Goal: Information Seeking & Learning: Learn about a topic

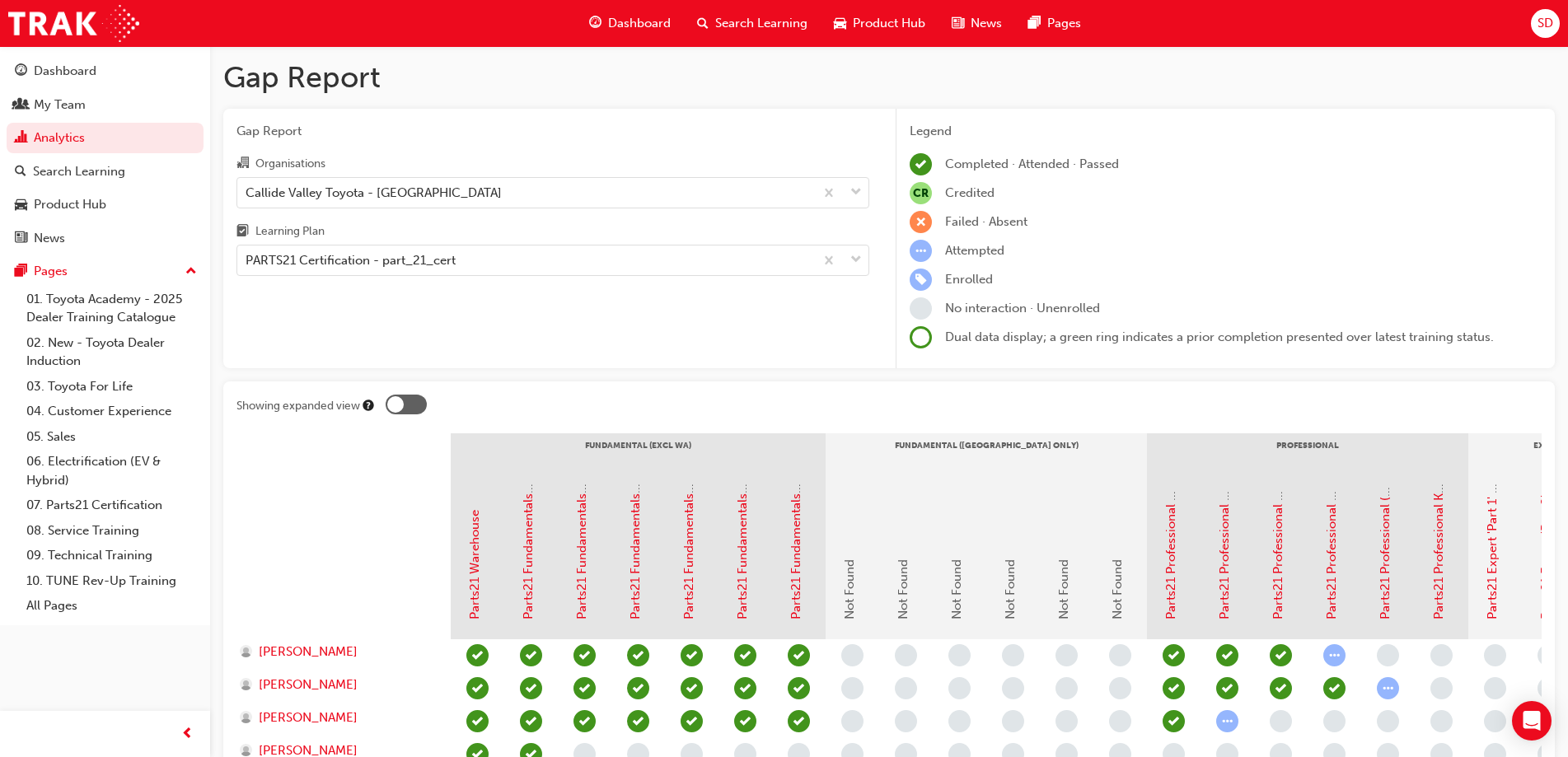
scroll to position [167, 0]
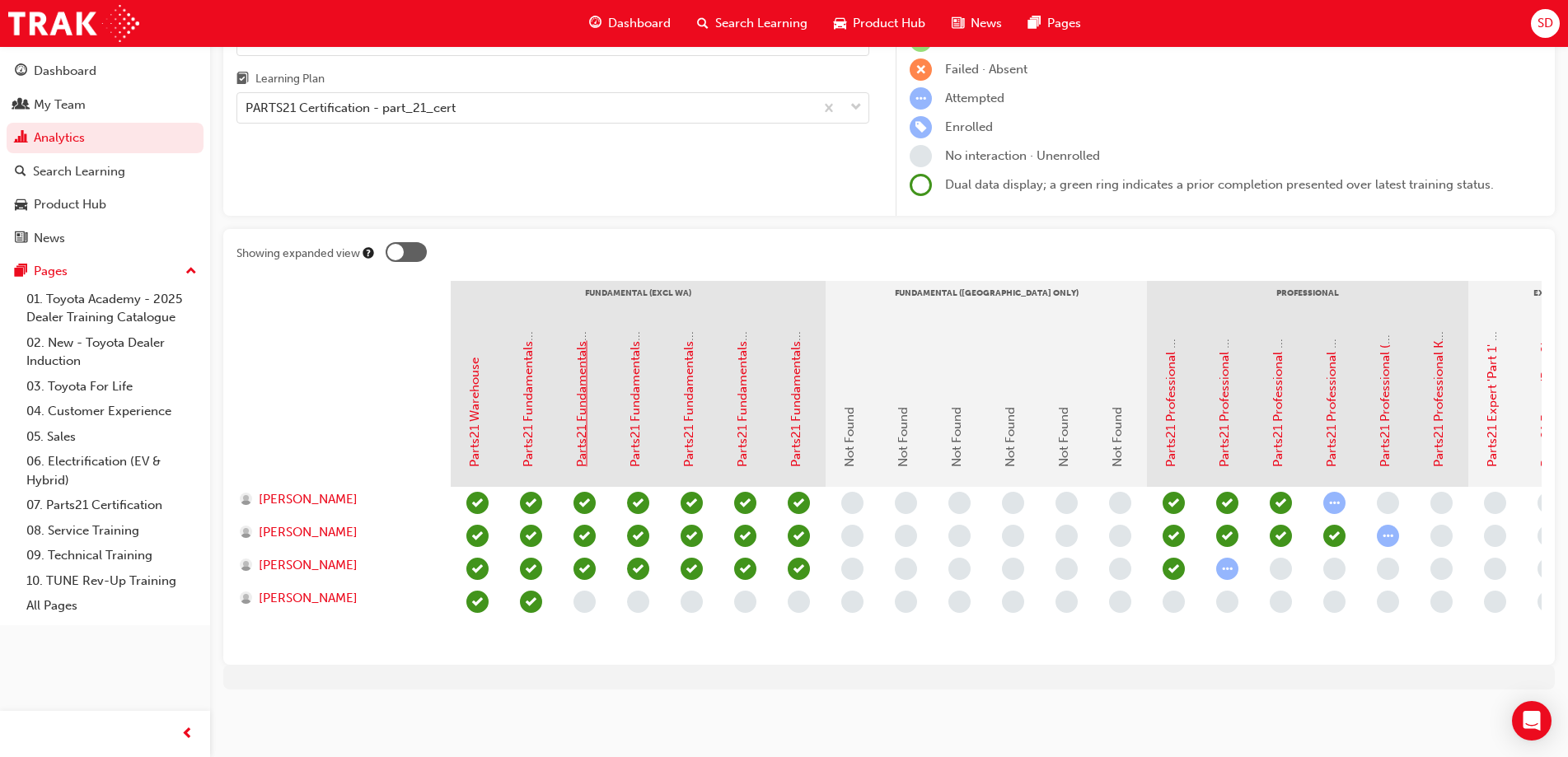
click at [582, 430] on link "Parts21 Fundamentals 'Essentials' 1B - Availability & Standard Ordering eLearni…" at bounding box center [581, 235] width 15 height 463
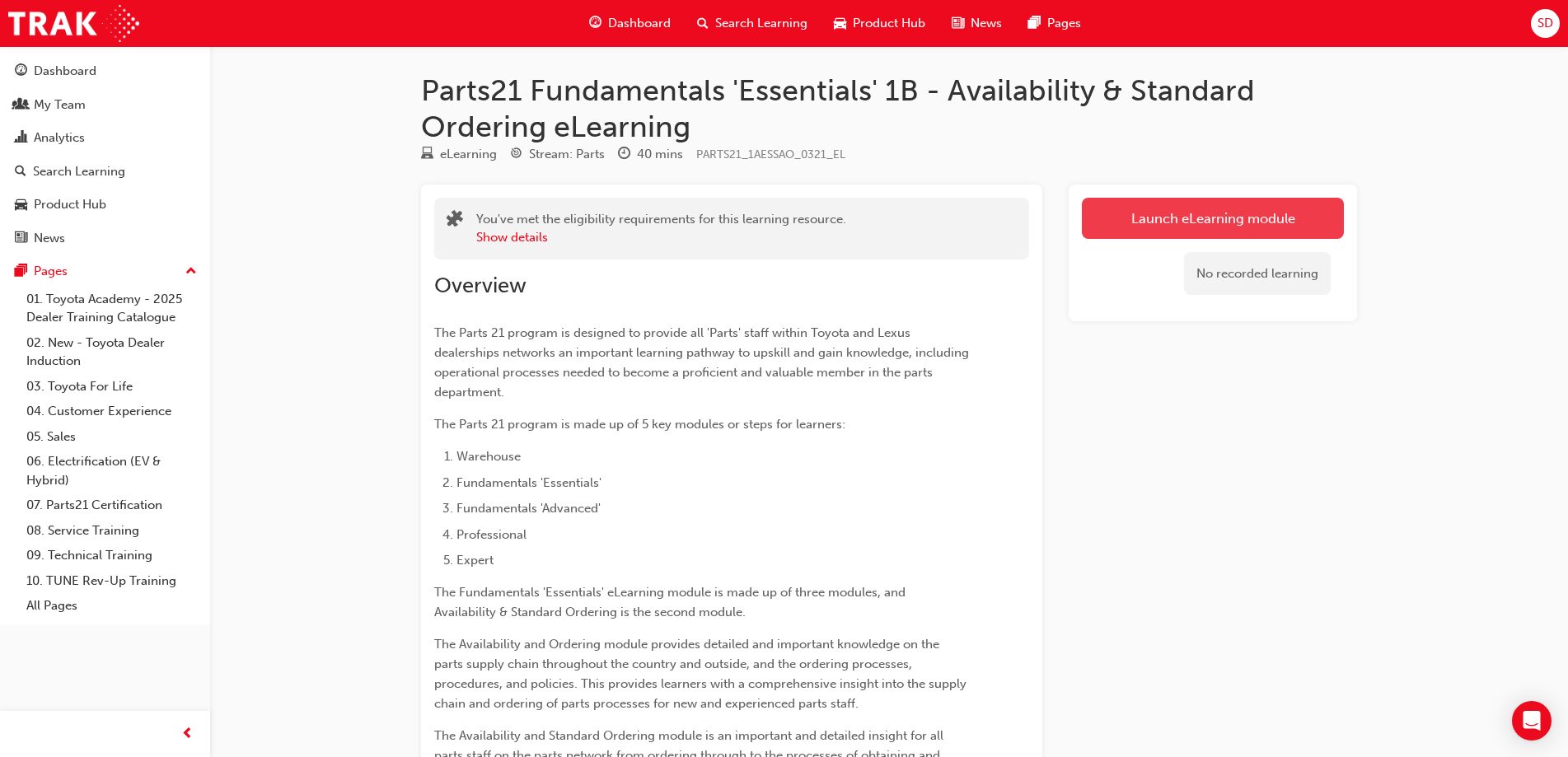
click at [1155, 207] on link "Launch eLearning module" at bounding box center [1213, 218] width 262 height 41
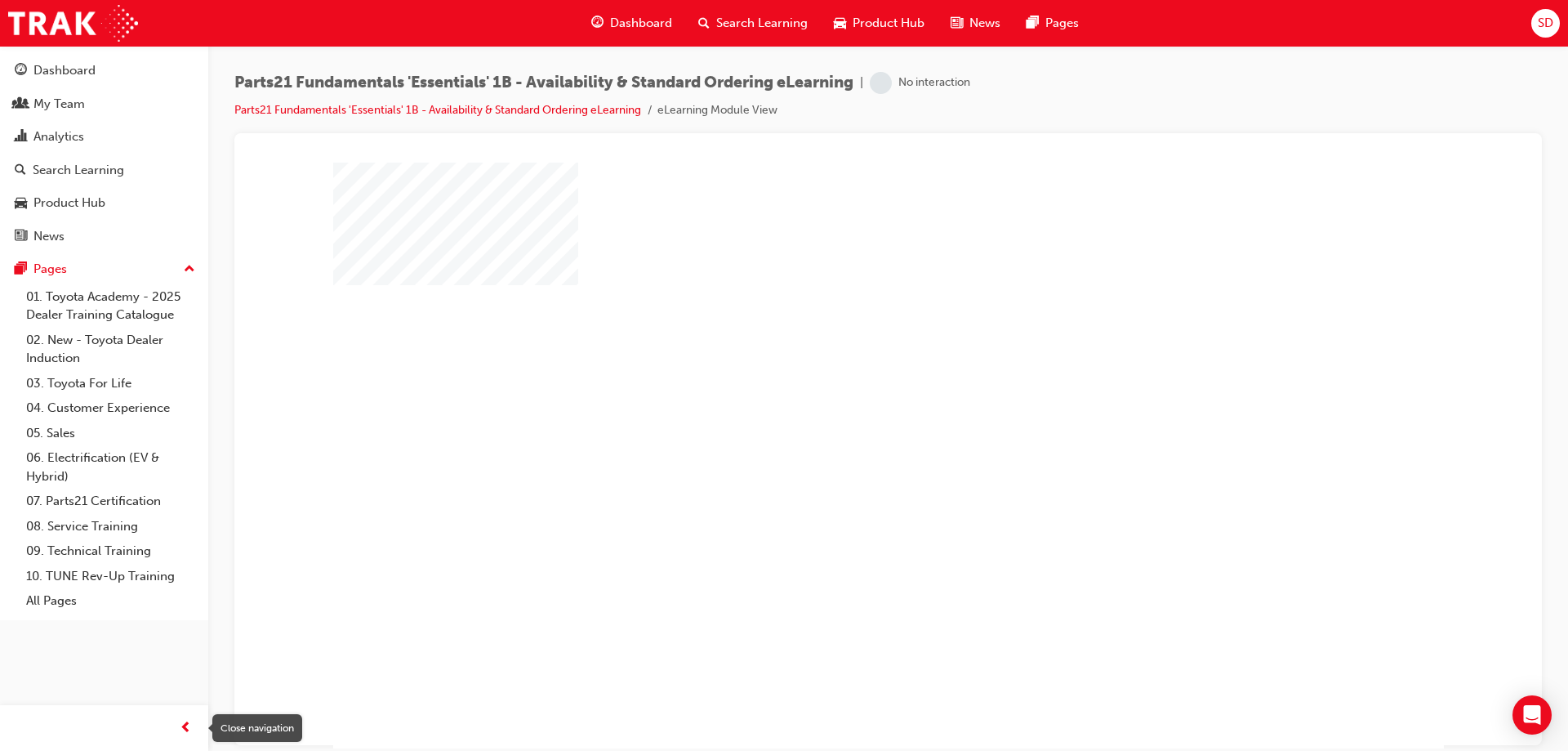
click at [181, 733] on span "prev-icon" at bounding box center [185, 728] width 12 height 20
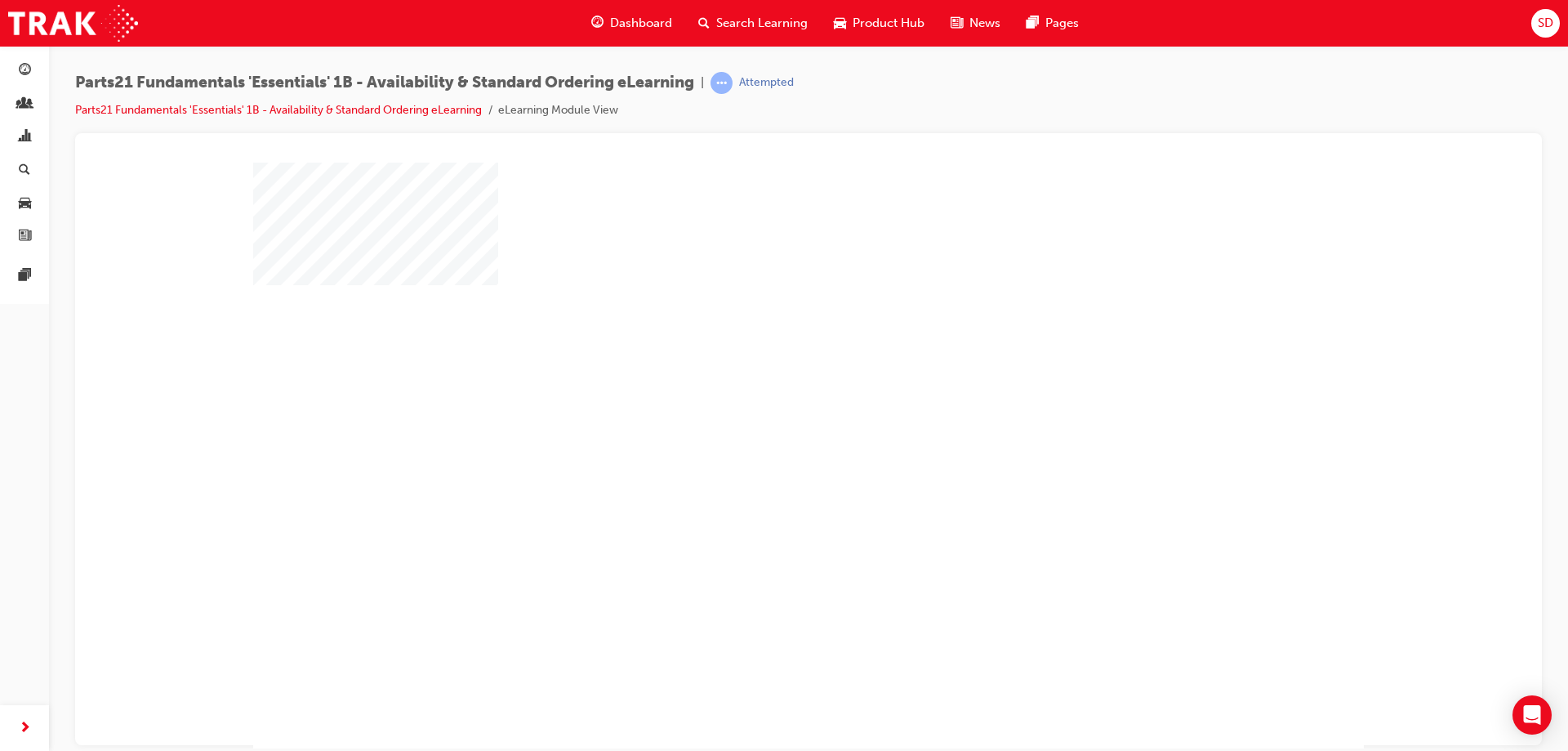
click at [761, 407] on div "play" at bounding box center [761, 407] width 0 height 0
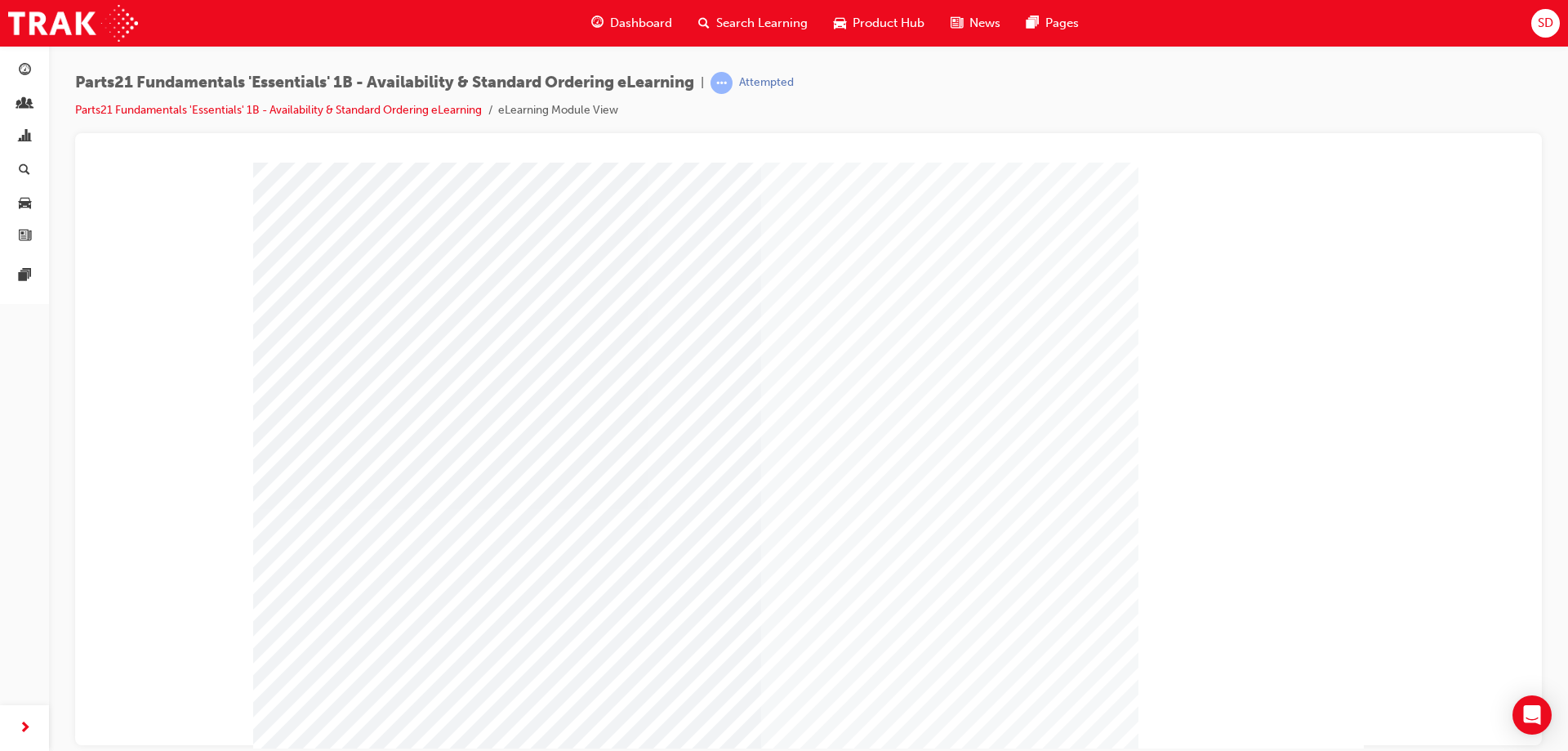
scroll to position [27, 0]
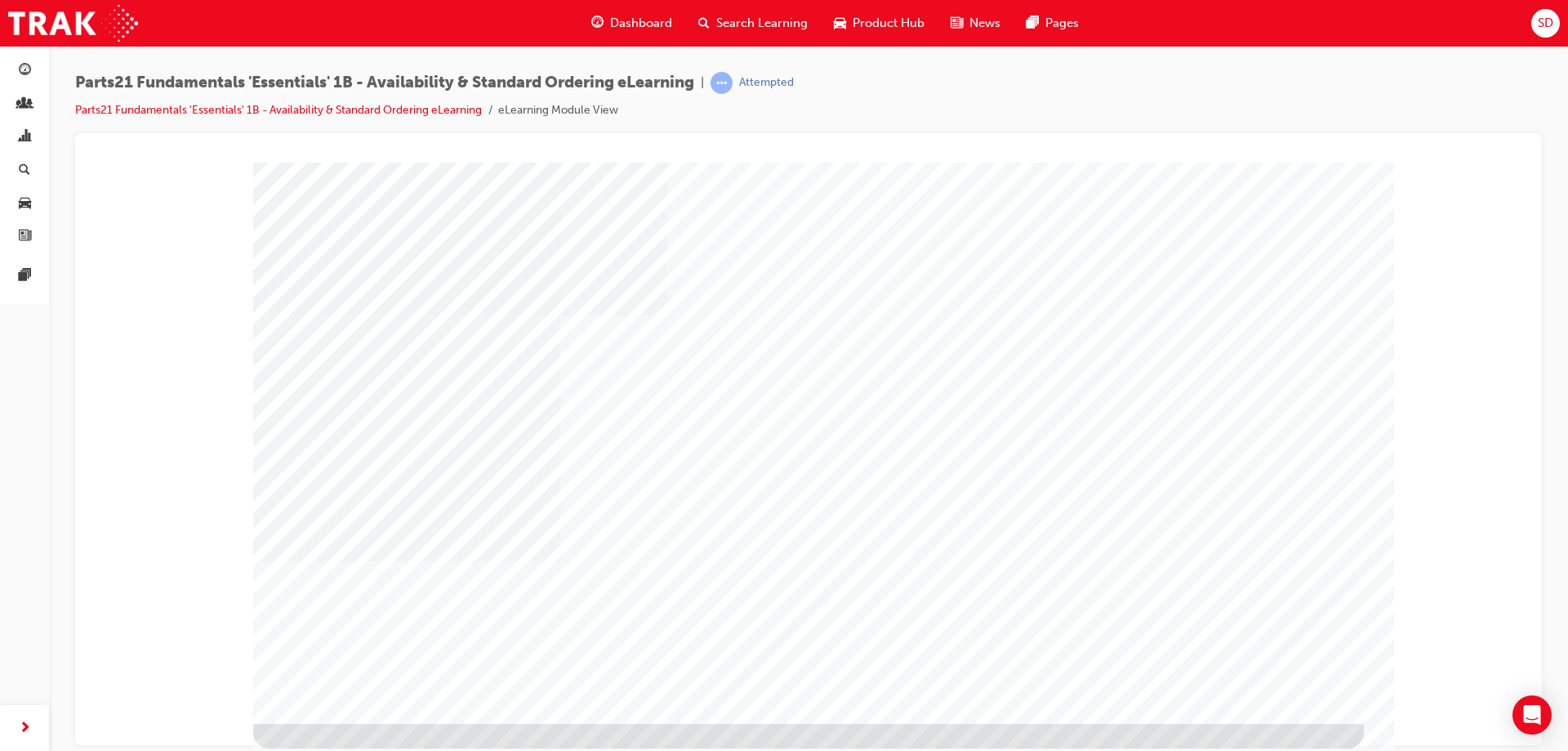
scroll to position [0, 0]
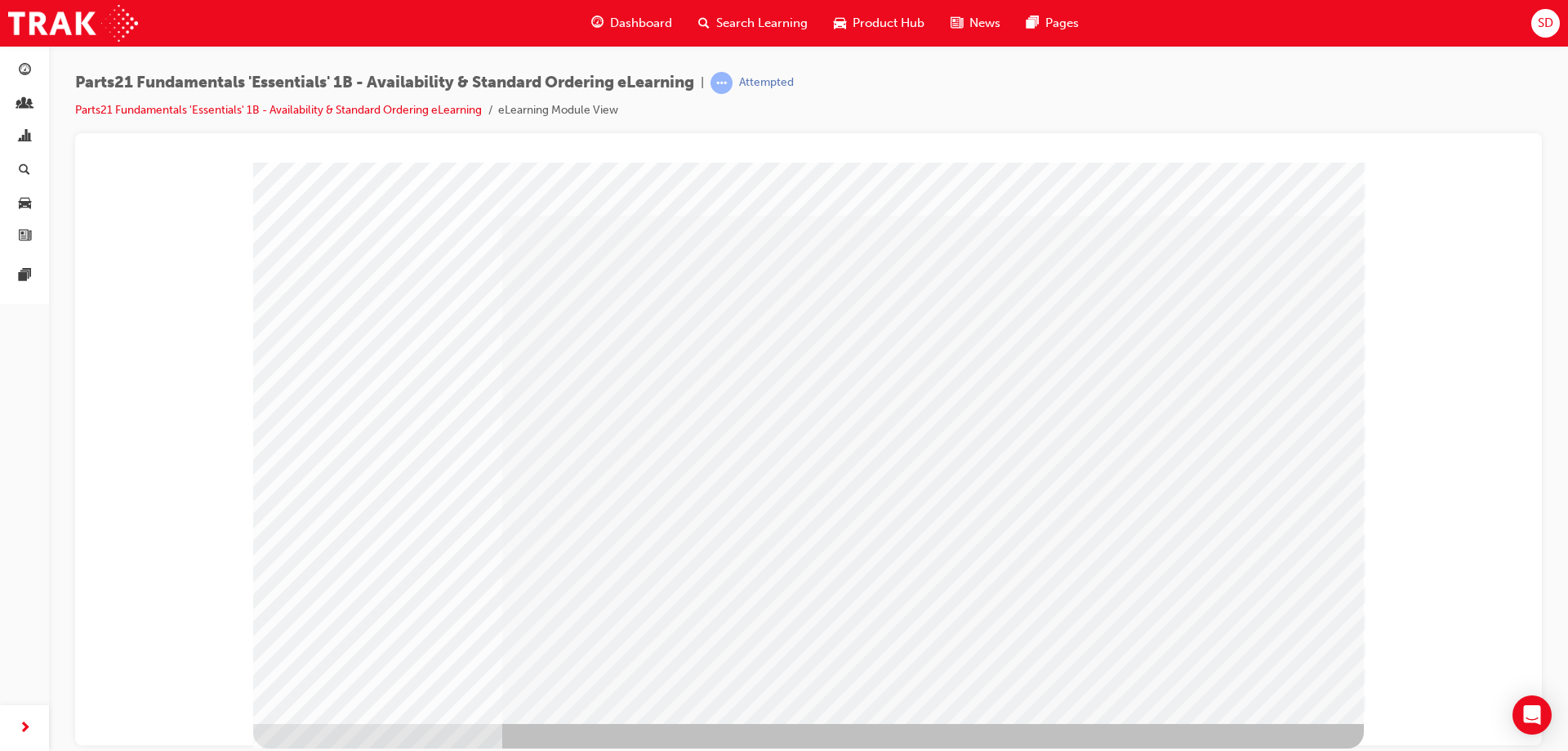
scroll to position [0, 0]
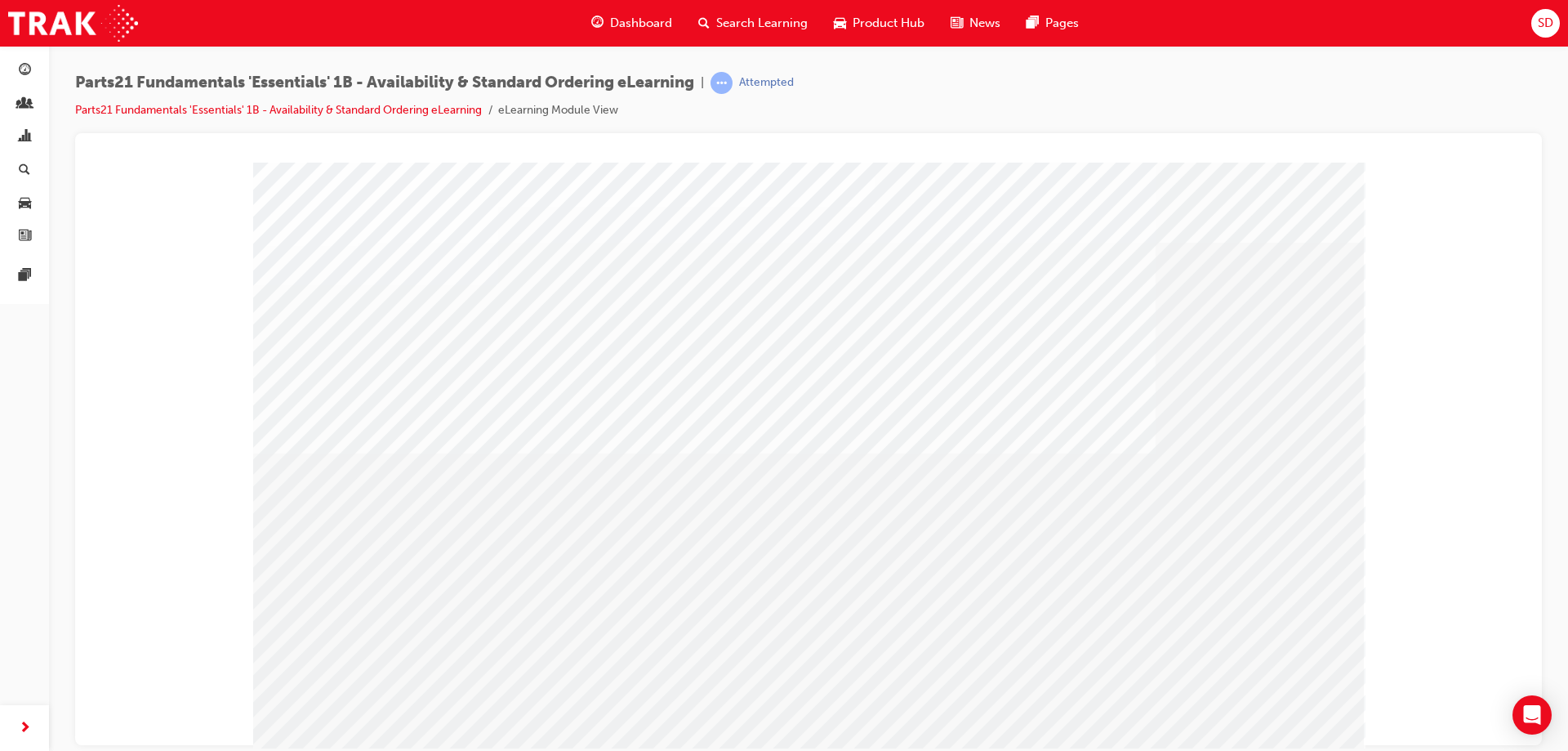
scroll to position [27, 0]
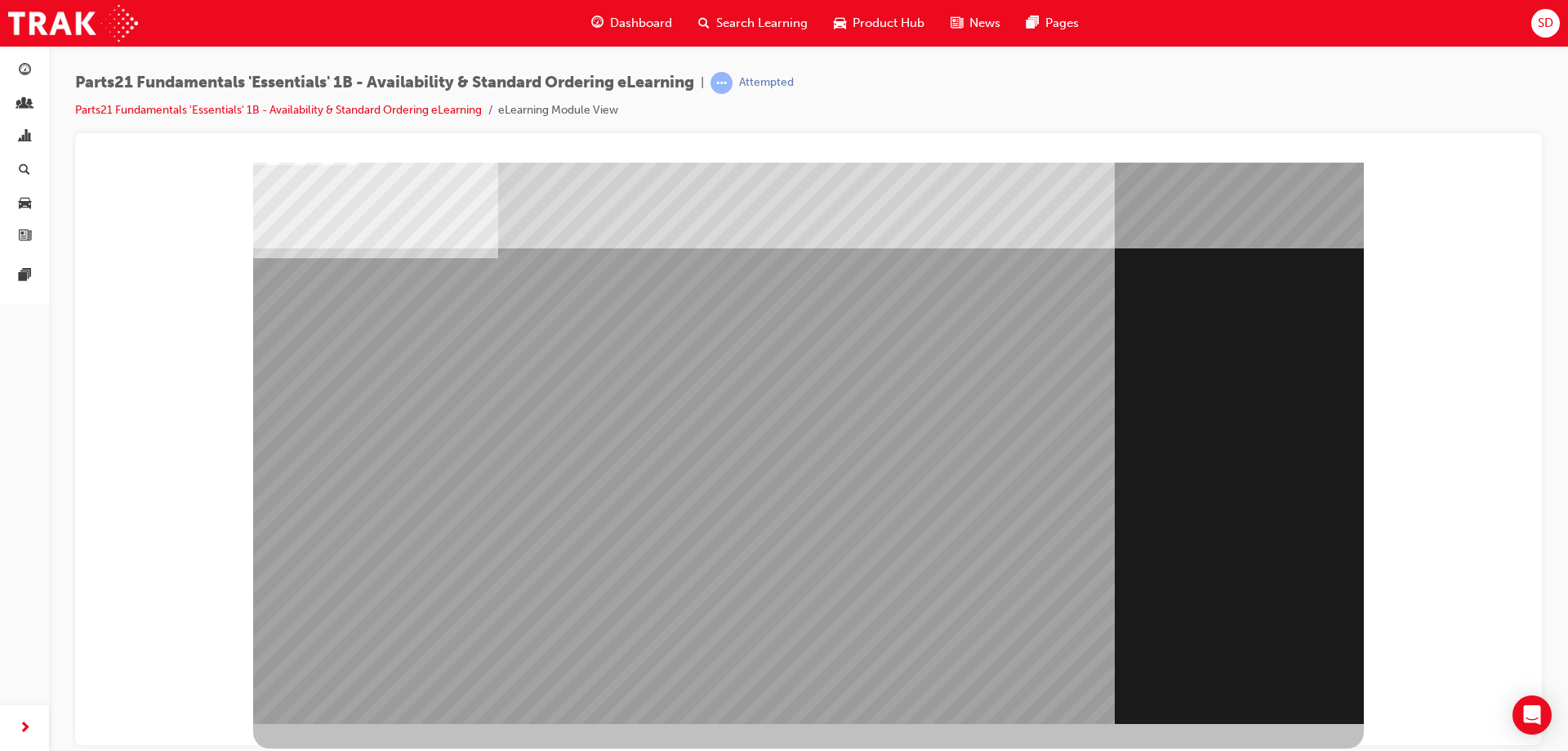
scroll to position [0, 0]
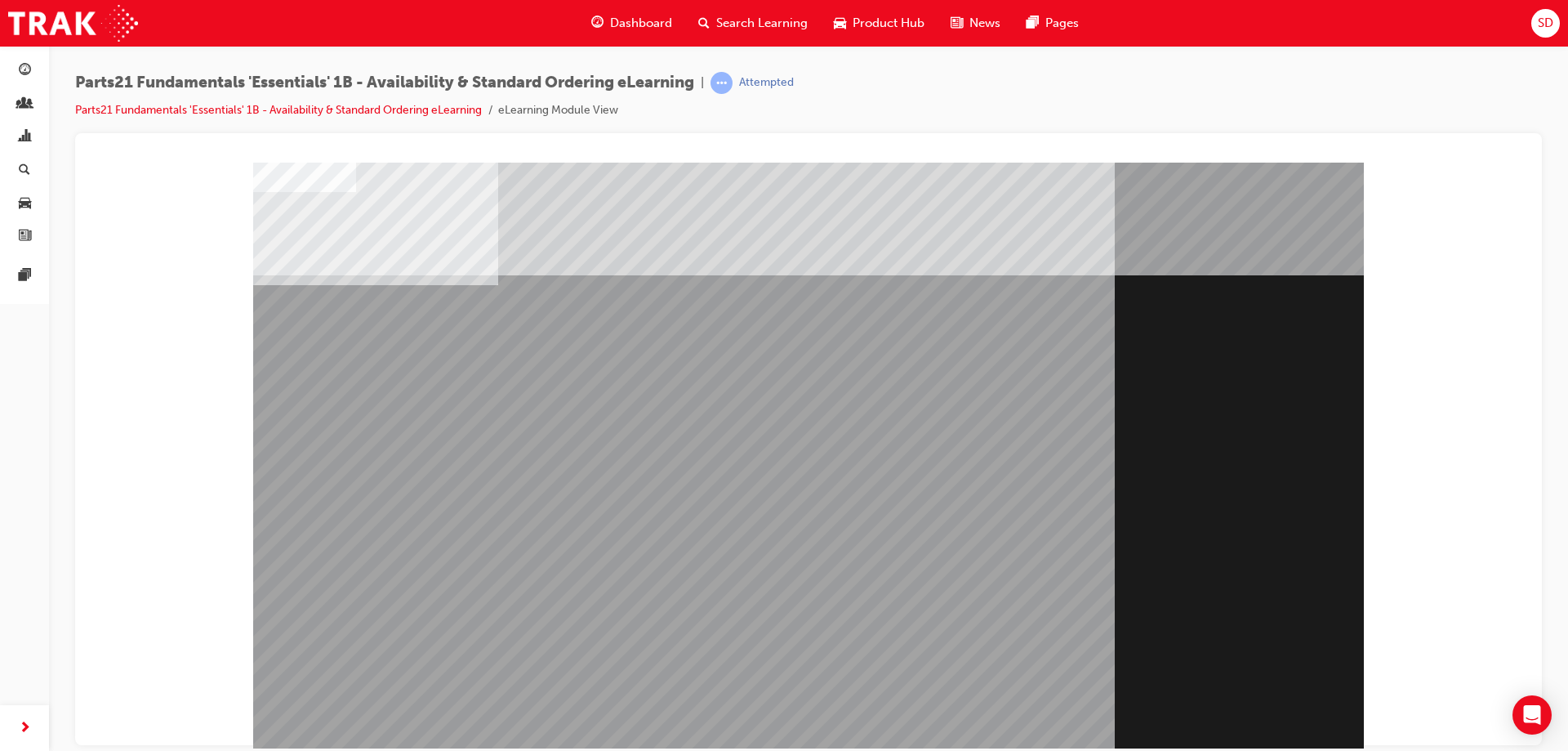
click at [1277, 685] on div "Section Title Page" at bounding box center [809, 456] width 1111 height 588
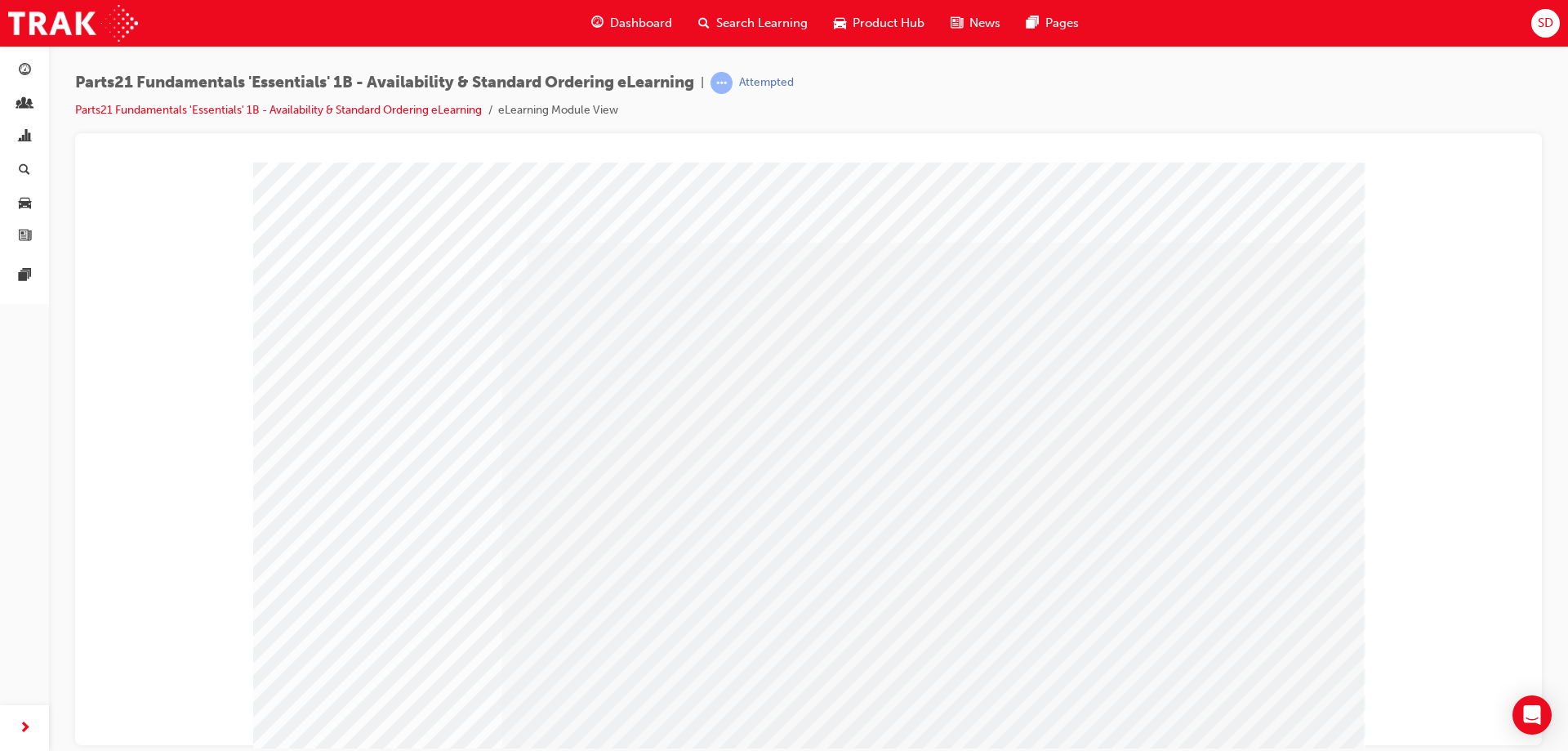
drag, startPoint x: 463, startPoint y: 348, endPoint x: 471, endPoint y: 357, distance: 12.0
drag, startPoint x: 621, startPoint y: 274, endPoint x: 648, endPoint y: 260, distance: 30.4
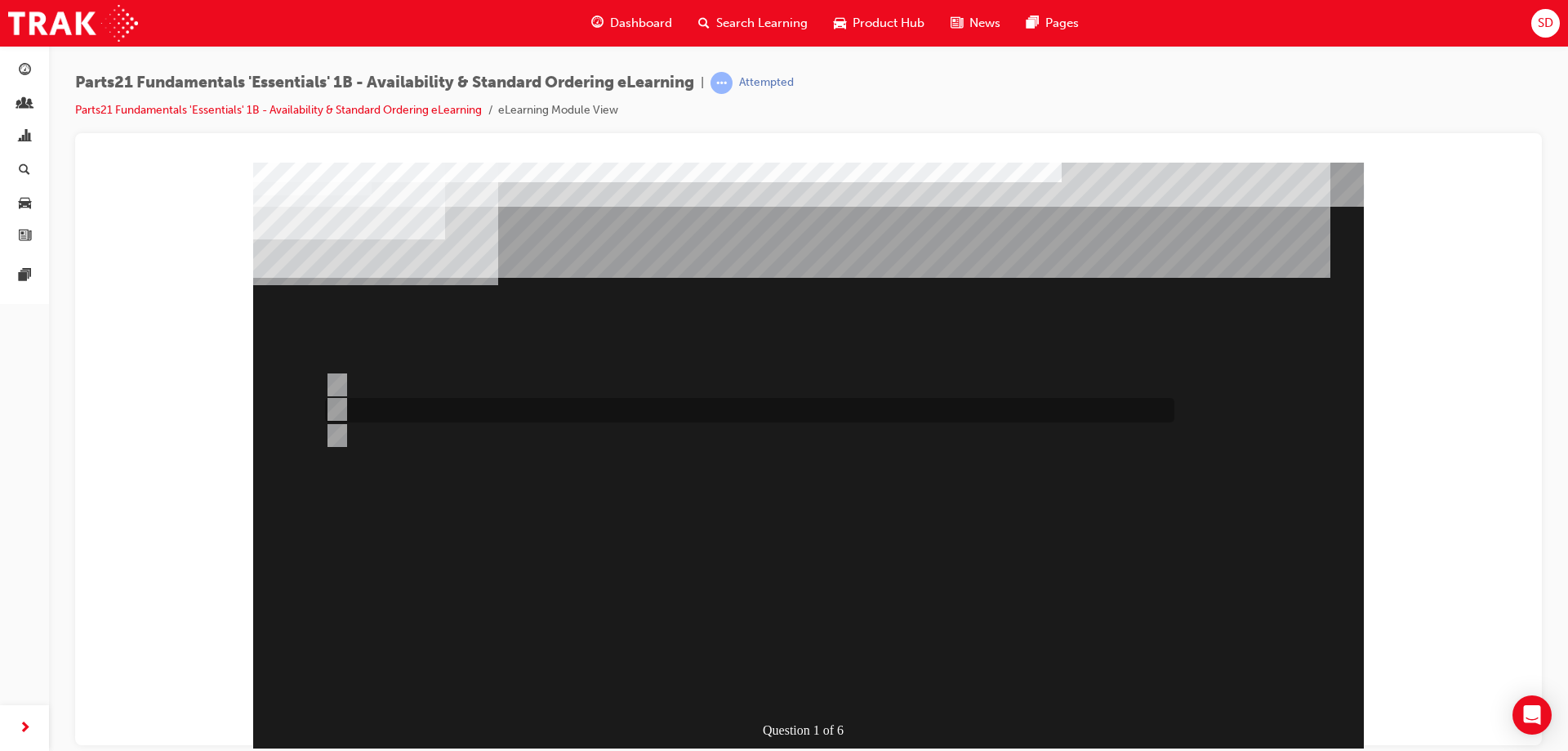
click at [429, 406] on div at bounding box center [745, 410] width 849 height 25
radio input "true"
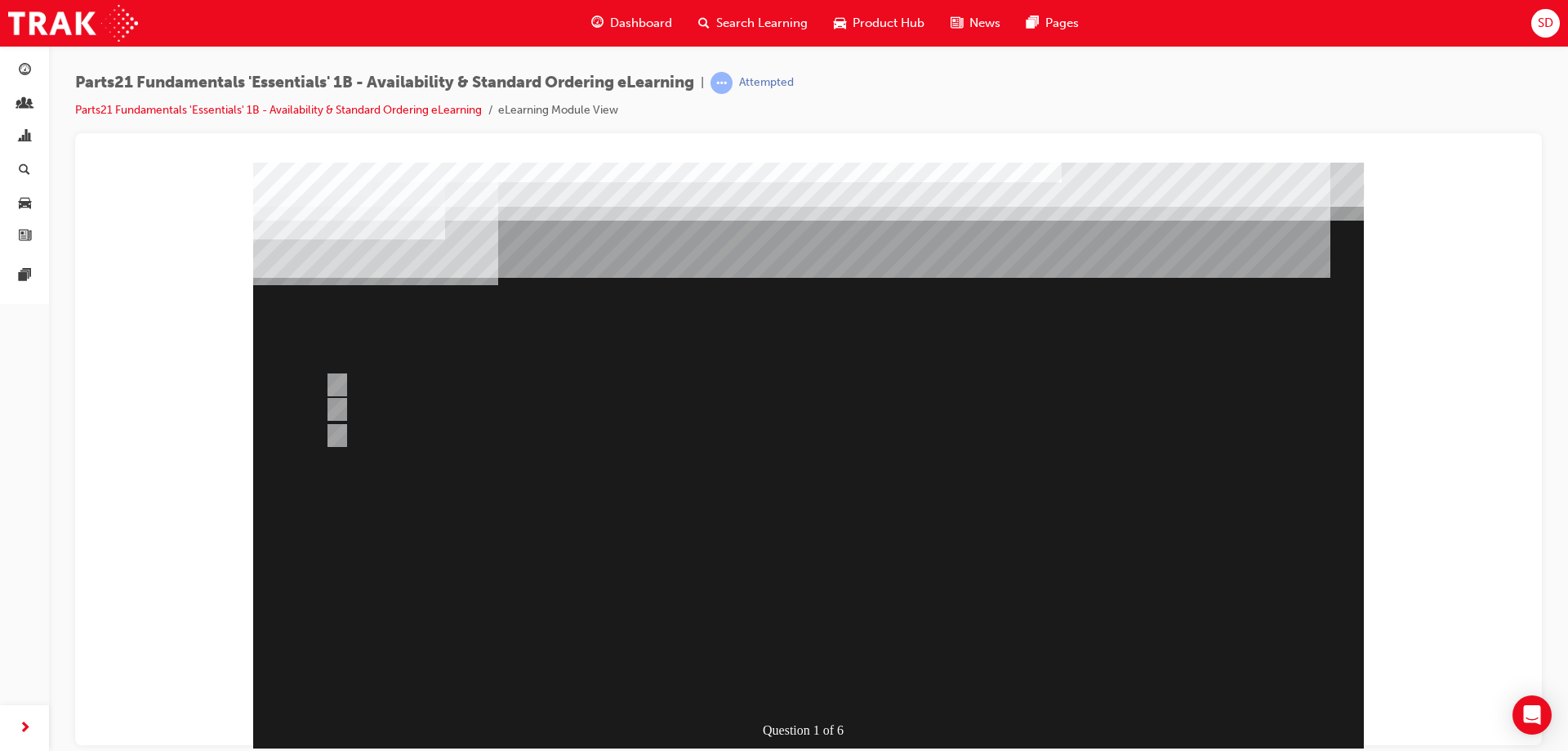
click at [771, 531] on div at bounding box center [809, 456] width 1111 height 588
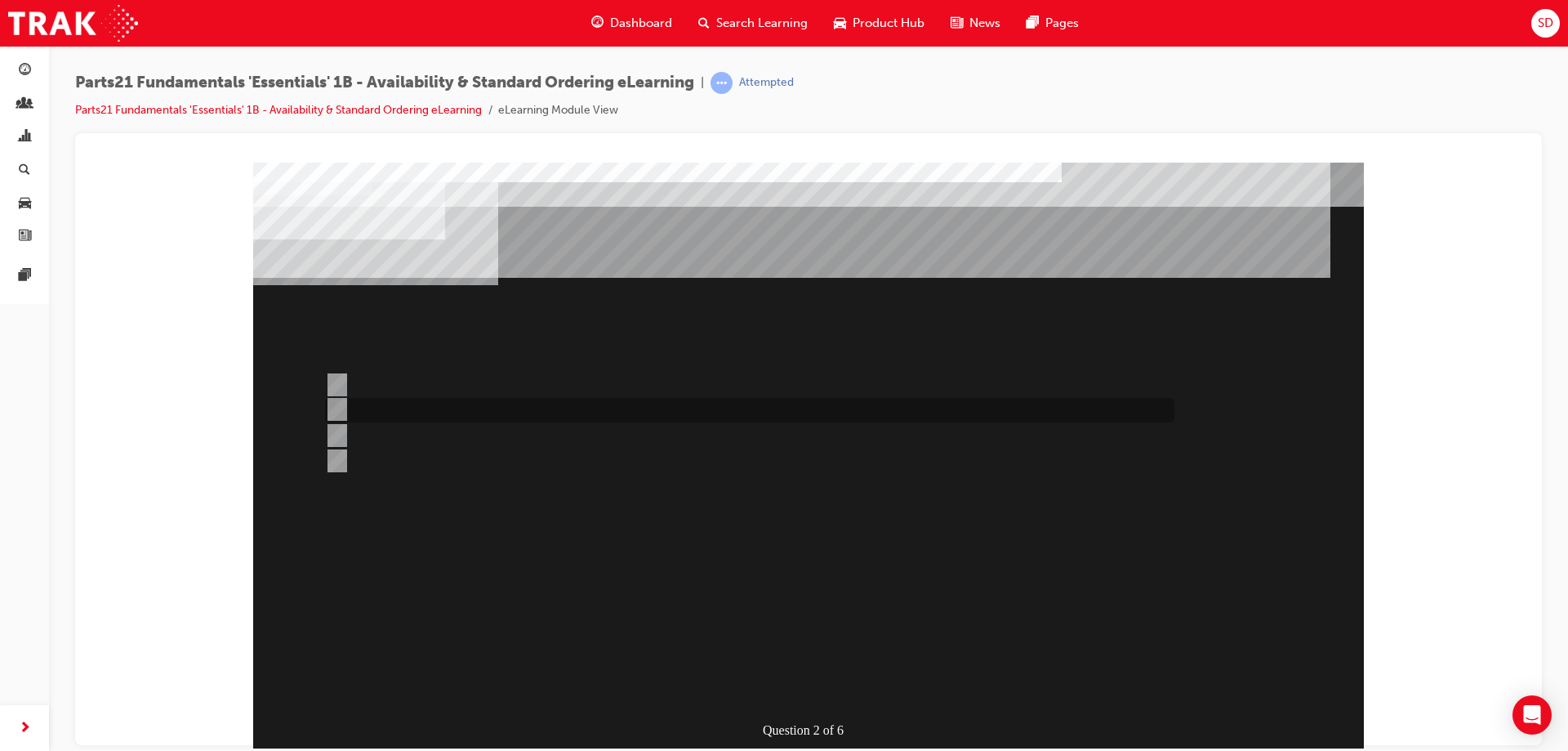
click at [335, 404] on input "Overseas" at bounding box center [335, 409] width 18 height 18
radio input "true"
click at [335, 384] on input "Domestic Suppliers" at bounding box center [335, 385] width 18 height 18
radio input "true"
click at [334, 404] on input "Overseas" at bounding box center [335, 409] width 18 height 18
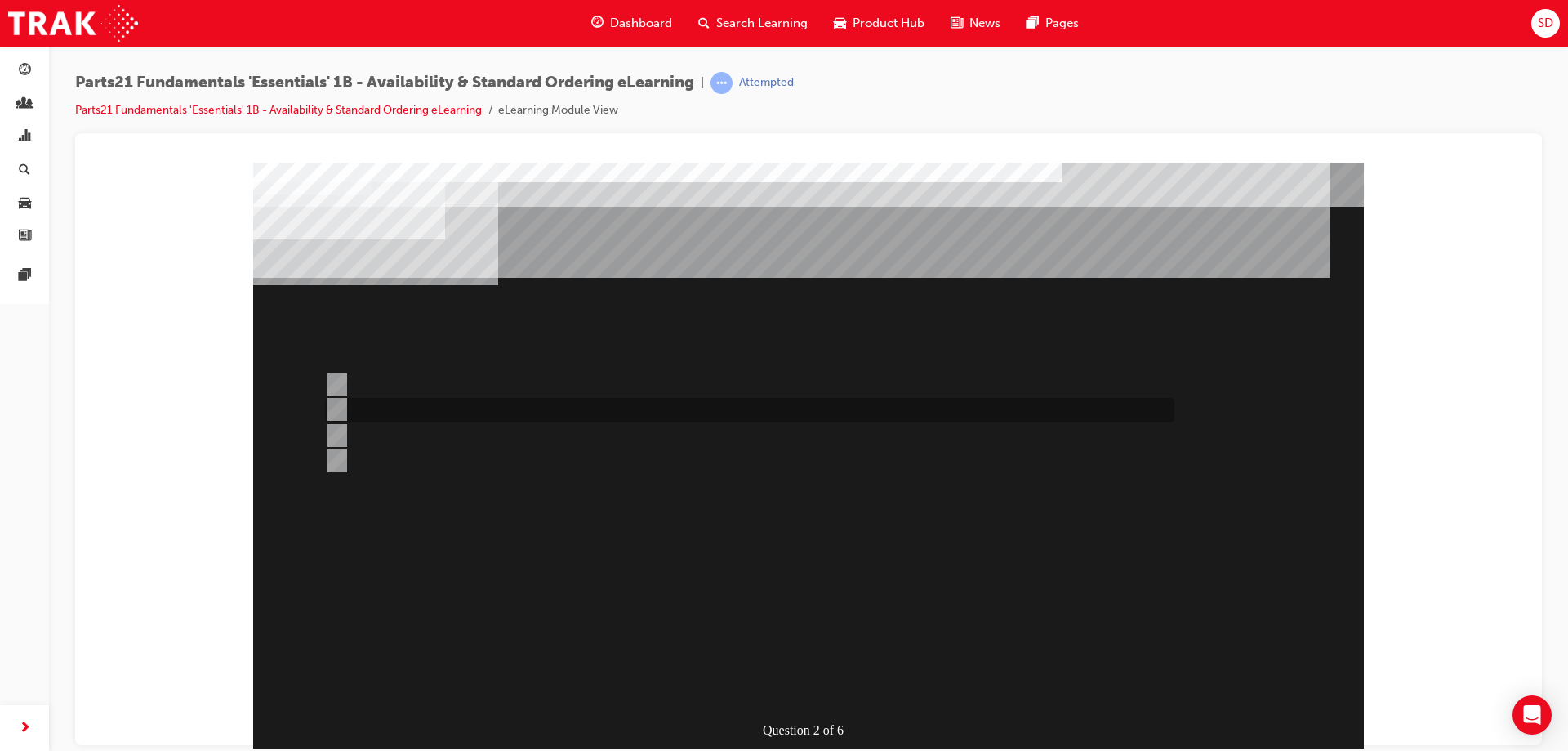
radio input "true"
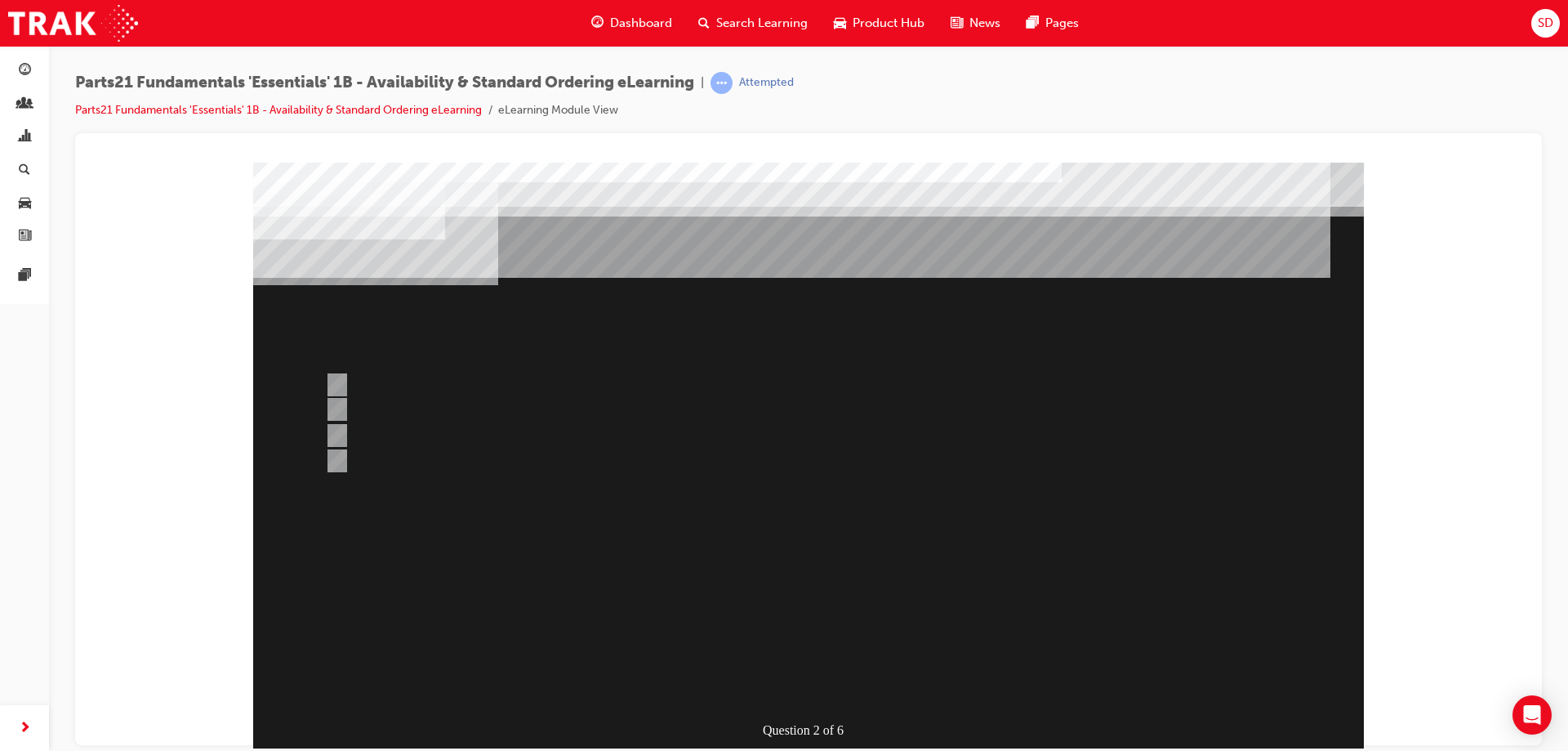
click at [801, 688] on div at bounding box center [809, 456] width 1111 height 588
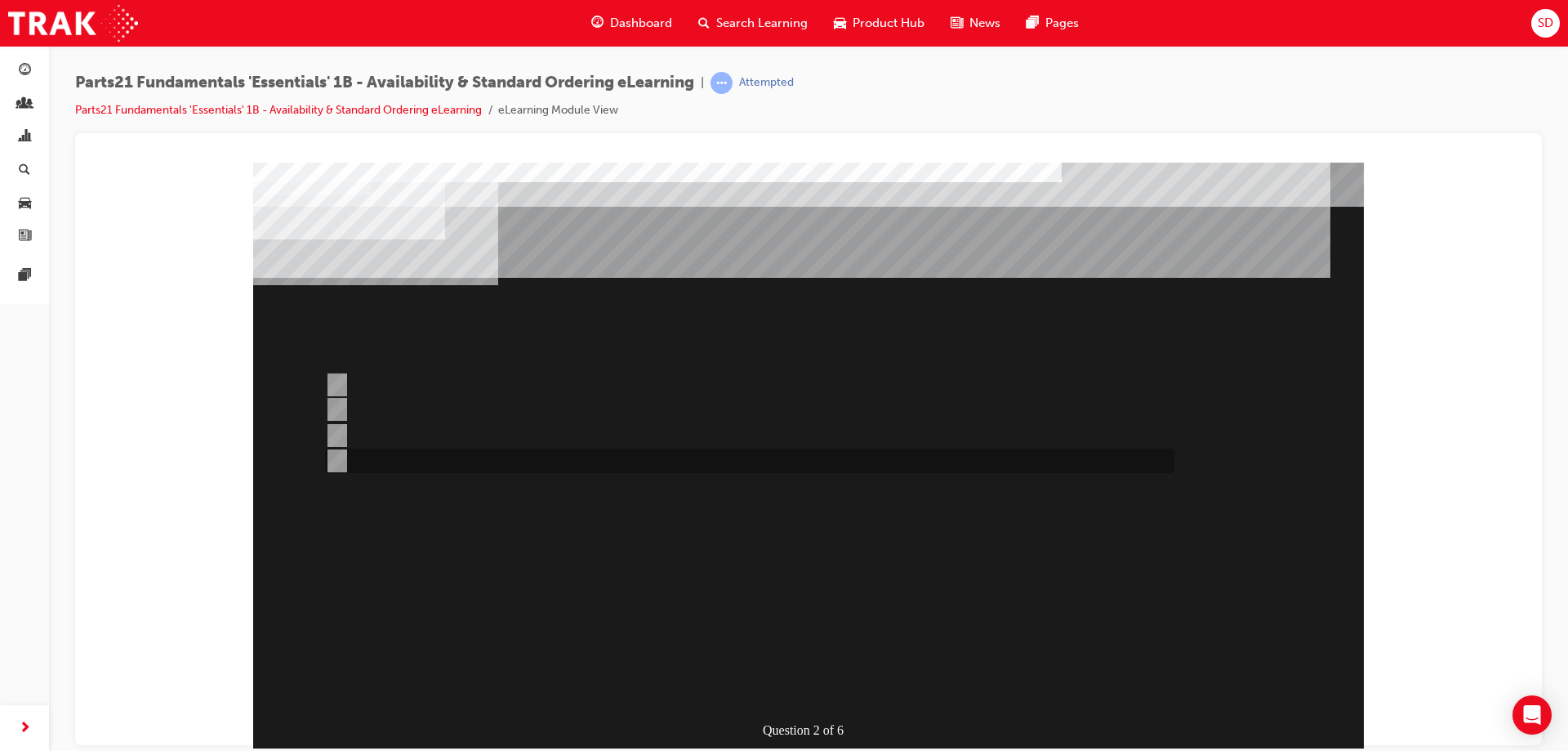
click at [341, 463] on input "Japan Sourced Parts Only" at bounding box center [335, 461] width 18 height 18
radio input "true"
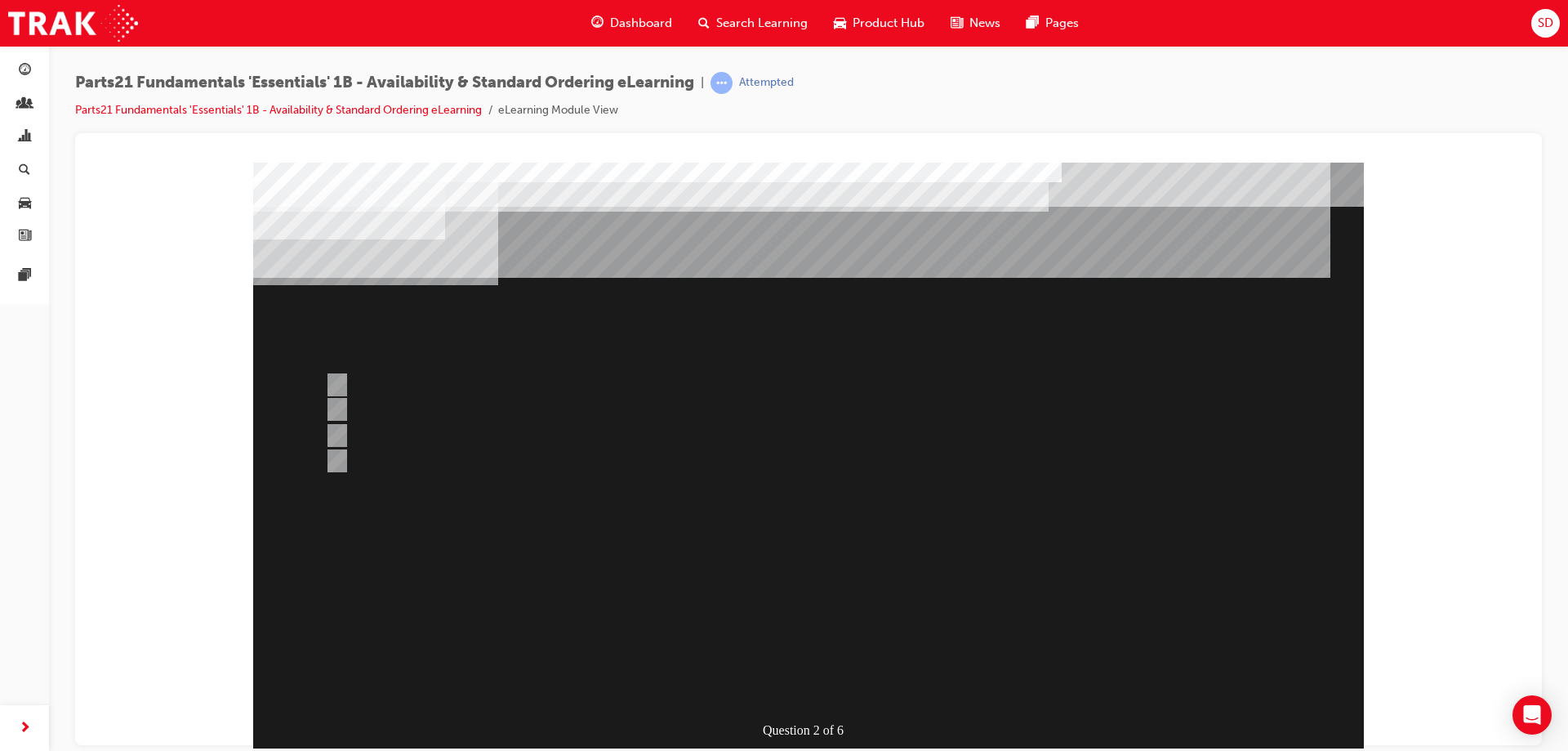
click at [785, 479] on div at bounding box center [809, 456] width 1111 height 588
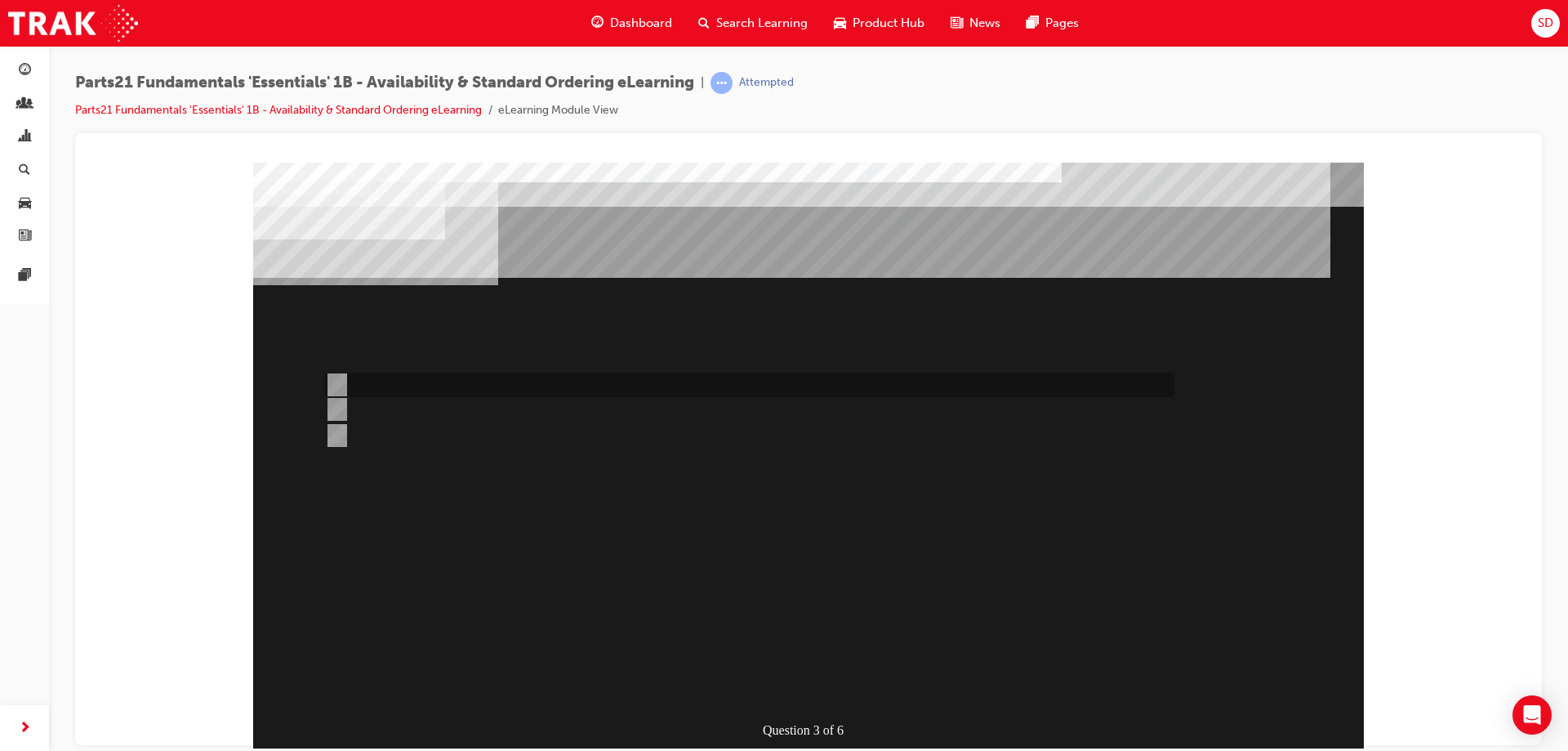
click at [398, 384] on div at bounding box center [745, 385] width 849 height 25
radio input "true"
drag, startPoint x: 337, startPoint y: 439, endPoint x: 362, endPoint y: 471, distance: 40.6
click at [337, 437] on input "Both" at bounding box center [335, 436] width 18 height 18
radio input "true"
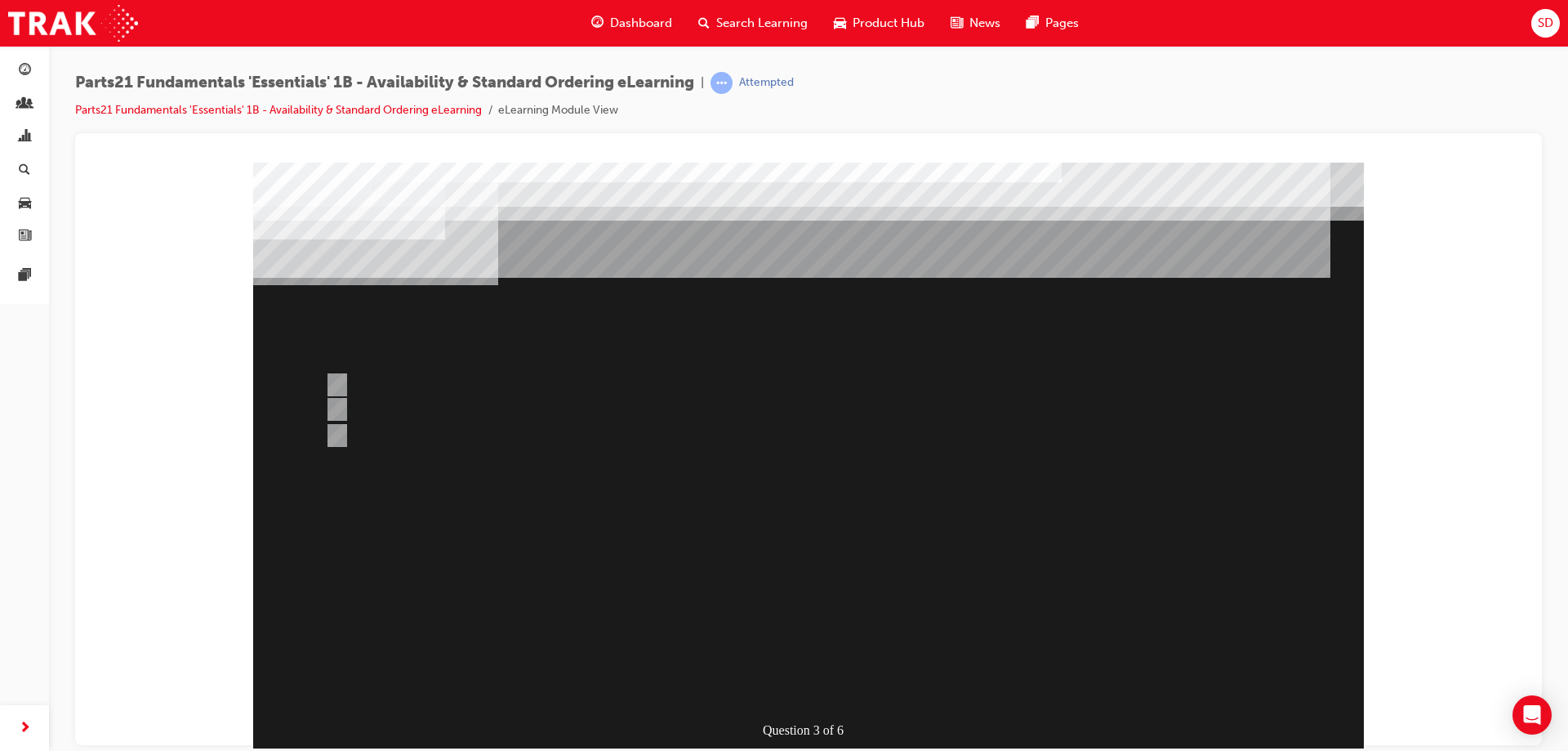
click at [807, 685] on div at bounding box center [809, 456] width 1111 height 588
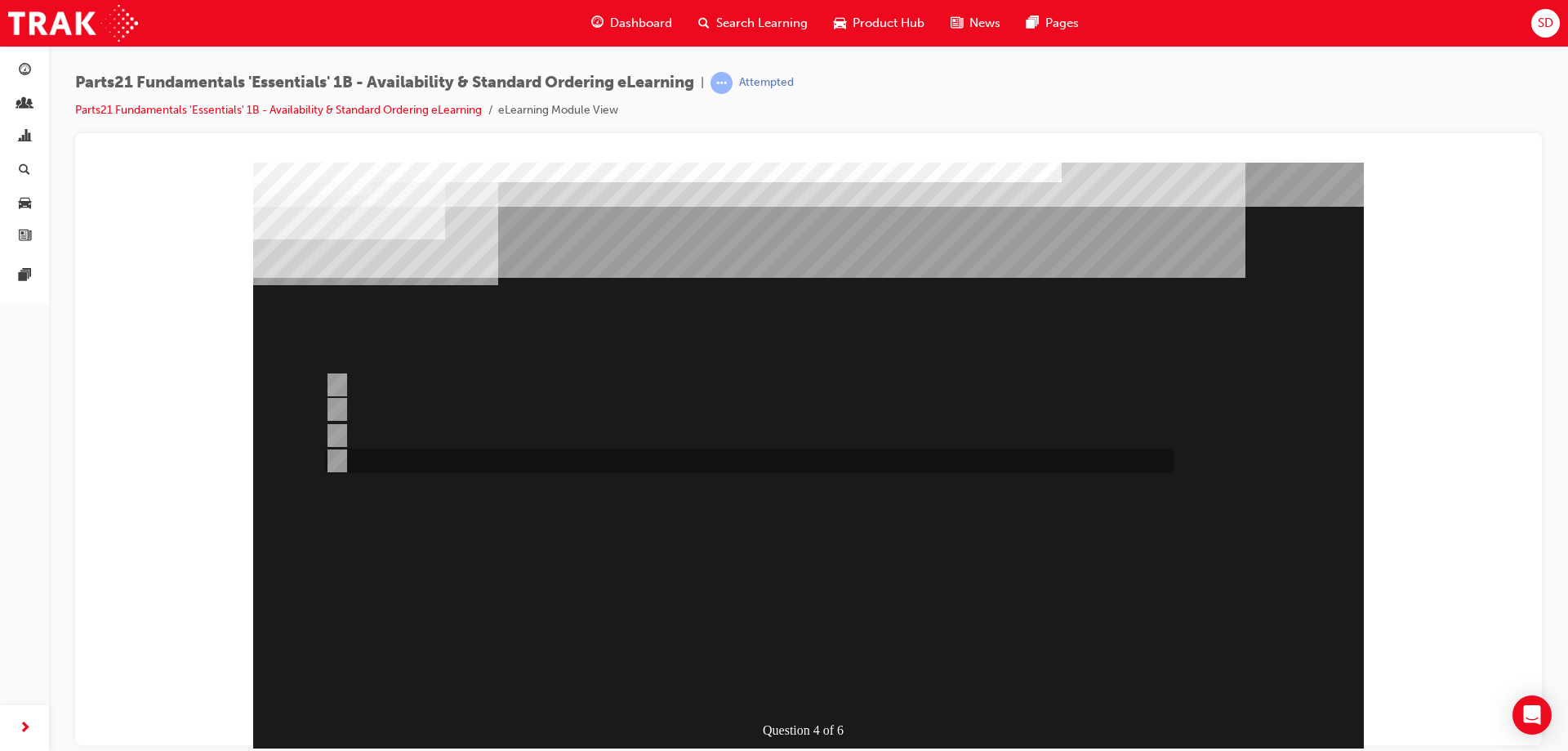
click at [341, 456] on input "3" at bounding box center [335, 461] width 18 height 18
radio input "true"
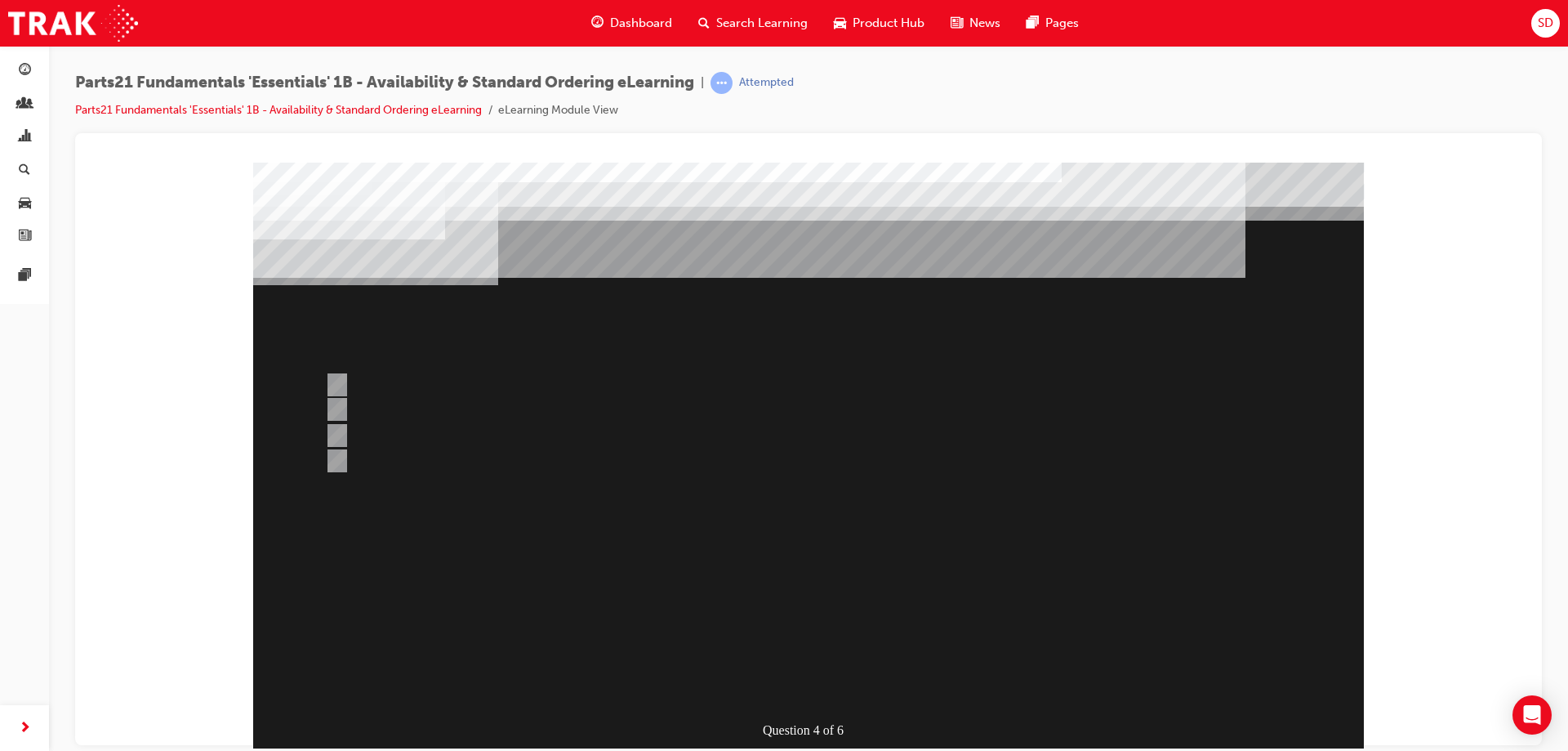
drag, startPoint x: 882, startPoint y: 405, endPoint x: 890, endPoint y: 402, distance: 8.5
click at [890, 402] on div at bounding box center [809, 456] width 1111 height 588
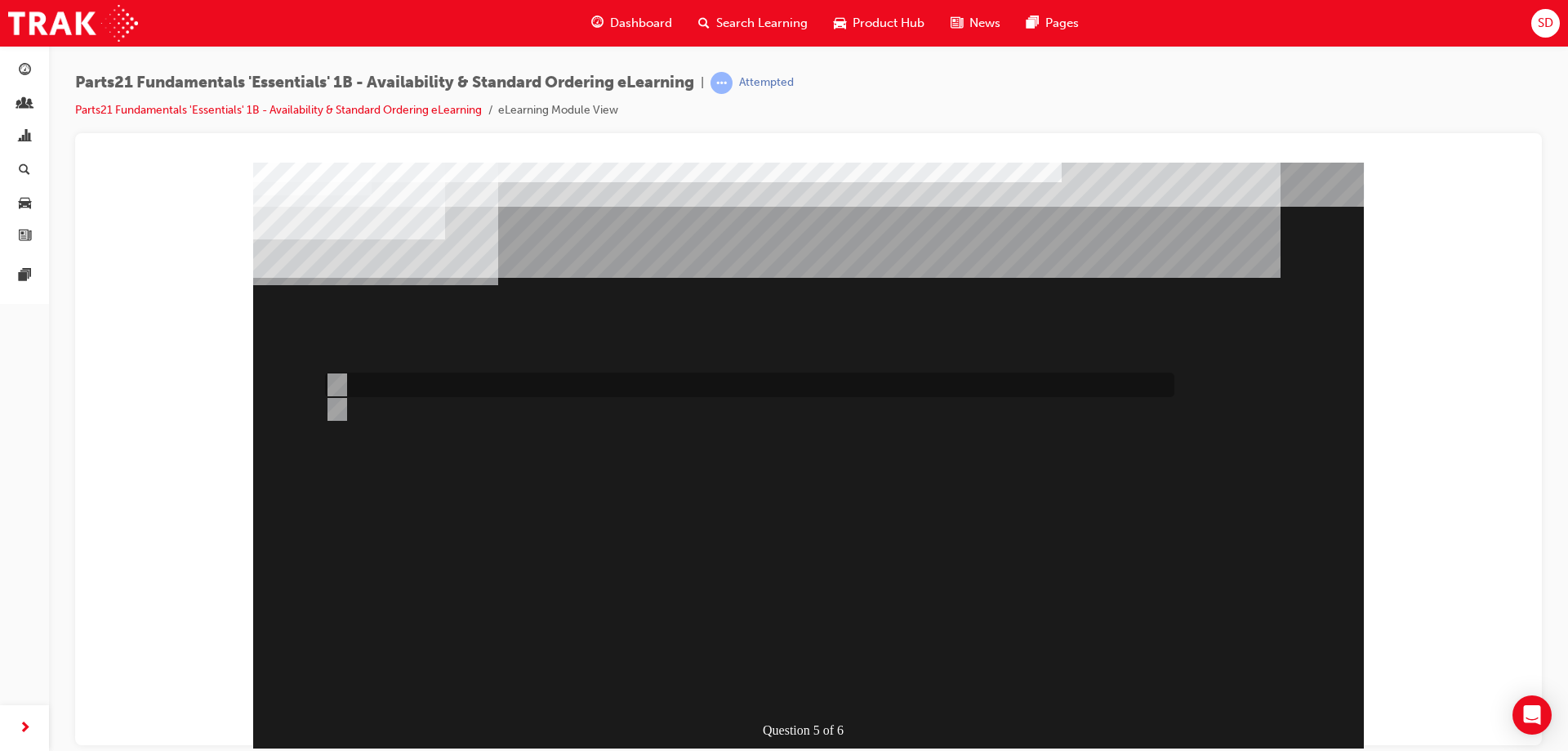
click at [412, 385] on div at bounding box center [745, 385] width 849 height 25
radio input "true"
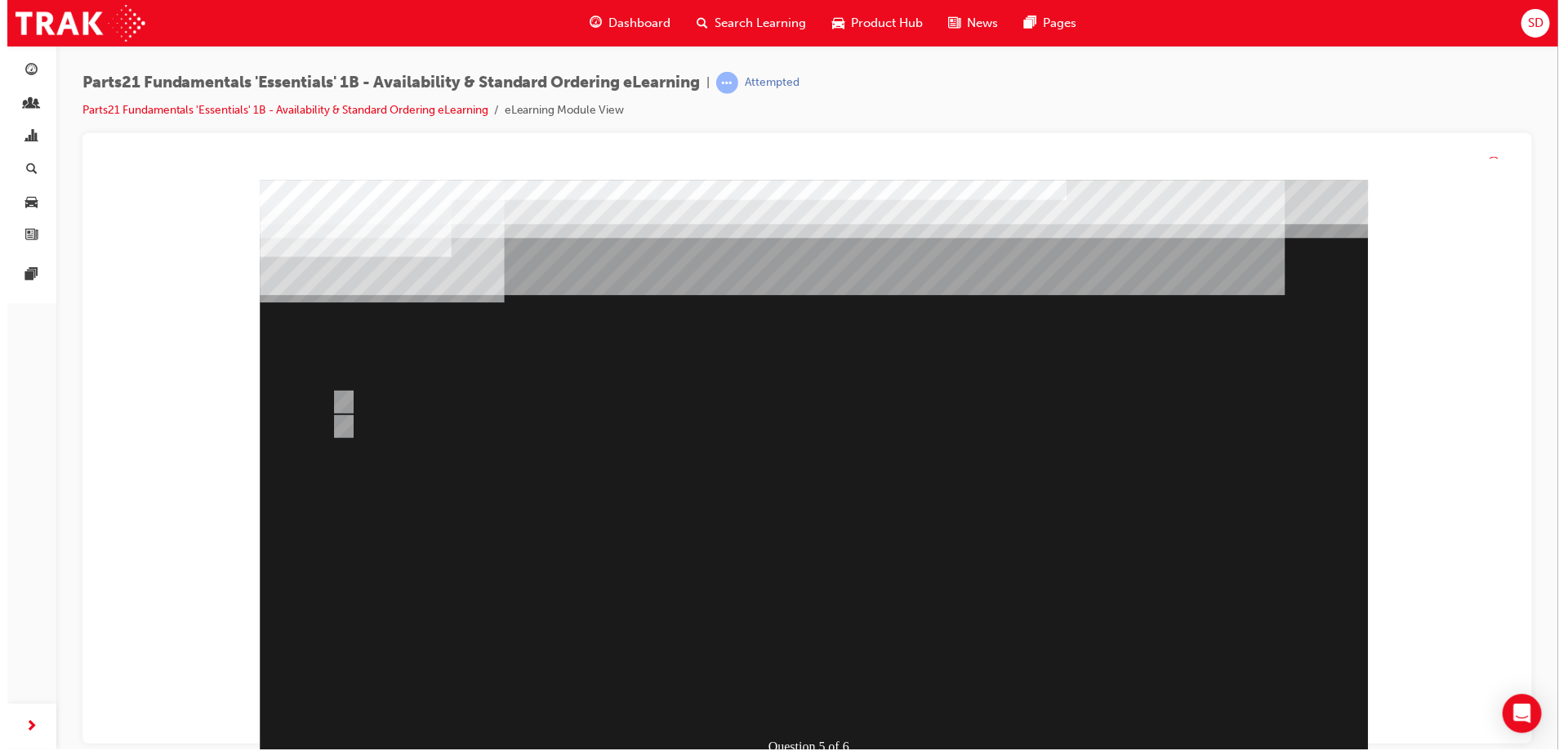
click at [870, 544] on div at bounding box center [815, 474] width 1111 height 588
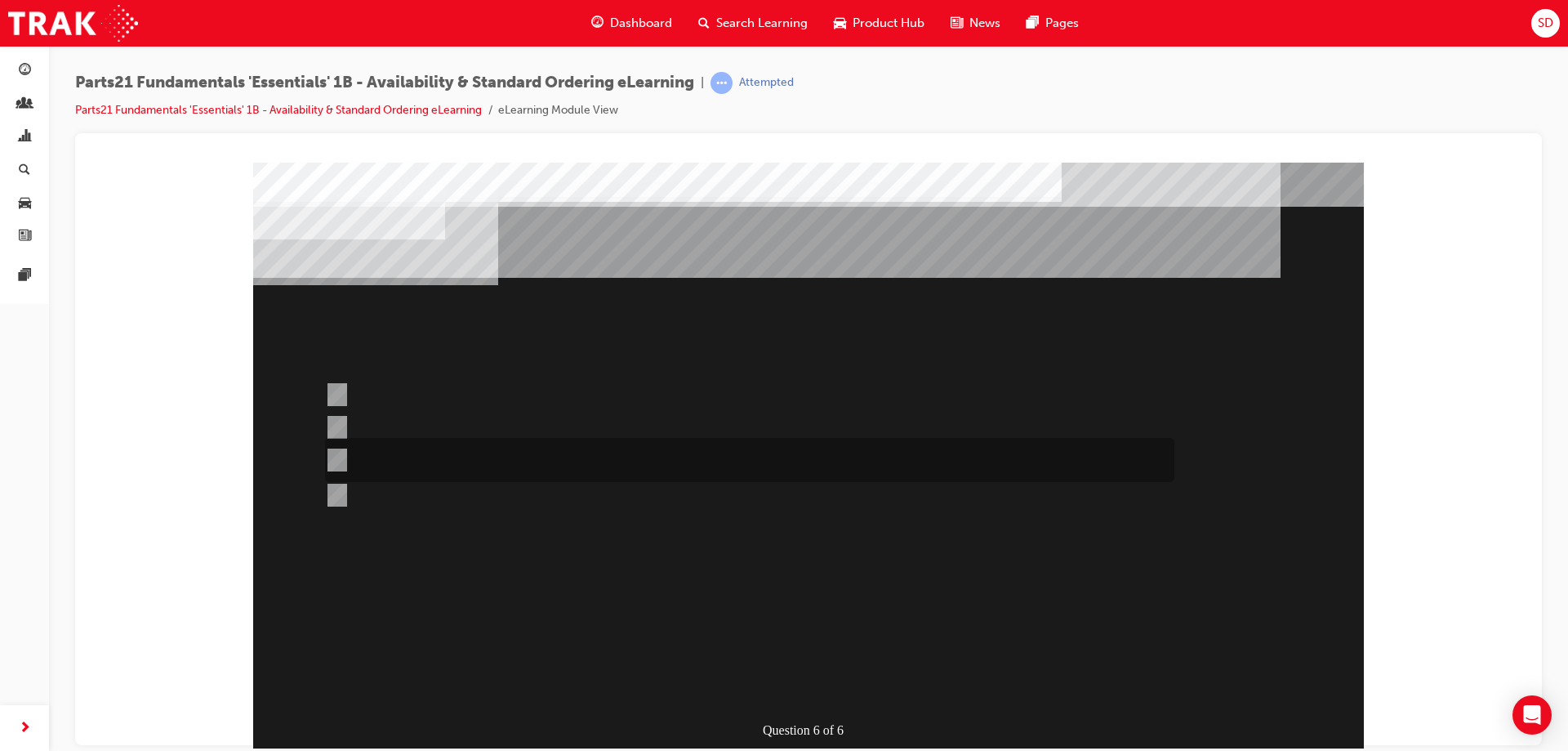
click at [618, 456] on div at bounding box center [745, 460] width 849 height 45
radio input "true"
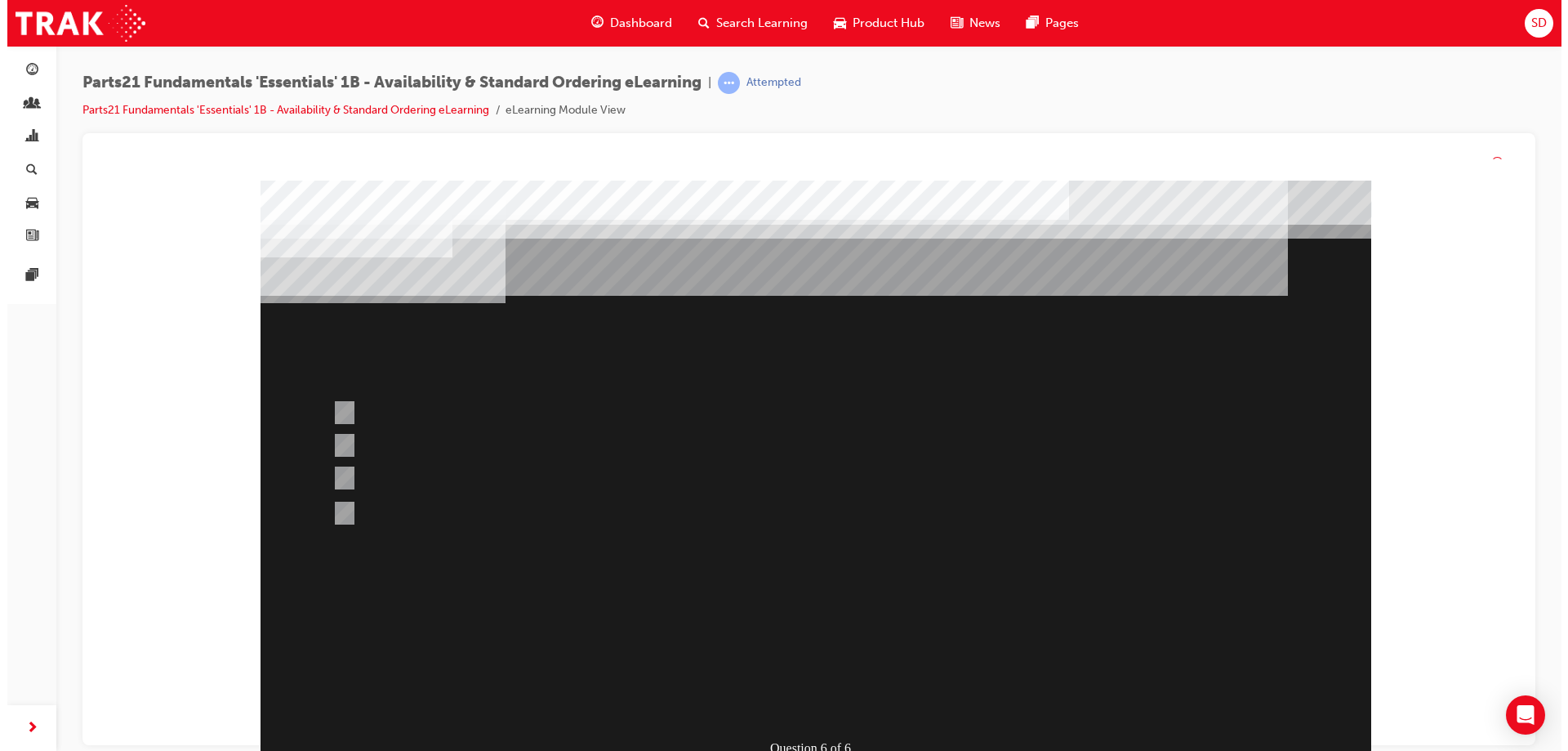
click at [904, 523] on div at bounding box center [815, 475] width 1111 height 588
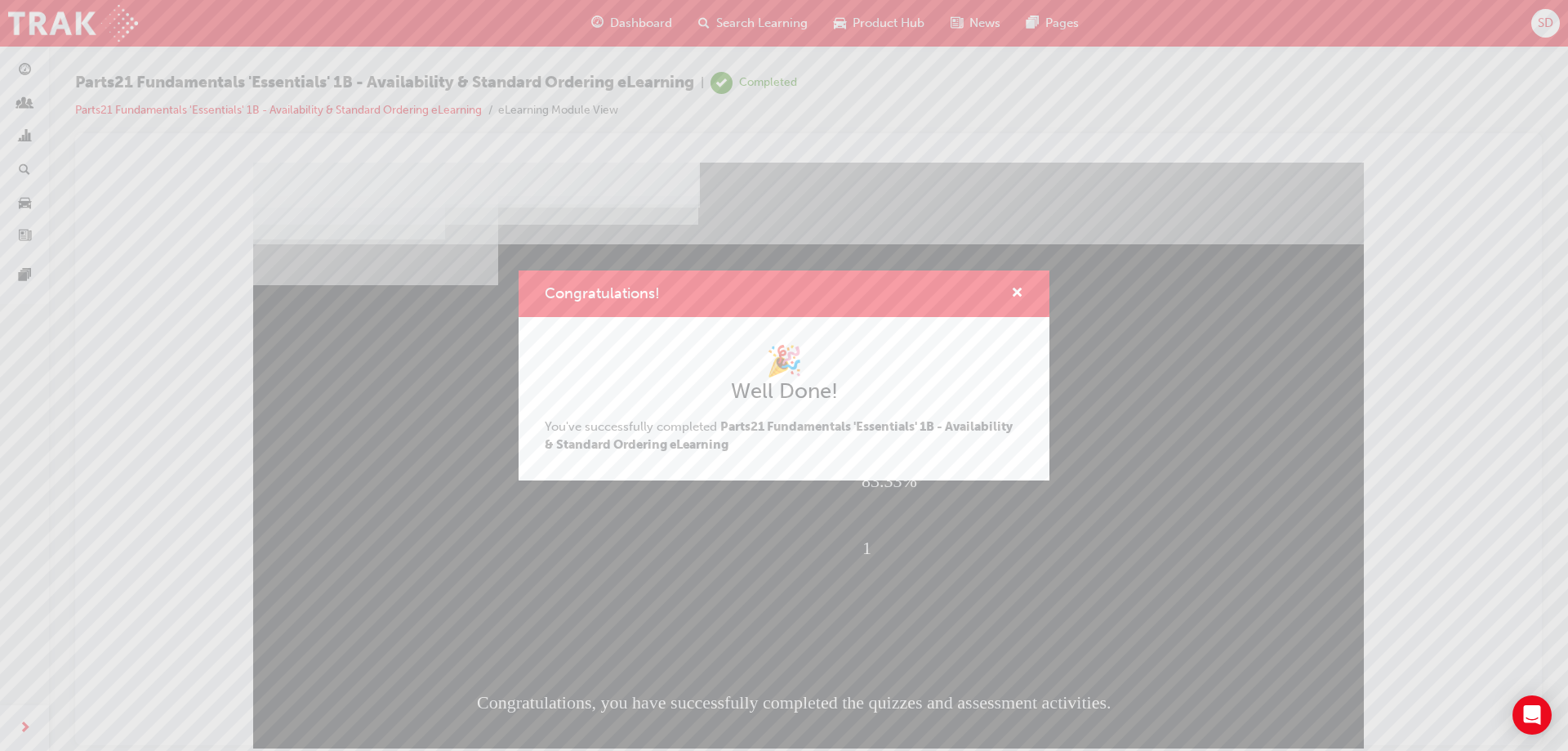
click at [945, 550] on div "Congratulations! 🎉 Well Done! You've successfully completed Parts21 Fundamental…" at bounding box center [784, 376] width 1568 height 751
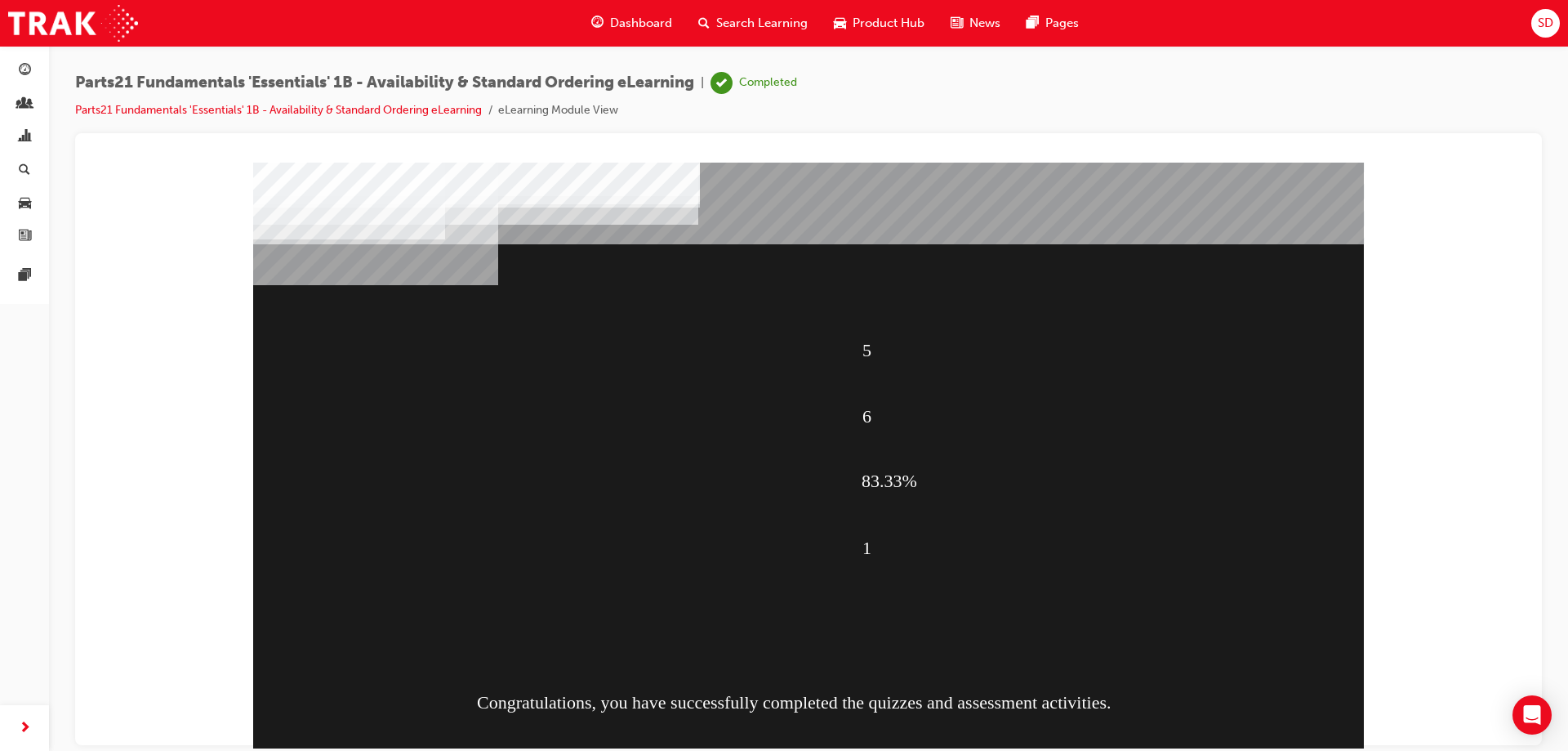
click at [1039, 332] on div "5" at bounding box center [1085, 348] width 446 height 61
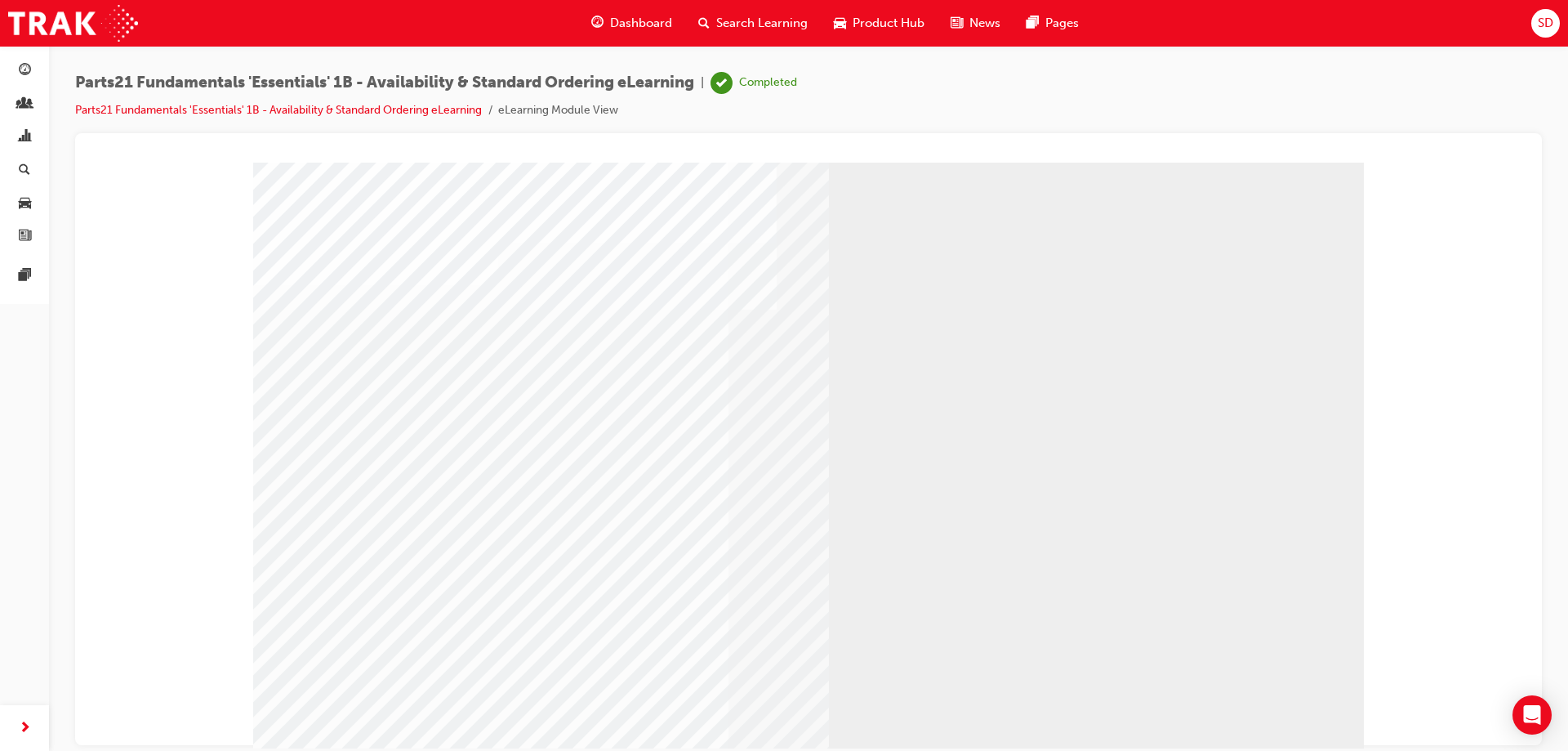
click at [692, 411] on div "" at bounding box center [809, 456] width 1111 height 588
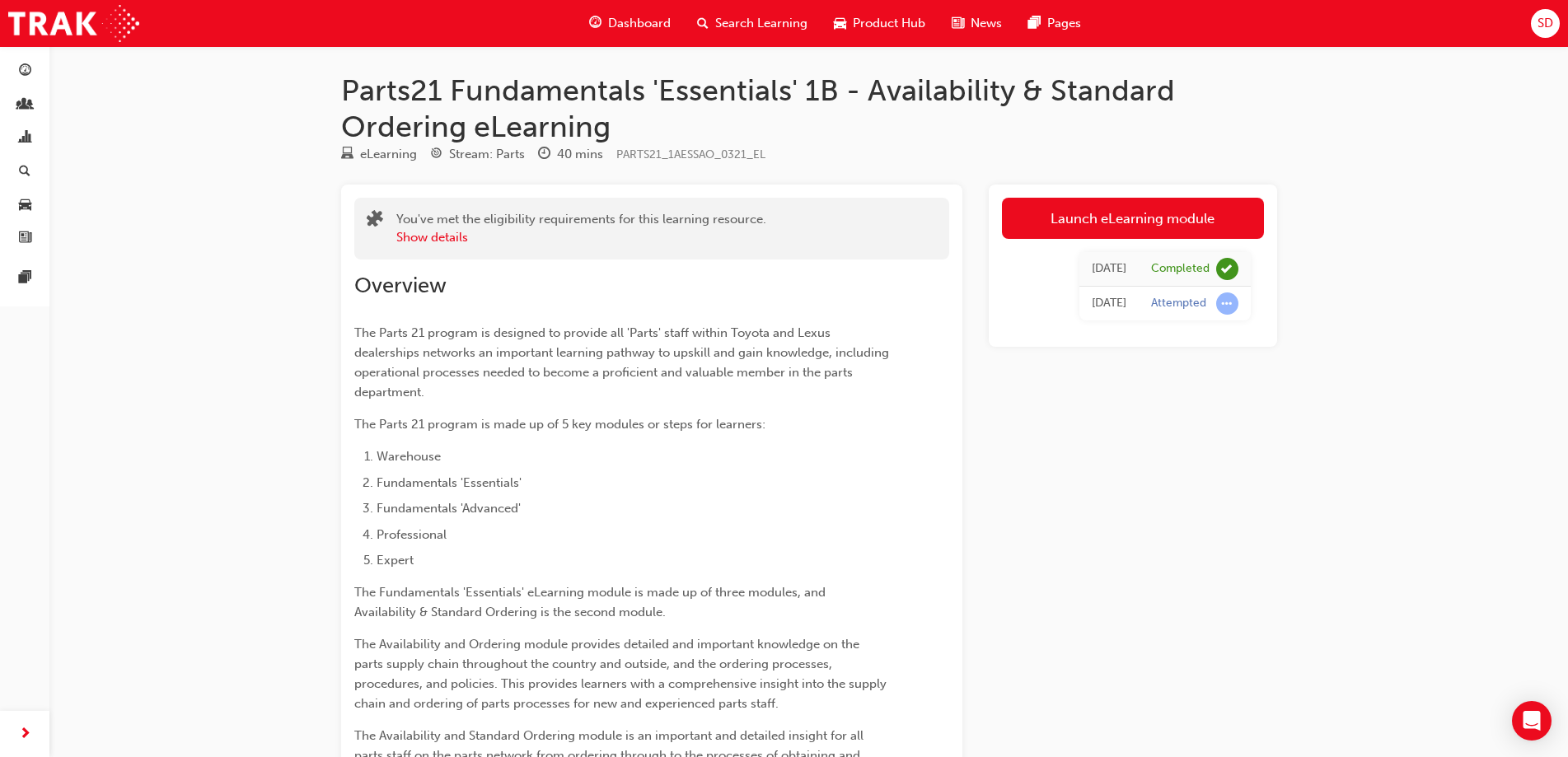
scroll to position [152, 0]
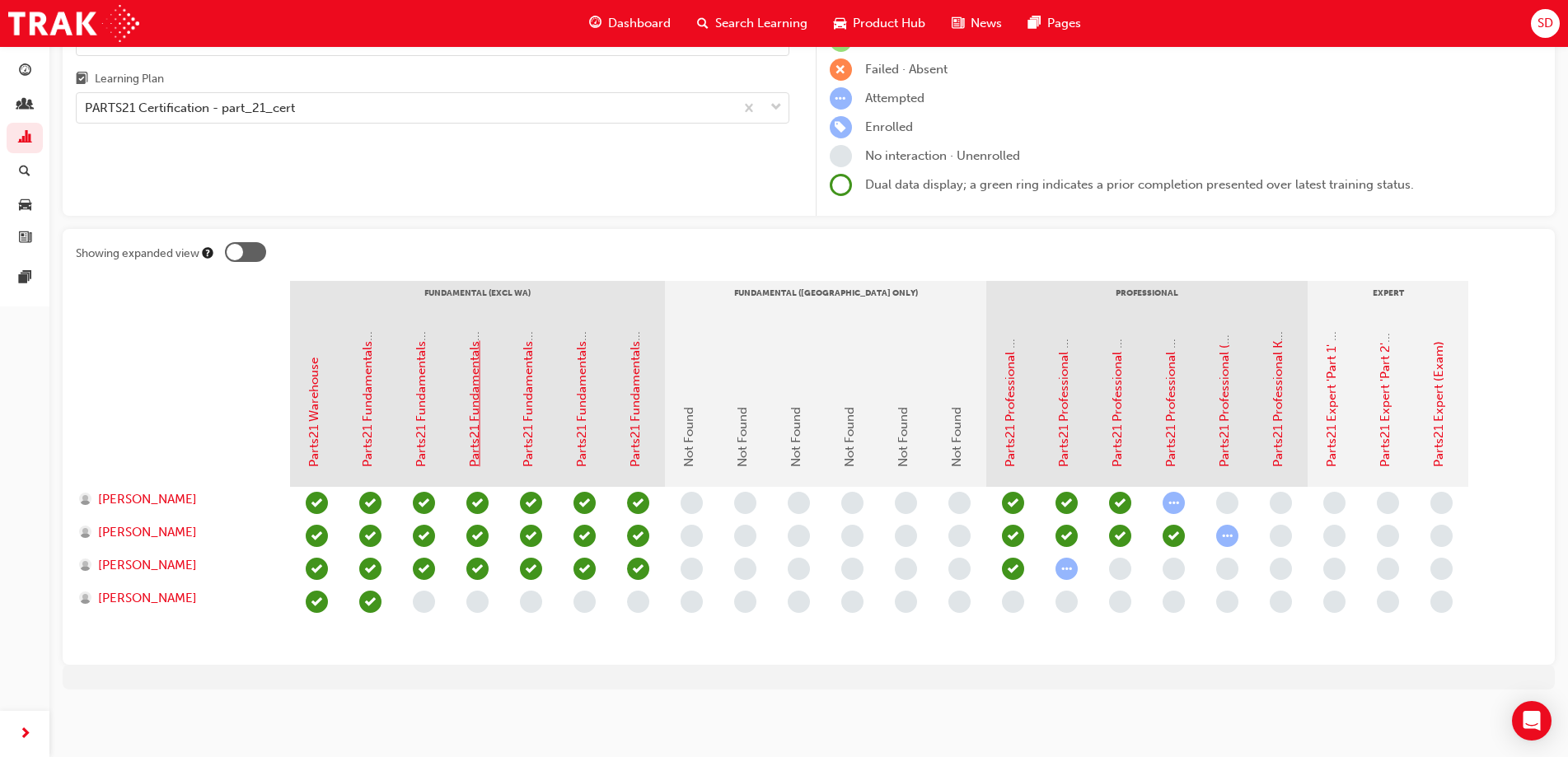
click at [479, 439] on link "Parts21 Fundamentals 'Essentials' 1C - Guest Management eLearning" at bounding box center [474, 271] width 15 height 392
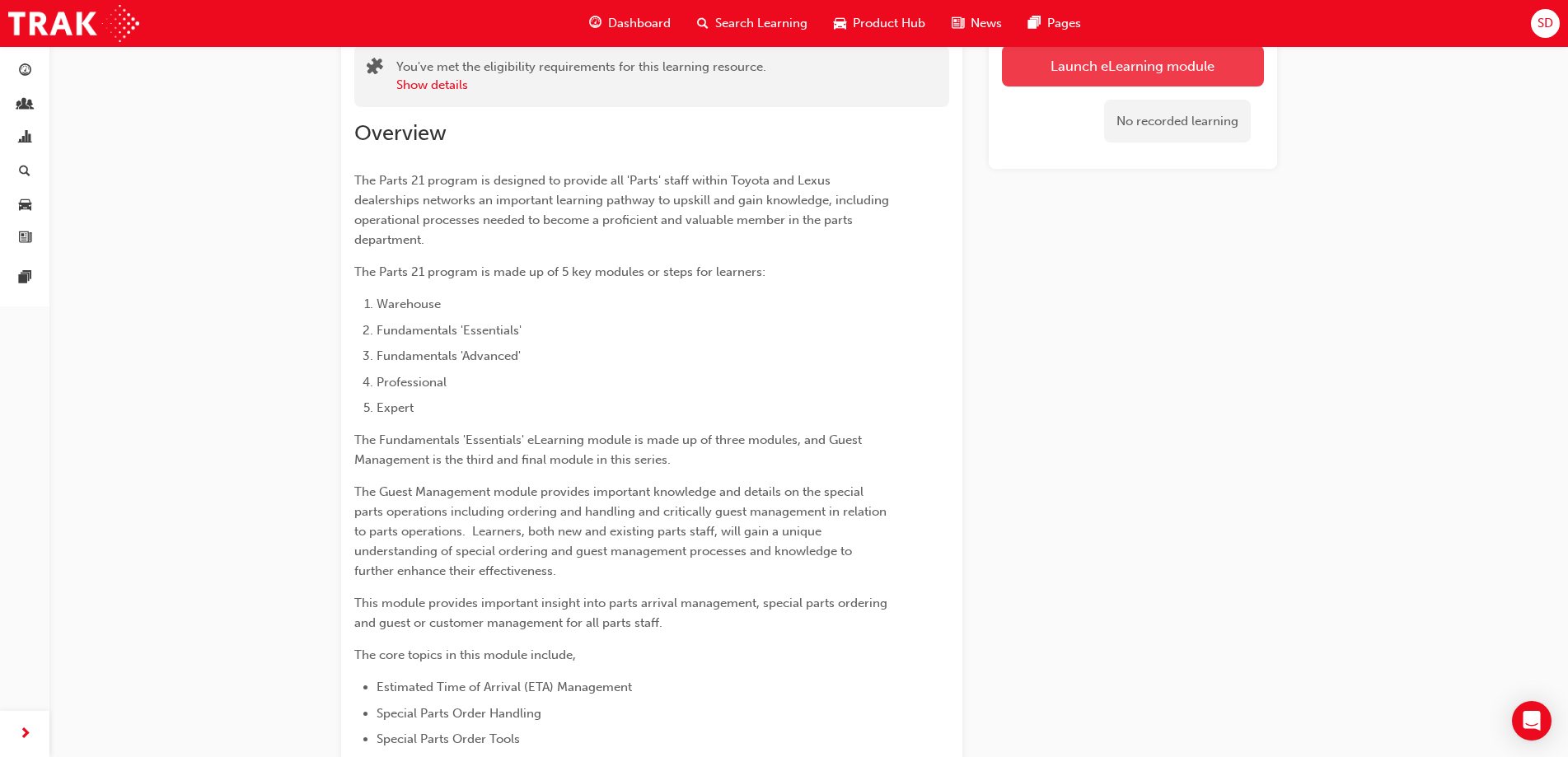
click at [1103, 81] on link "Launch eLearning module" at bounding box center [1133, 65] width 262 height 41
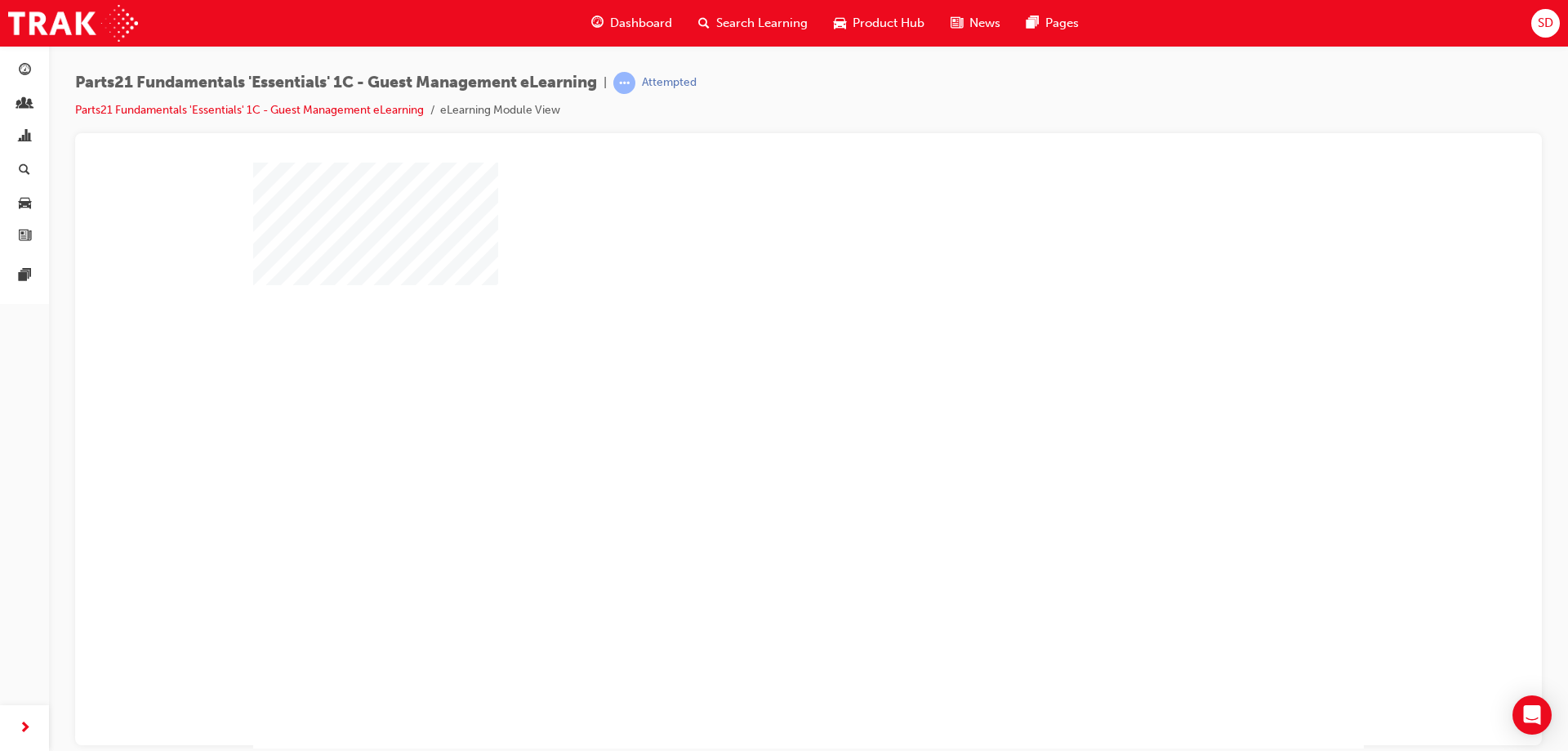
click at [761, 407] on div "play" at bounding box center [761, 407] width 0 height 0
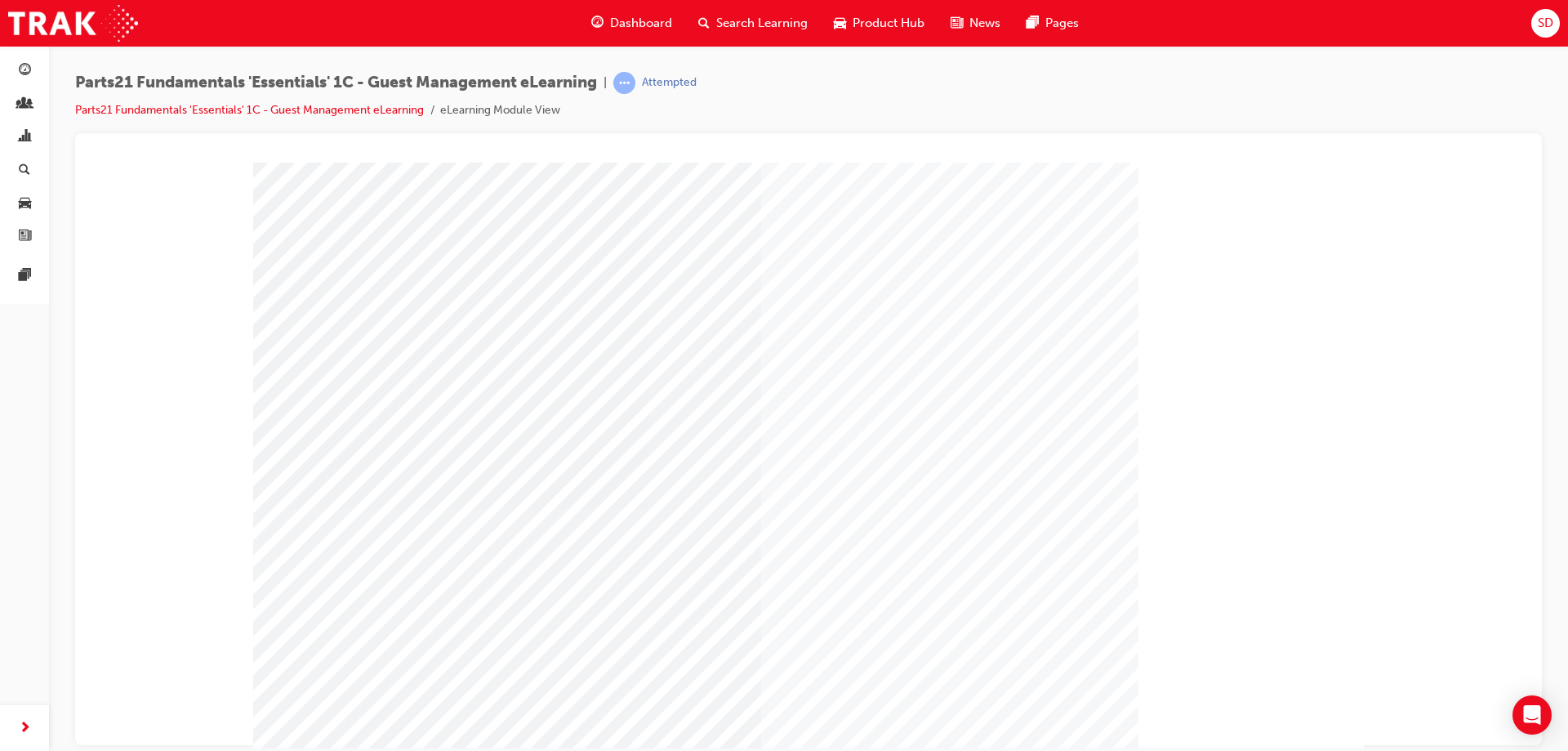
scroll to position [27, 0]
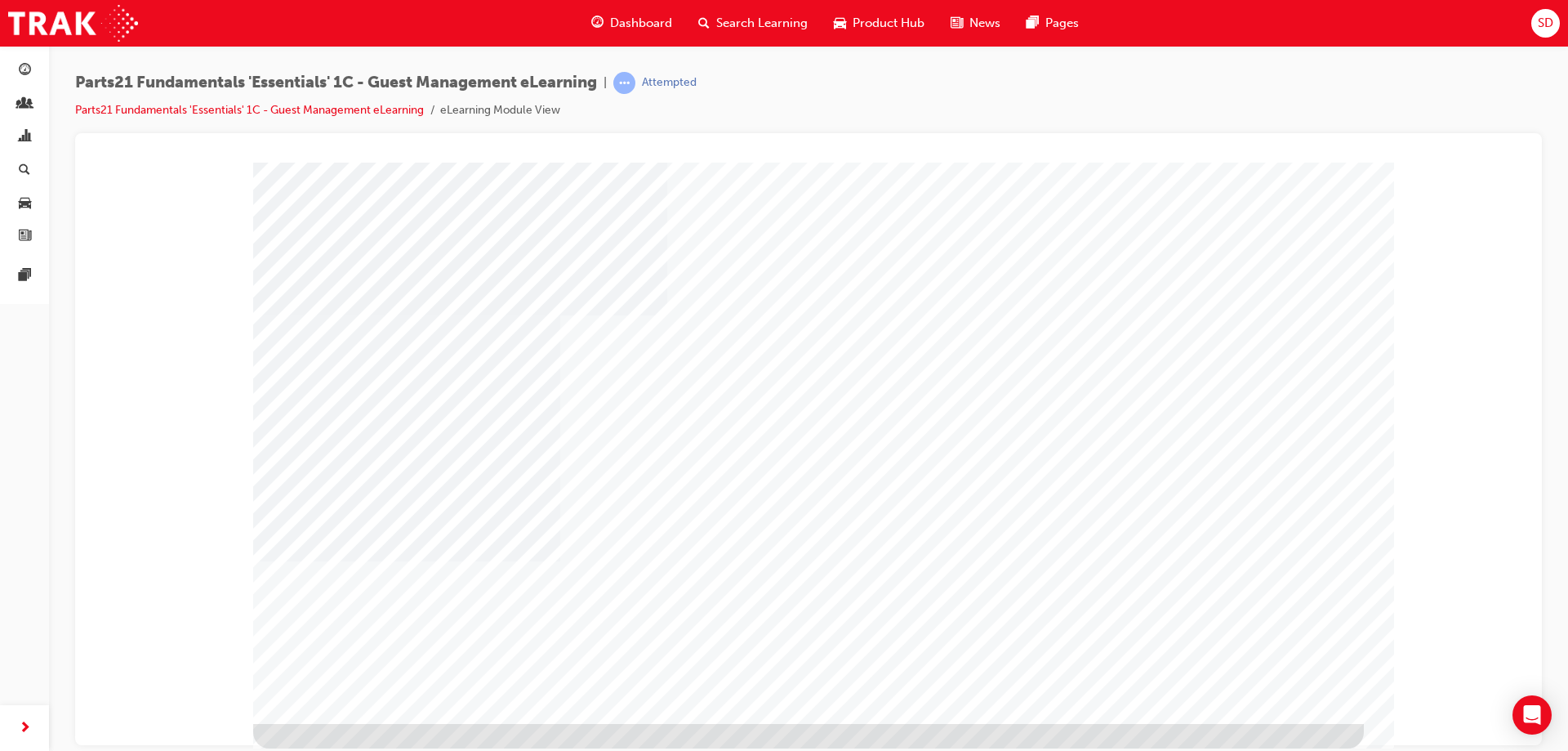
scroll to position [0, 0]
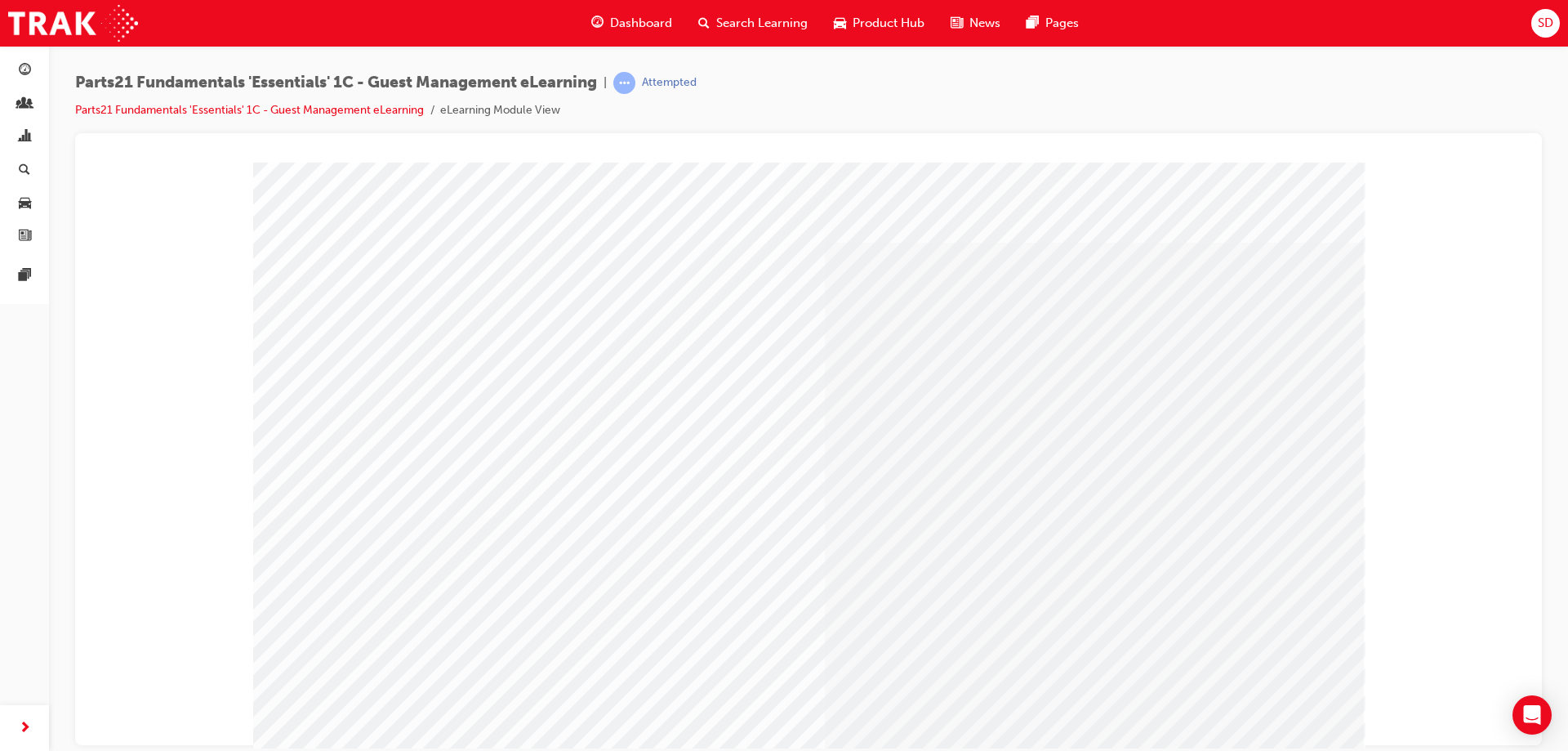
scroll to position [27, 0]
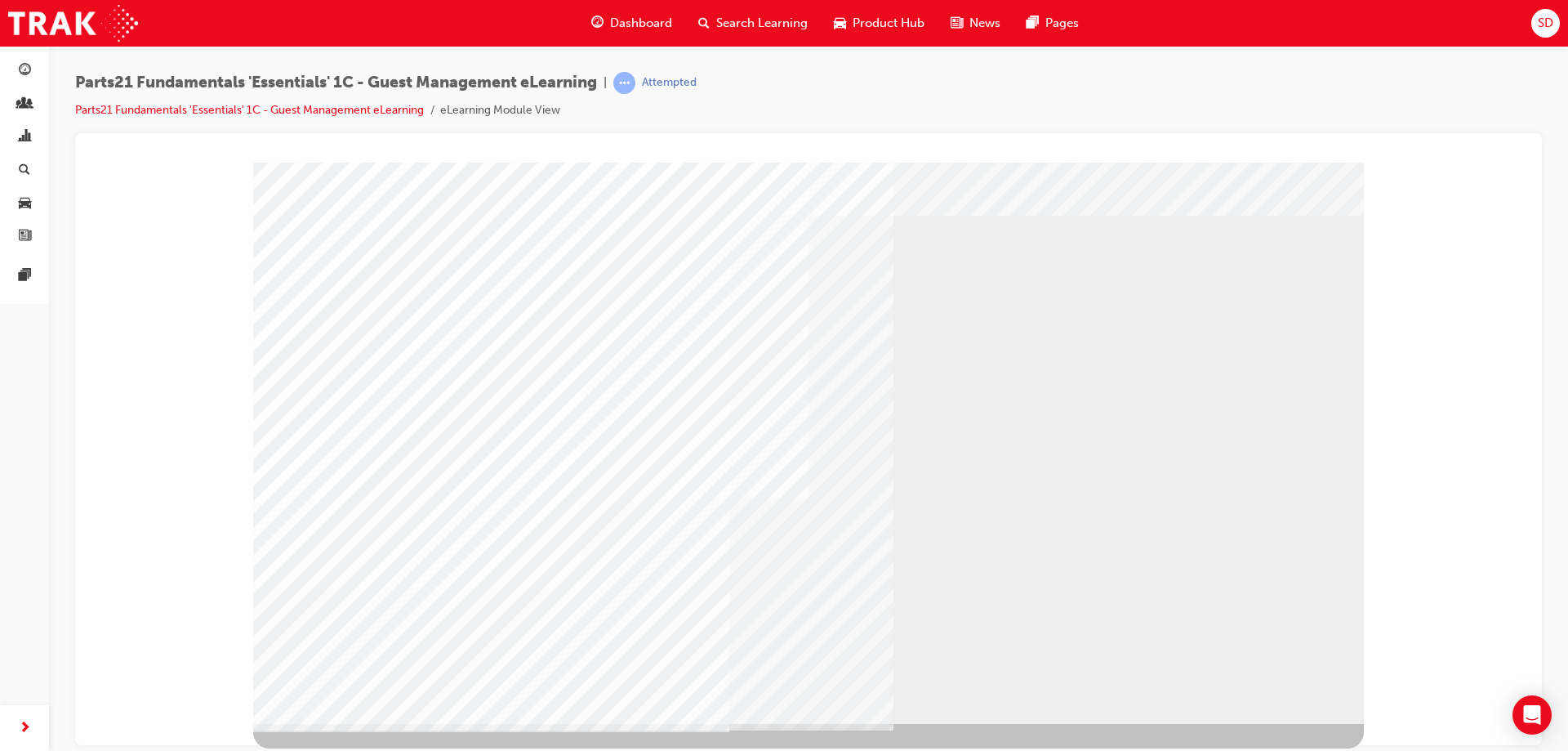
scroll to position [0, 0]
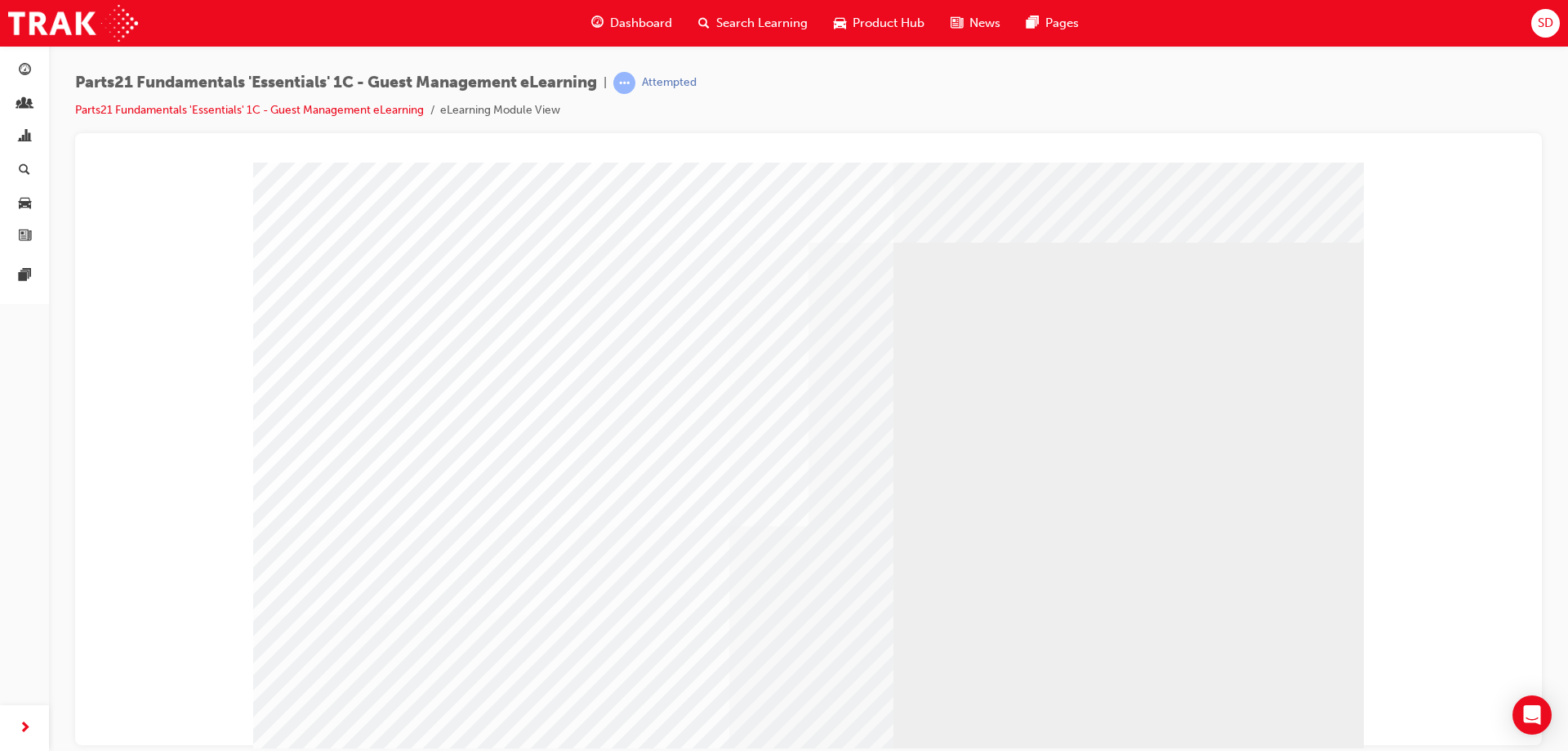
drag, startPoint x: 724, startPoint y: 527, endPoint x: 739, endPoint y: 495, distance: 35.3
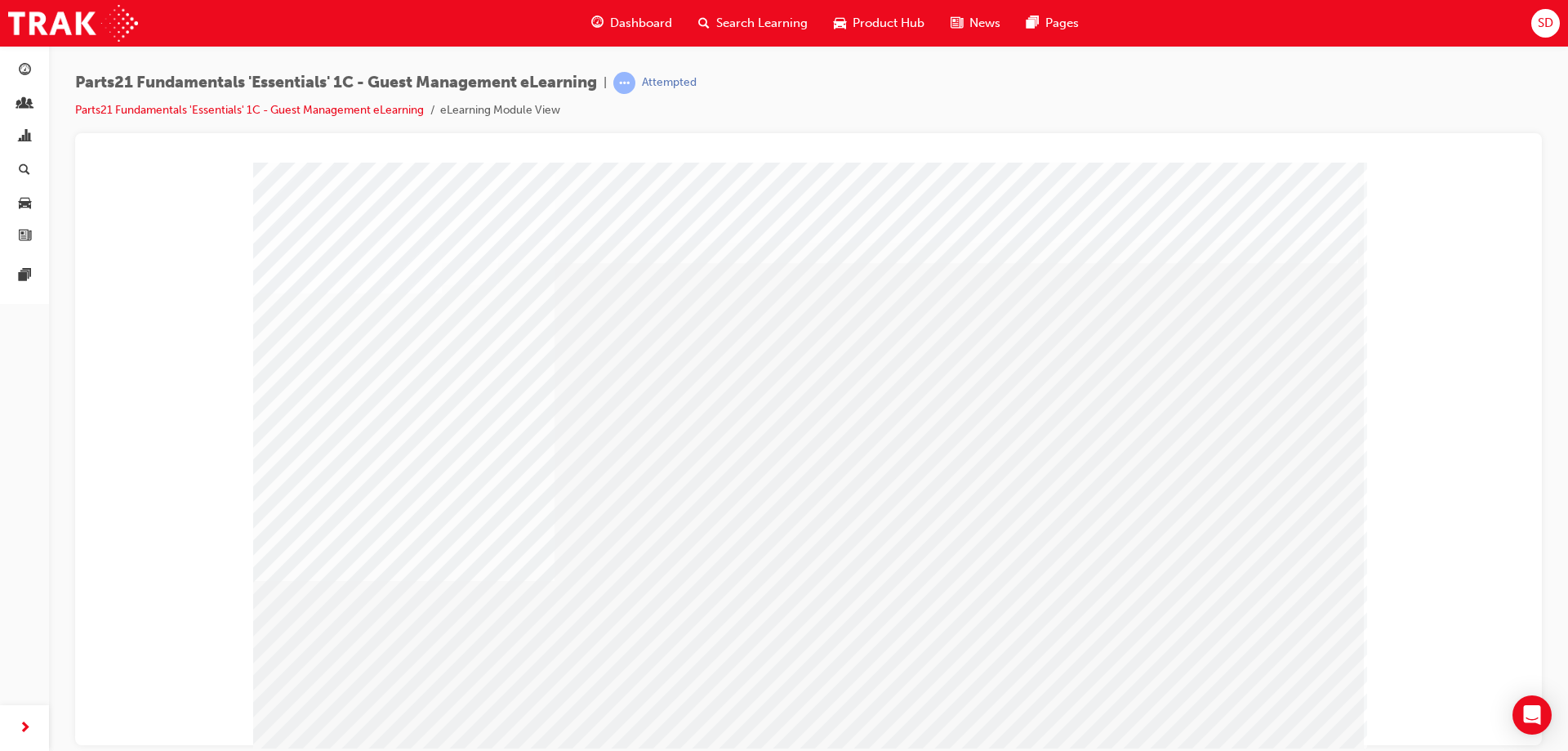
drag, startPoint x: 863, startPoint y: 445, endPoint x: 957, endPoint y: 442, distance: 94.0
drag, startPoint x: 1066, startPoint y: 425, endPoint x: 1142, endPoint y: 429, distance: 76.1
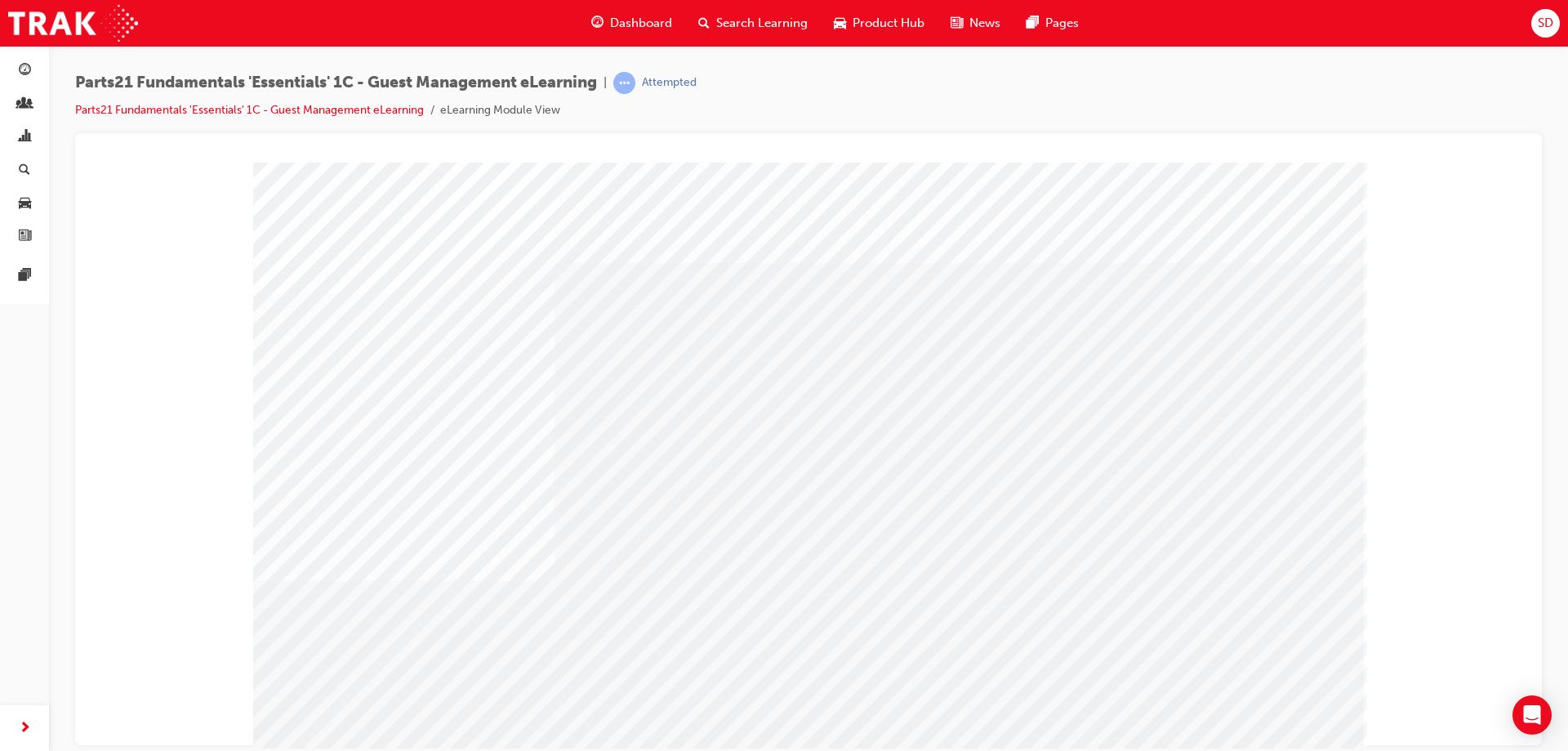
drag, startPoint x: 1212, startPoint y: 444, endPoint x: 1252, endPoint y: 497, distance: 66.4
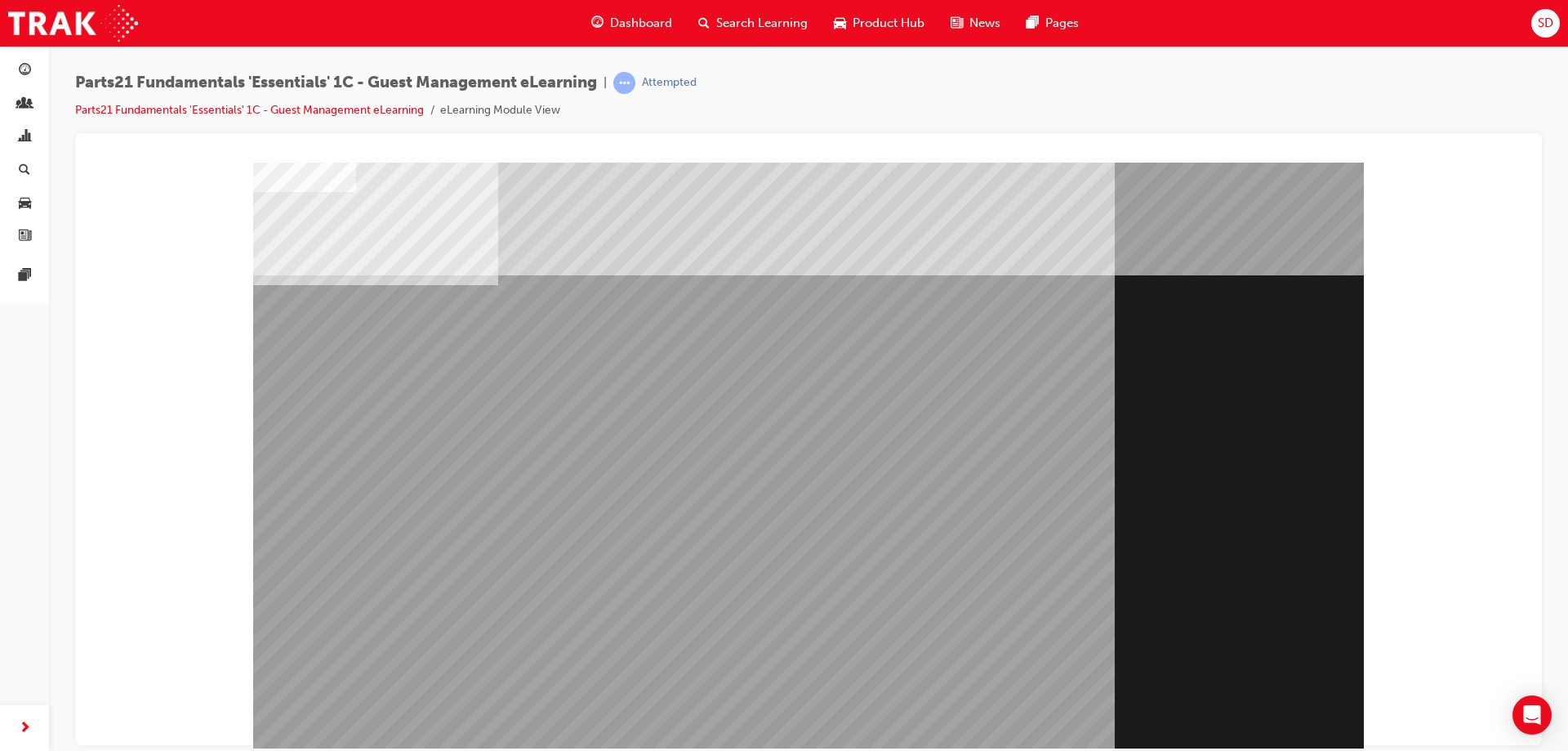
click at [1267, 708] on div "Section Title Page" at bounding box center [809, 456] width 1111 height 588
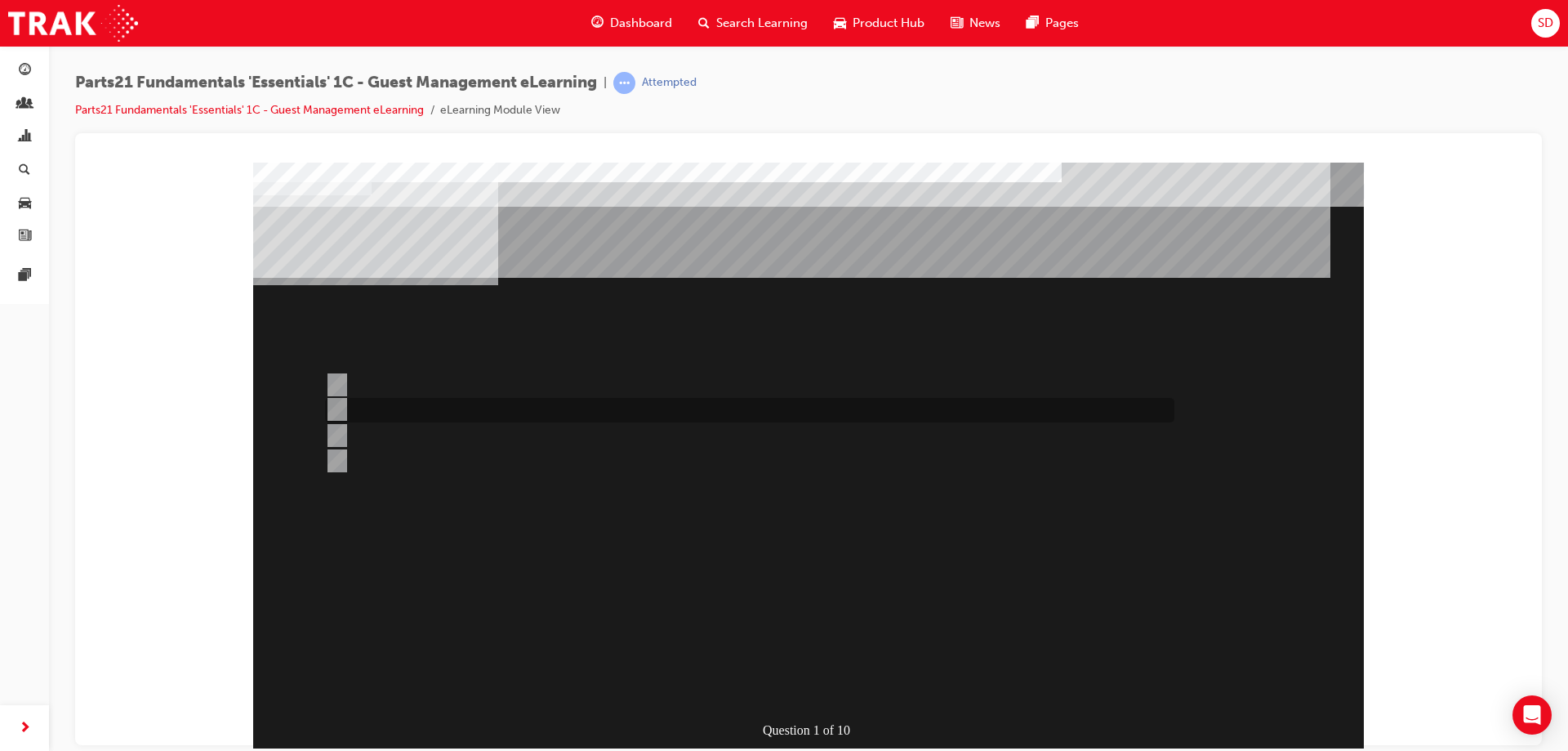
click at [432, 406] on div at bounding box center [745, 410] width 849 height 25
radio input "true"
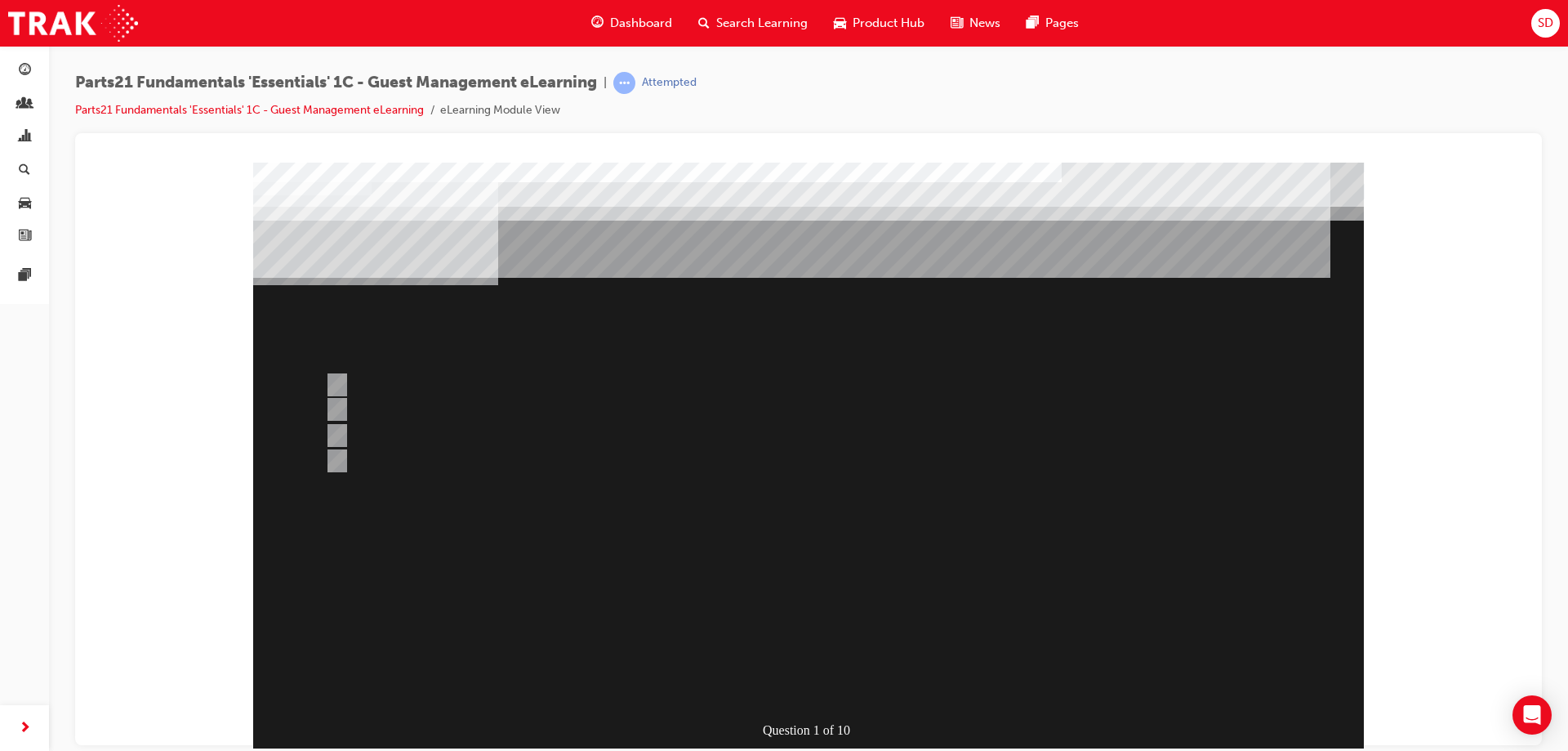
click at [902, 475] on div at bounding box center [809, 456] width 1111 height 588
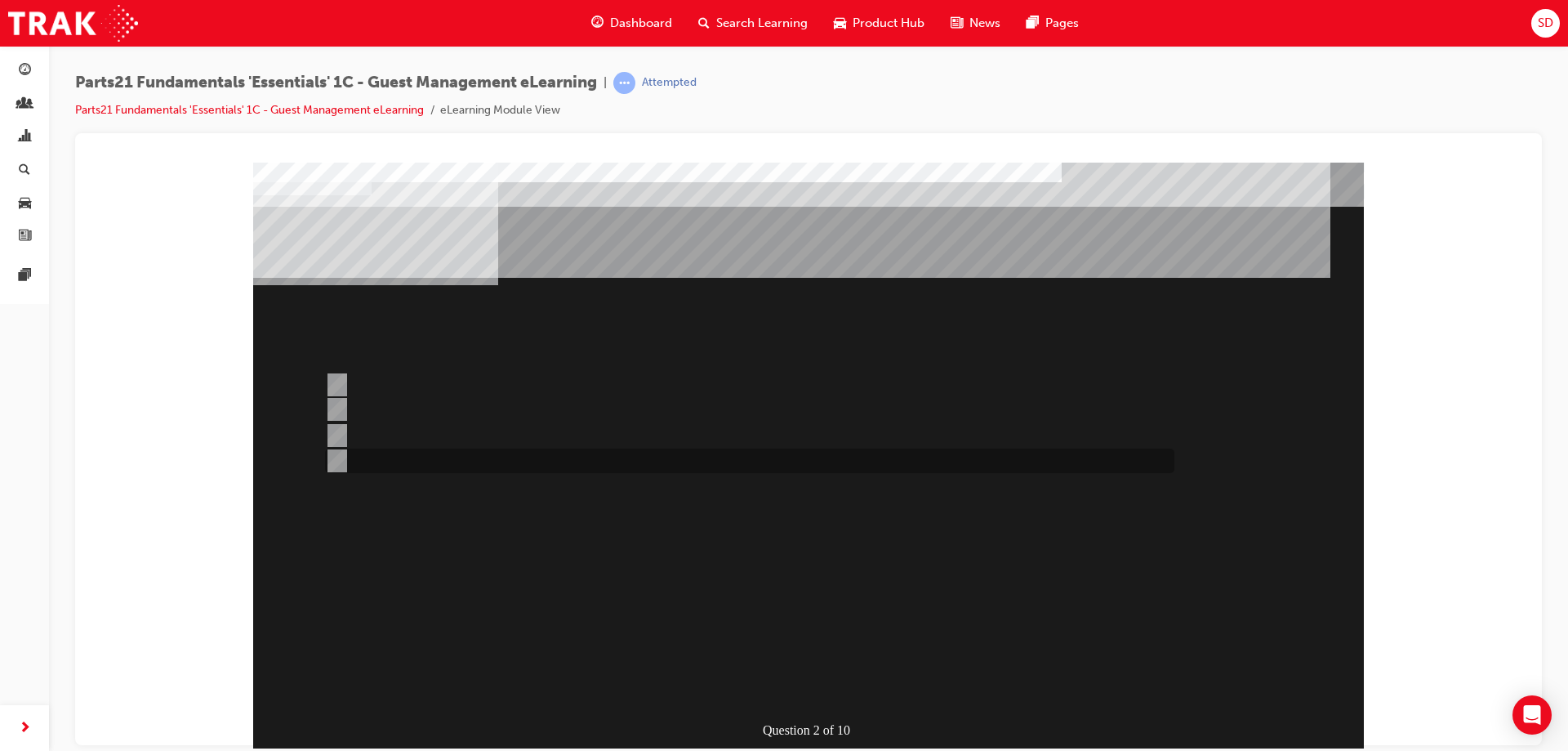
click at [336, 463] on input "Toyota Source" at bounding box center [335, 461] width 18 height 18
radio input "true"
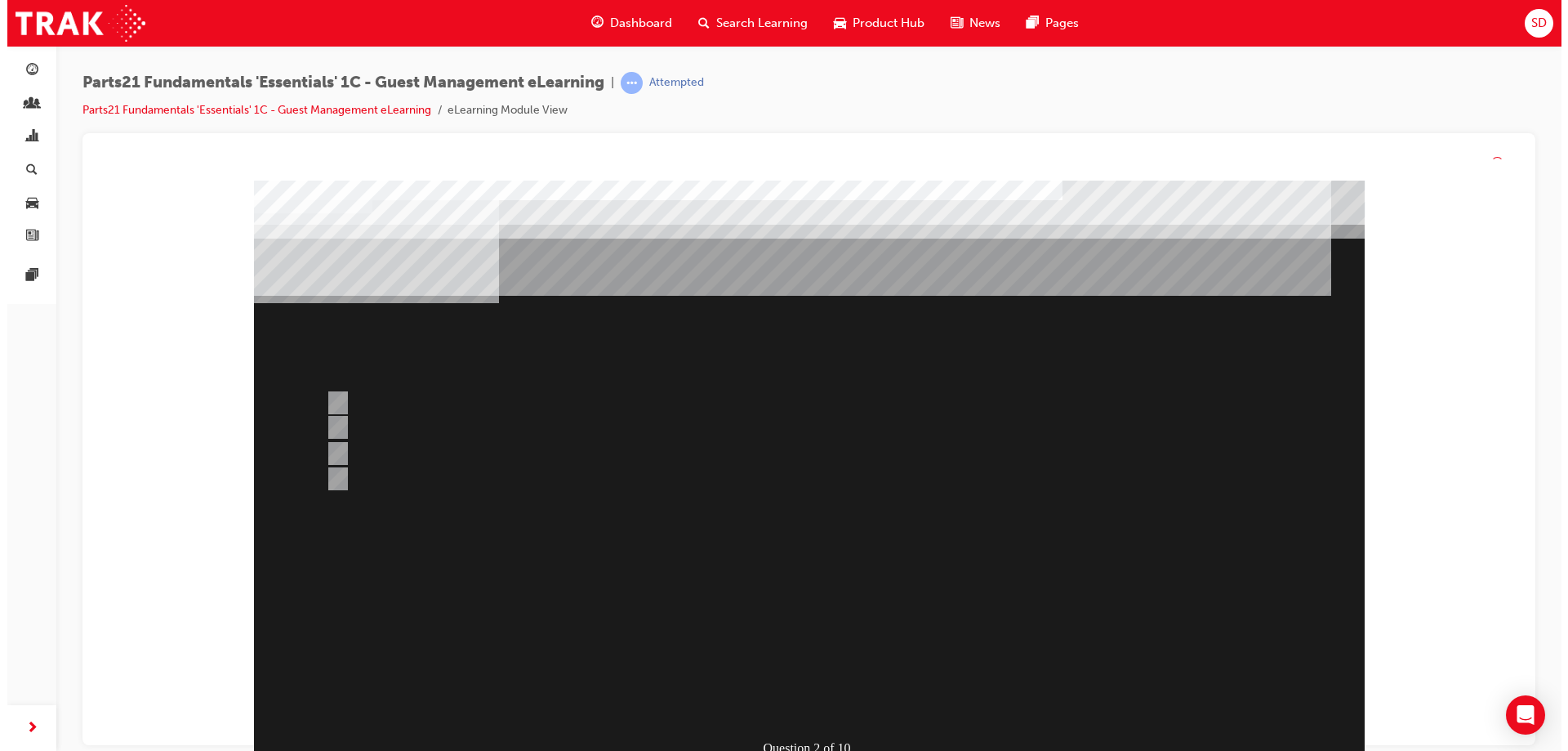
click at [817, 466] on div at bounding box center [809, 475] width 1111 height 588
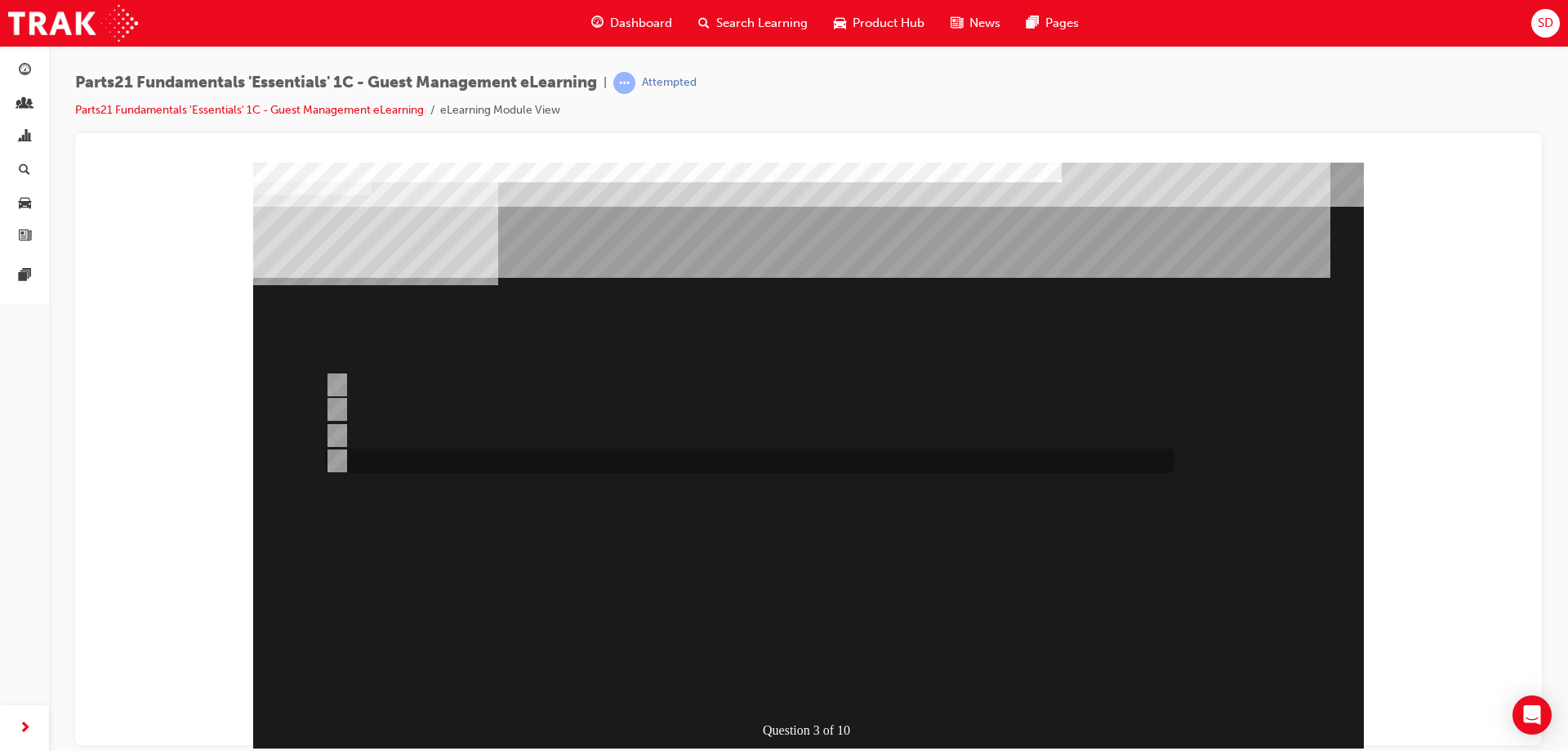
click at [432, 460] on div at bounding box center [745, 460] width 849 height 25
radio input "true"
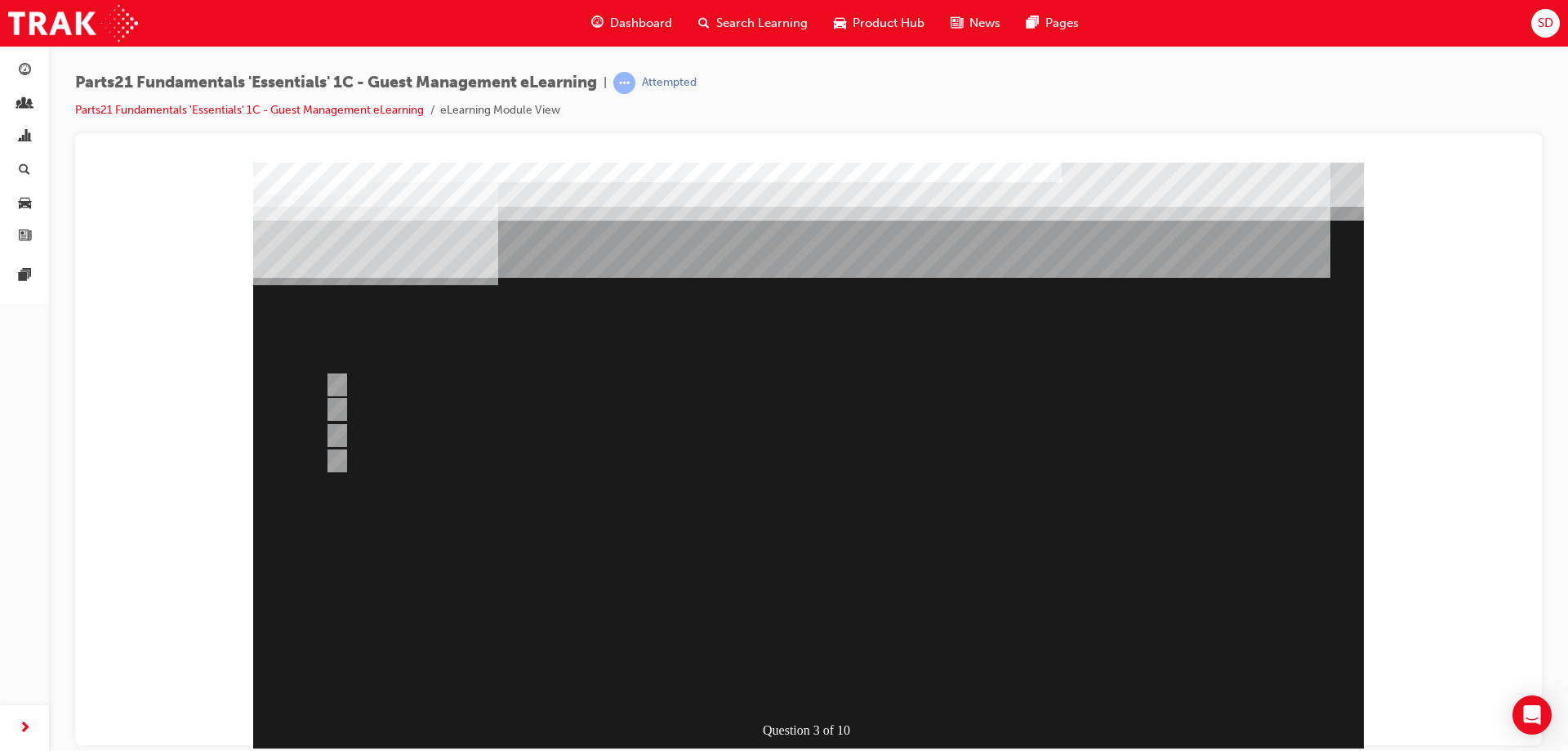
click at [870, 532] on div at bounding box center [809, 456] width 1111 height 588
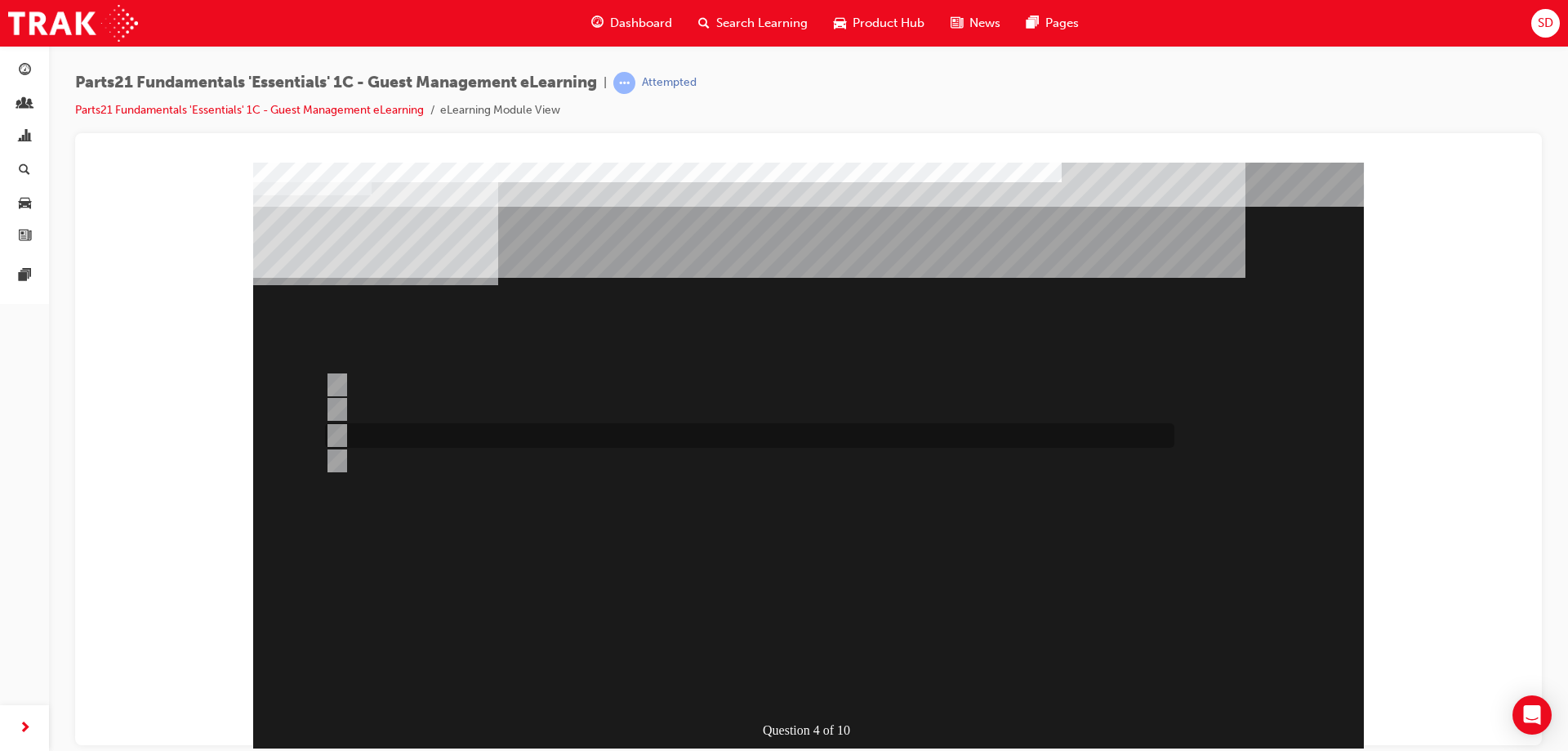
click at [404, 429] on div at bounding box center [745, 435] width 849 height 25
radio input "true"
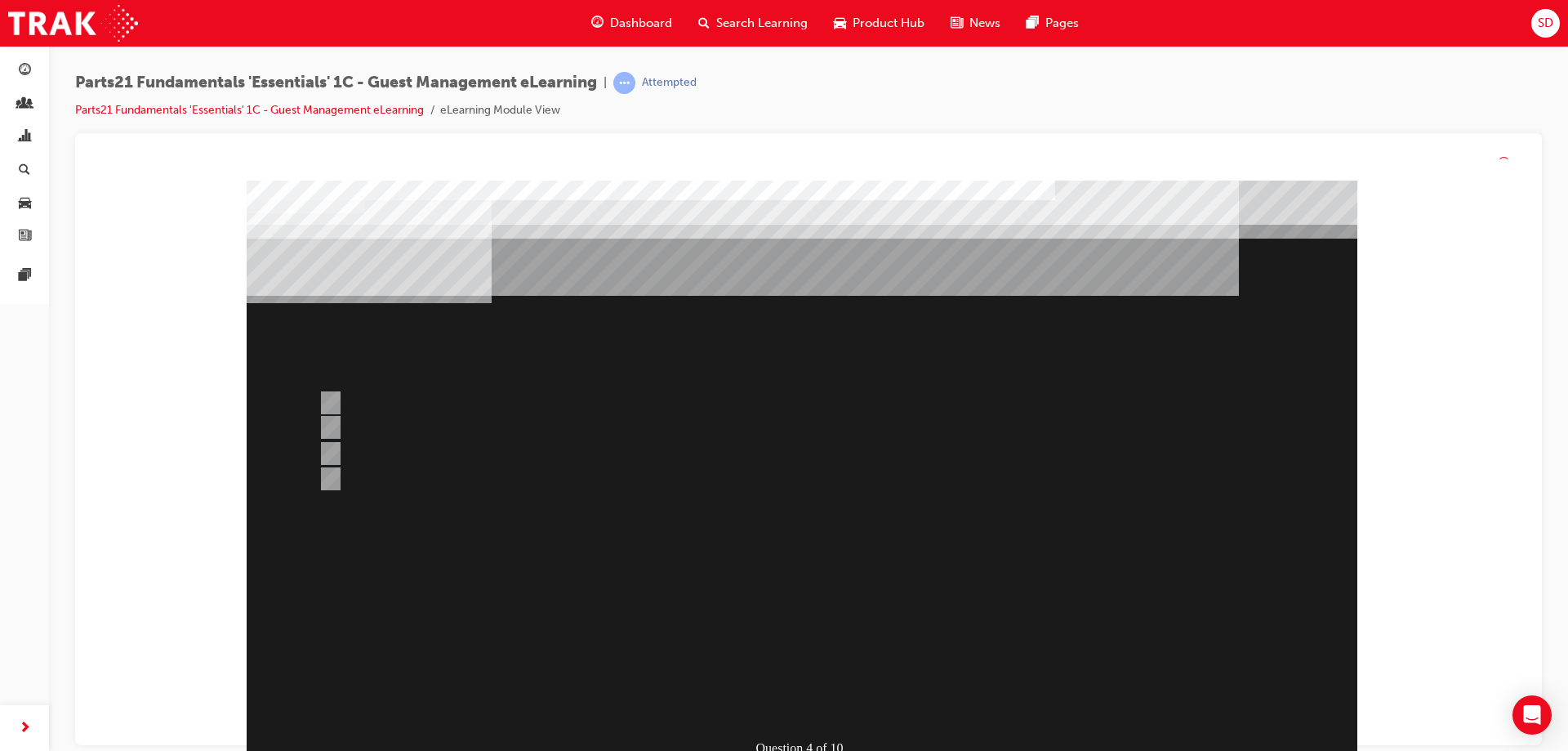
click at [894, 546] on div at bounding box center [802, 475] width 1111 height 588
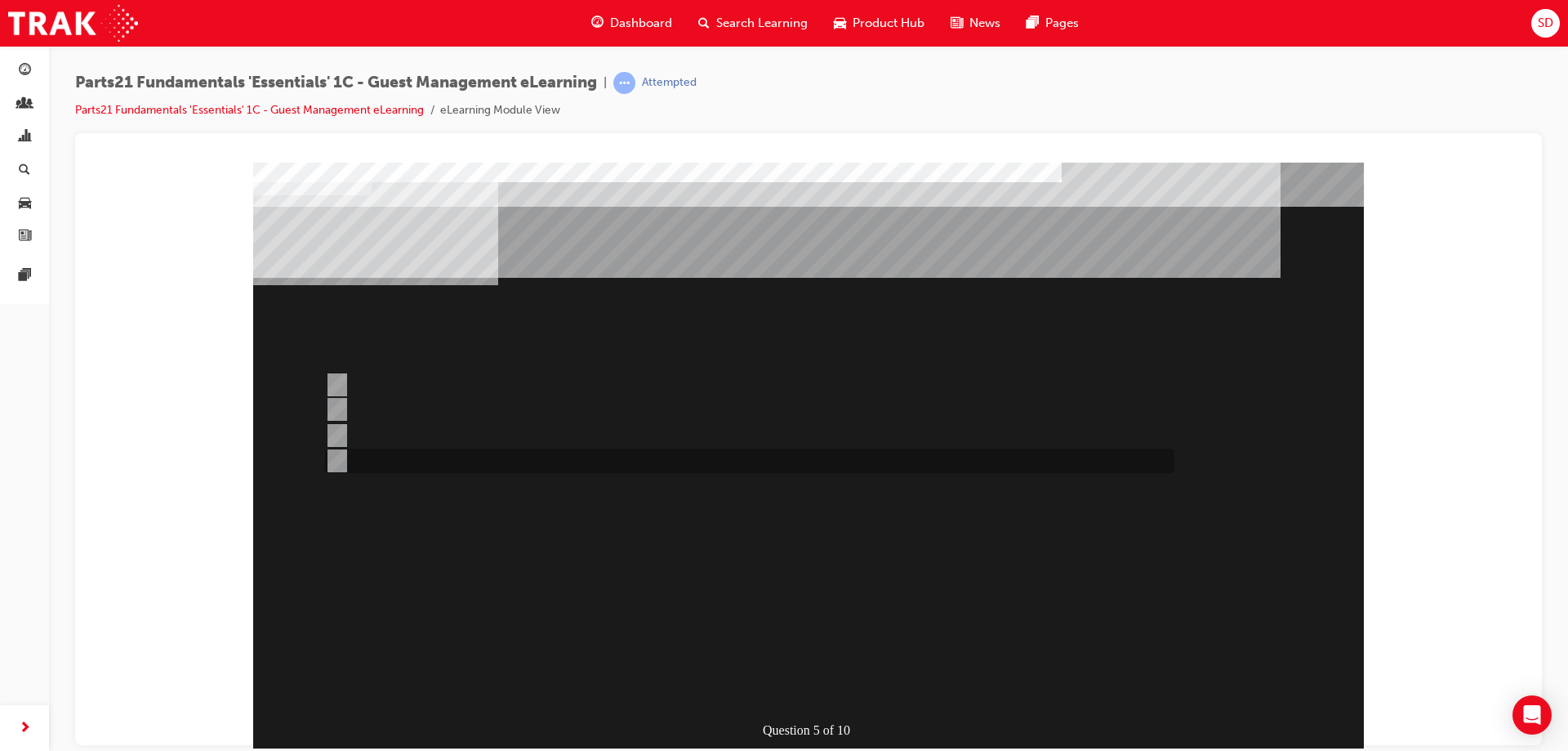
click at [377, 462] on div at bounding box center [745, 460] width 849 height 25
radio input "true"
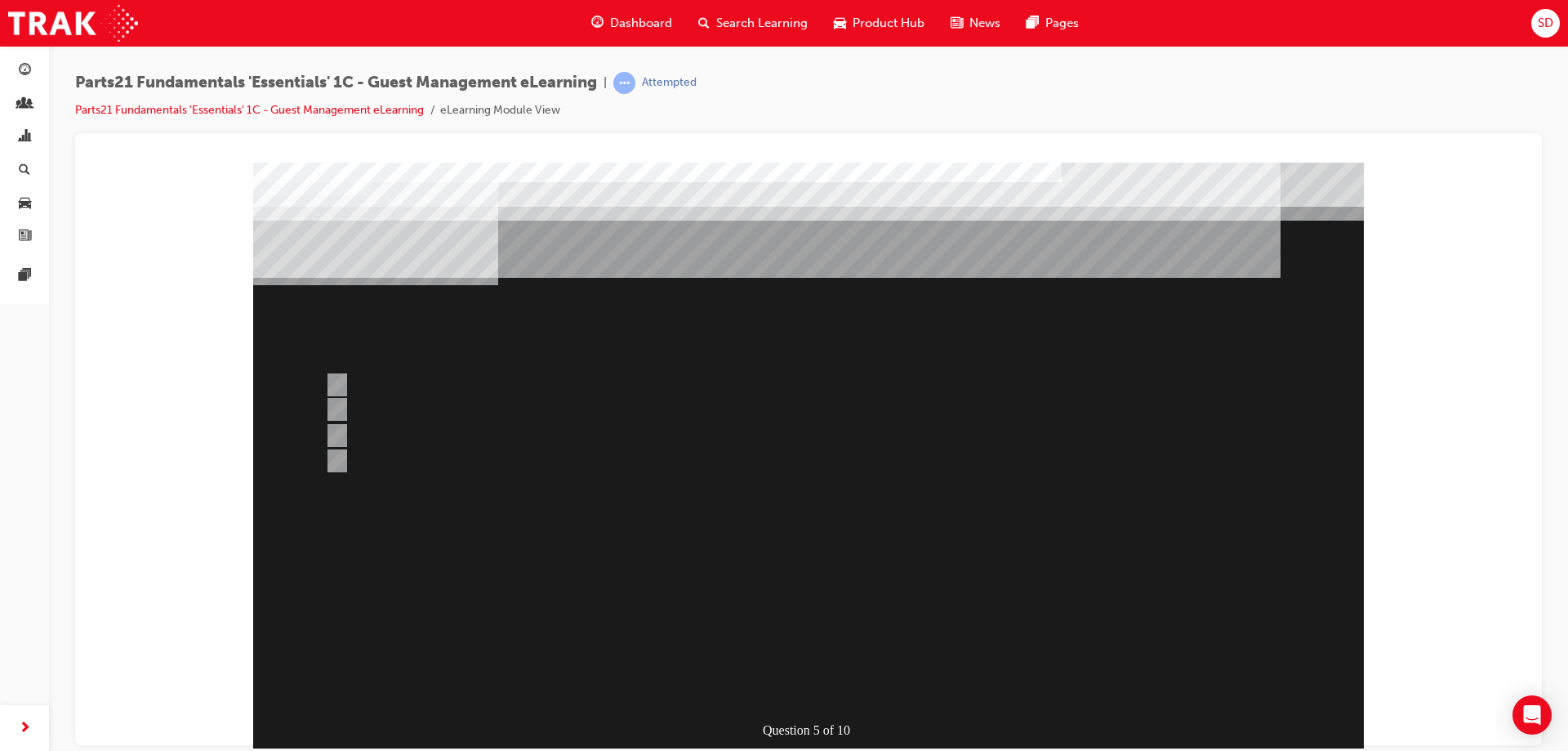
click at [664, 559] on div at bounding box center [809, 456] width 1111 height 588
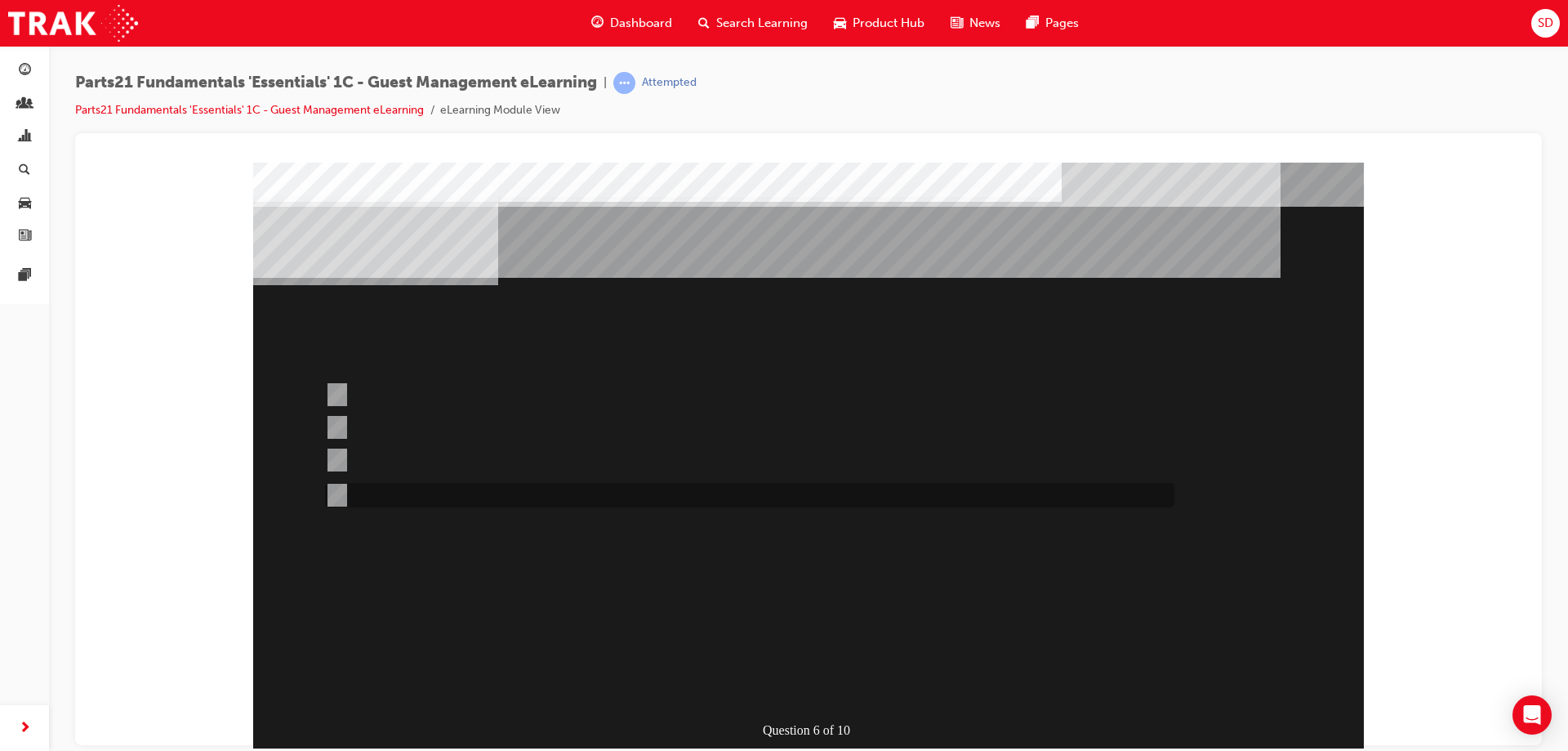
click at [463, 496] on div at bounding box center [745, 495] width 849 height 25
radio input "true"
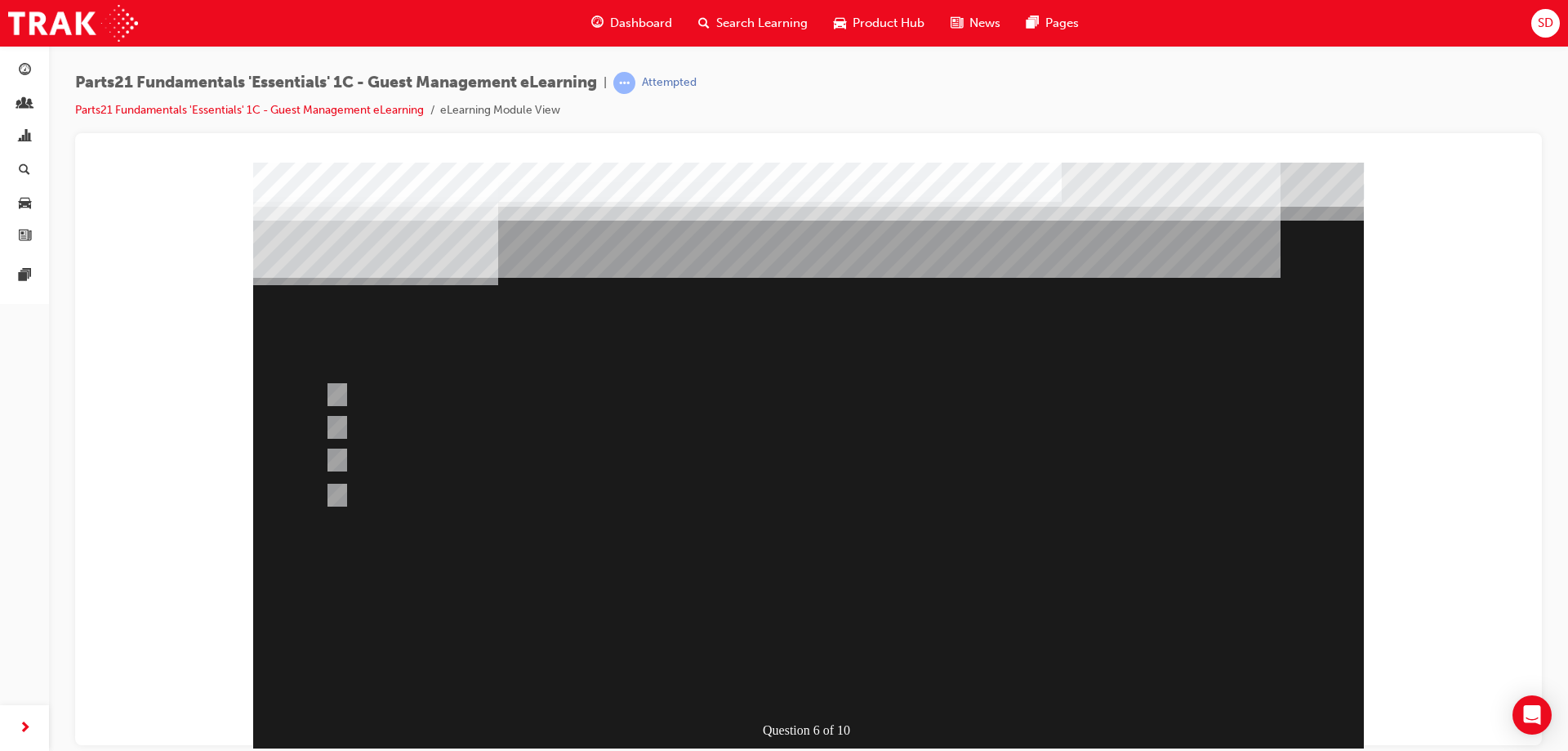
click at [452, 639] on div at bounding box center [809, 456] width 1111 height 588
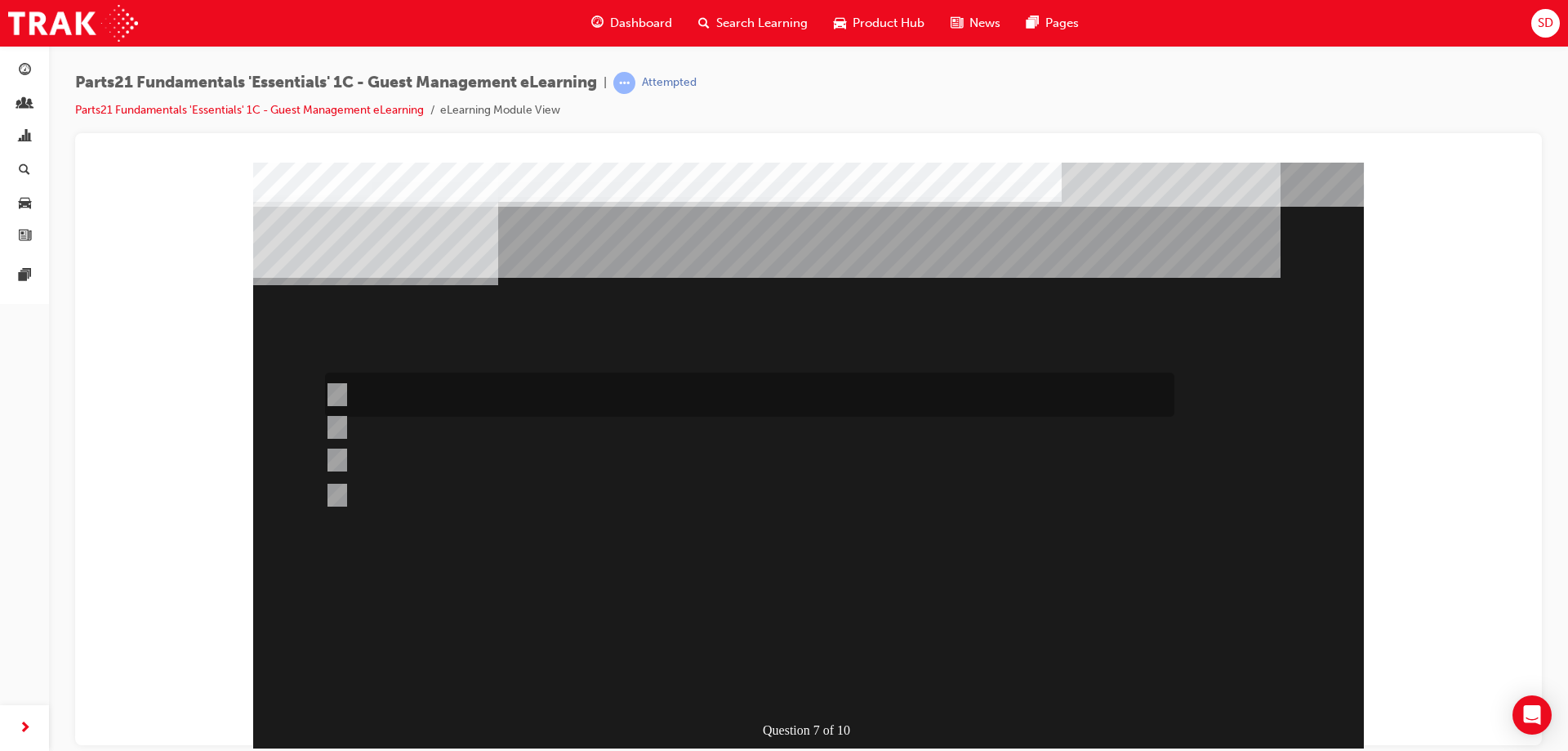
click at [442, 385] on div at bounding box center [745, 395] width 849 height 45
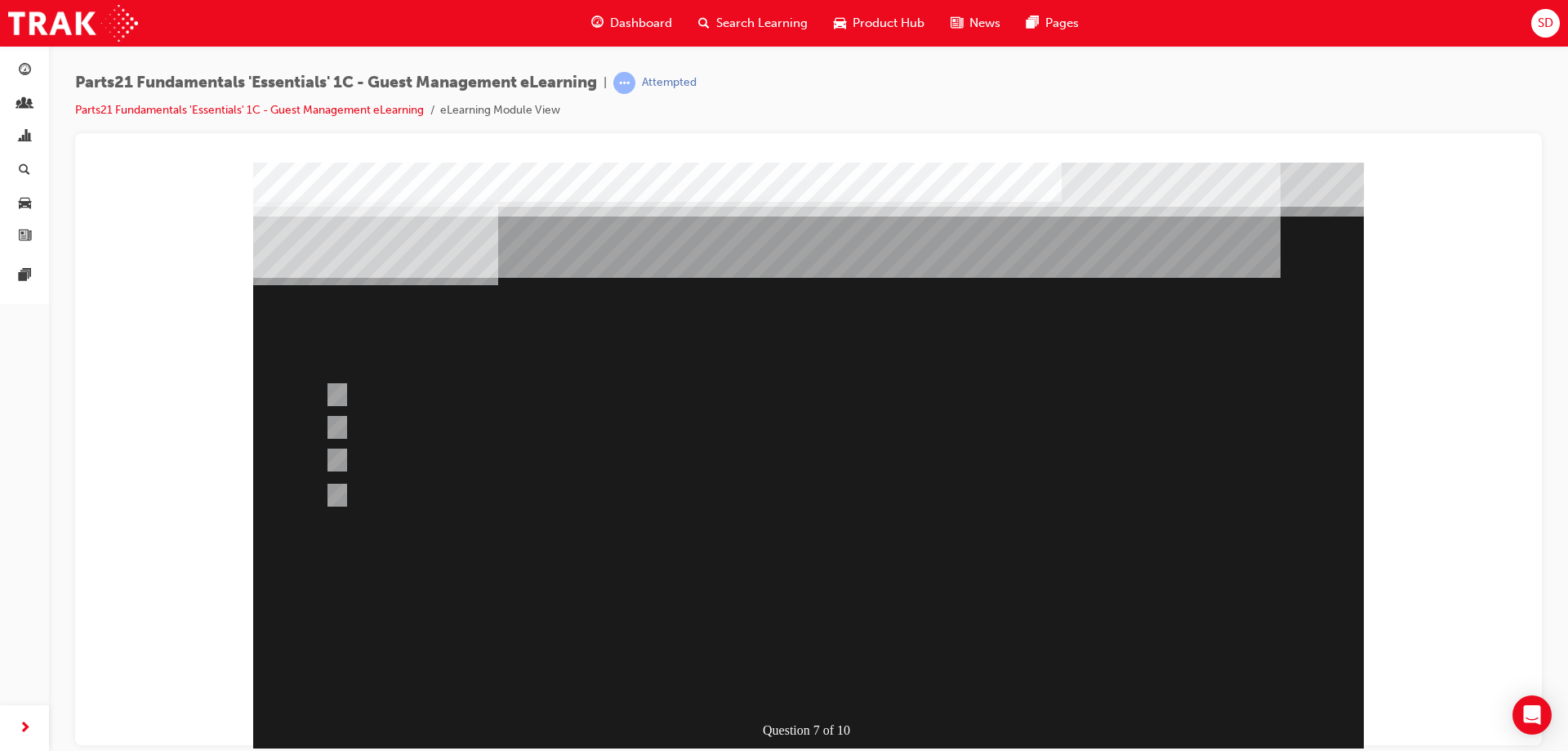
click at [399, 496] on div at bounding box center [809, 456] width 1111 height 588
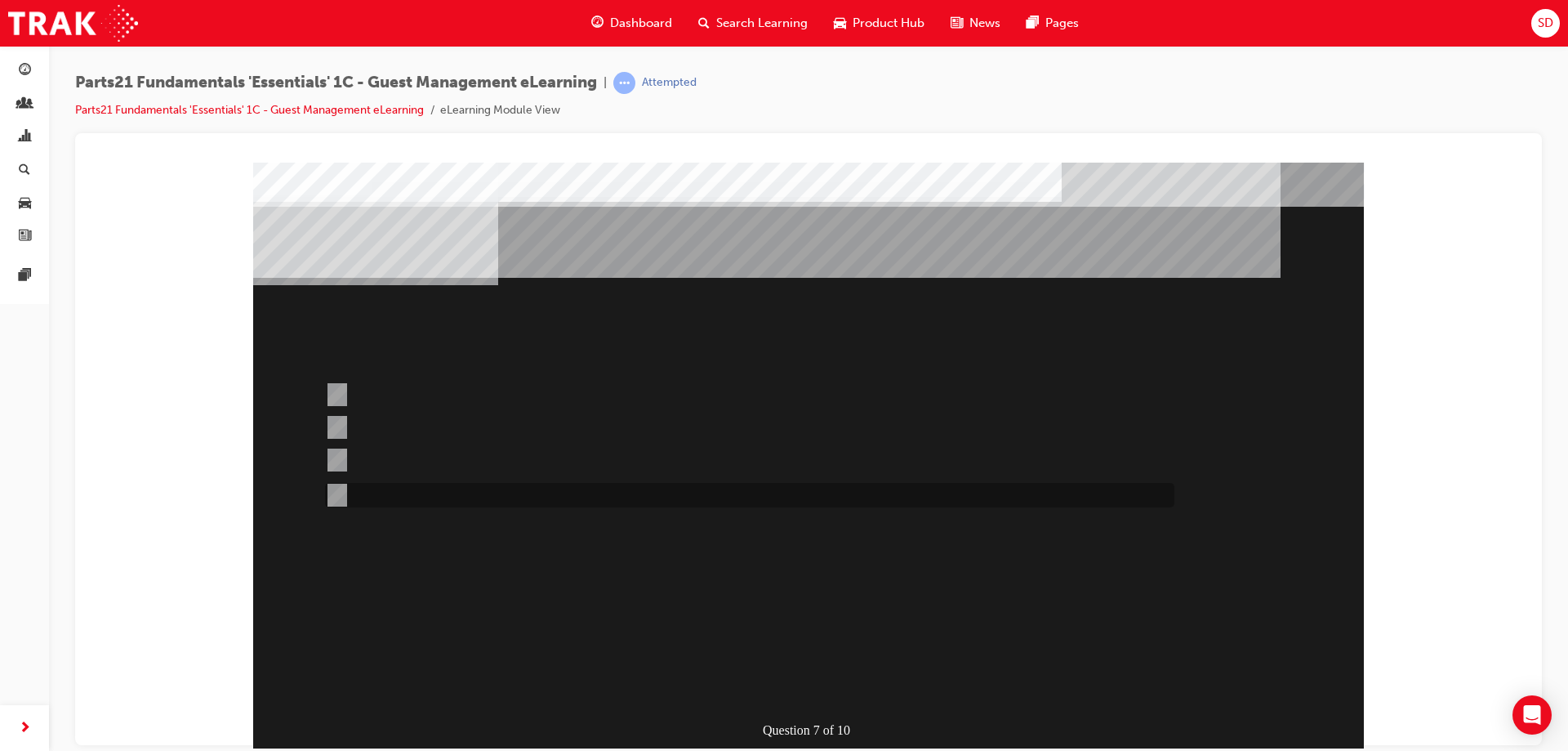
click at [390, 487] on div at bounding box center [745, 495] width 849 height 25
radio input "false"
radio input "true"
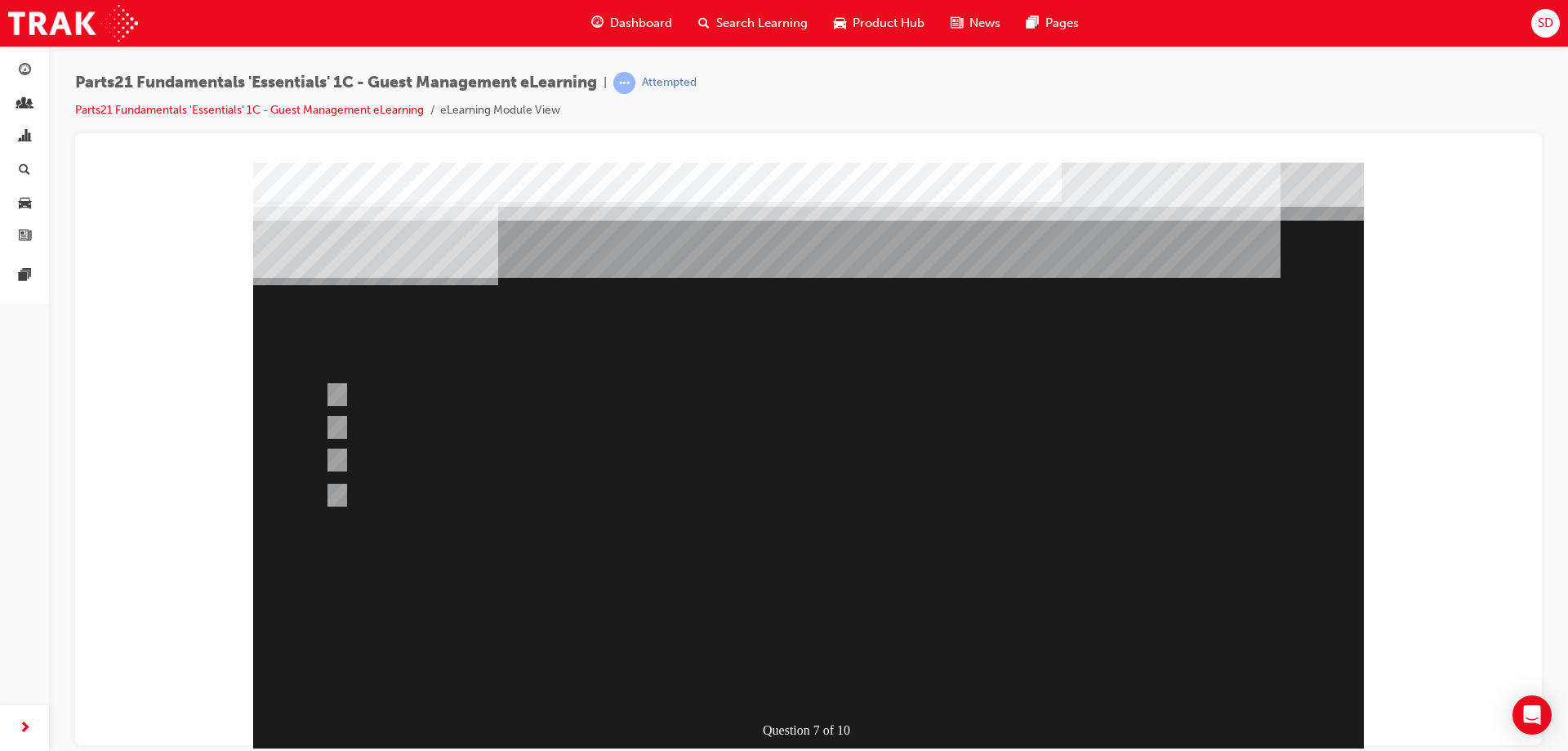
click at [377, 636] on div at bounding box center [809, 456] width 1111 height 588
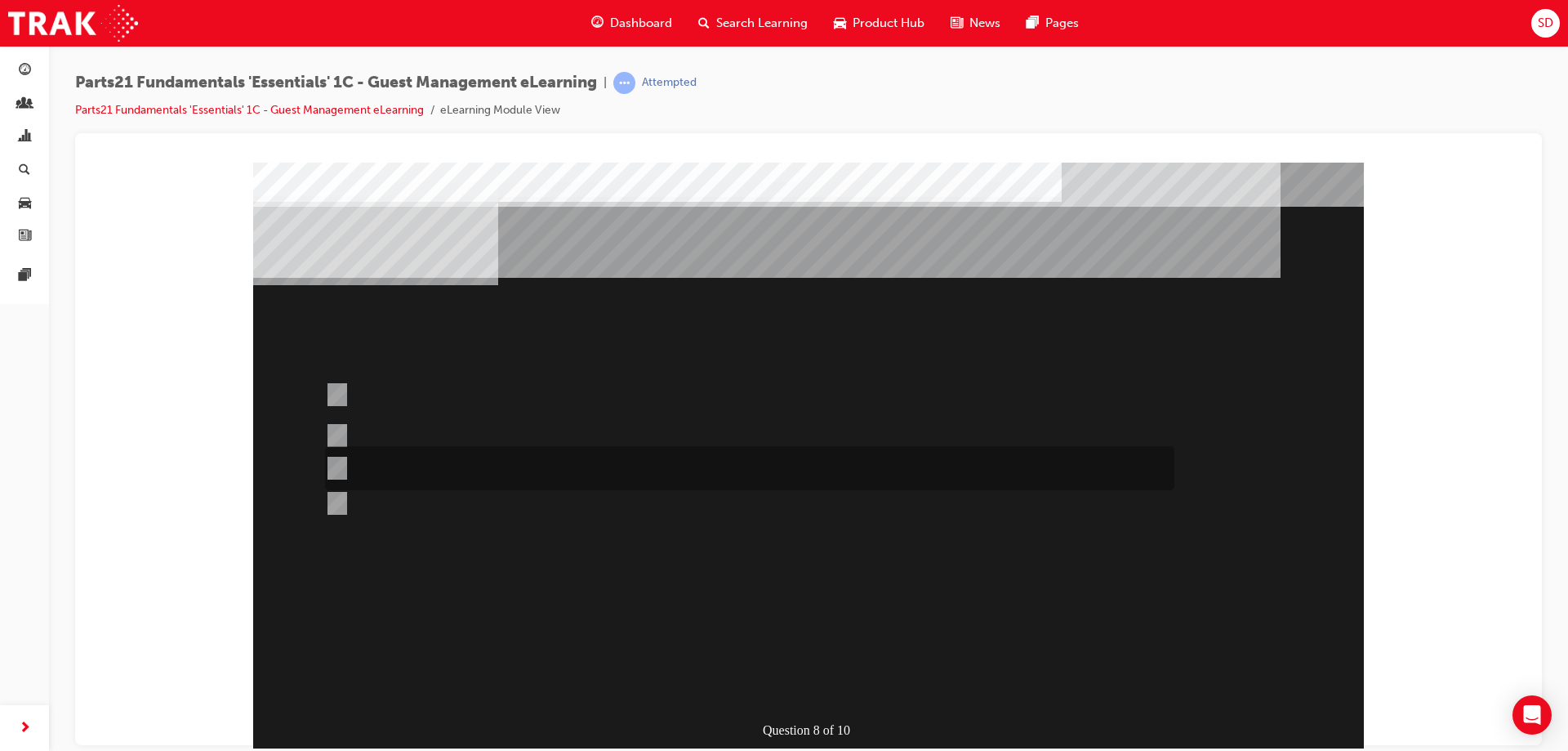
click at [431, 448] on div at bounding box center [745, 468] width 849 height 45
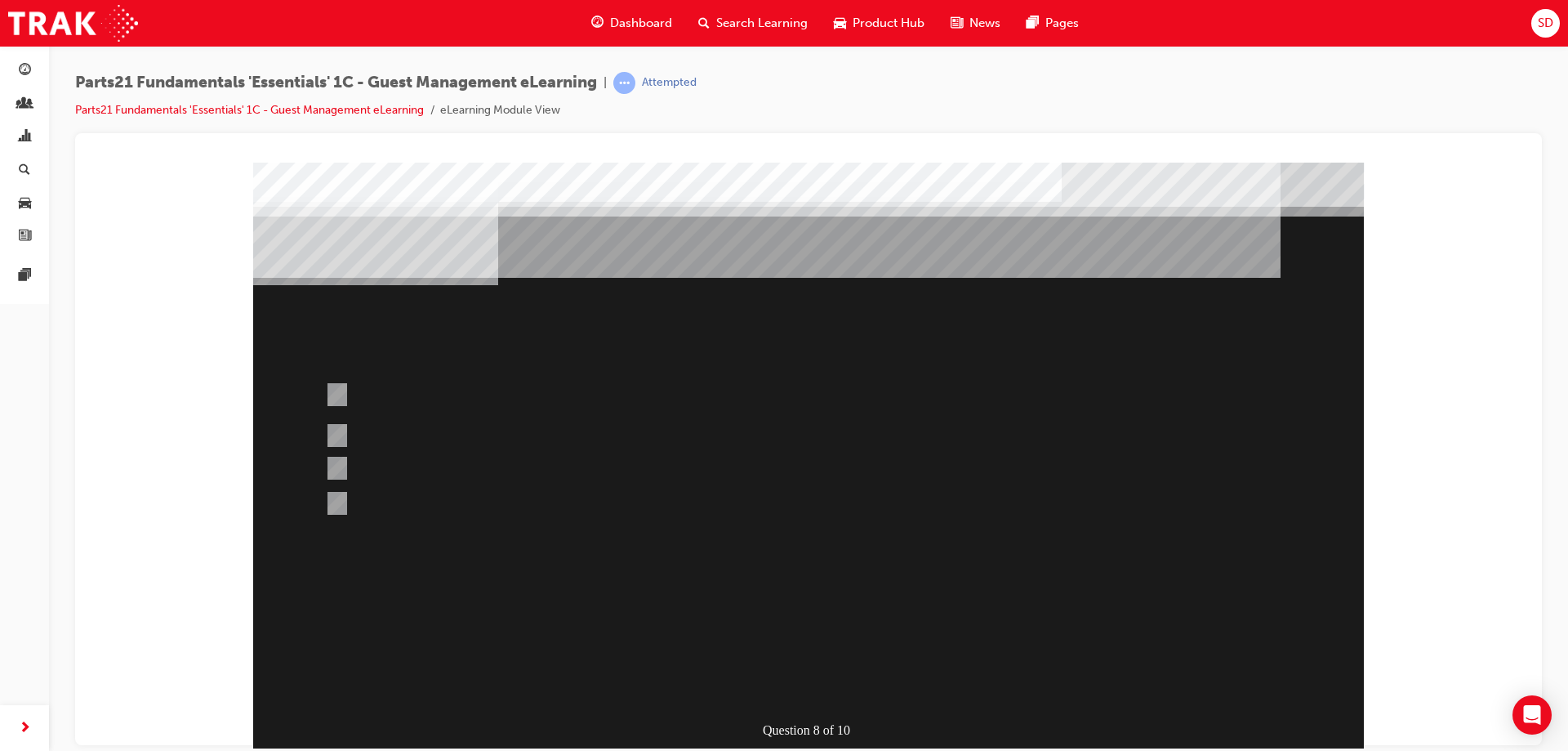
click at [405, 501] on div at bounding box center [809, 456] width 1111 height 588
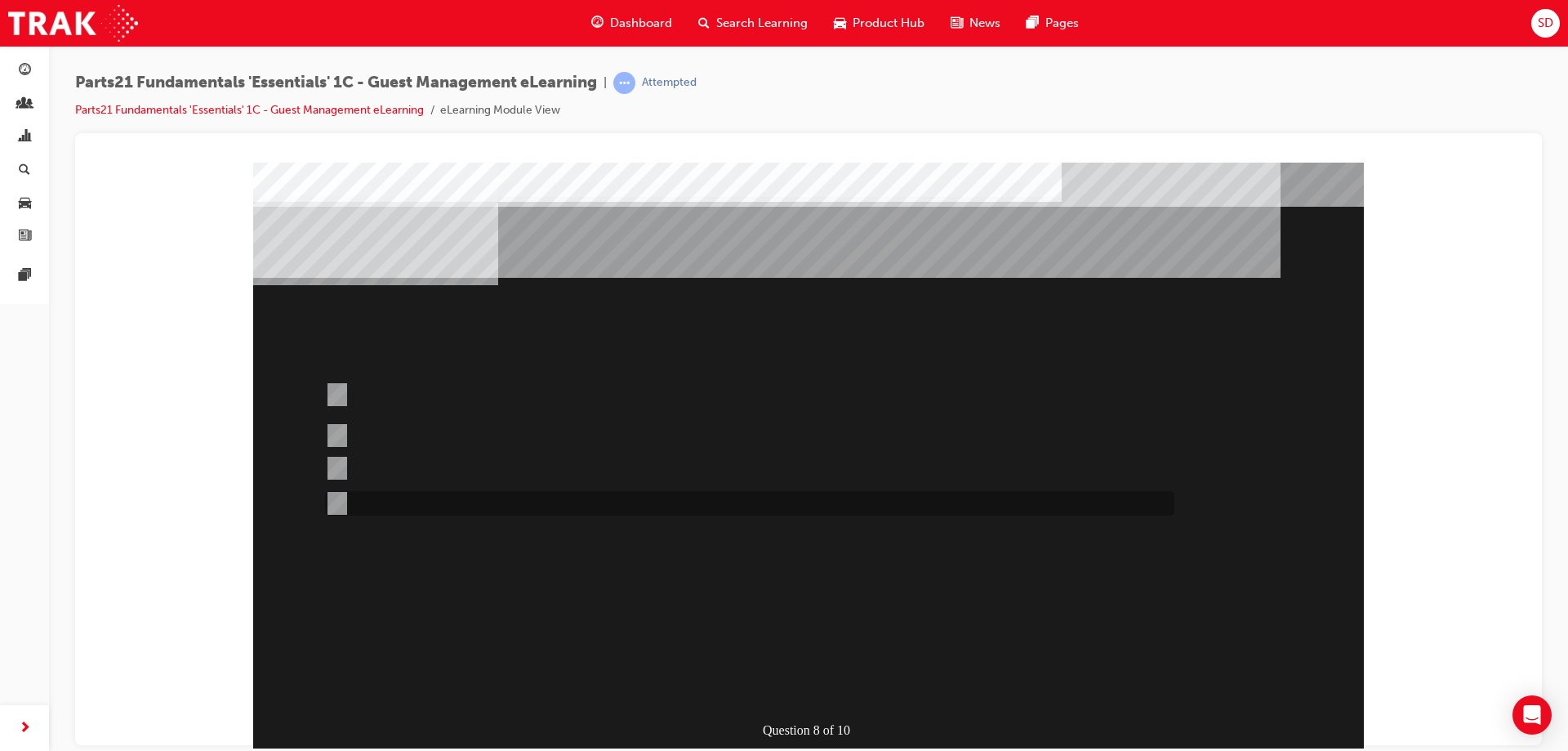
click at [405, 501] on div at bounding box center [745, 503] width 849 height 25
radio input "false"
radio input "true"
click at [375, 436] on div at bounding box center [809, 456] width 1111 height 588
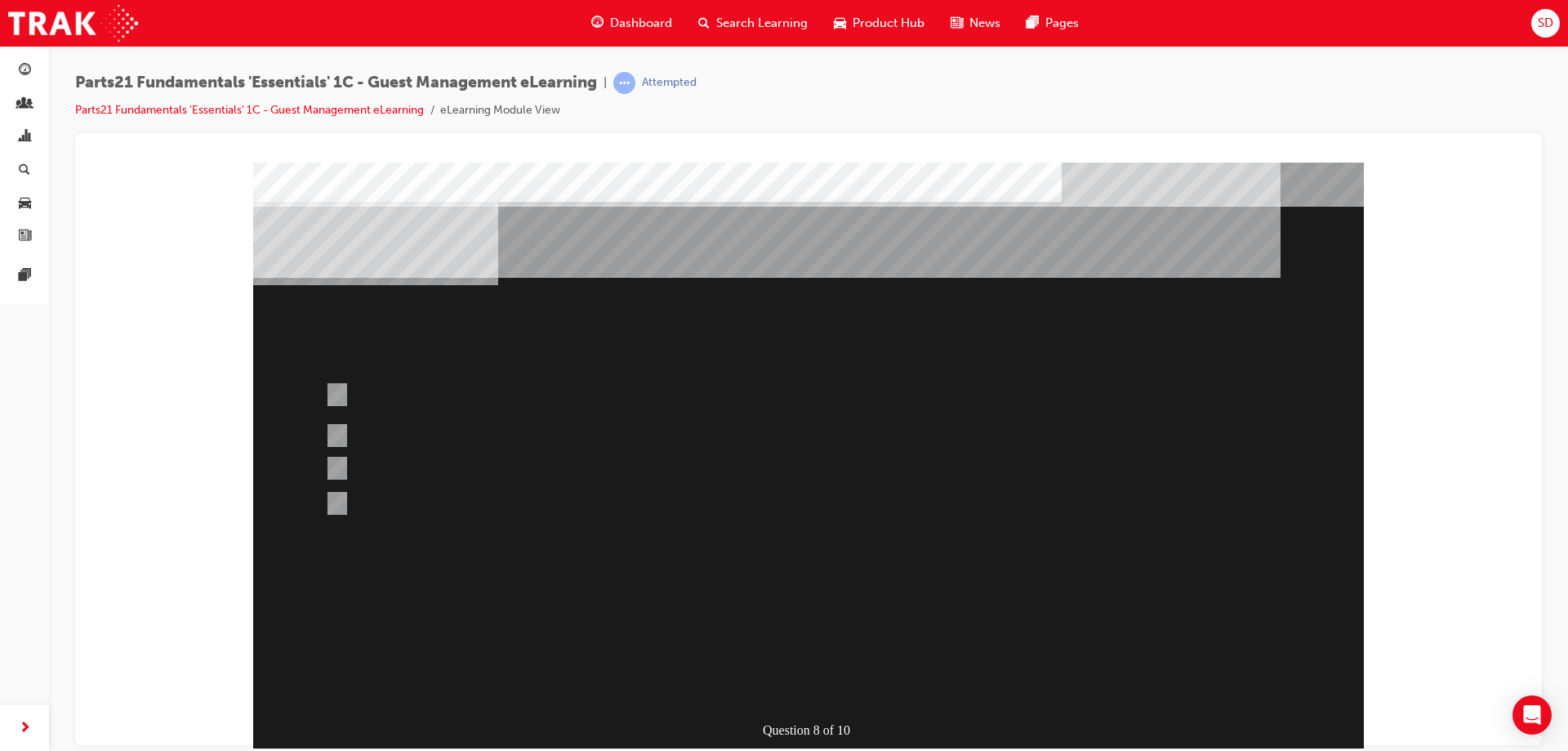
click at [382, 430] on div at bounding box center [745, 443] width 849 height 39
click at [347, 396] on div at bounding box center [745, 395] width 849 height 45
radio input "true"
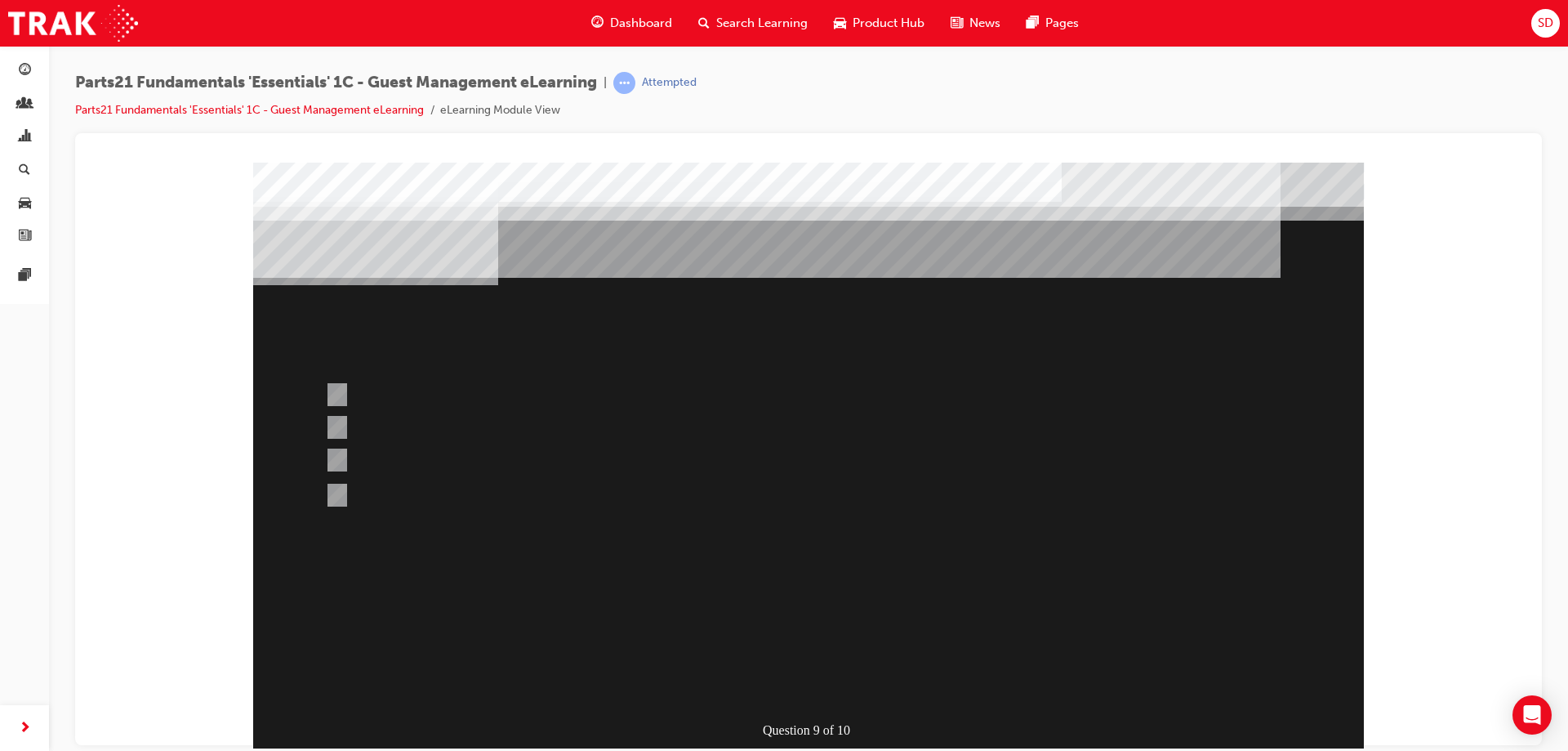
click at [444, 566] on div at bounding box center [809, 456] width 1111 height 588
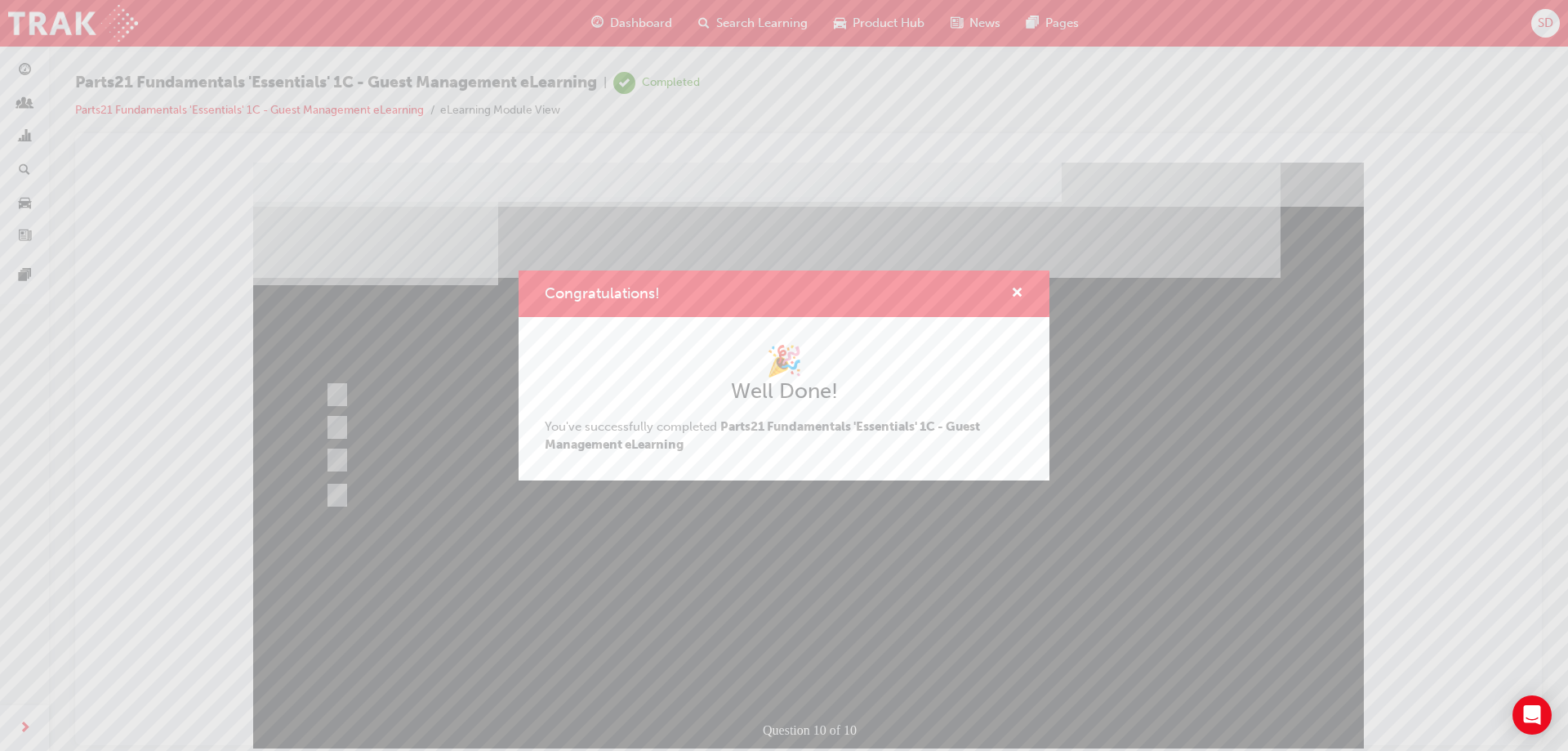
click at [519, 626] on div "Congratulations! 🎉 Well Done! You've successfully completed Parts21 Fundamental…" at bounding box center [784, 376] width 1568 height 751
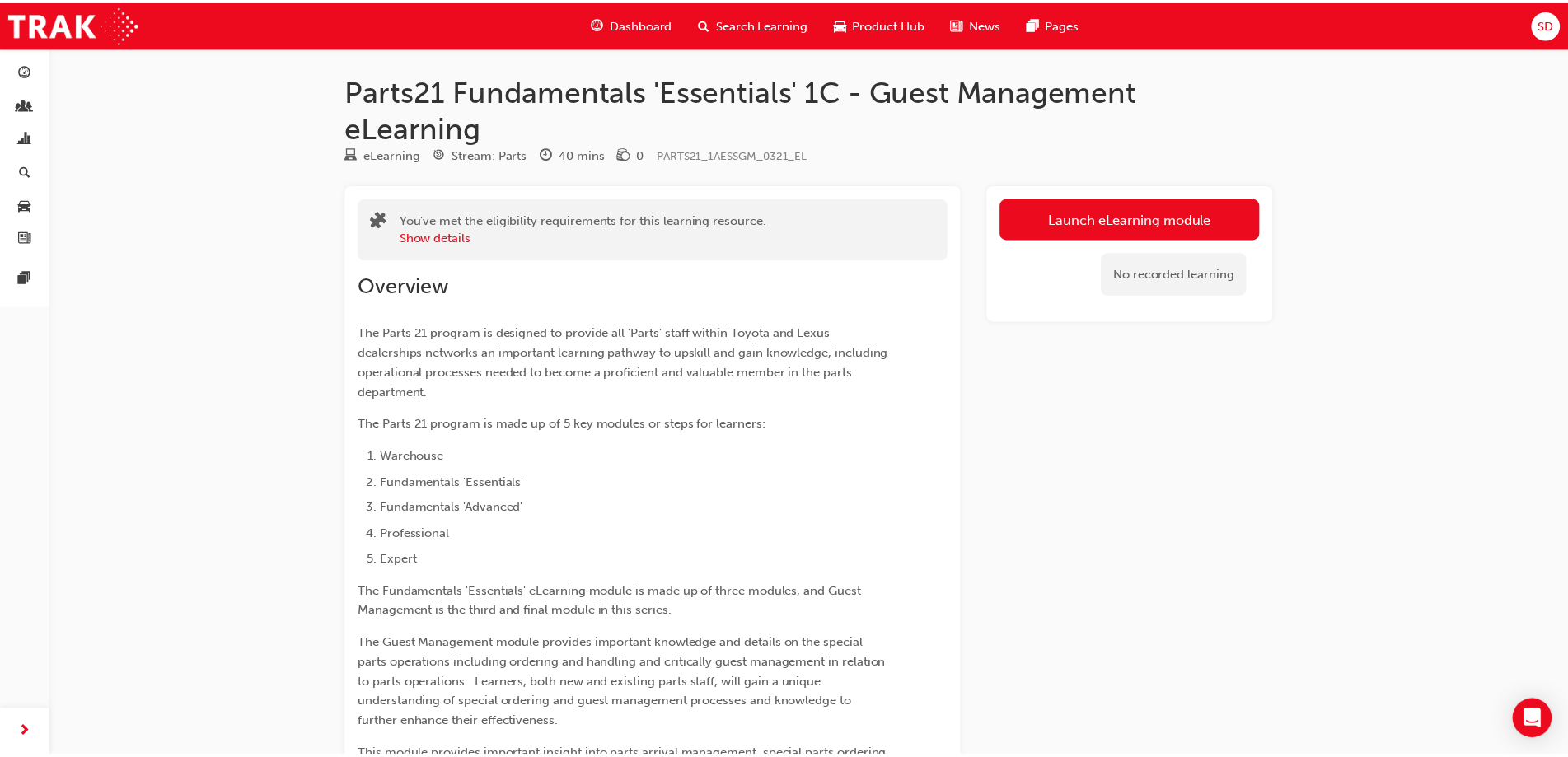
scroll to position [152, 0]
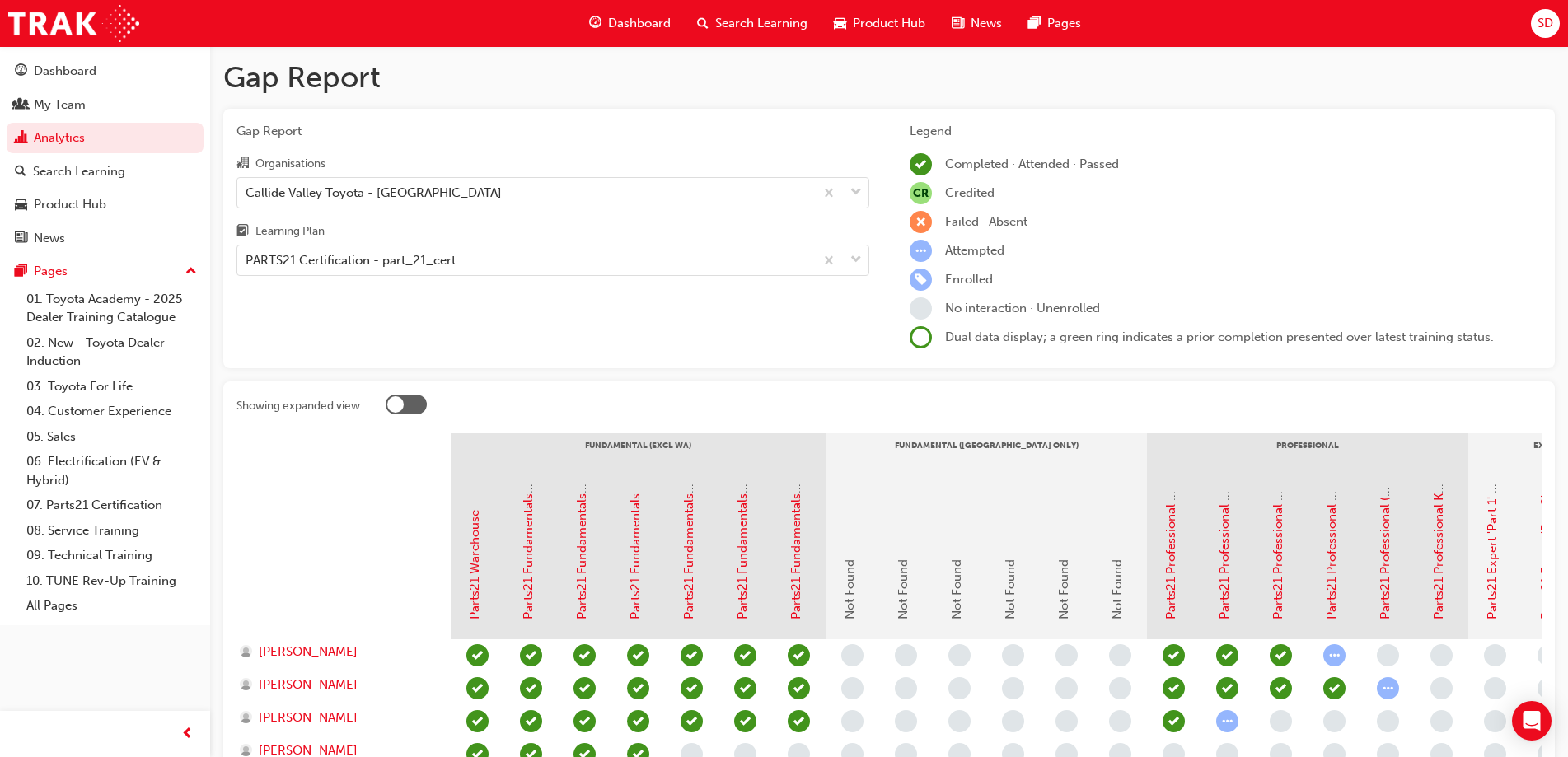
scroll to position [167, 0]
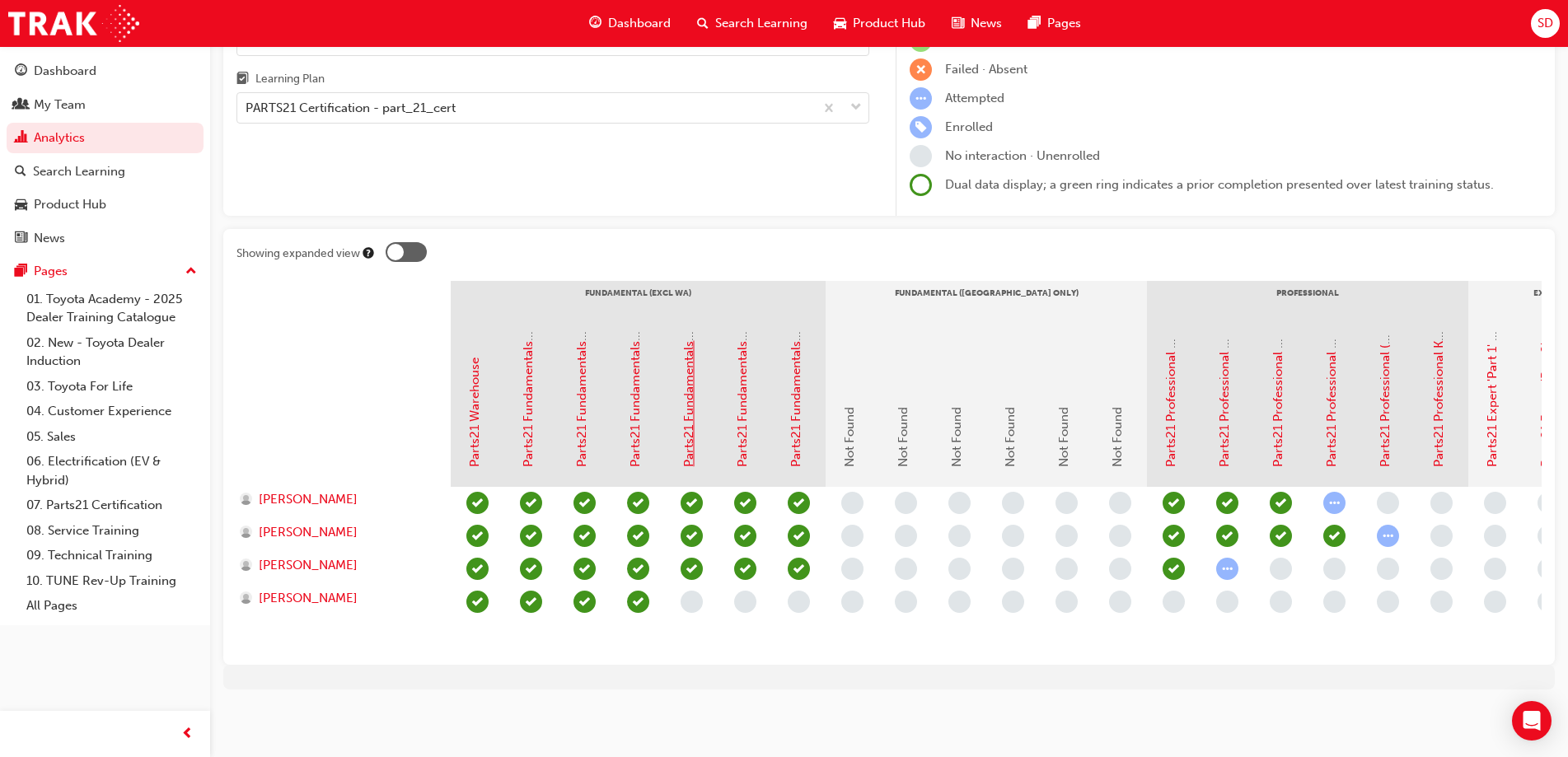
click at [691, 433] on link "Parts21 Fundamentals 'Advanced' 2A - Credit, Claims & Reporting" at bounding box center [689, 280] width 15 height 373
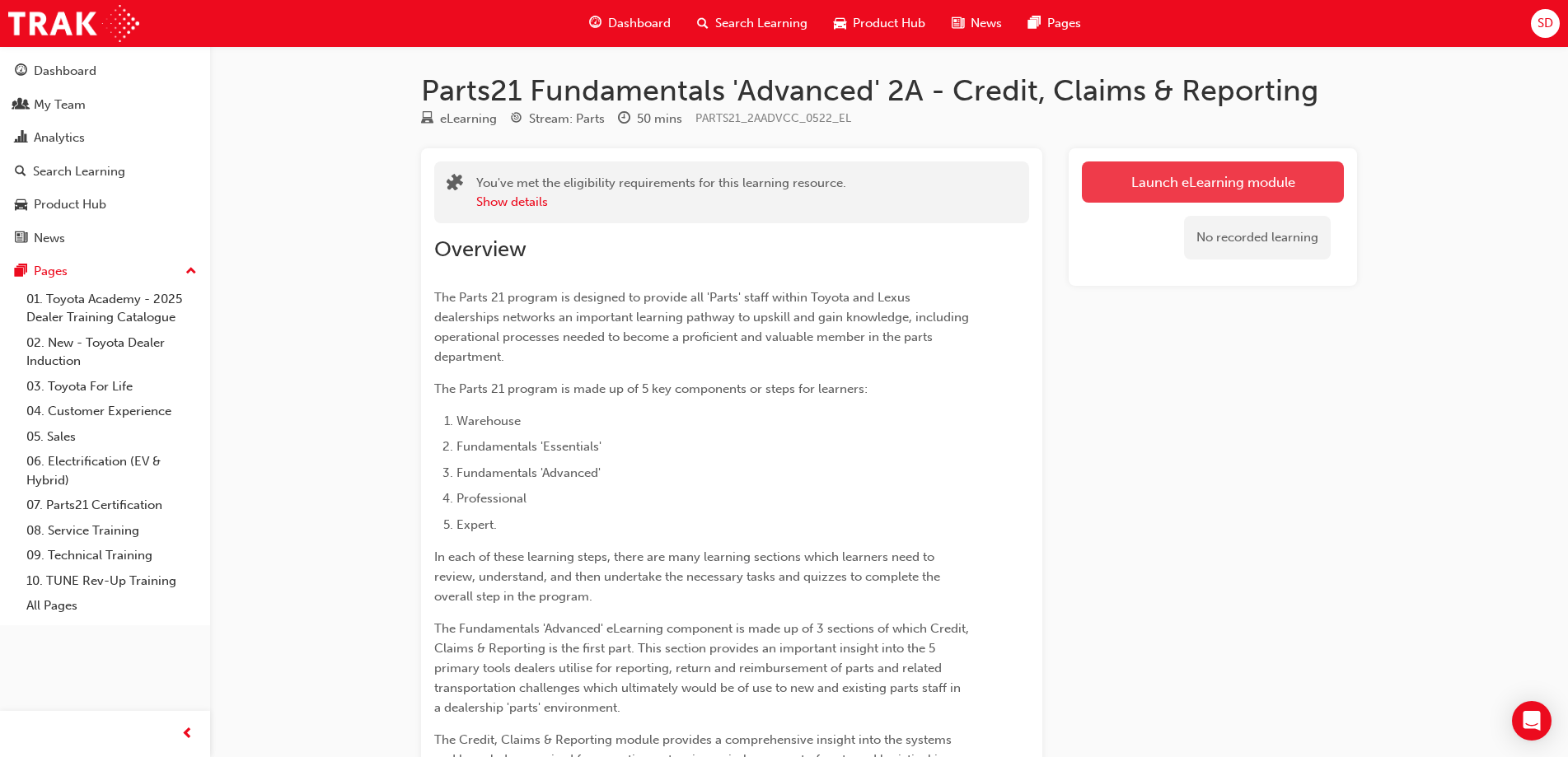
click at [1121, 189] on link "Launch eLearning module" at bounding box center [1213, 181] width 262 height 41
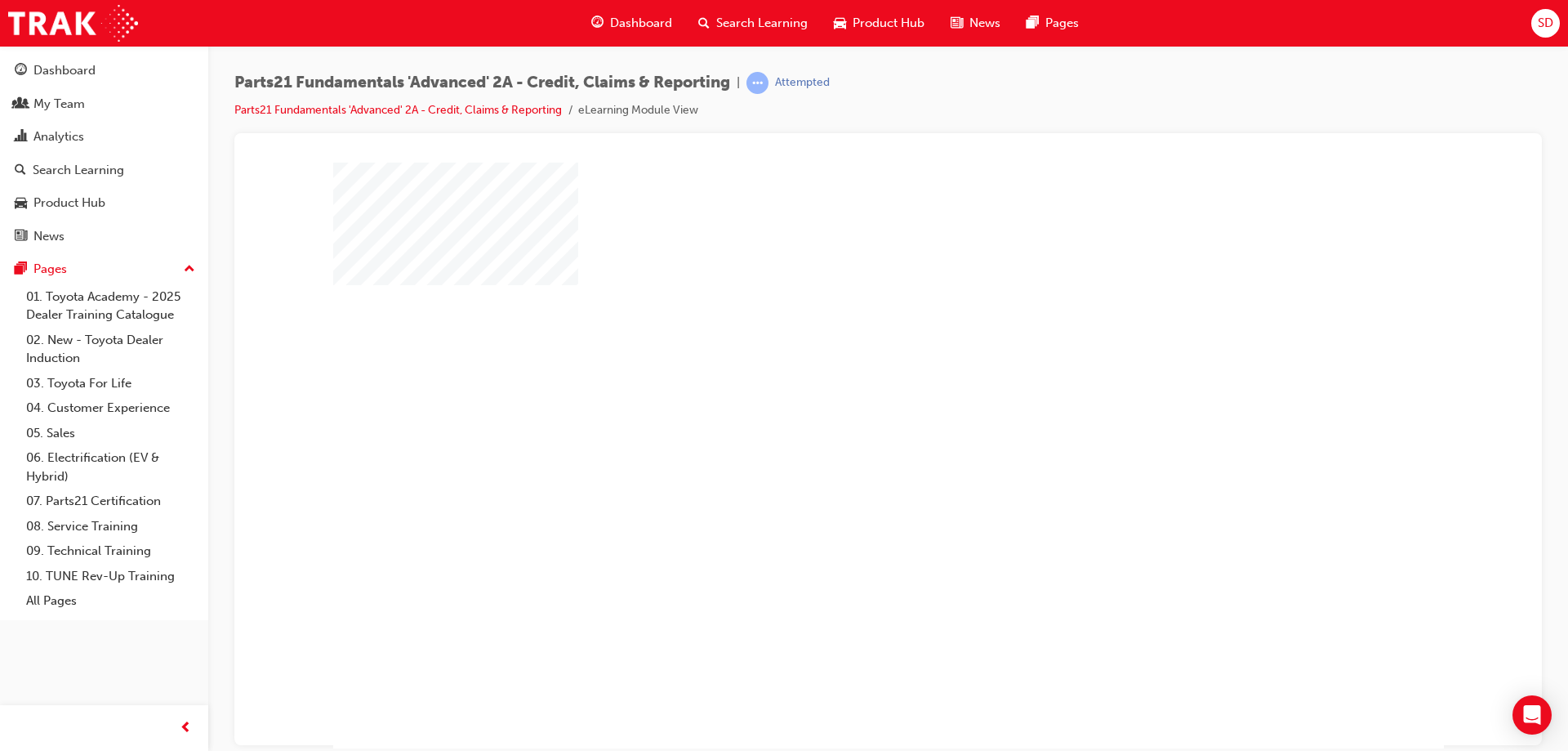
click at [841, 407] on div "play" at bounding box center [841, 407] width 0 height 0
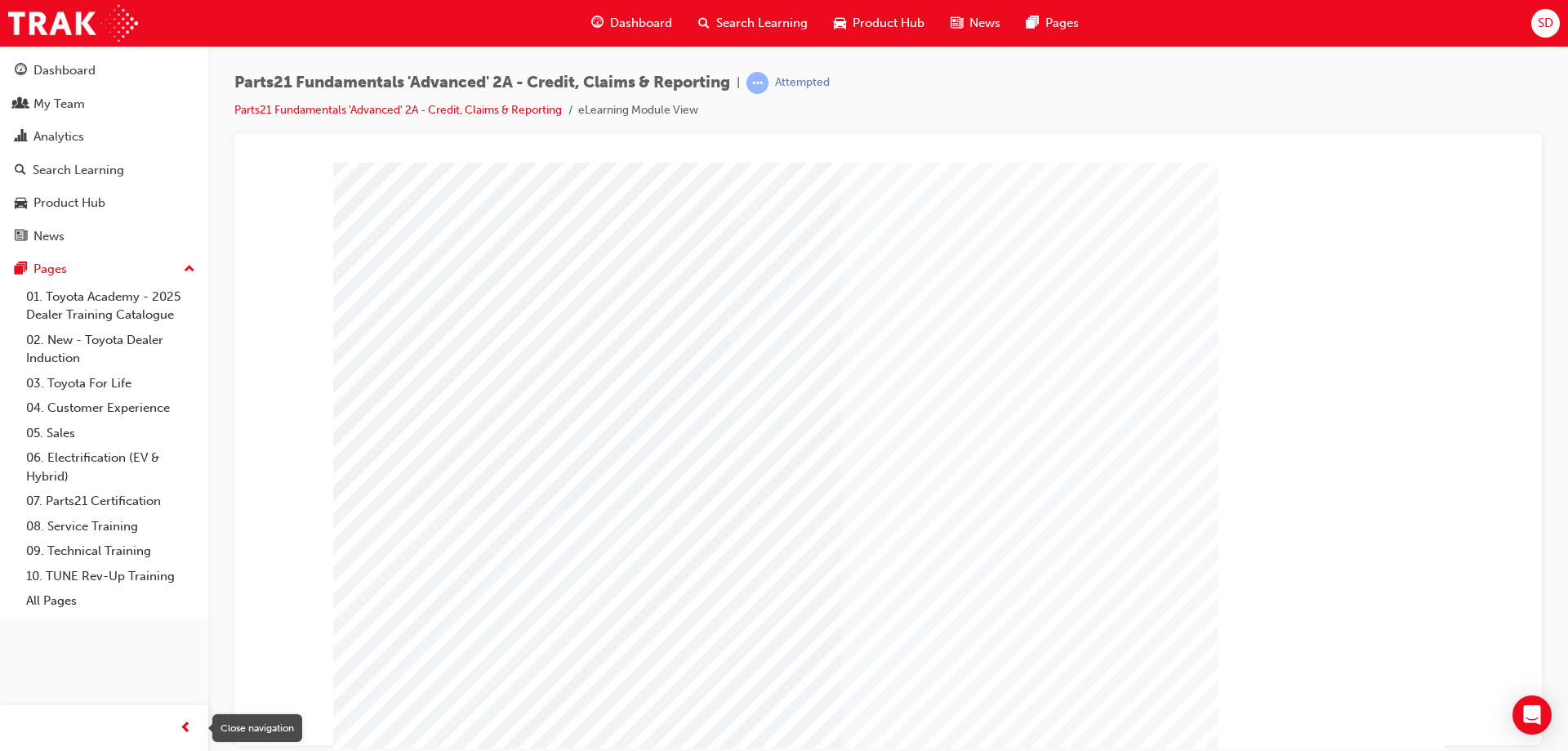
click at [184, 726] on span "prev-icon" at bounding box center [185, 728] width 12 height 20
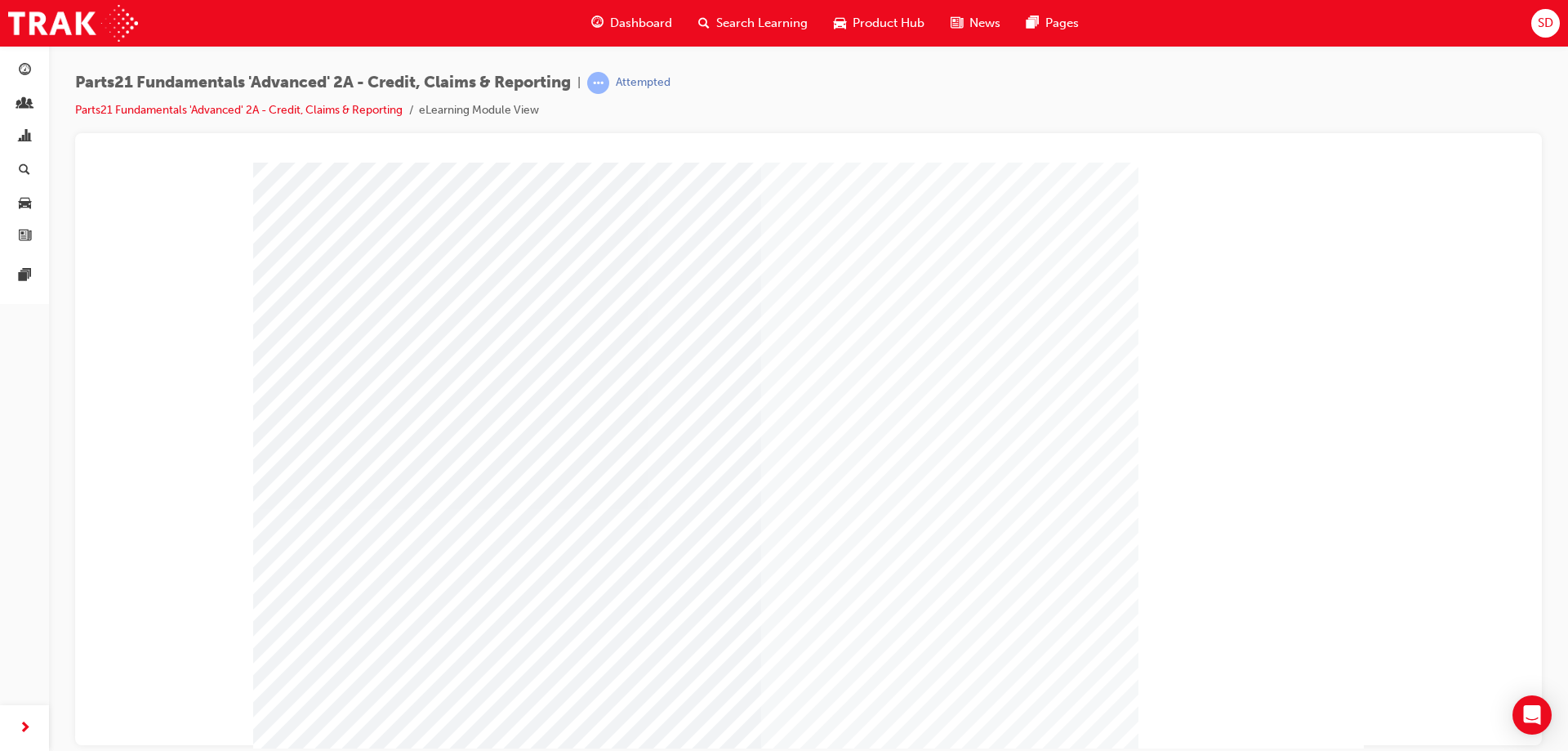
click at [8, 712] on button "button" at bounding box center [25, 728] width 33 height 33
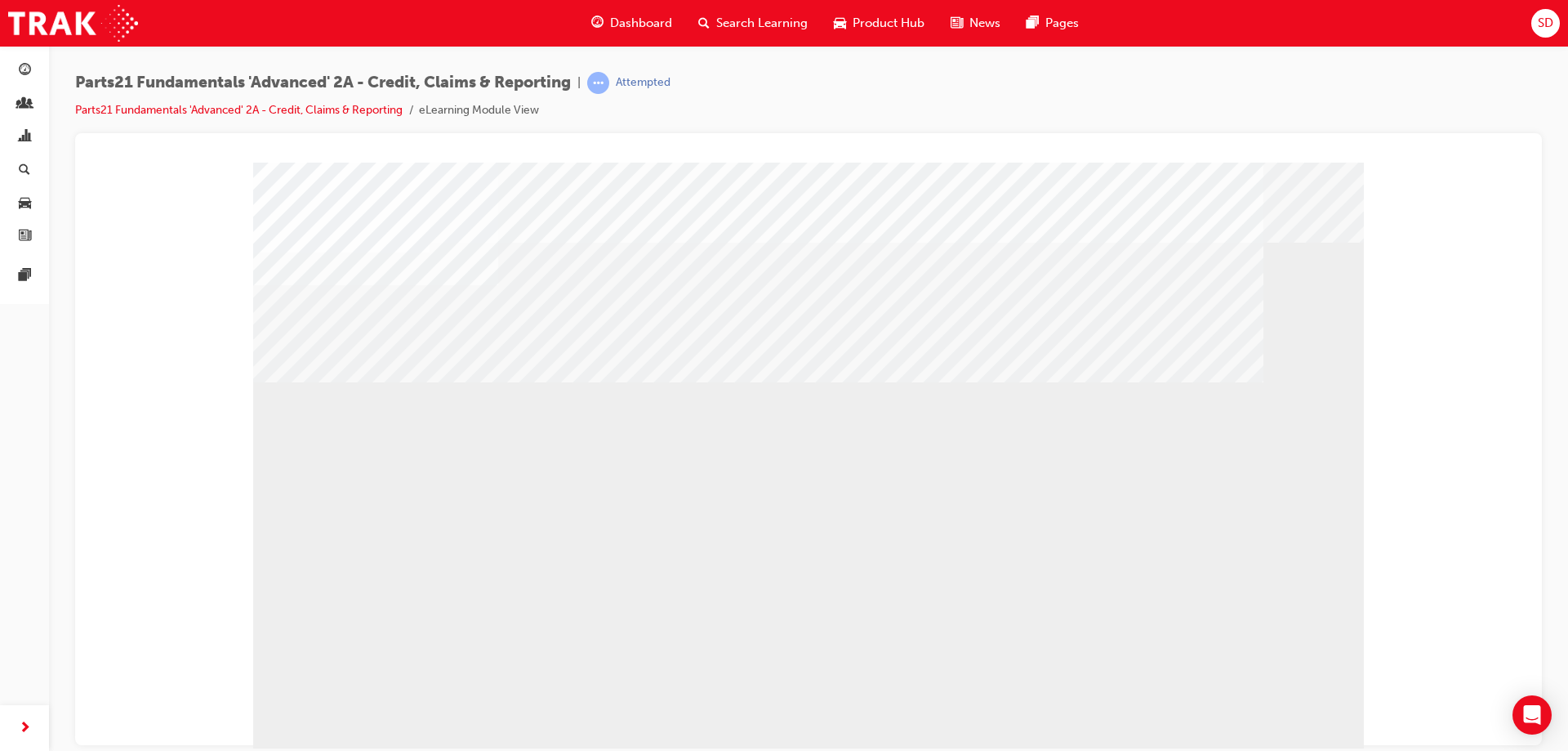
drag, startPoint x: 411, startPoint y: 599, endPoint x: 437, endPoint y: 593, distance: 26.7
drag, startPoint x: 1016, startPoint y: 555, endPoint x: 1038, endPoint y: 549, distance: 22.8
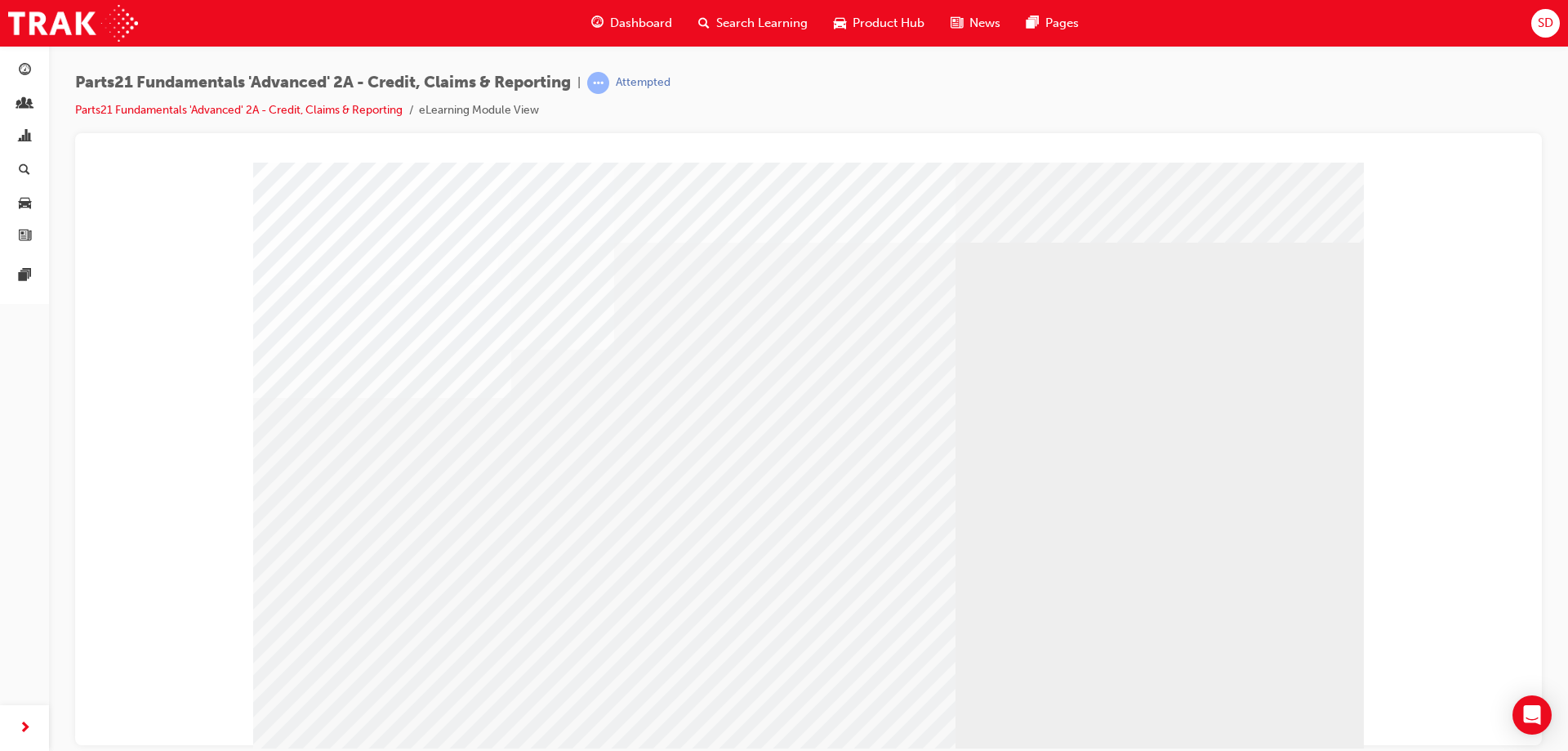
scroll to position [39, 0]
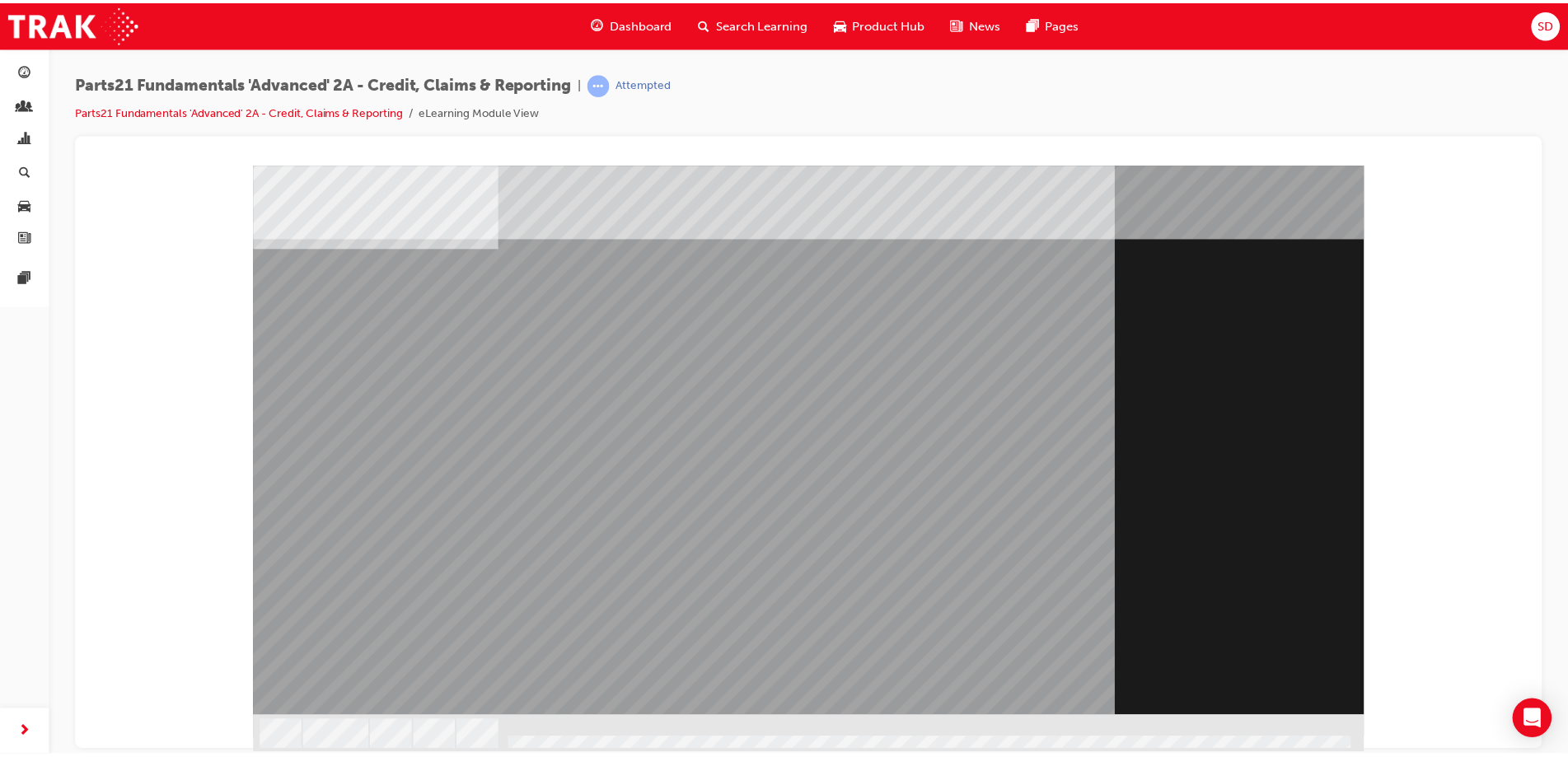
scroll to position [0, 0]
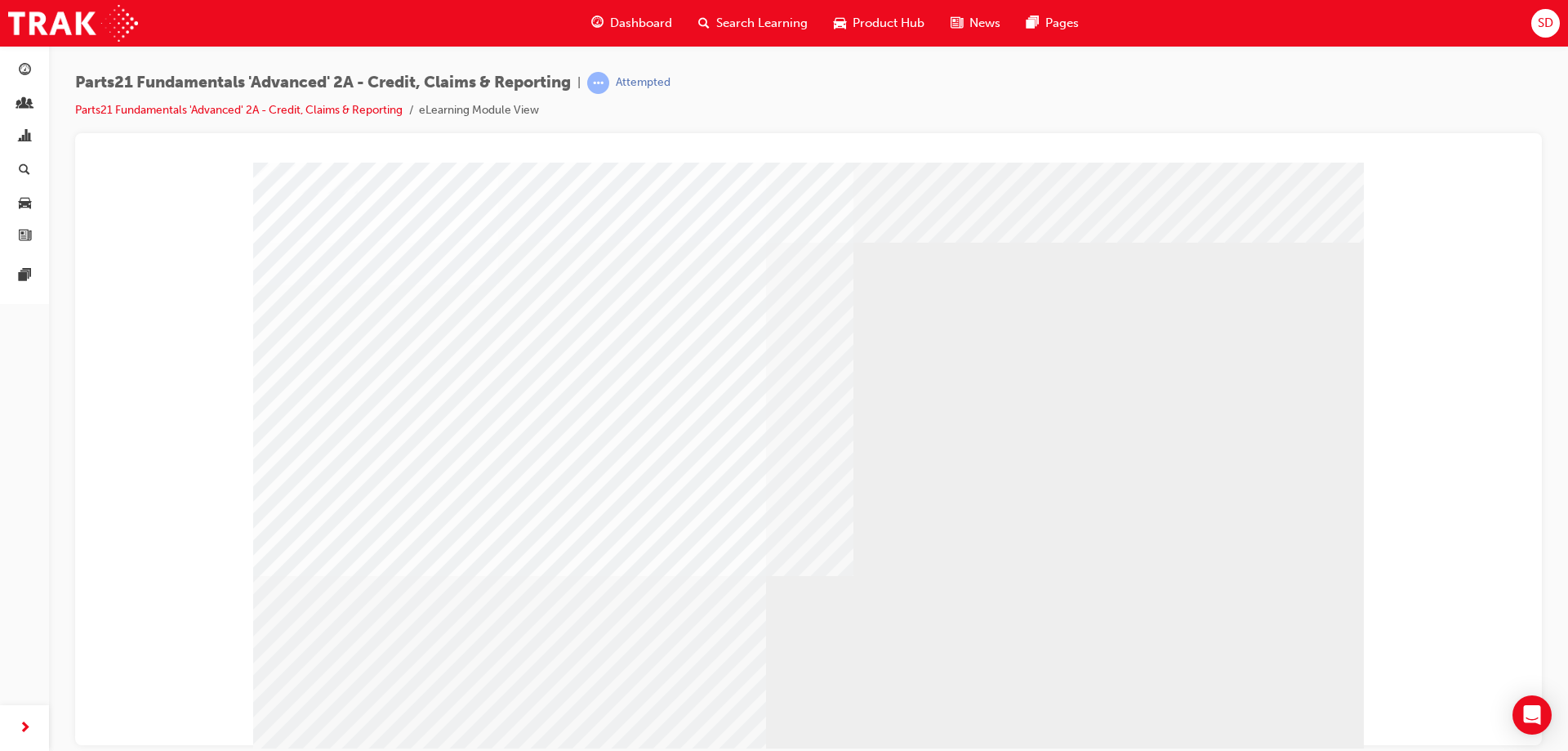
drag, startPoint x: 370, startPoint y: 401, endPoint x: 480, endPoint y: 398, distance: 110.0
click at [383, 395] on div "s12" at bounding box center [809, 456] width 1111 height 588
drag, startPoint x: 656, startPoint y: 372, endPoint x: 683, endPoint y: 369, distance: 27.2
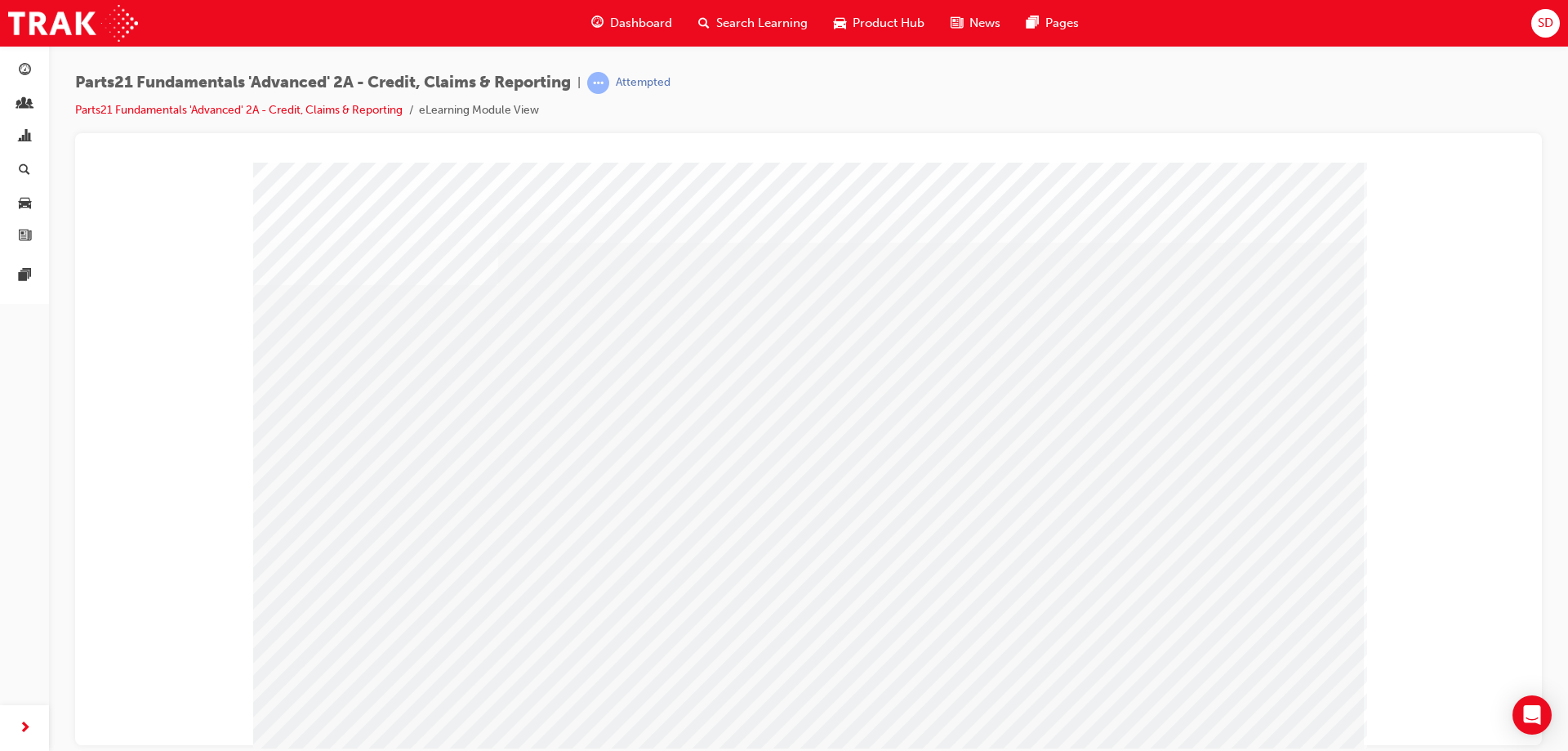
drag, startPoint x: 1026, startPoint y: 369, endPoint x: 1138, endPoint y: 382, distance: 112.8
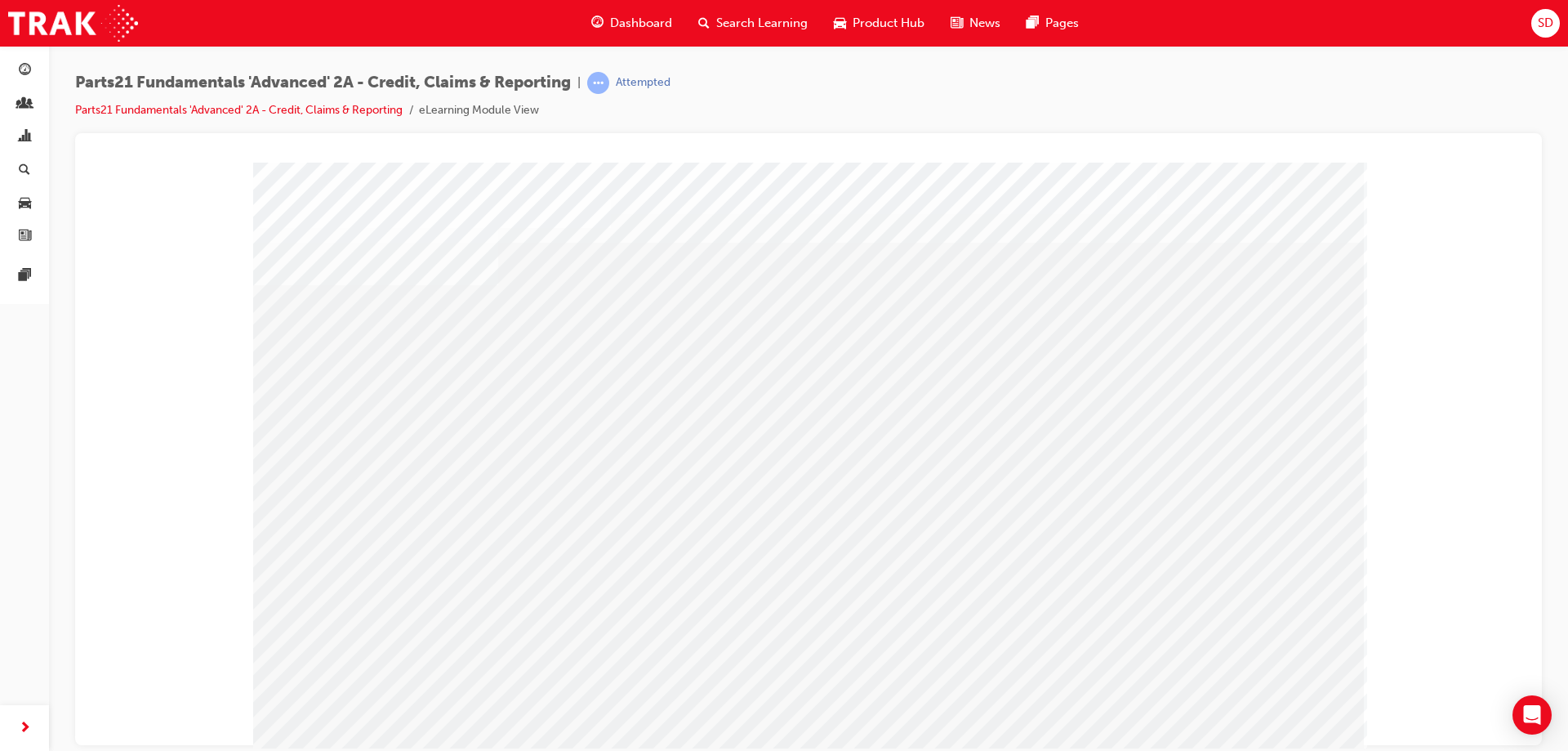
drag, startPoint x: 355, startPoint y: 369, endPoint x: 402, endPoint y: 366, distance: 47.1
drag, startPoint x: 504, startPoint y: 370, endPoint x: 643, endPoint y: 375, distance: 139.1
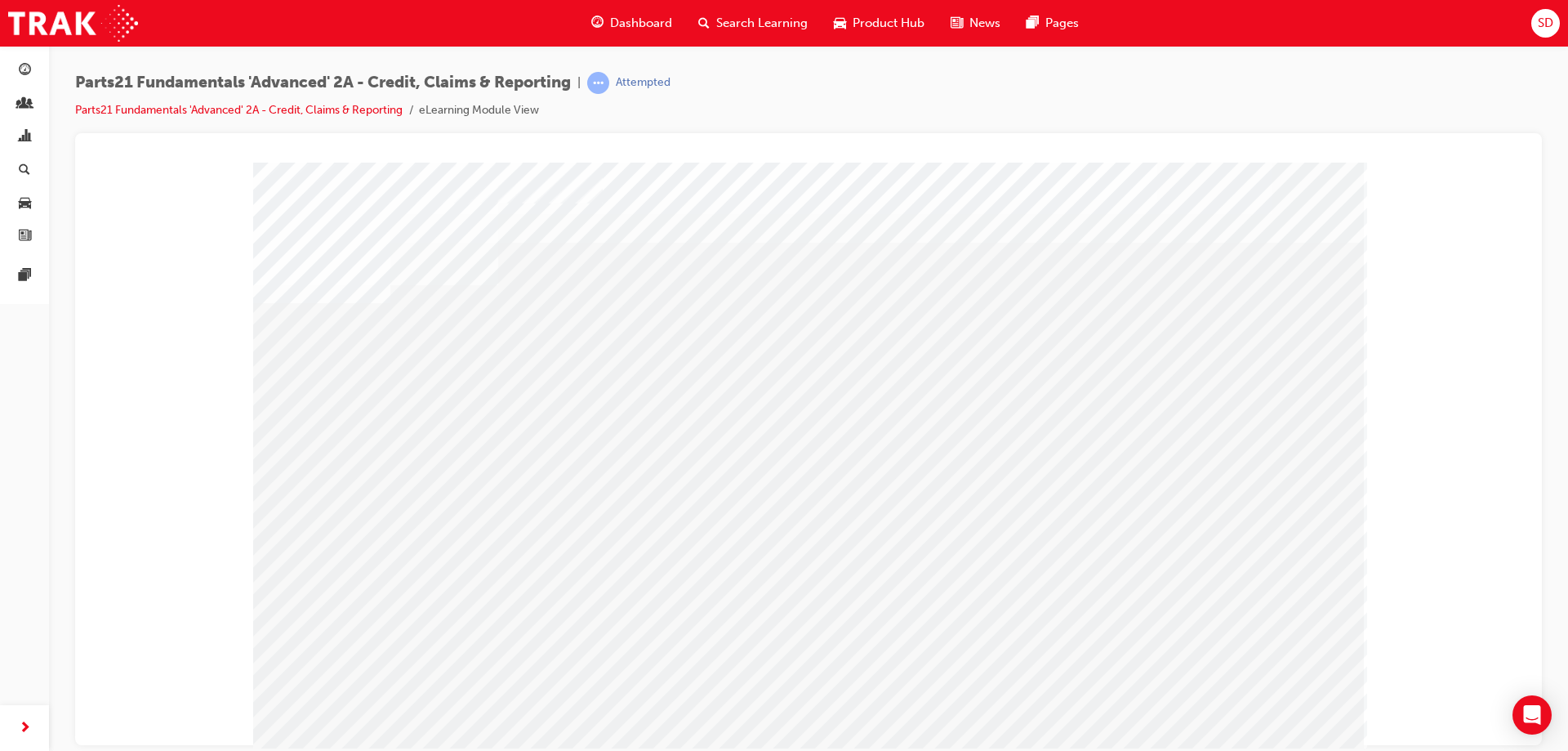
drag, startPoint x: 682, startPoint y: 377, endPoint x: 694, endPoint y: 376, distance: 12.0
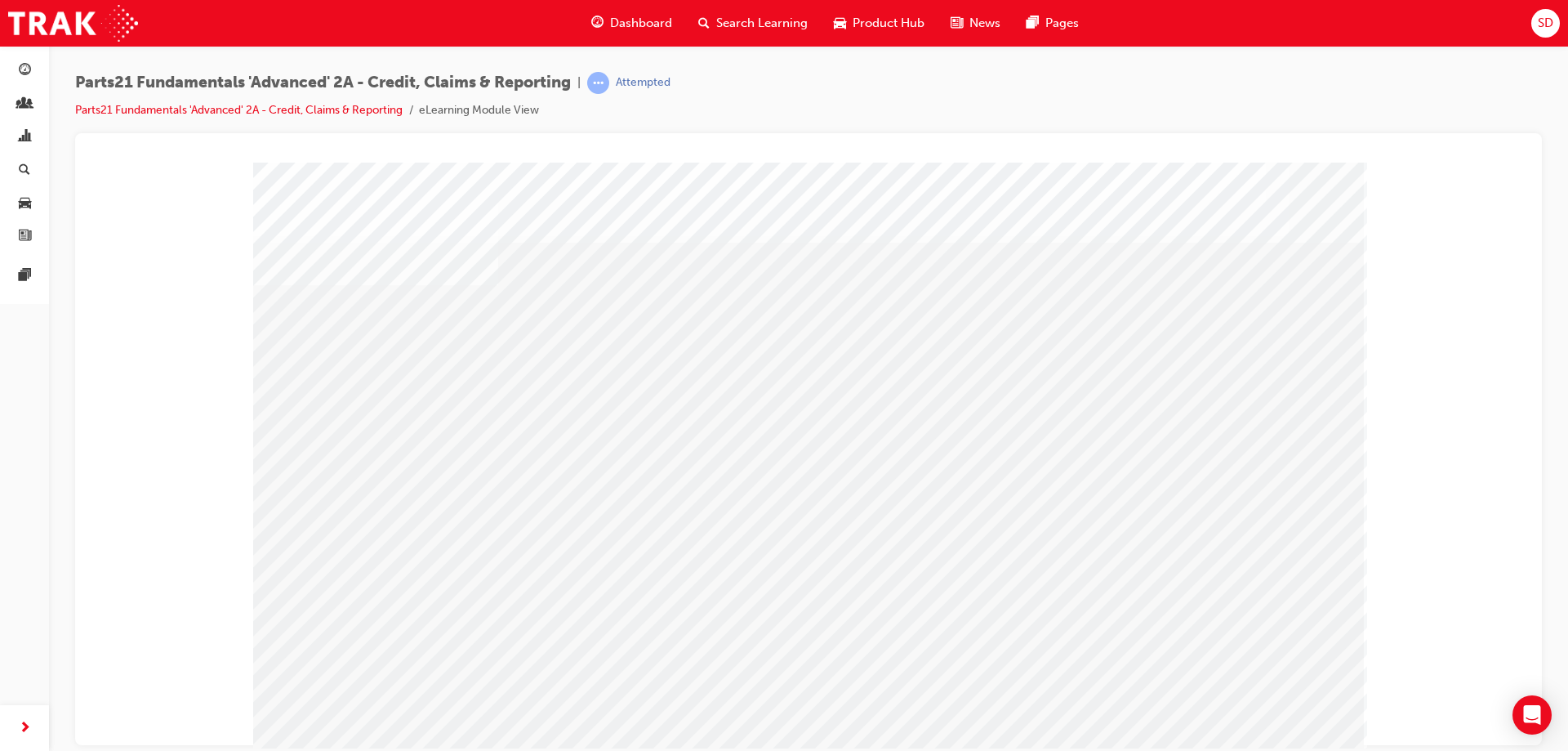
drag, startPoint x: 808, startPoint y: 463, endPoint x: 820, endPoint y: 506, distance: 44.6
drag, startPoint x: 819, startPoint y: 520, endPoint x: 825, endPoint y: 528, distance: 10.0
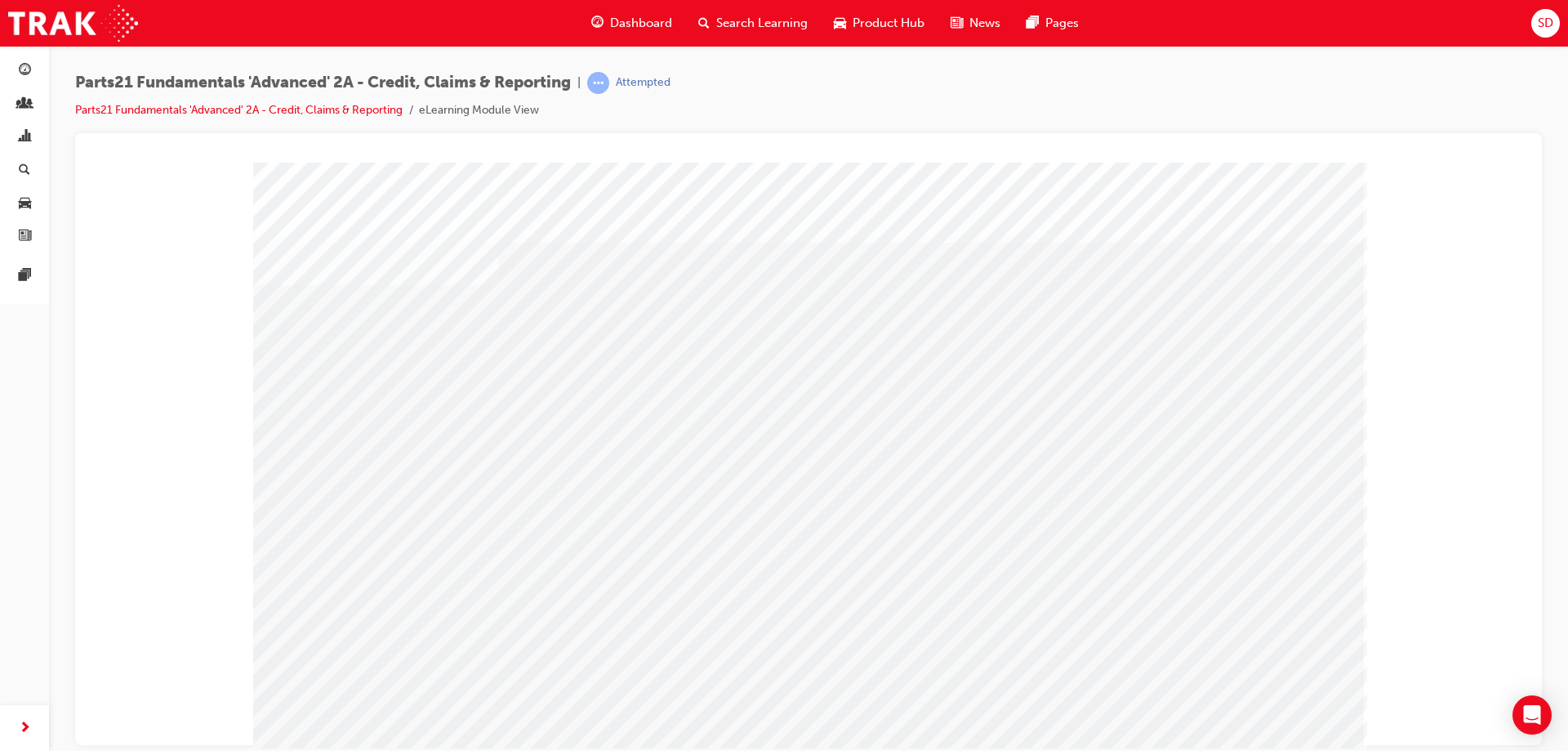
drag, startPoint x: 680, startPoint y: 378, endPoint x: 707, endPoint y: 378, distance: 27.0
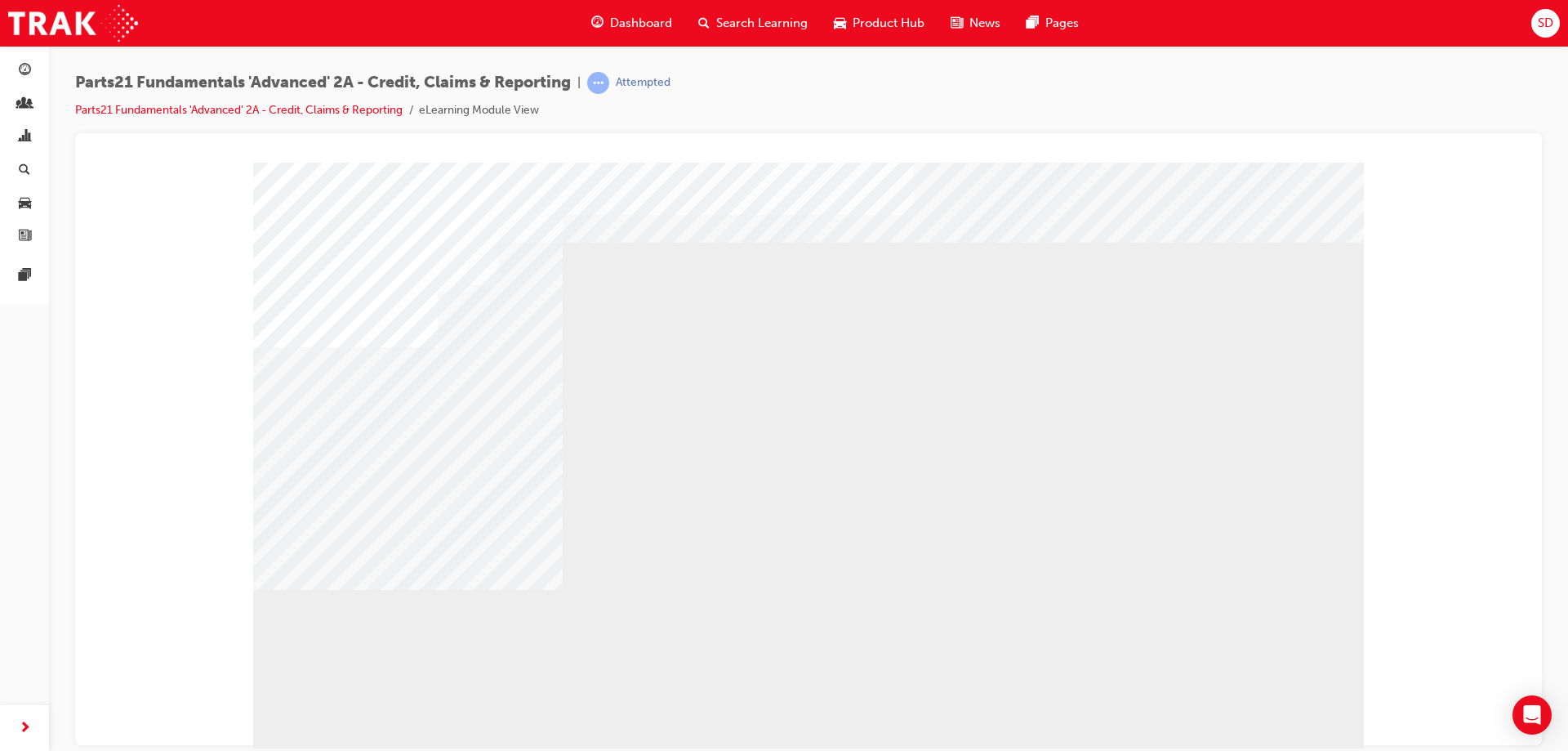
drag, startPoint x: 940, startPoint y: 404, endPoint x: 973, endPoint y: 402, distance: 33.1
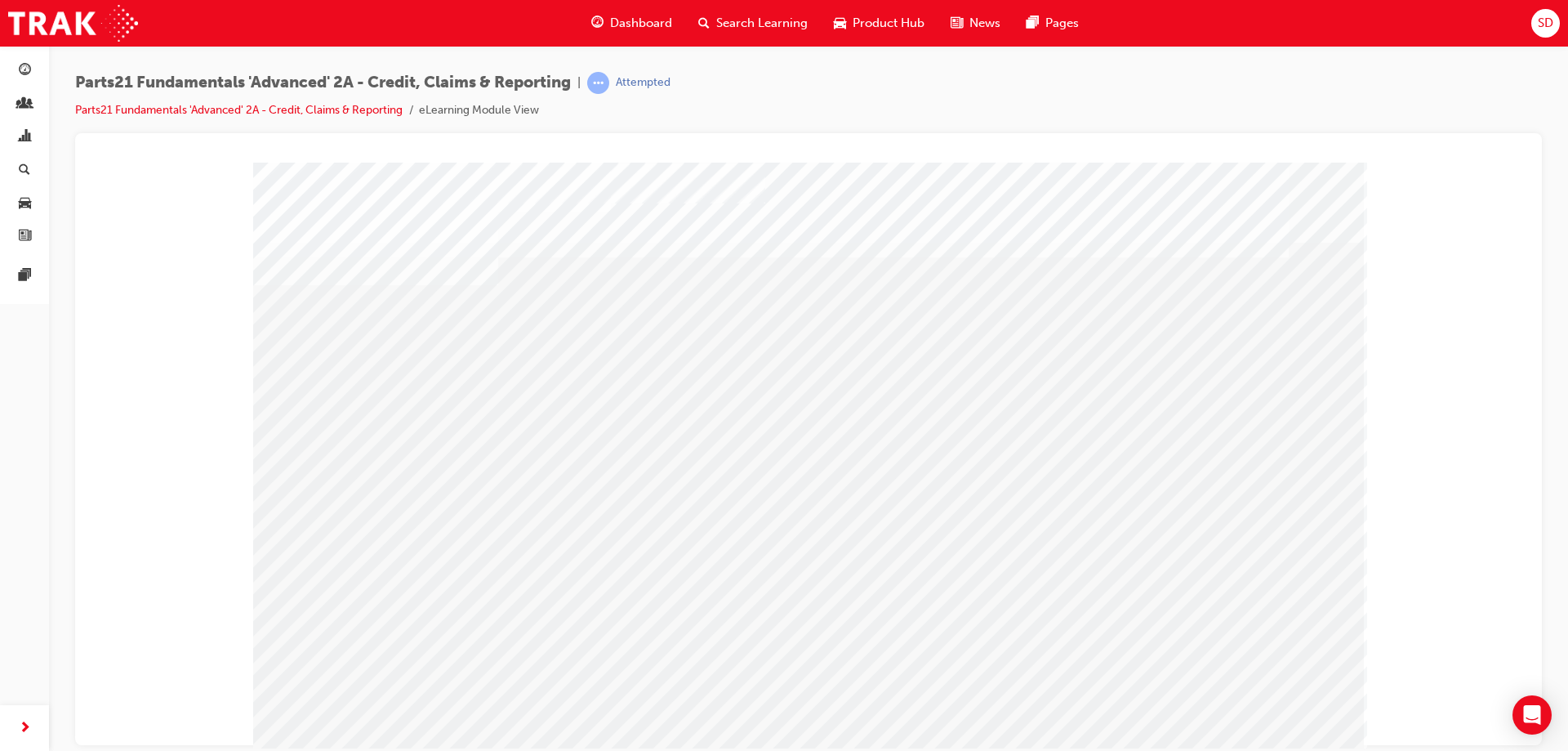
drag, startPoint x: 594, startPoint y: 381, endPoint x: 605, endPoint y: 375, distance: 12.5
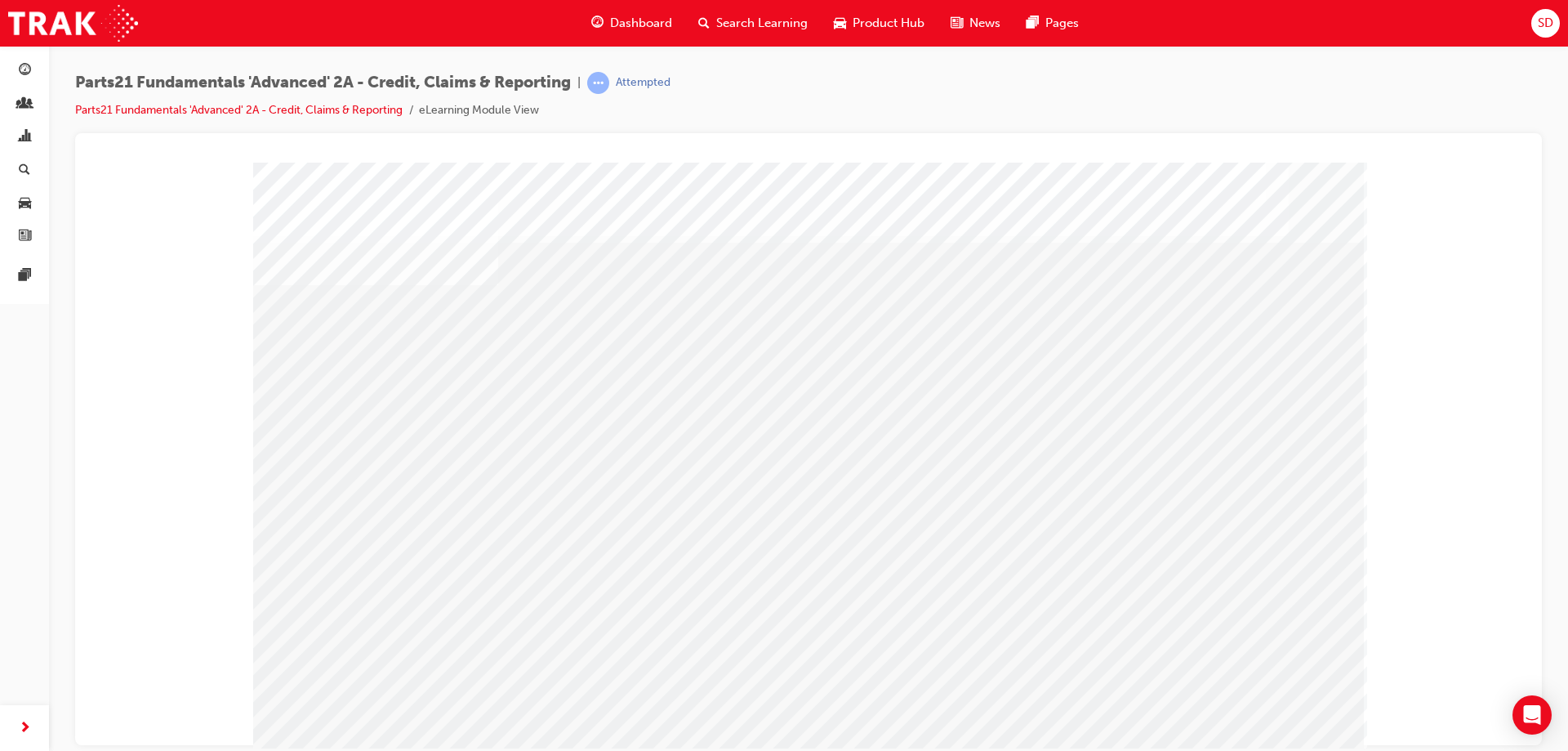
drag, startPoint x: 855, startPoint y: 558, endPoint x: 854, endPoint y: 546, distance: 12.0
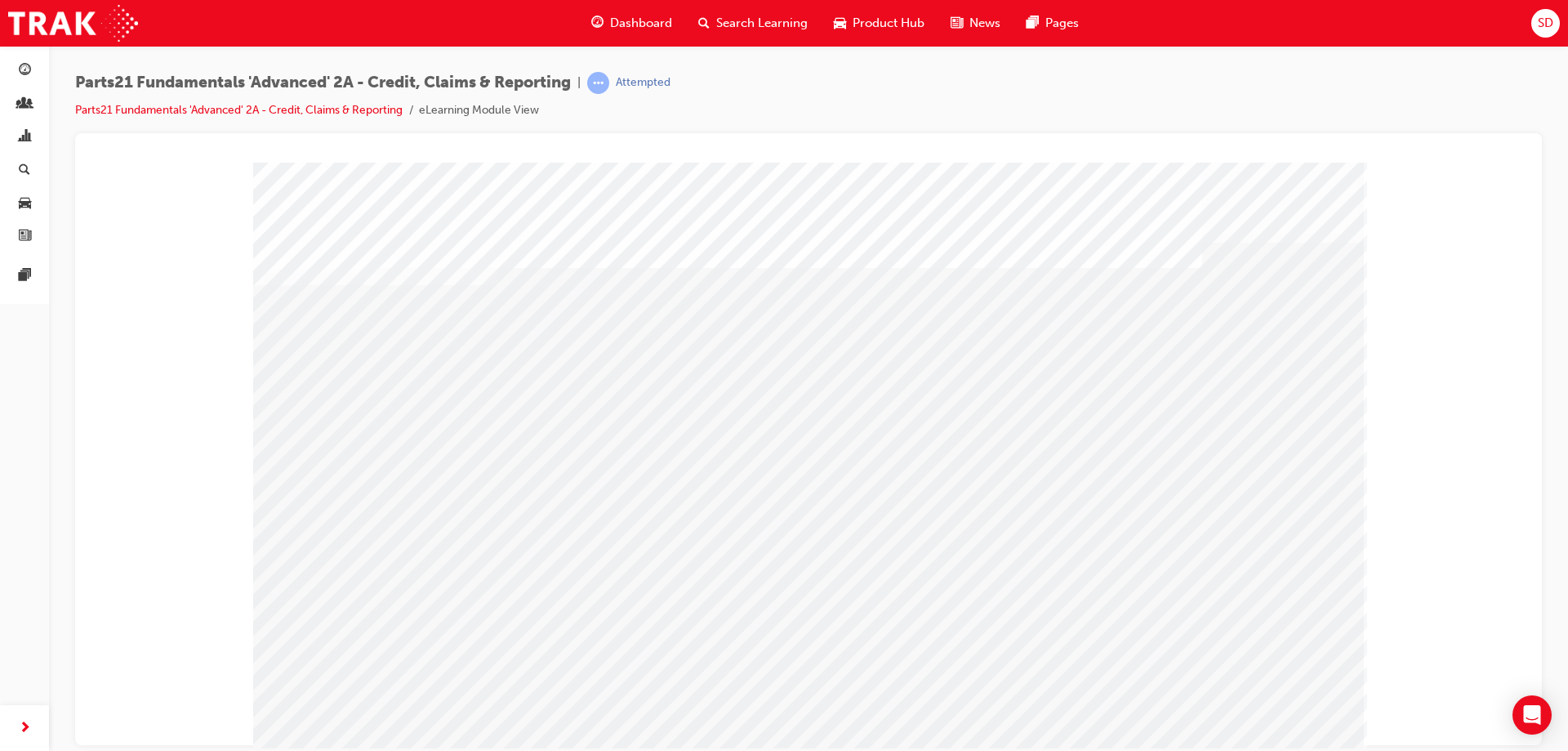
drag, startPoint x: 365, startPoint y: 542, endPoint x: 640, endPoint y: 639, distance: 291.6
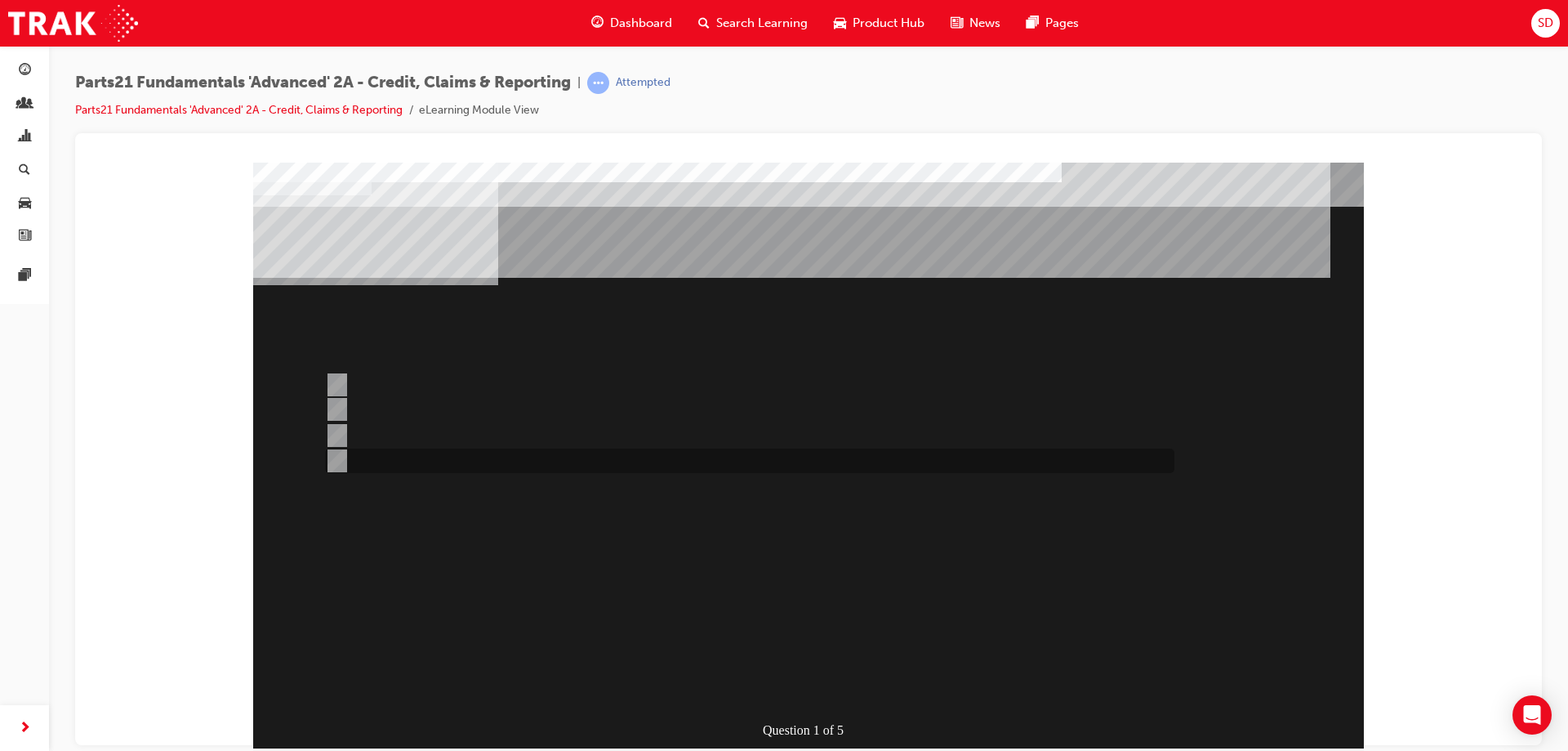
click at [399, 464] on div at bounding box center [745, 460] width 849 height 25
radio input "true"
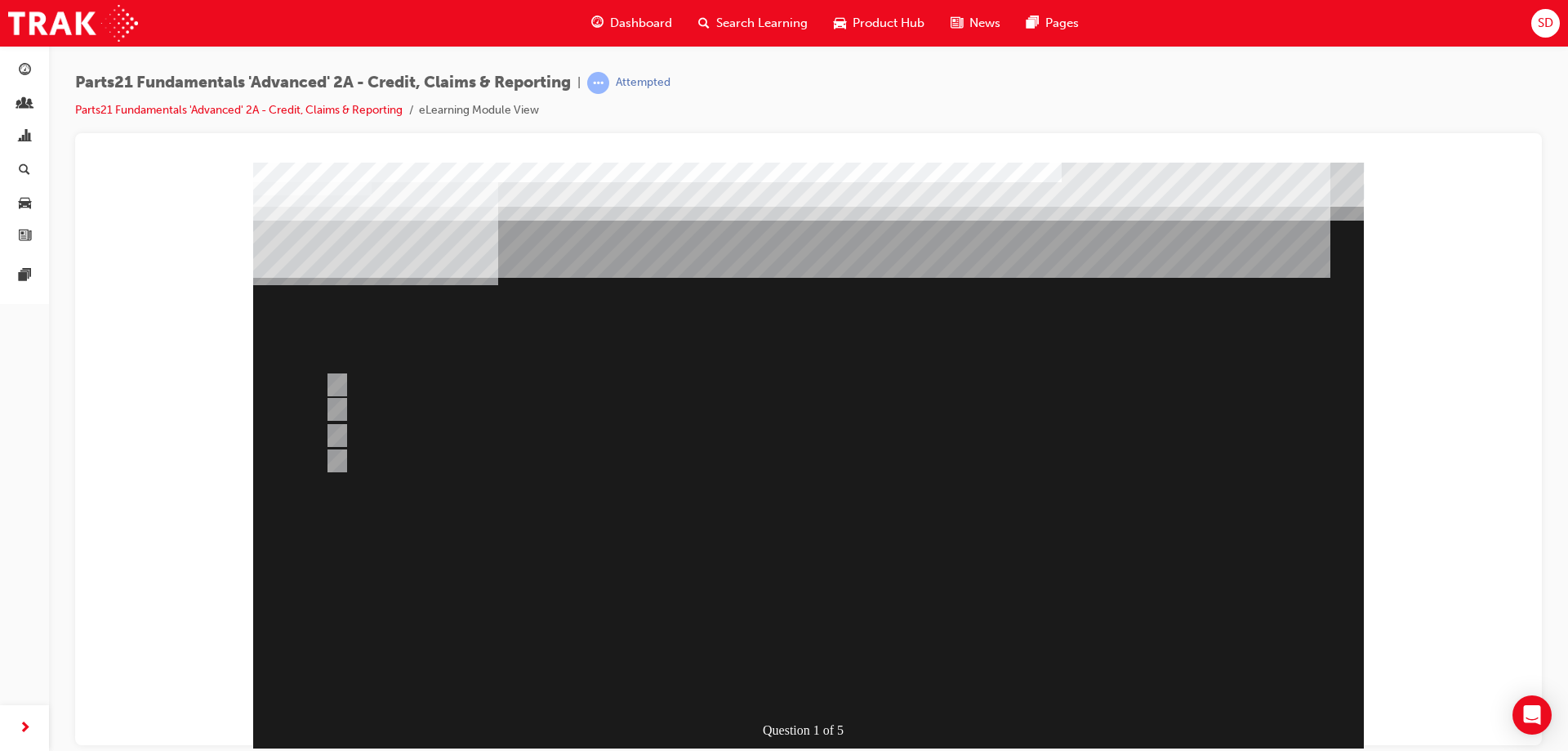
click at [797, 544] on div at bounding box center [809, 474] width 1111 height 625
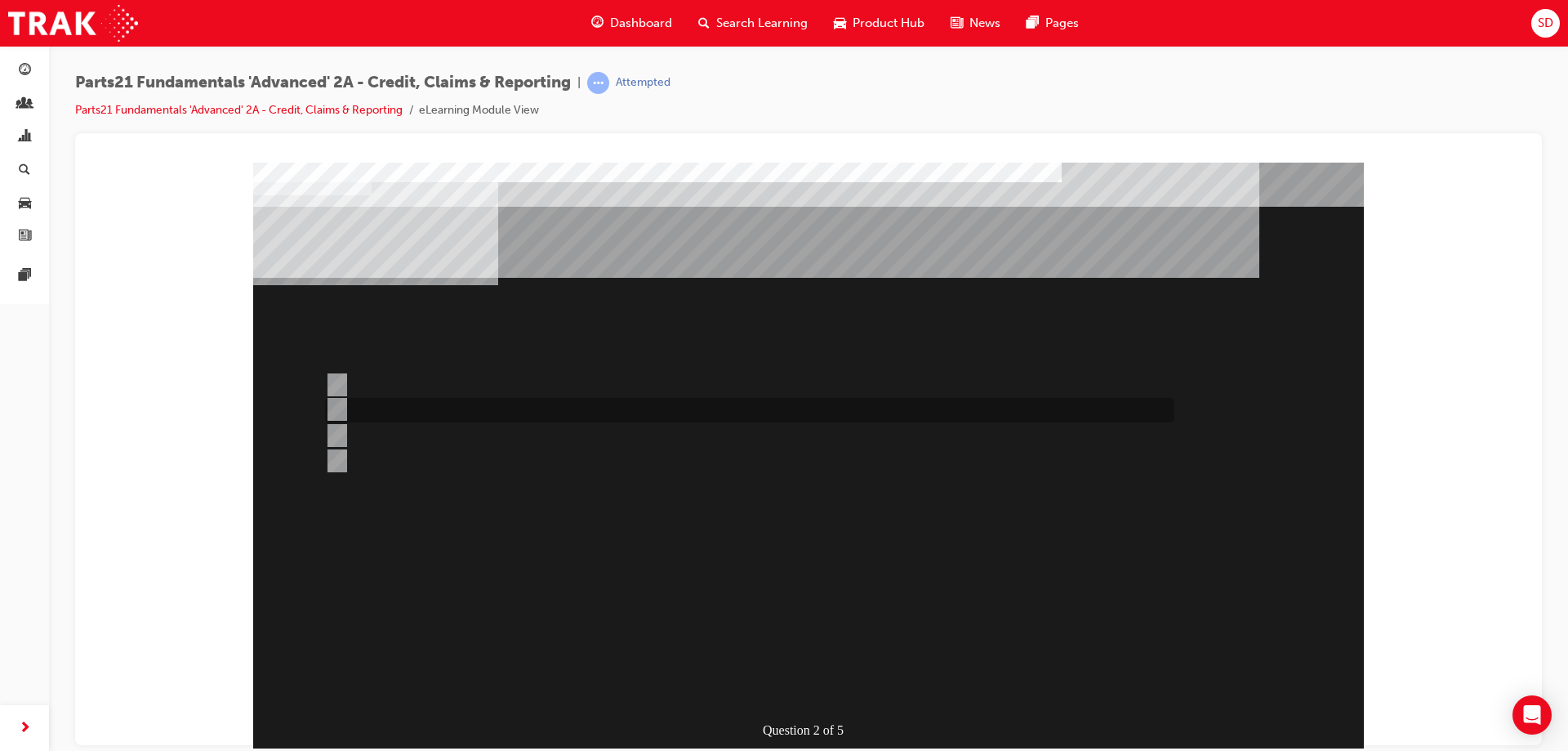
click at [334, 408] on input "CDR" at bounding box center [335, 409] width 18 height 18
radio input "true"
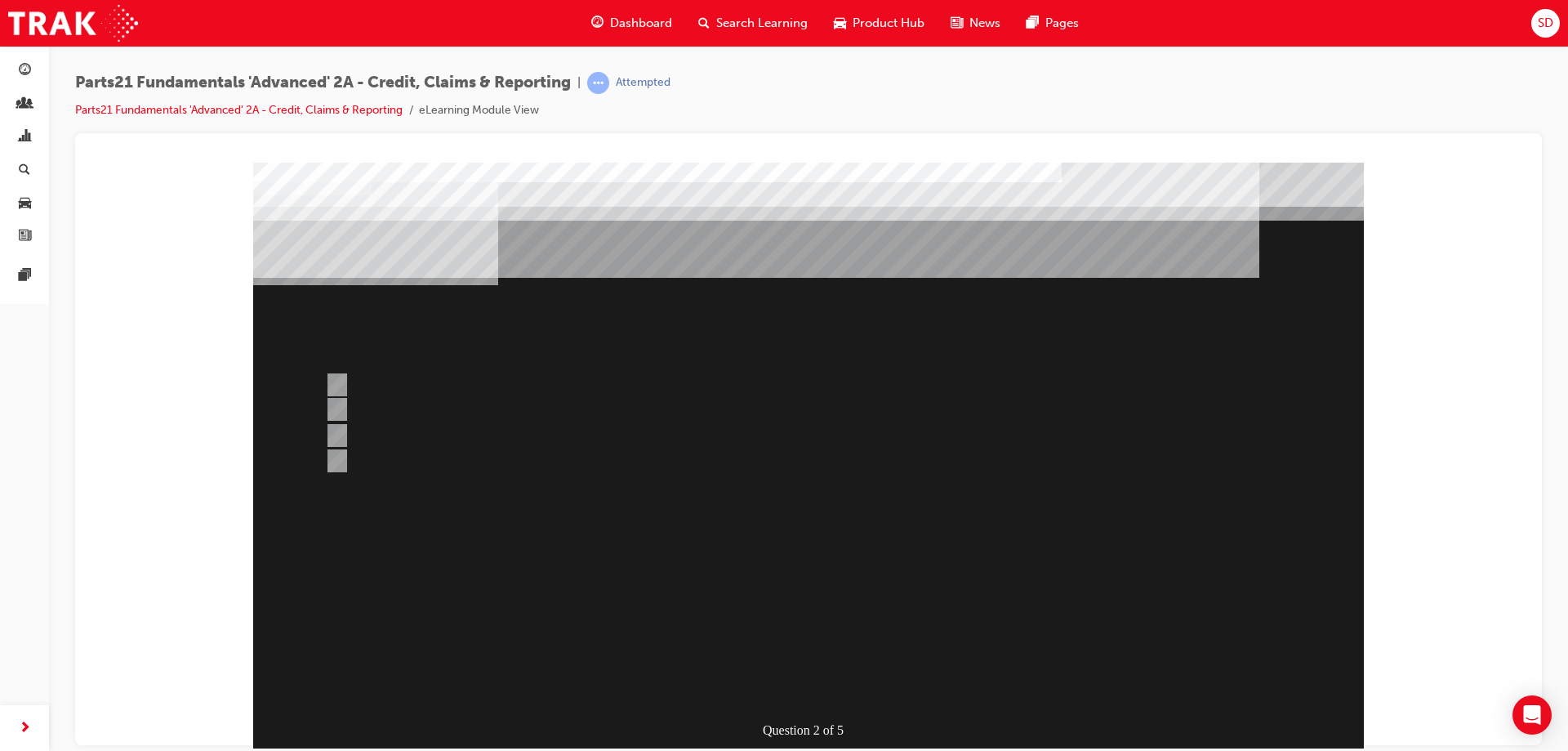
click at [820, 519] on div at bounding box center [809, 474] width 1111 height 625
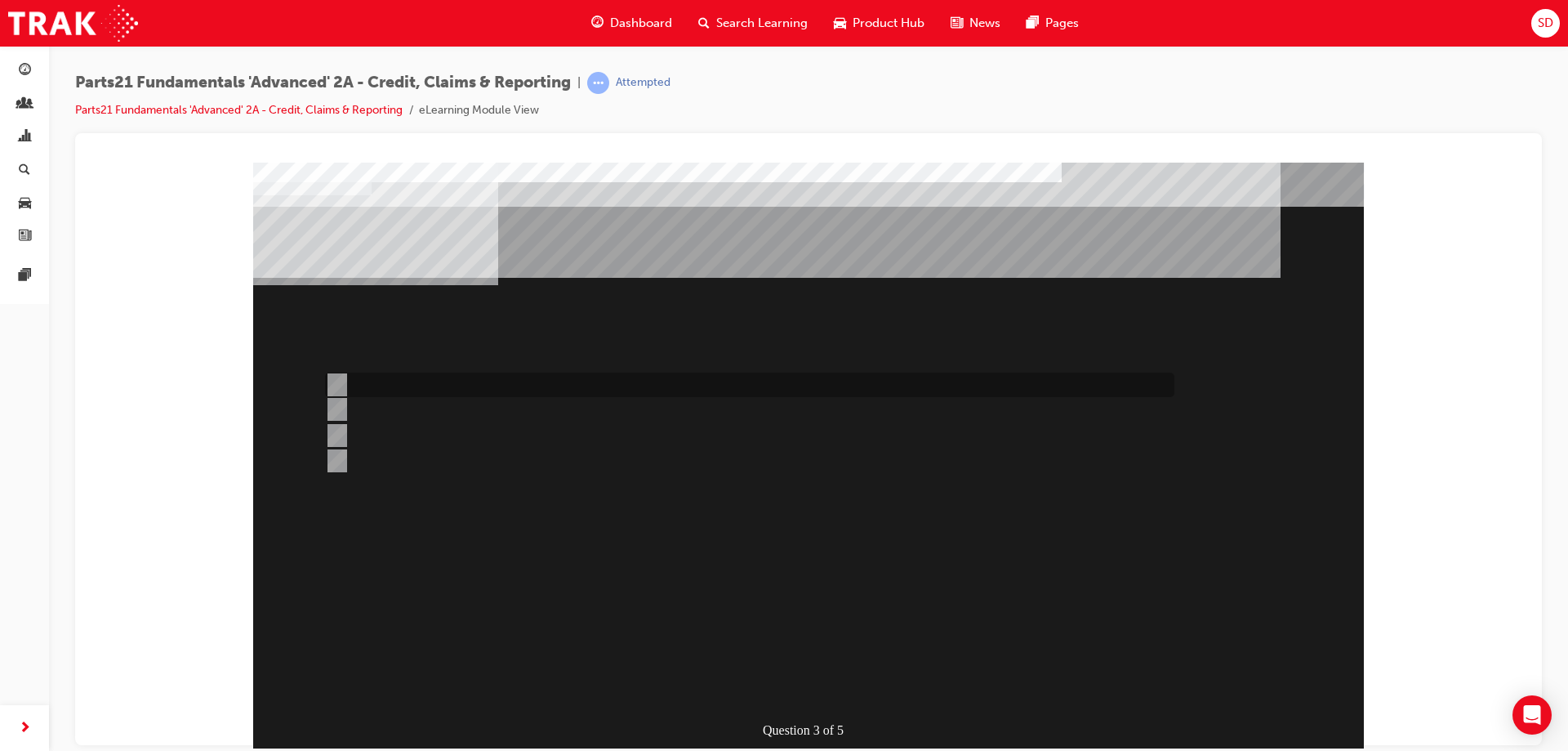
click at [408, 380] on div at bounding box center [745, 385] width 849 height 25
radio input "true"
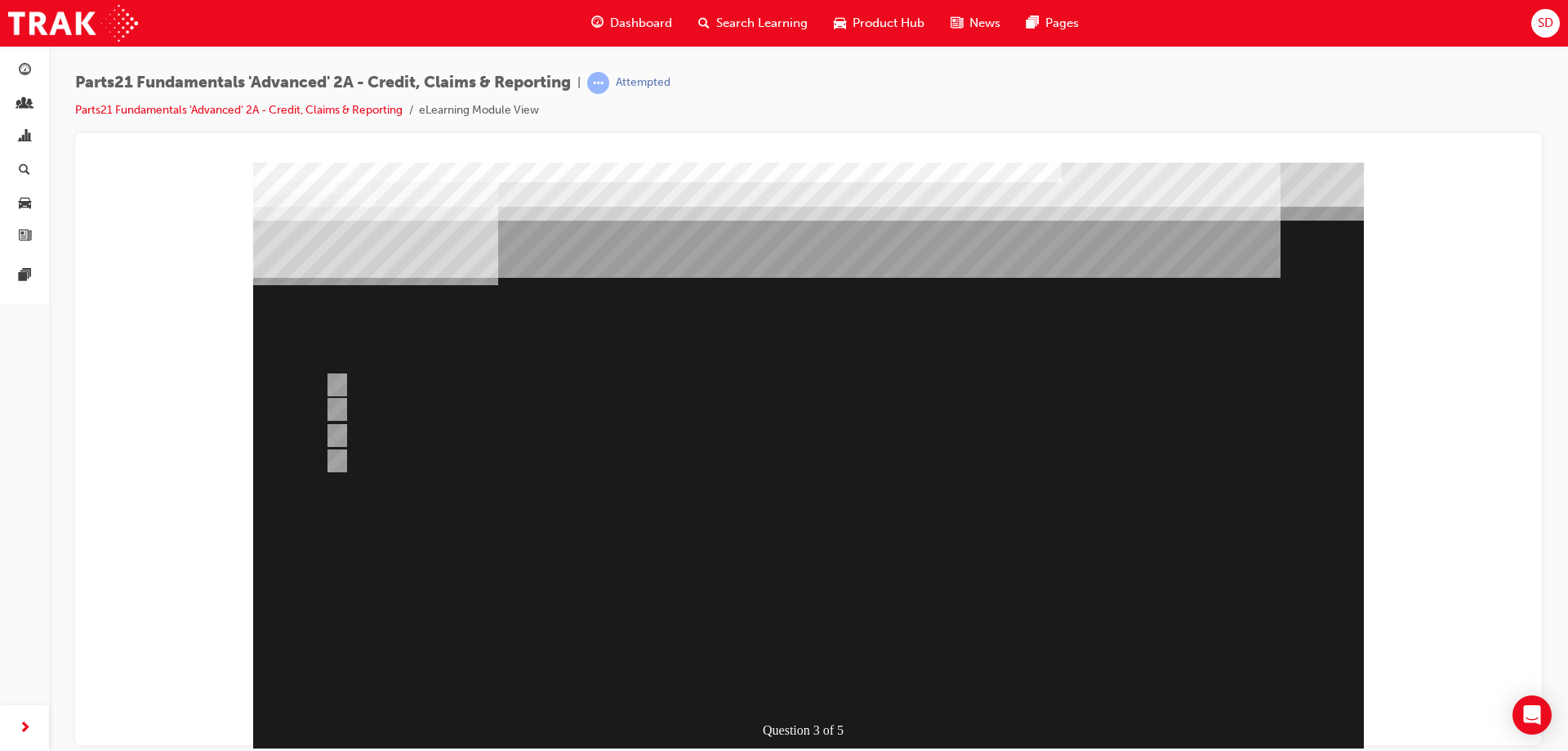
click at [847, 476] on div at bounding box center [809, 474] width 1111 height 625
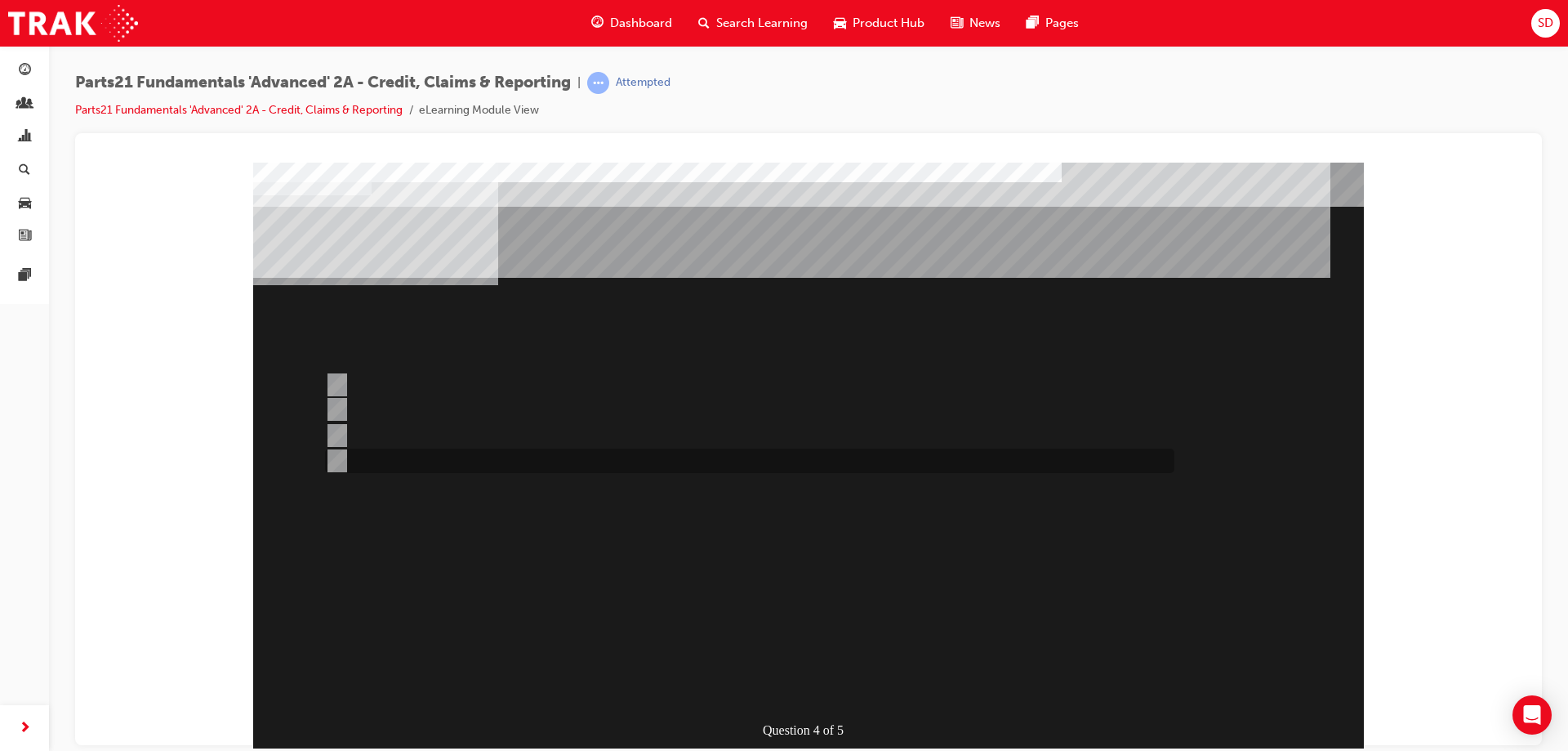
click at [374, 466] on div at bounding box center [745, 460] width 849 height 25
radio input "true"
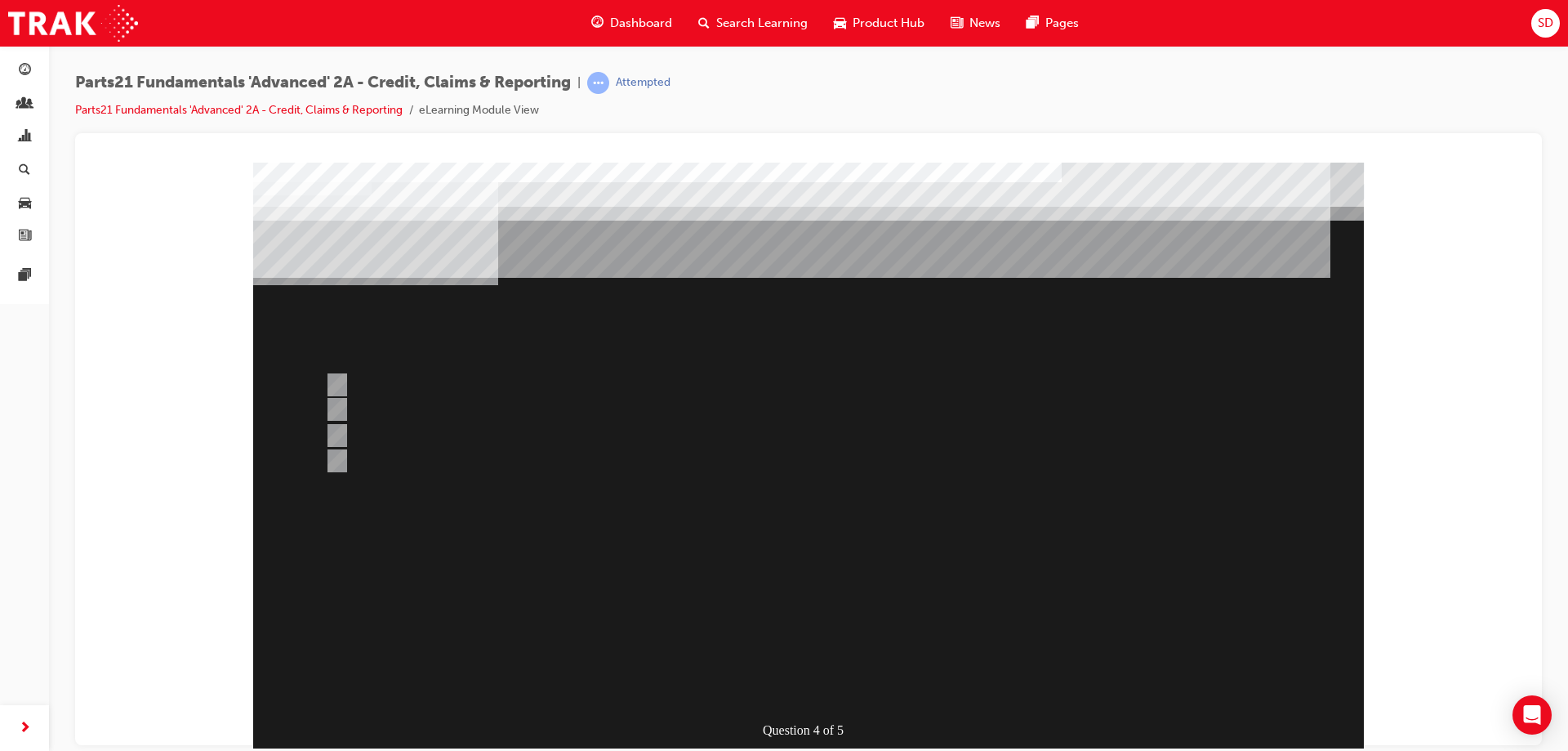
click at [784, 552] on div at bounding box center [809, 474] width 1111 height 625
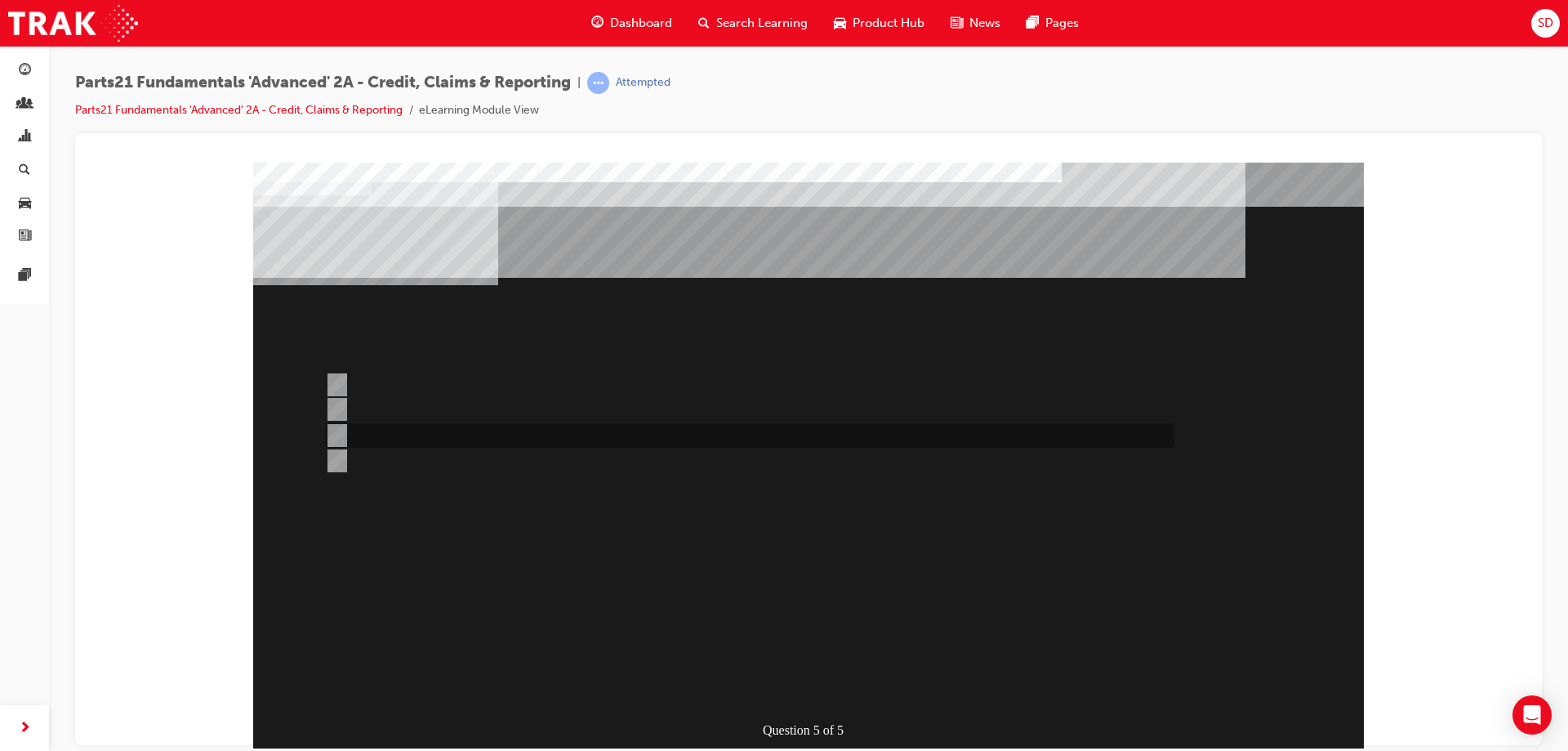
click at [527, 434] on div at bounding box center [745, 435] width 849 height 25
radio input "true"
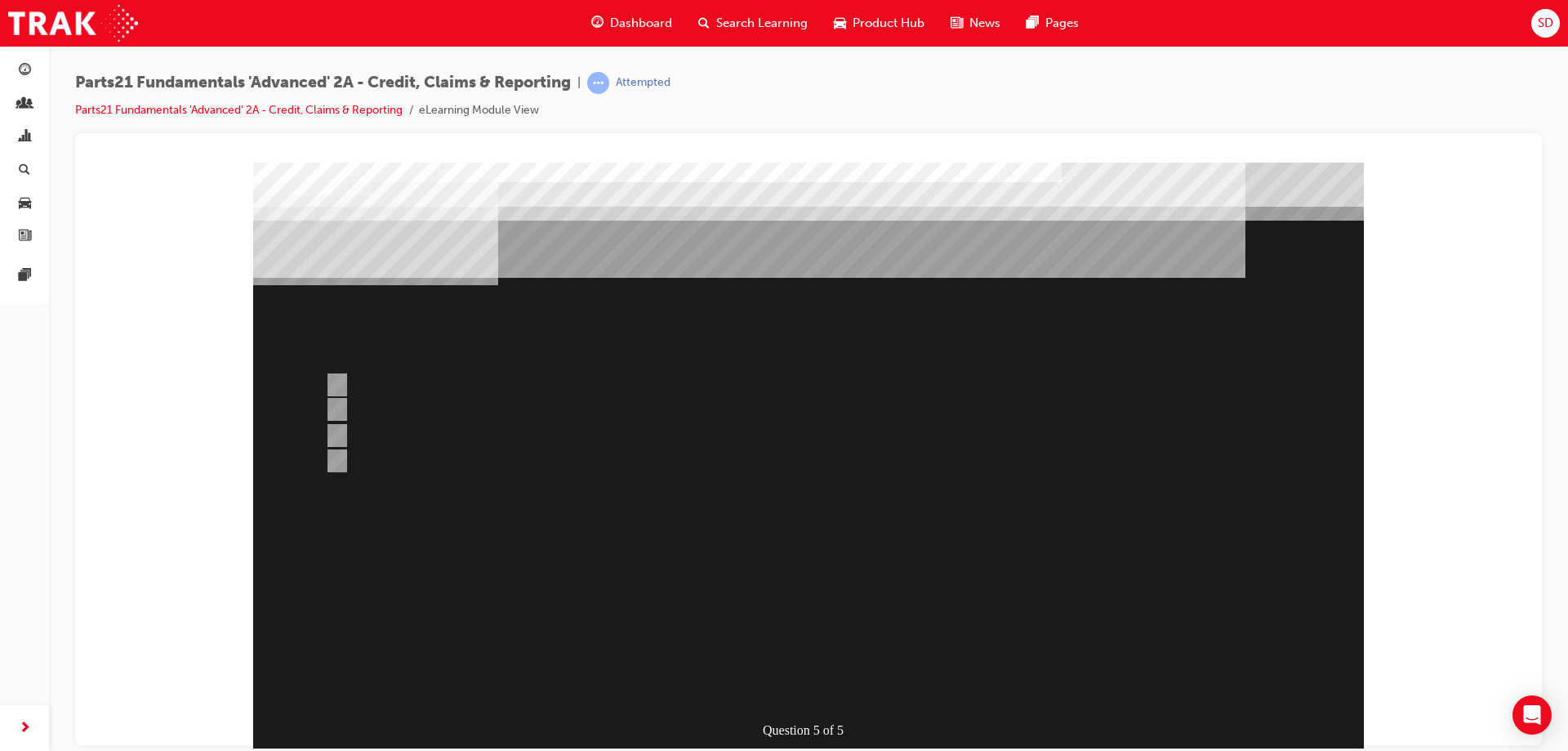
click at [821, 478] on div at bounding box center [809, 474] width 1111 height 625
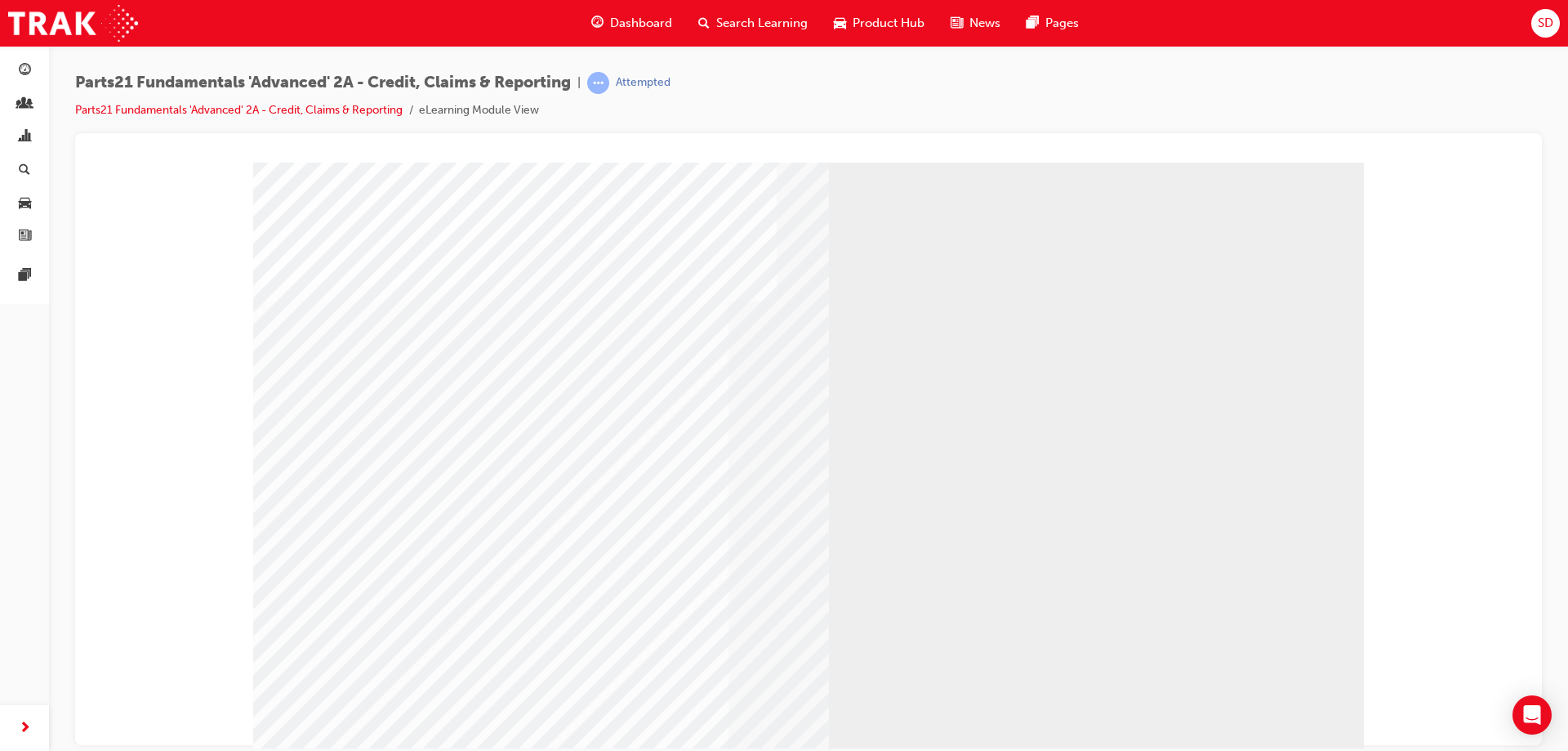
click at [383, 330] on div "" at bounding box center [809, 456] width 1111 height 588
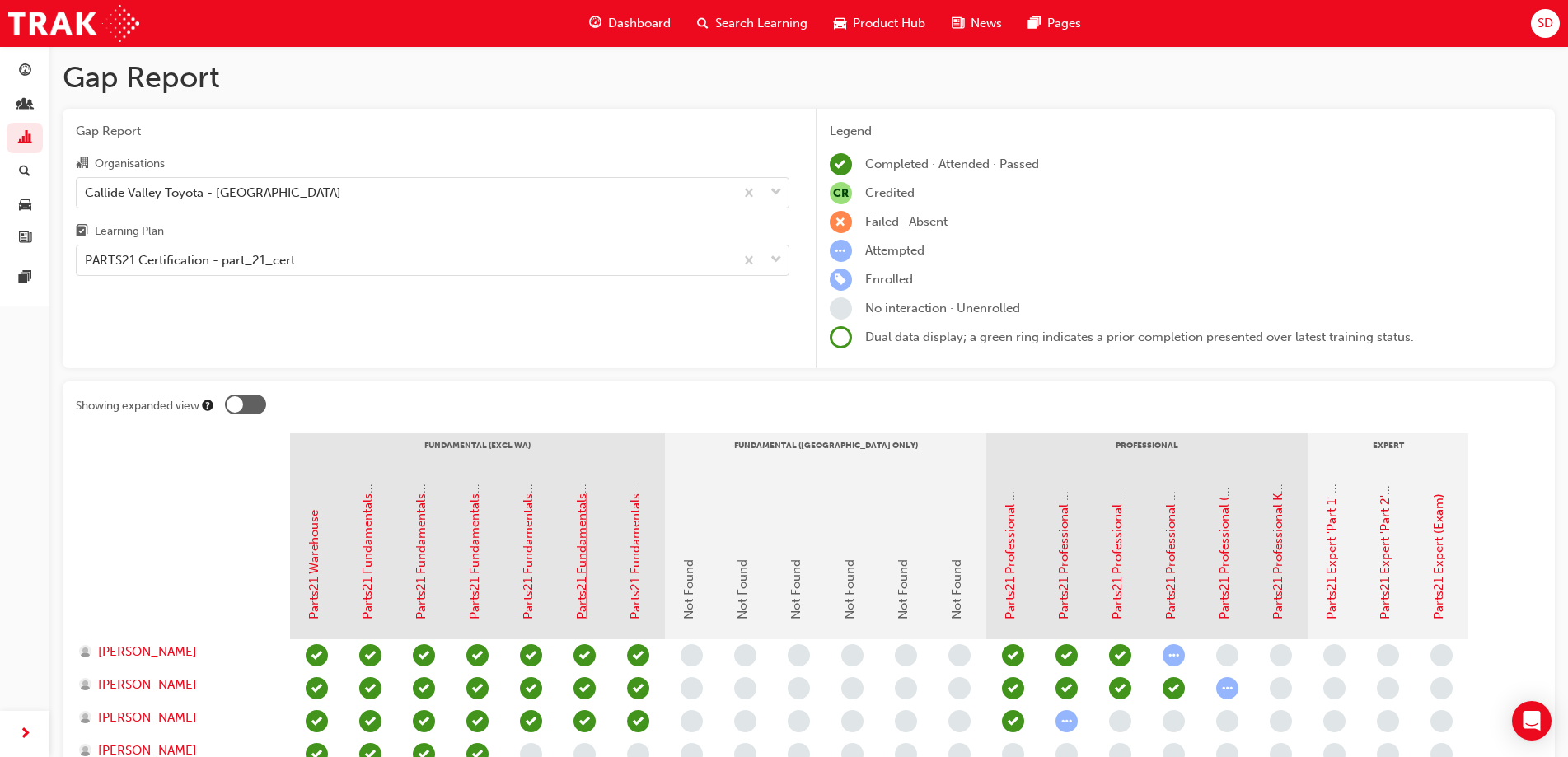
scroll to position [152, 0]
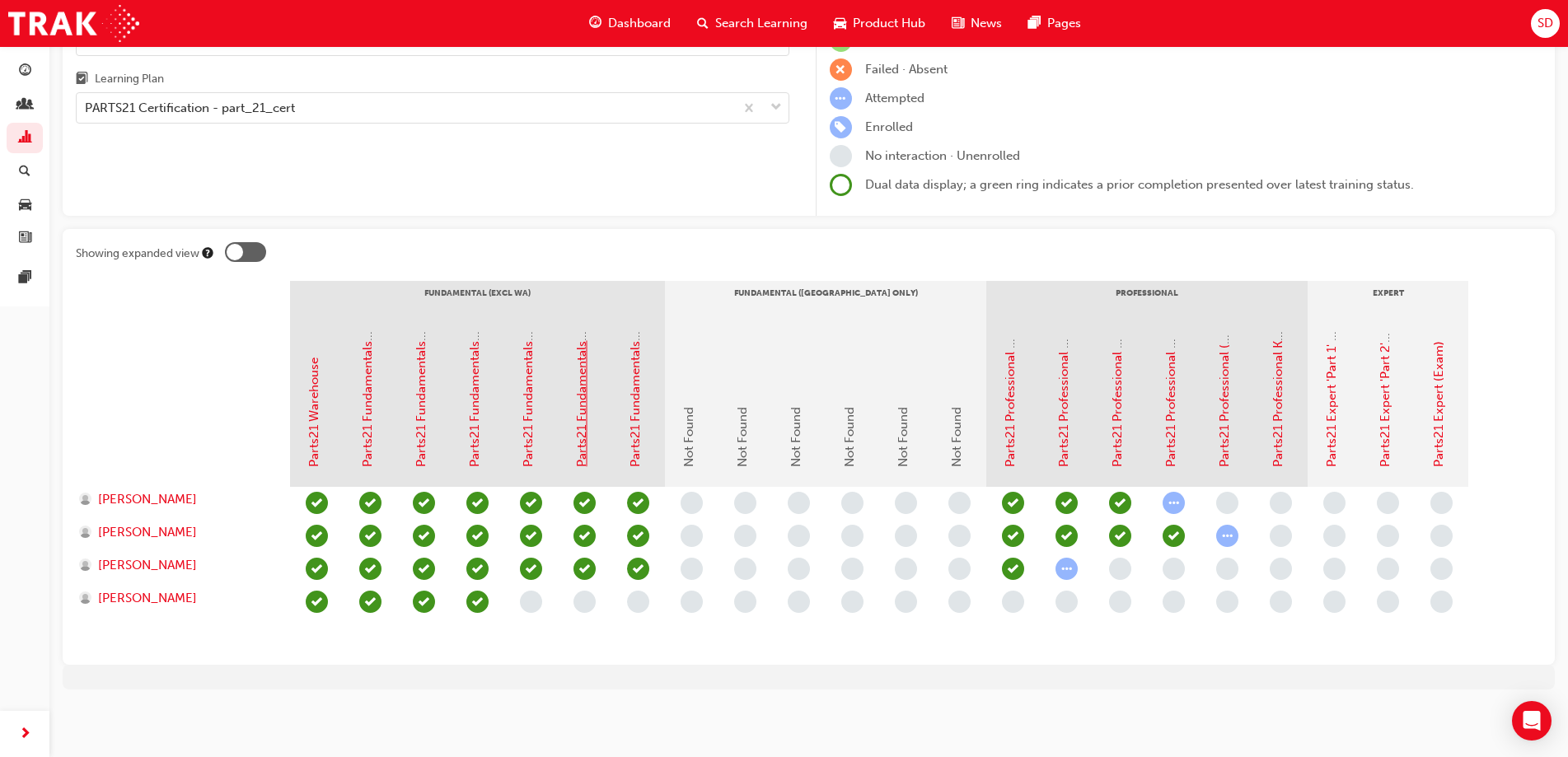
click at [582, 446] on link "Parts21 Fundamentals 'Advanced' 2B - Special Ordering & Heijunka" at bounding box center [581, 276] width 15 height 381
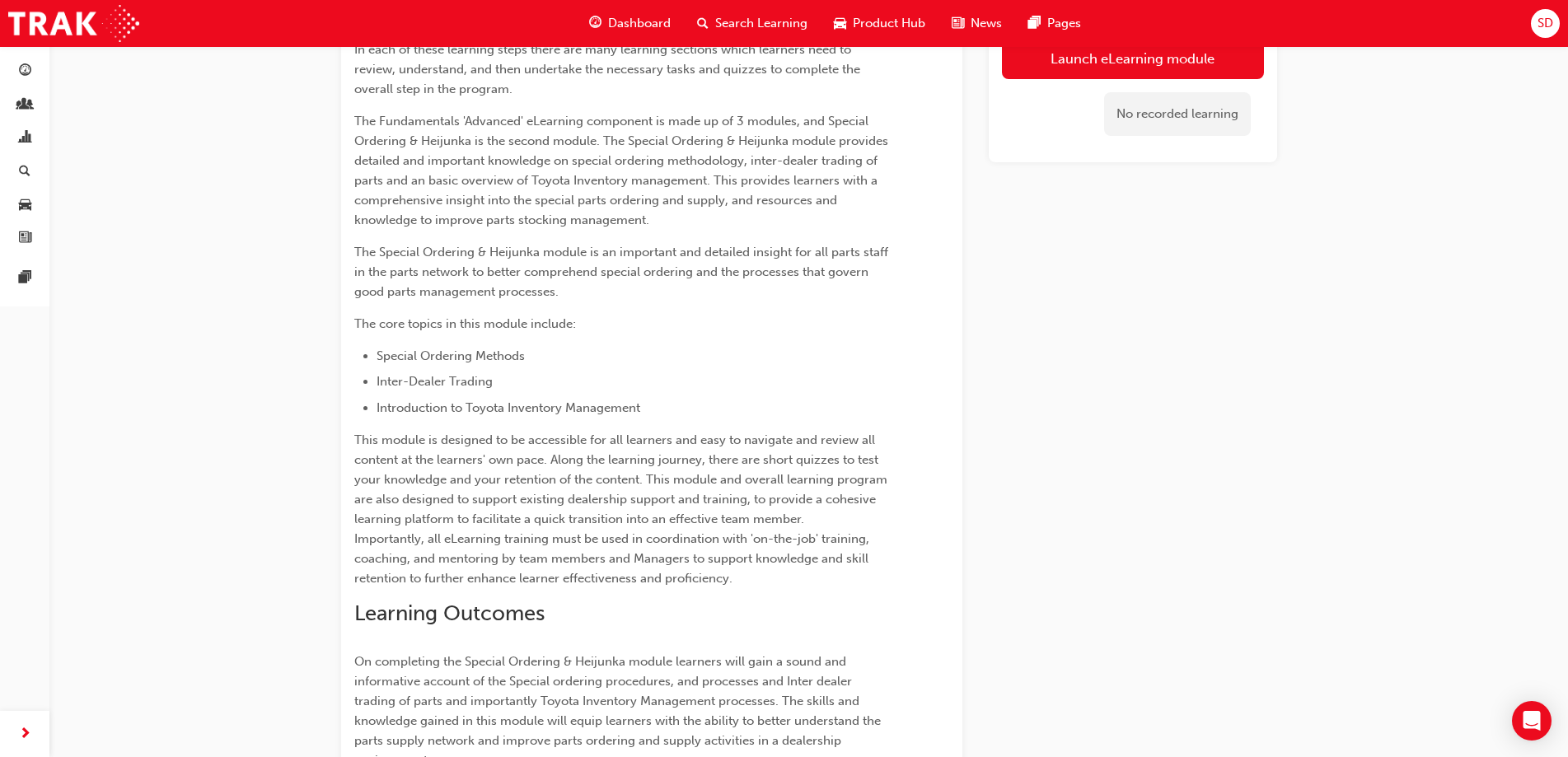
scroll to position [317, 0]
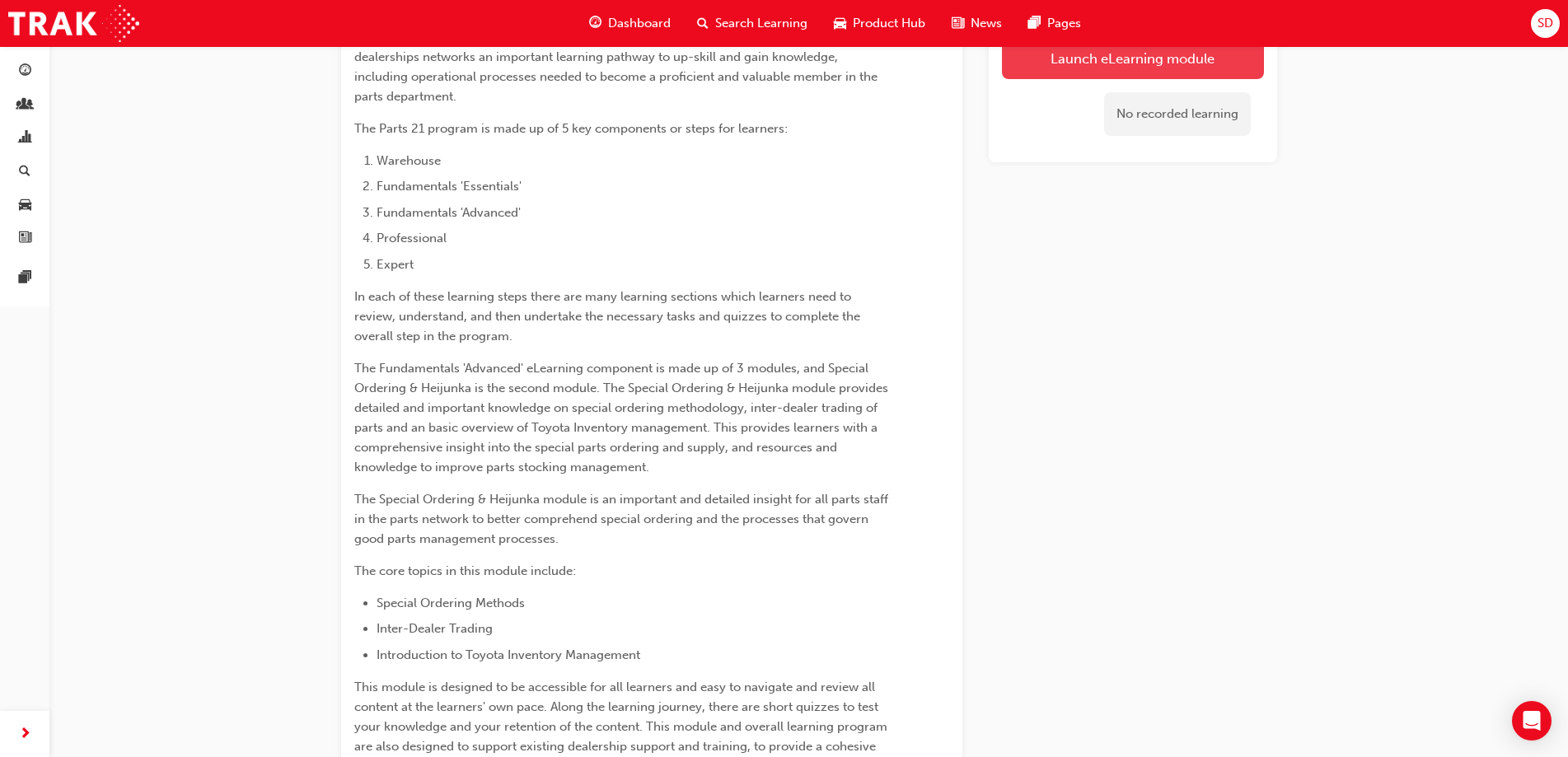
click at [1065, 68] on button "Launch eLearning module" at bounding box center [1133, 58] width 262 height 41
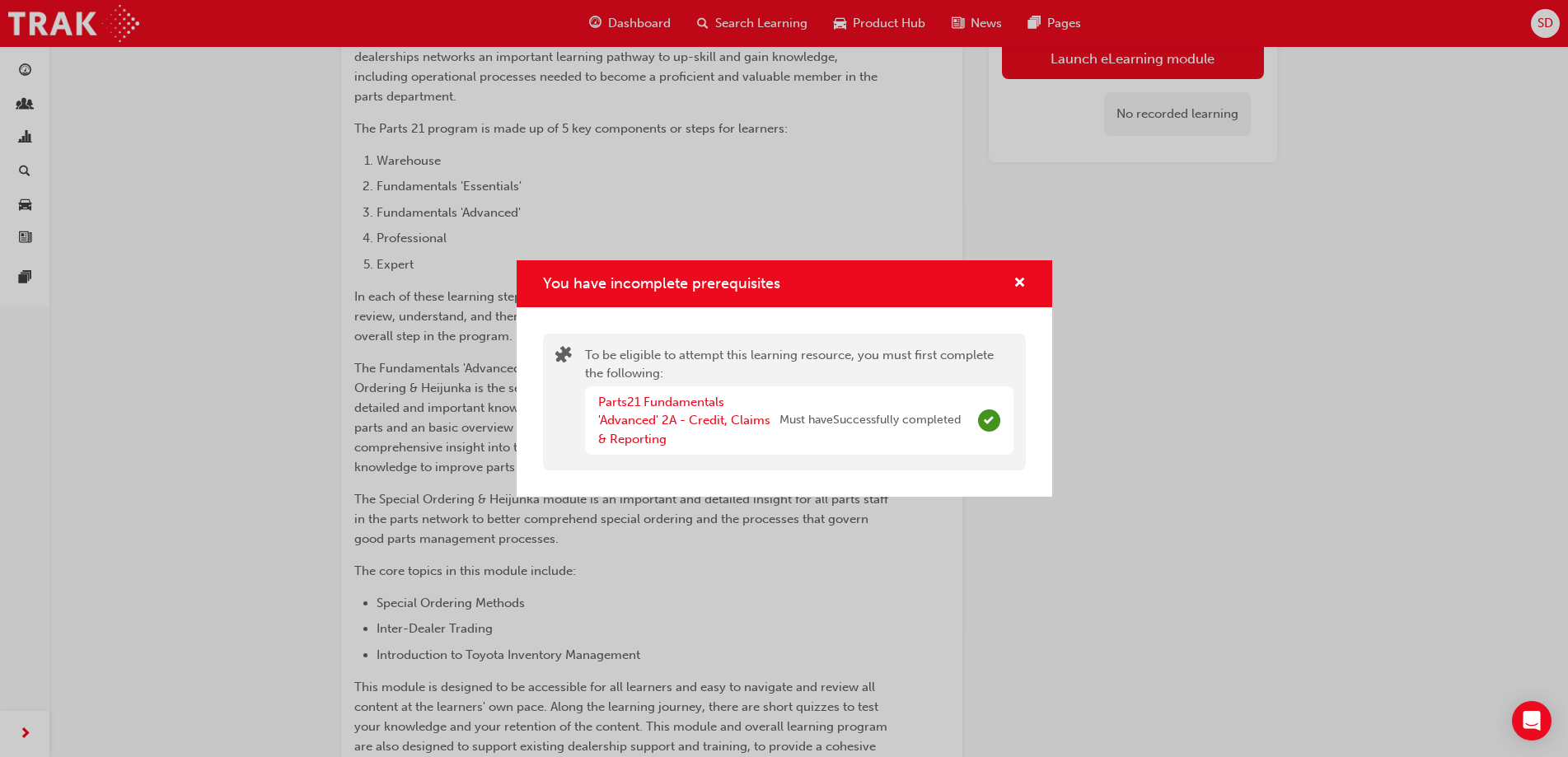
click at [749, 264] on div "You have incomplete prerequisites" at bounding box center [784, 283] width 536 height 47
click at [363, 159] on div "You have incomplete prerequisites To be eligible to attempt this learning resou…" at bounding box center [784, 378] width 1568 height 757
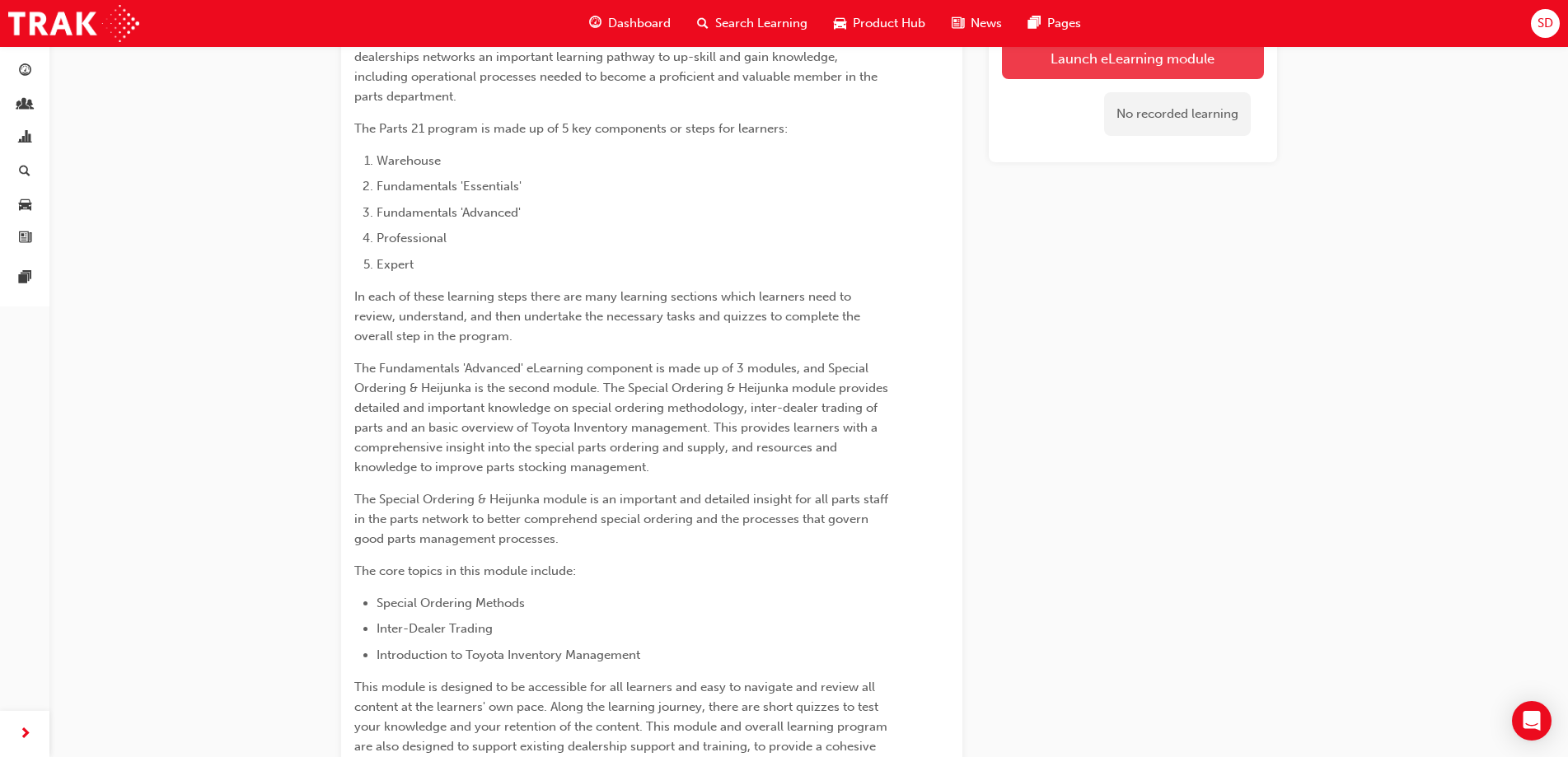
click at [1145, 60] on button "Launch eLearning module" at bounding box center [1133, 58] width 262 height 41
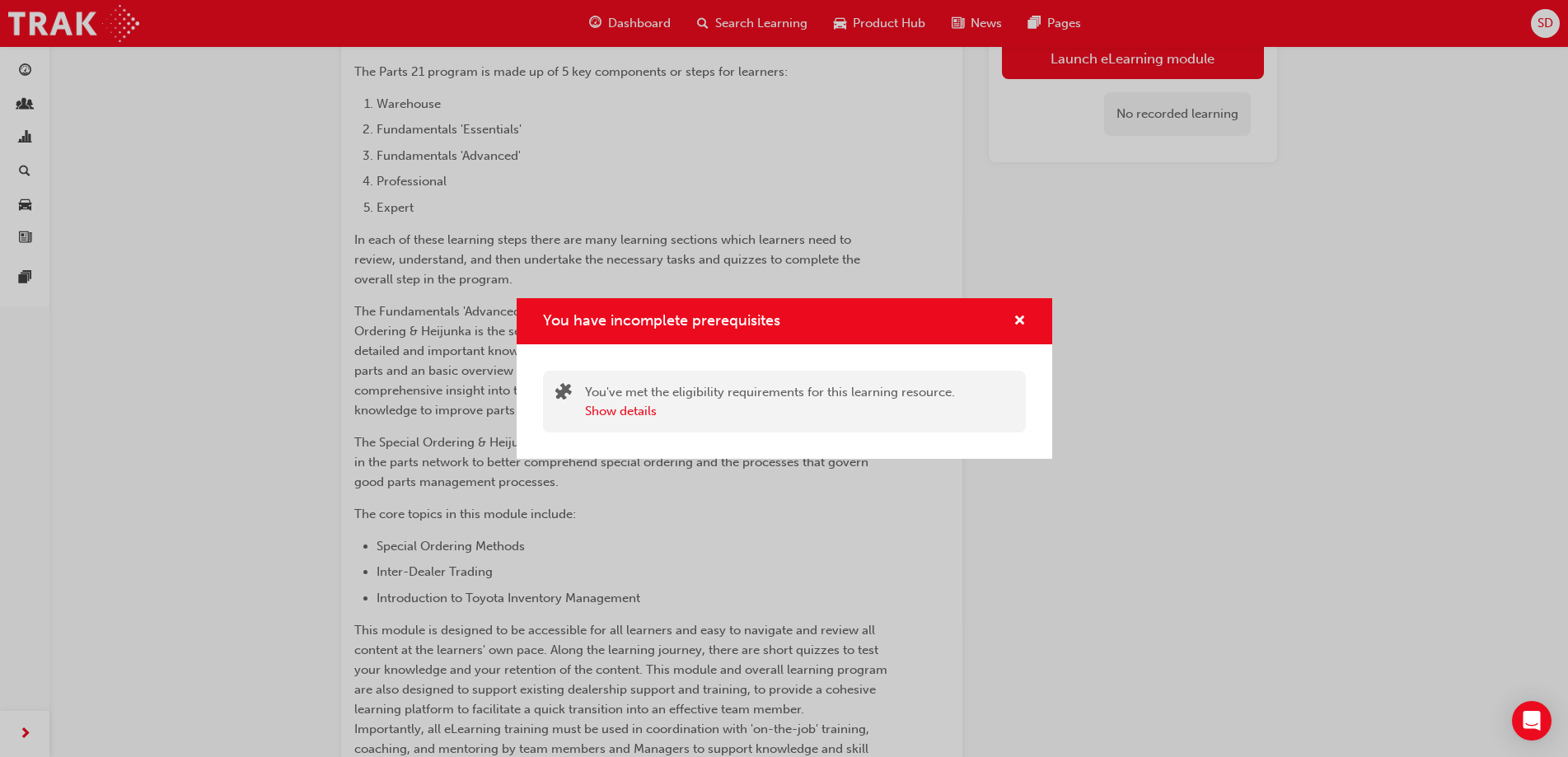
scroll to position [260, 0]
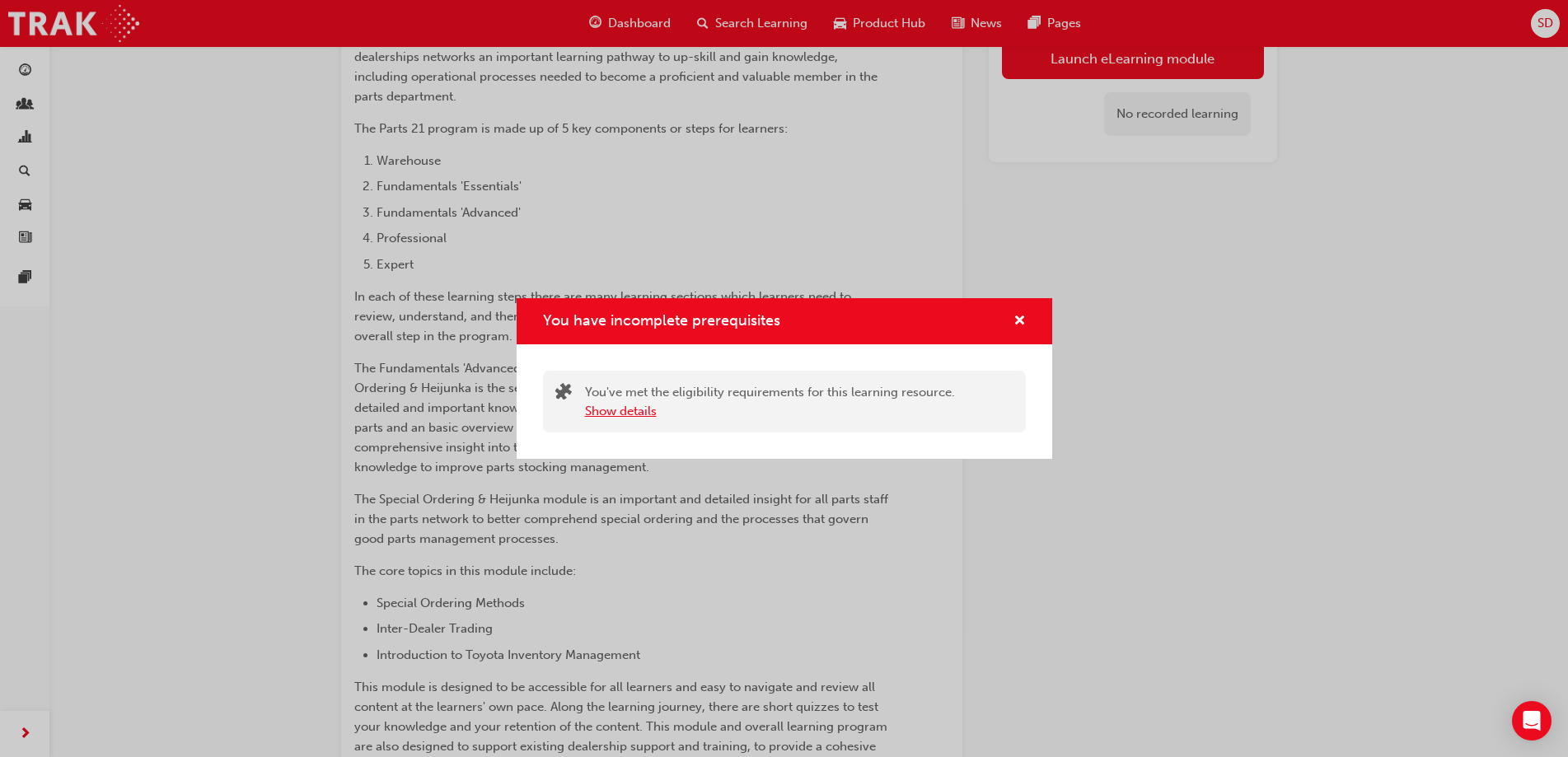
click at [640, 411] on button "Show details" at bounding box center [621, 411] width 72 height 19
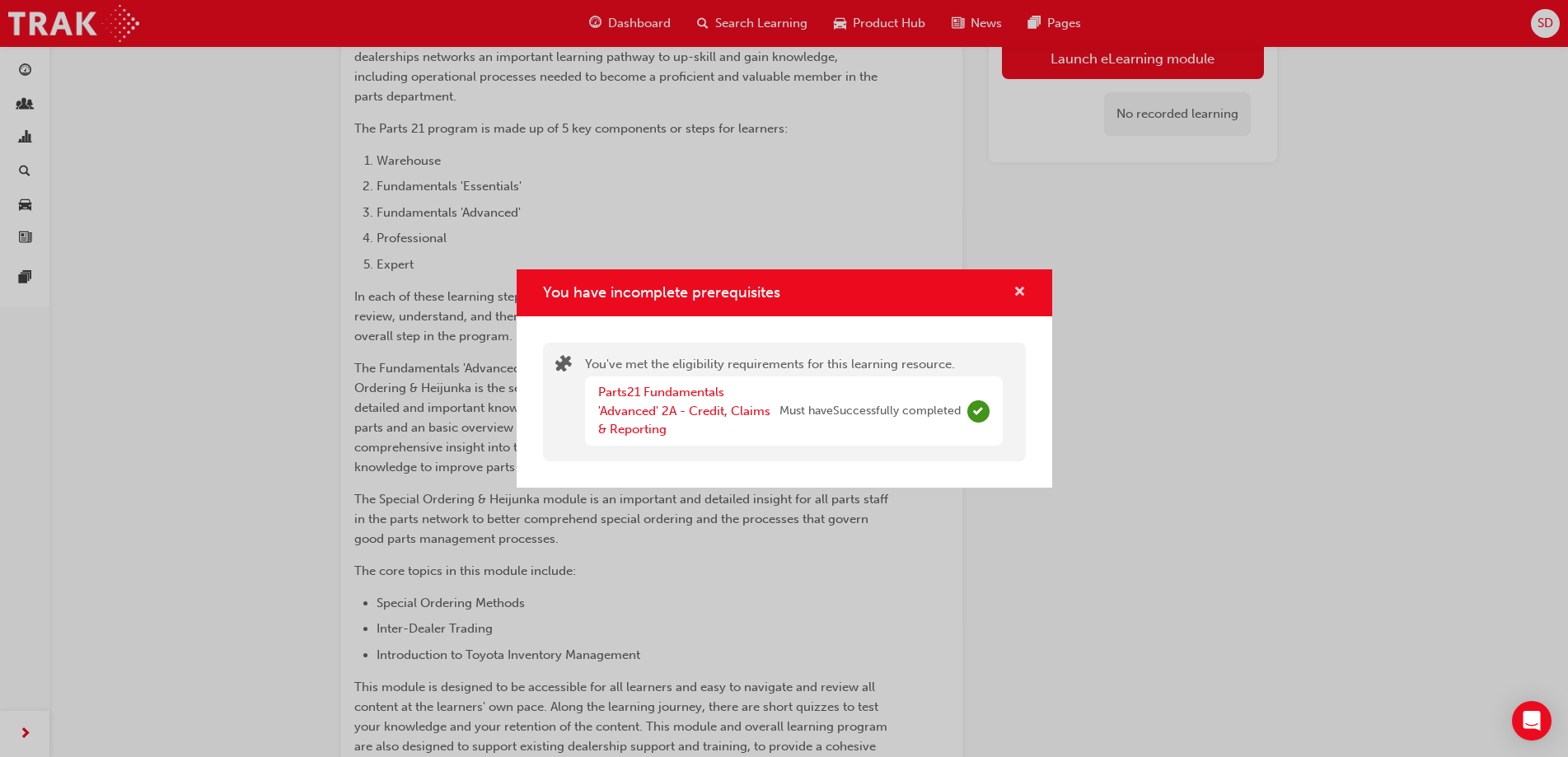
click at [1025, 291] on span "cross-icon" at bounding box center [1019, 293] width 12 height 15
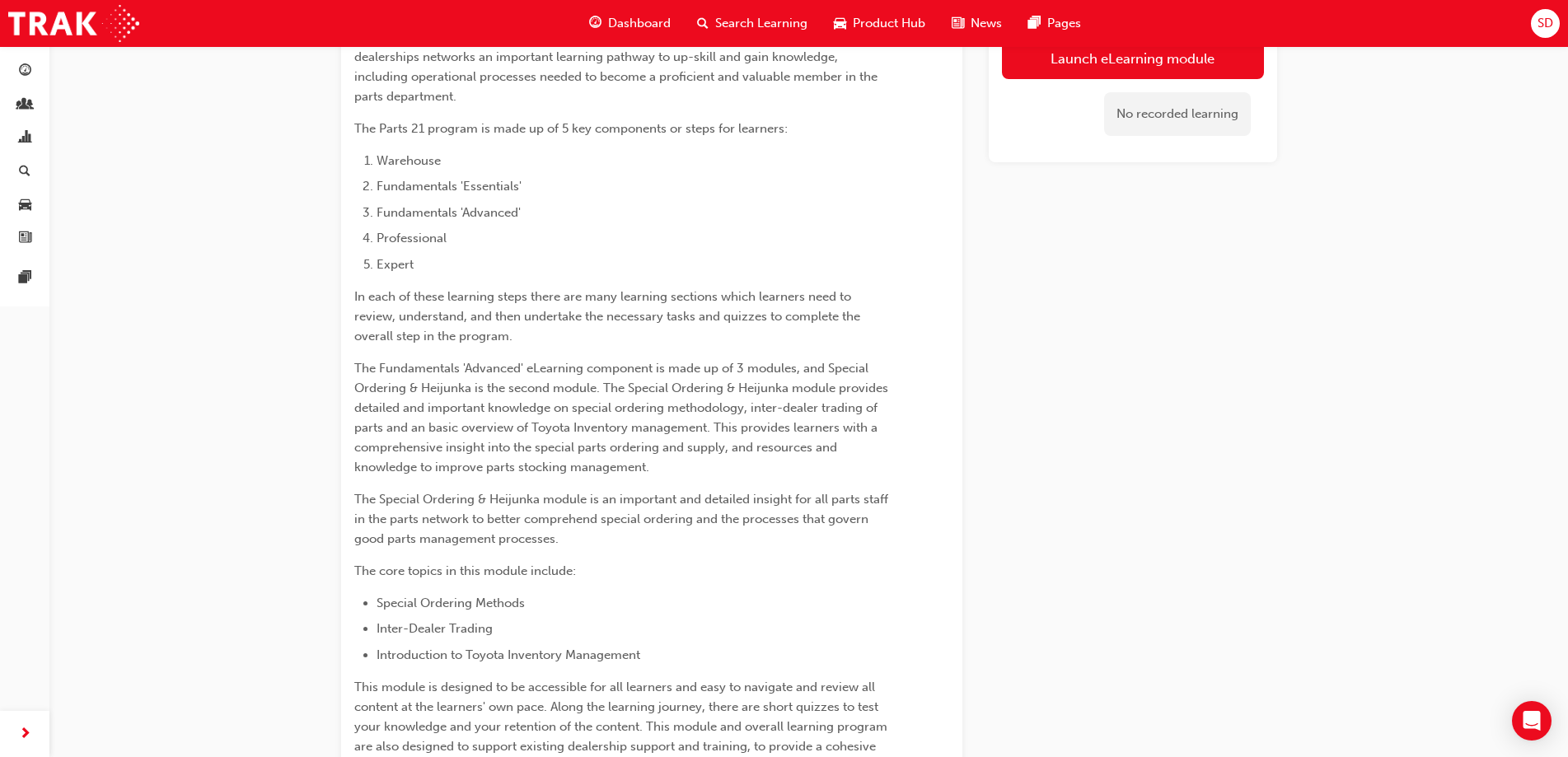
drag, startPoint x: 1097, startPoint y: 239, endPoint x: 1089, endPoint y: 226, distance: 15.3
click at [1089, 226] on div "Launch eLearning module No recorded learning" at bounding box center [1132, 666] width 288 height 1556
click at [1058, 59] on button "Launch eLearning module" at bounding box center [1133, 58] width 262 height 41
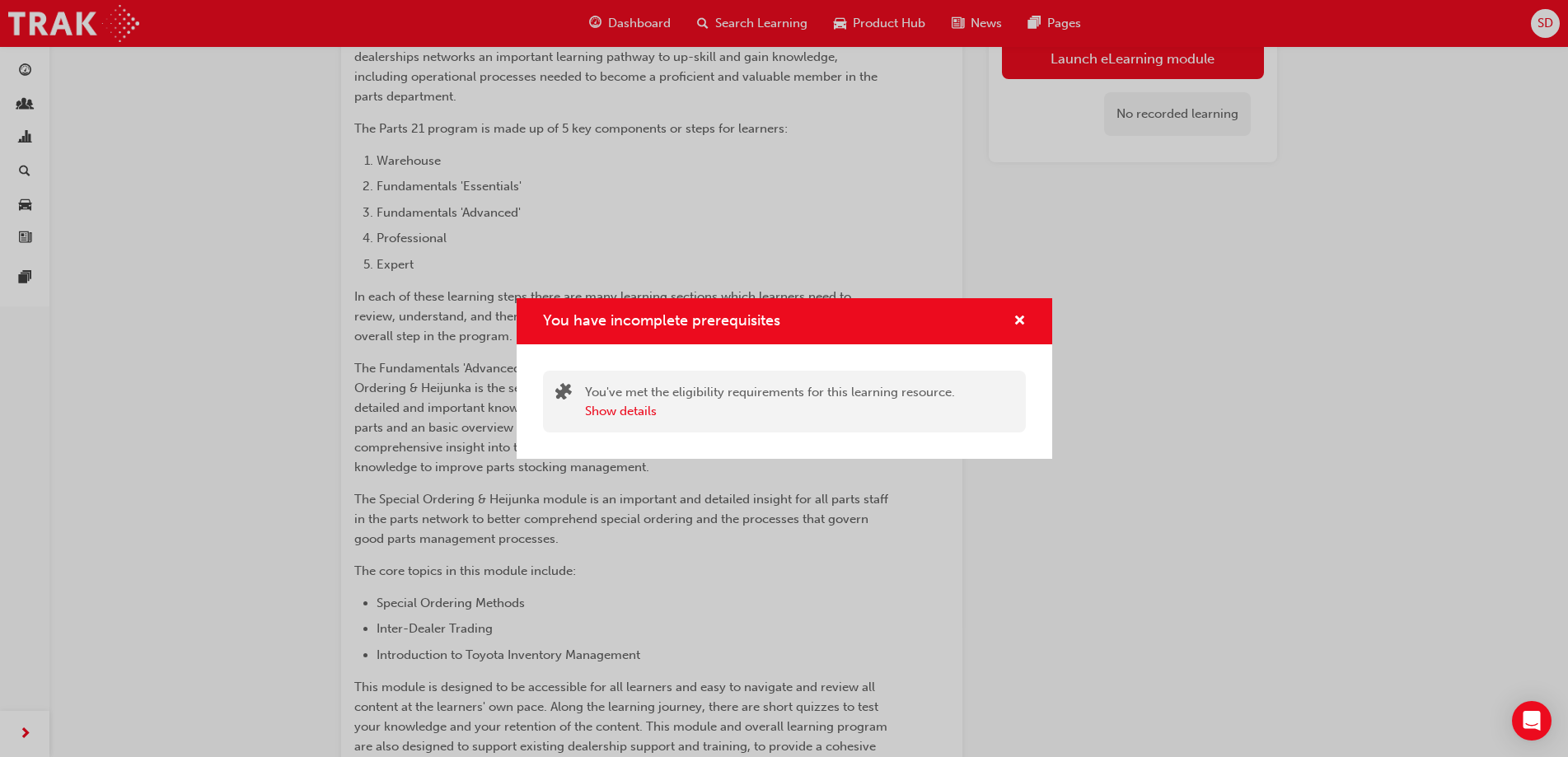
click at [998, 161] on div "You have incomplete prerequisites You've met the eligibility requirements for t…" at bounding box center [784, 378] width 1568 height 757
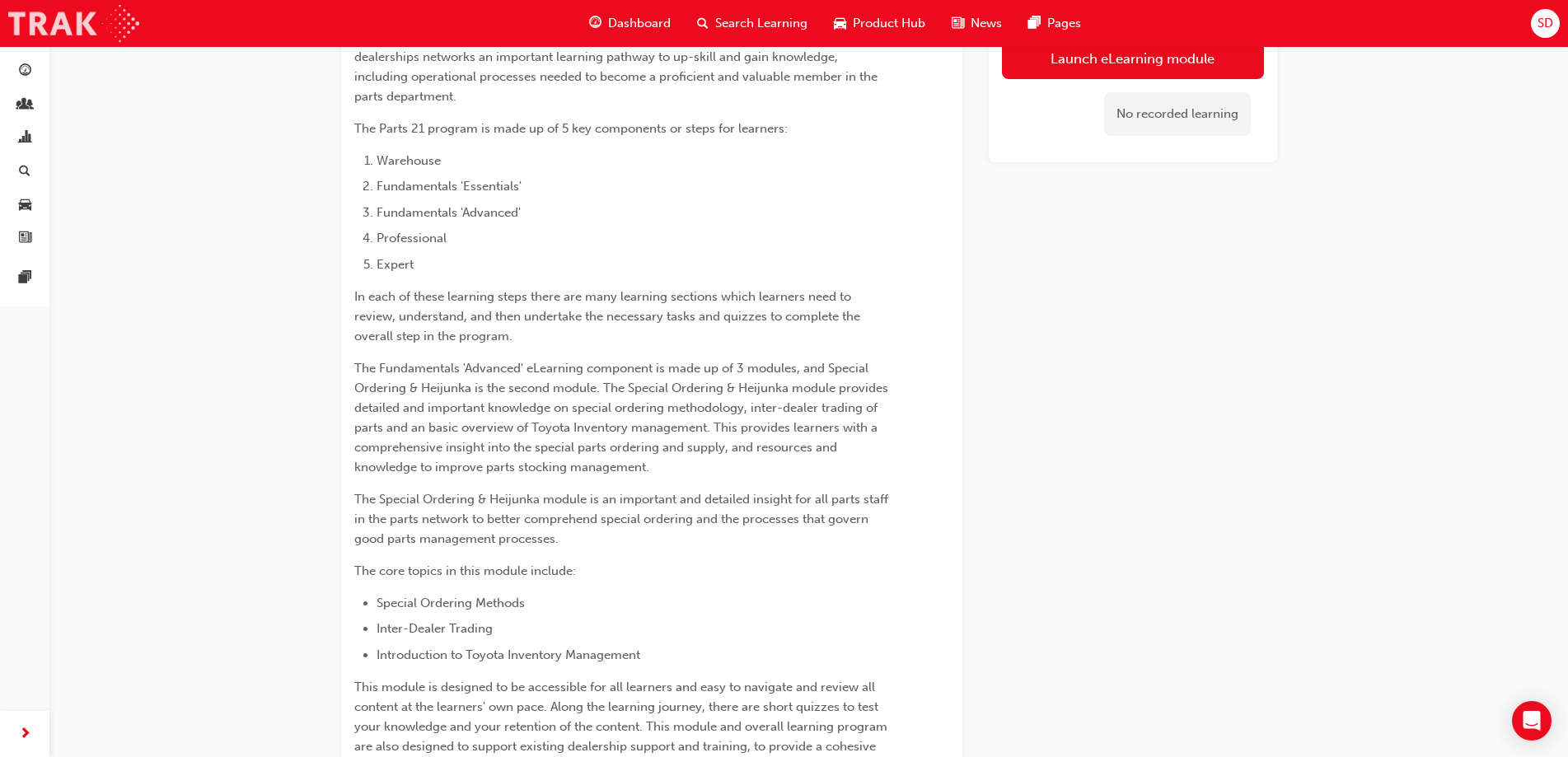
scroll to position [152, 0]
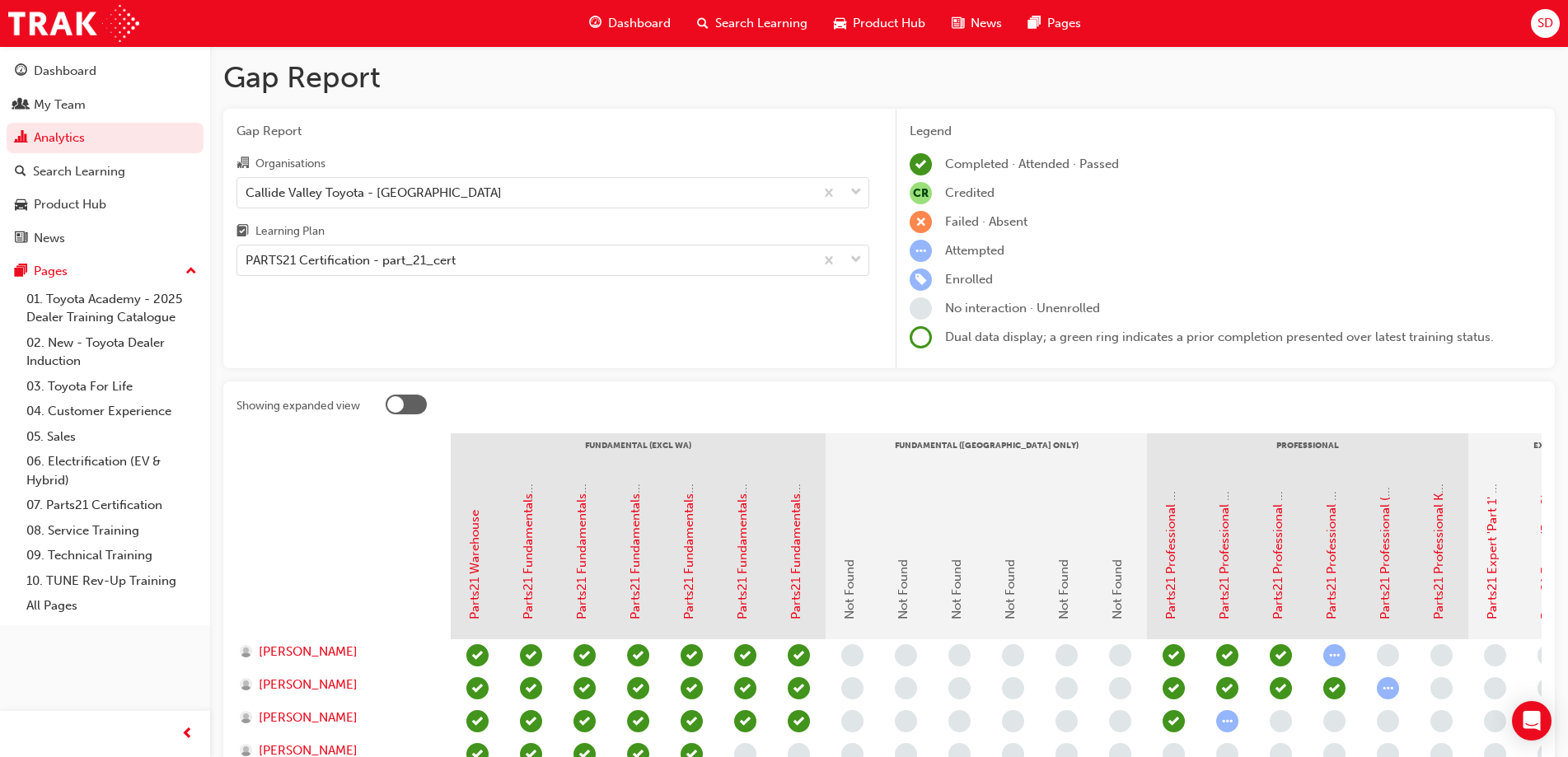
scroll to position [167, 0]
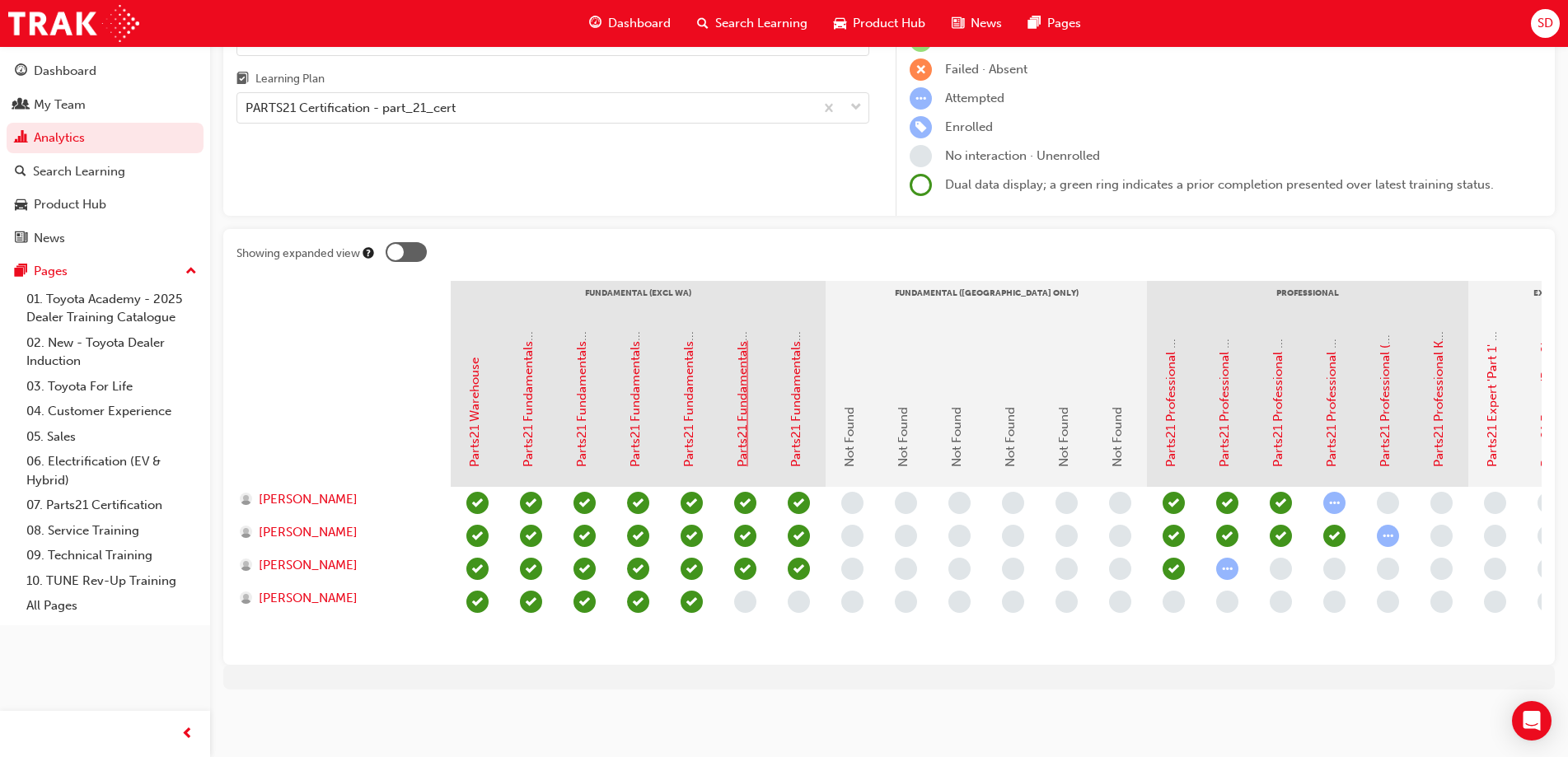
click at [743, 413] on link "Parts21 Fundamentals 'Advanced' 2B - Special Ordering & Heijunka" at bounding box center [742, 276] width 15 height 381
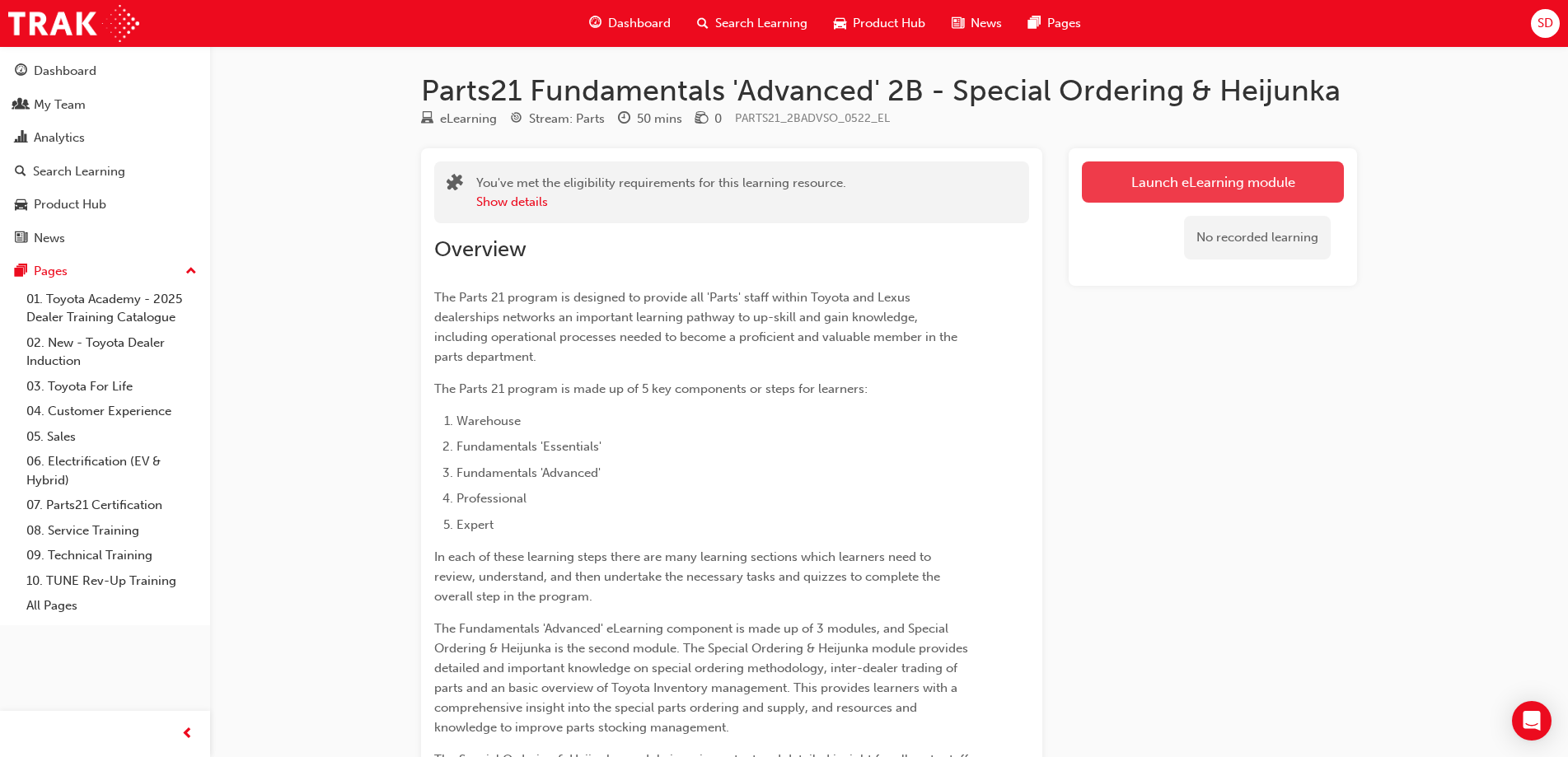
click at [1252, 178] on link "Launch eLearning module" at bounding box center [1213, 181] width 262 height 41
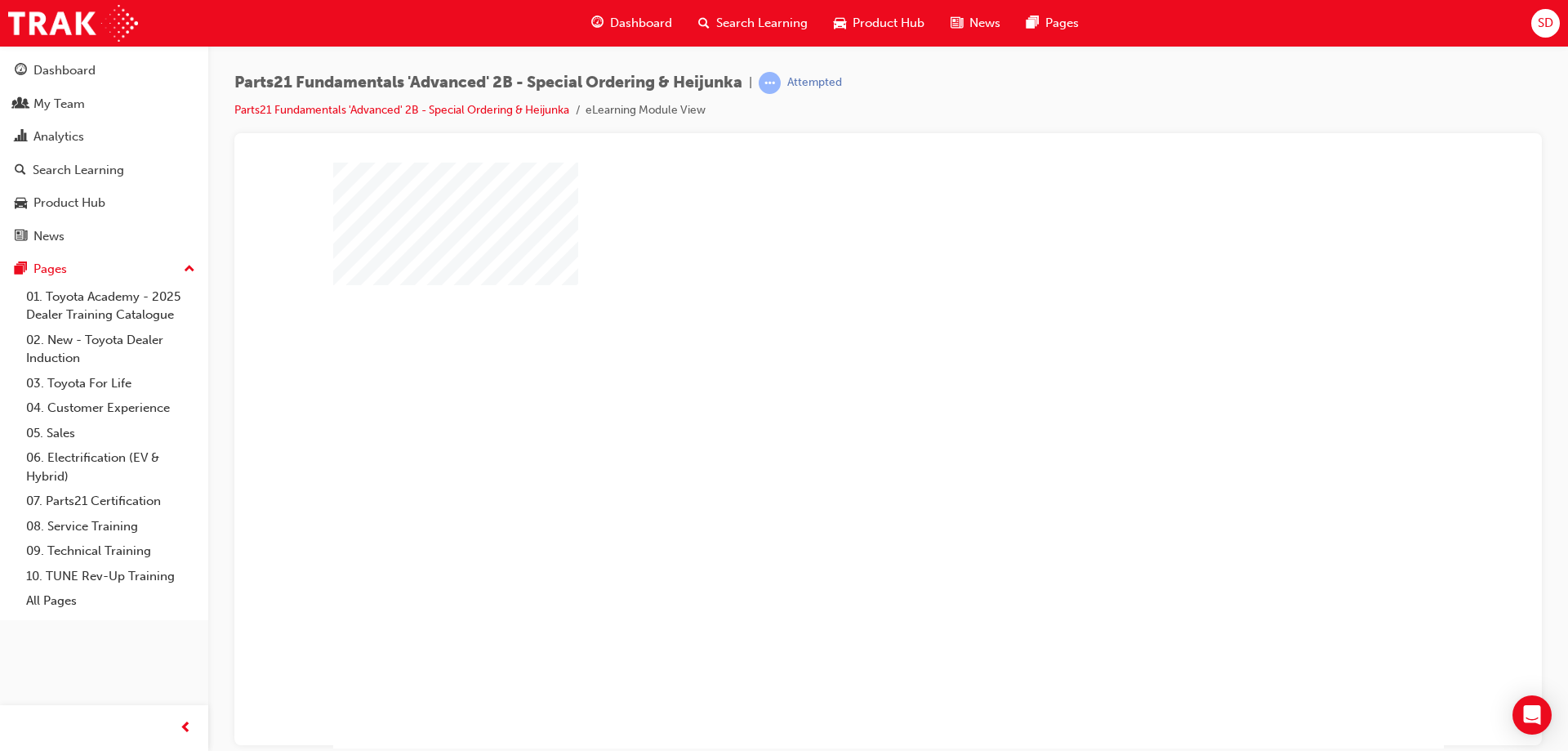
click at [841, 407] on div "play" at bounding box center [841, 407] width 0 height 0
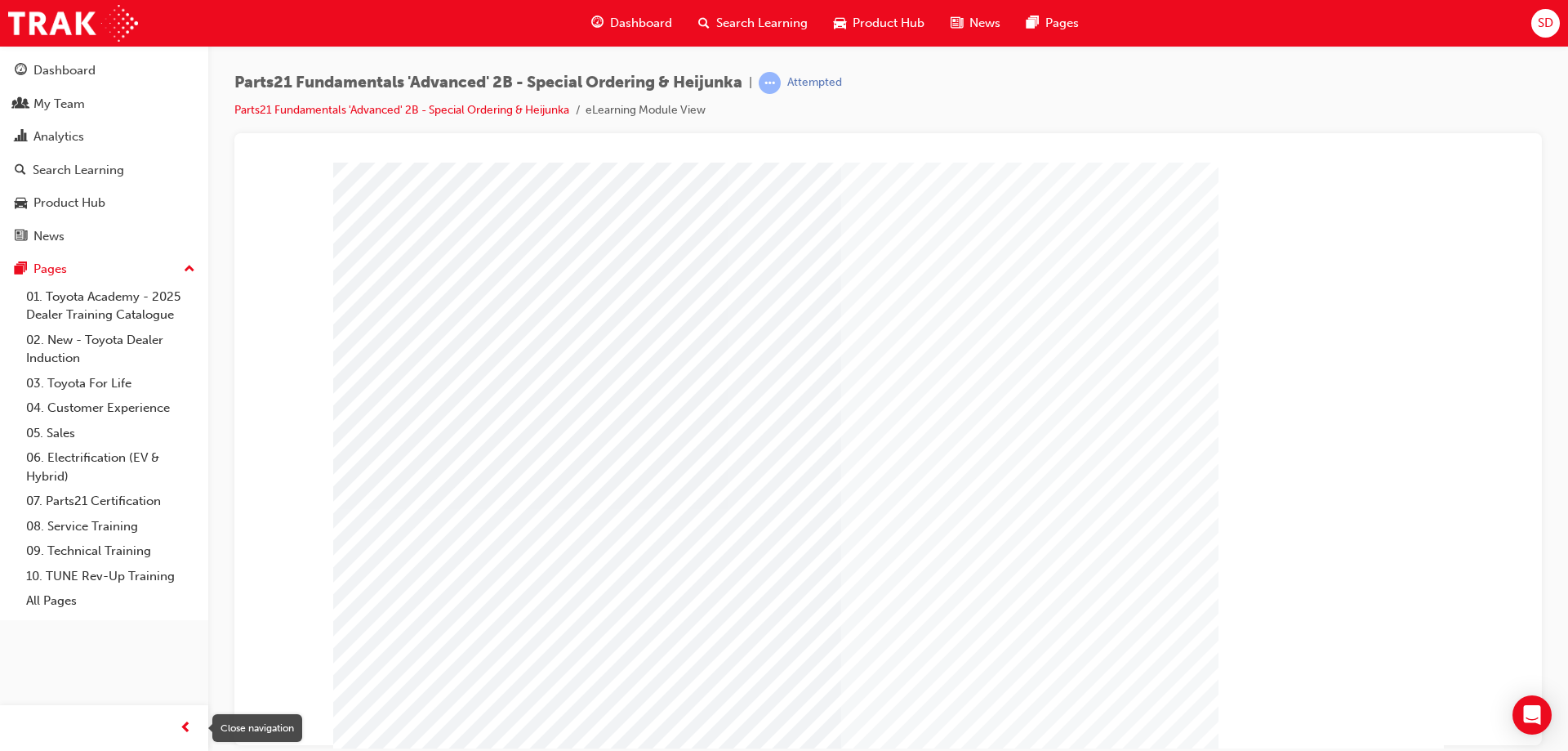
click at [190, 719] on span "prev-icon" at bounding box center [185, 728] width 12 height 20
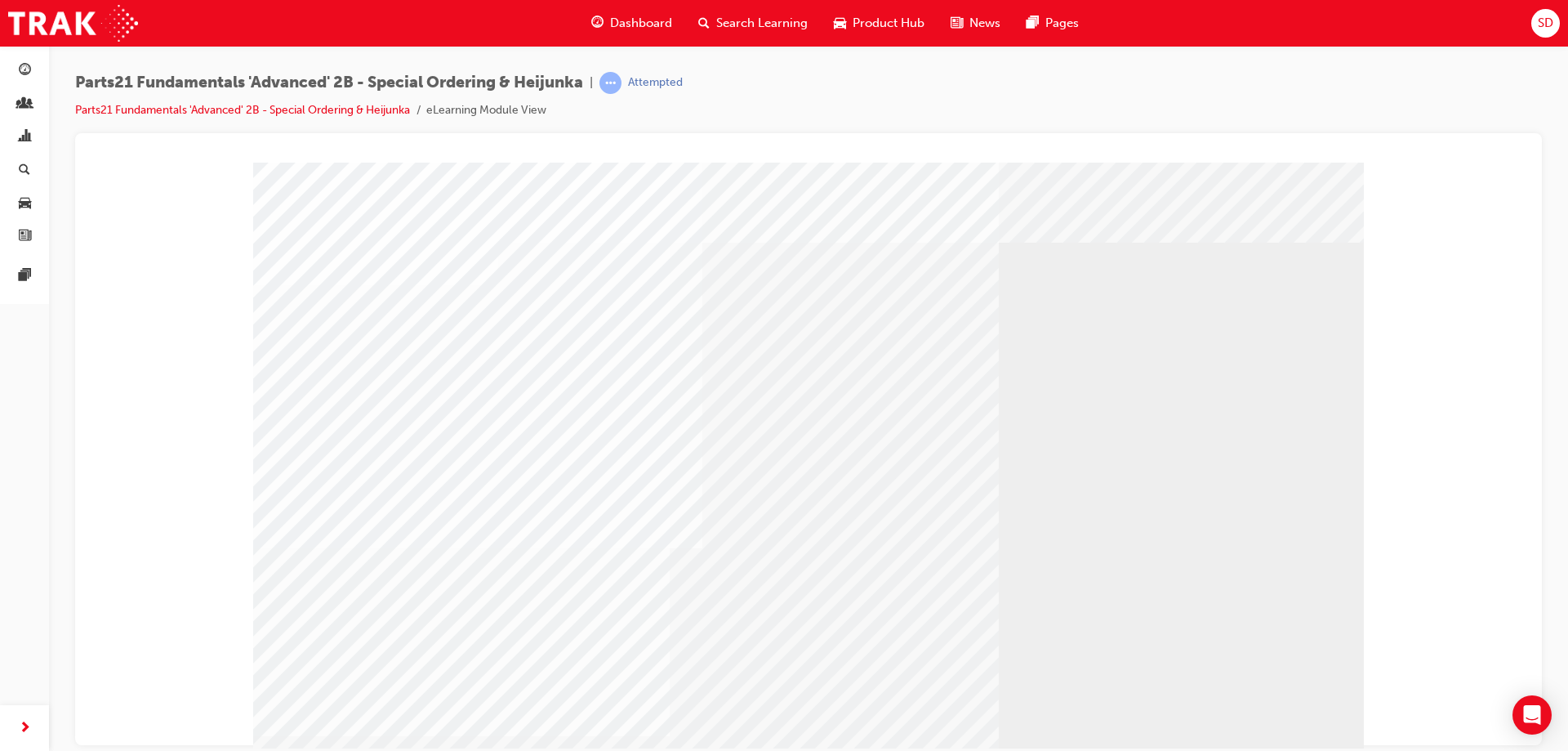
scroll to position [39, 0]
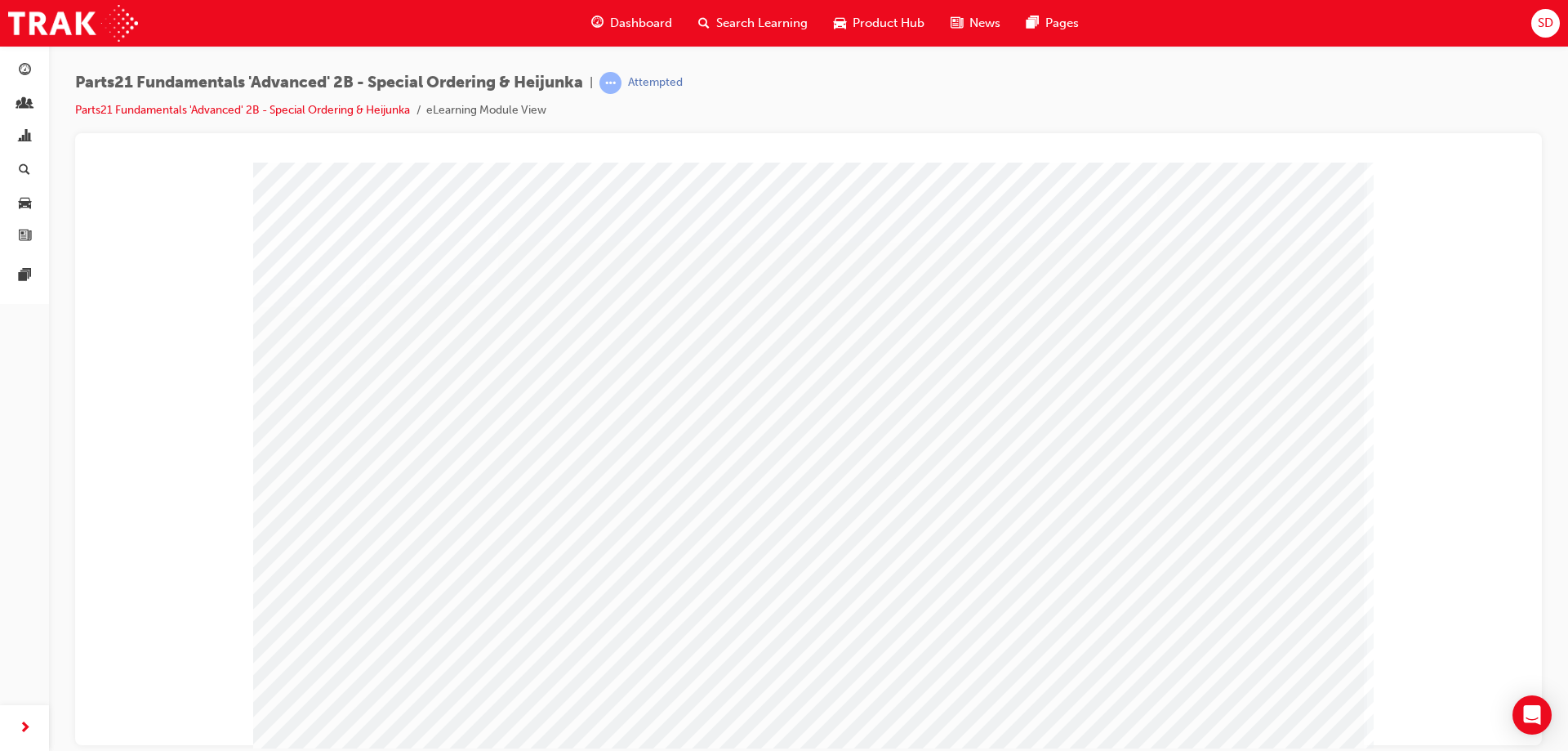
drag, startPoint x: 462, startPoint y: 314, endPoint x: 723, endPoint y: 332, distance: 261.6
drag, startPoint x: 721, startPoint y: 310, endPoint x: 565, endPoint y: 347, distance: 160.3
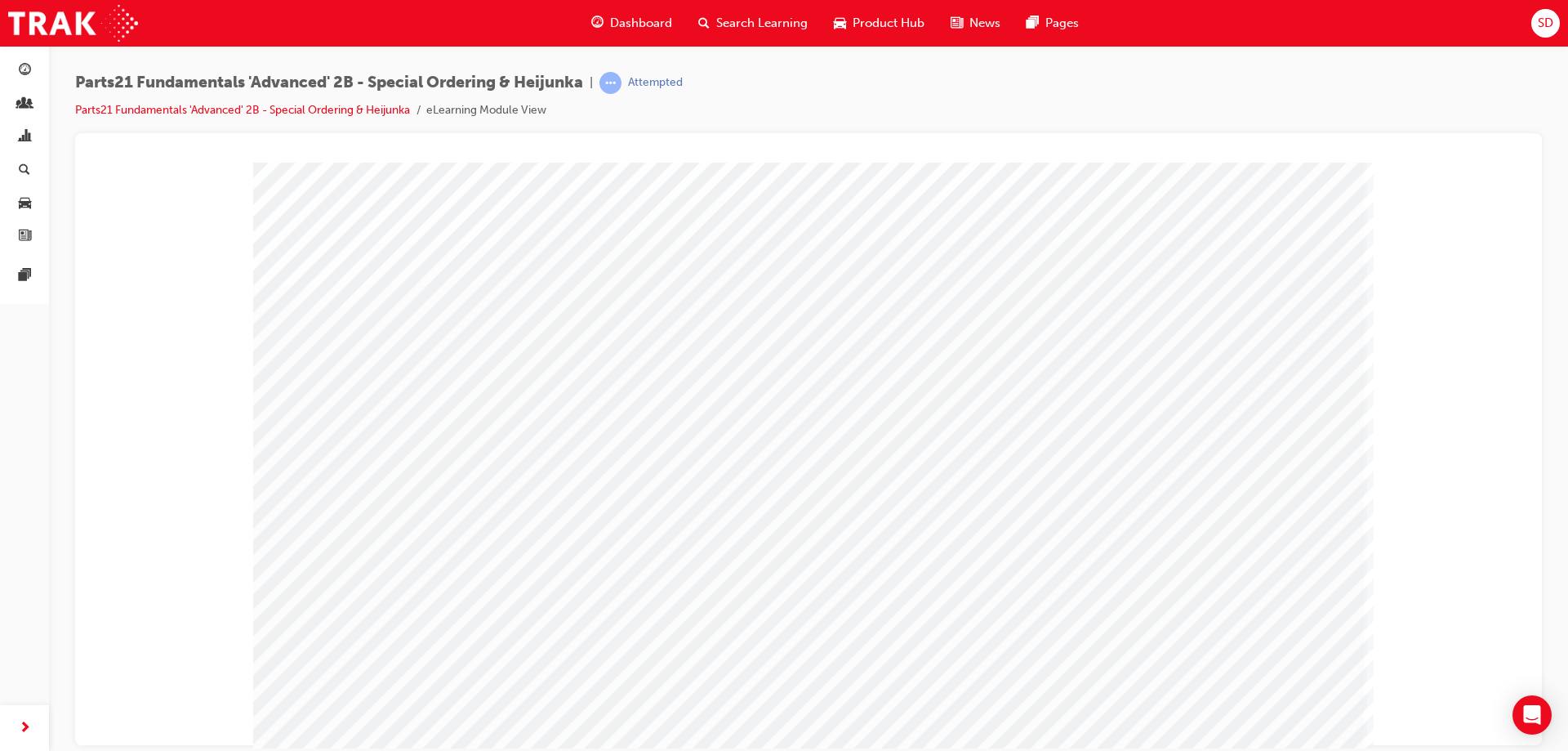
drag, startPoint x: 340, startPoint y: 369, endPoint x: 371, endPoint y: 447, distance: 83.9
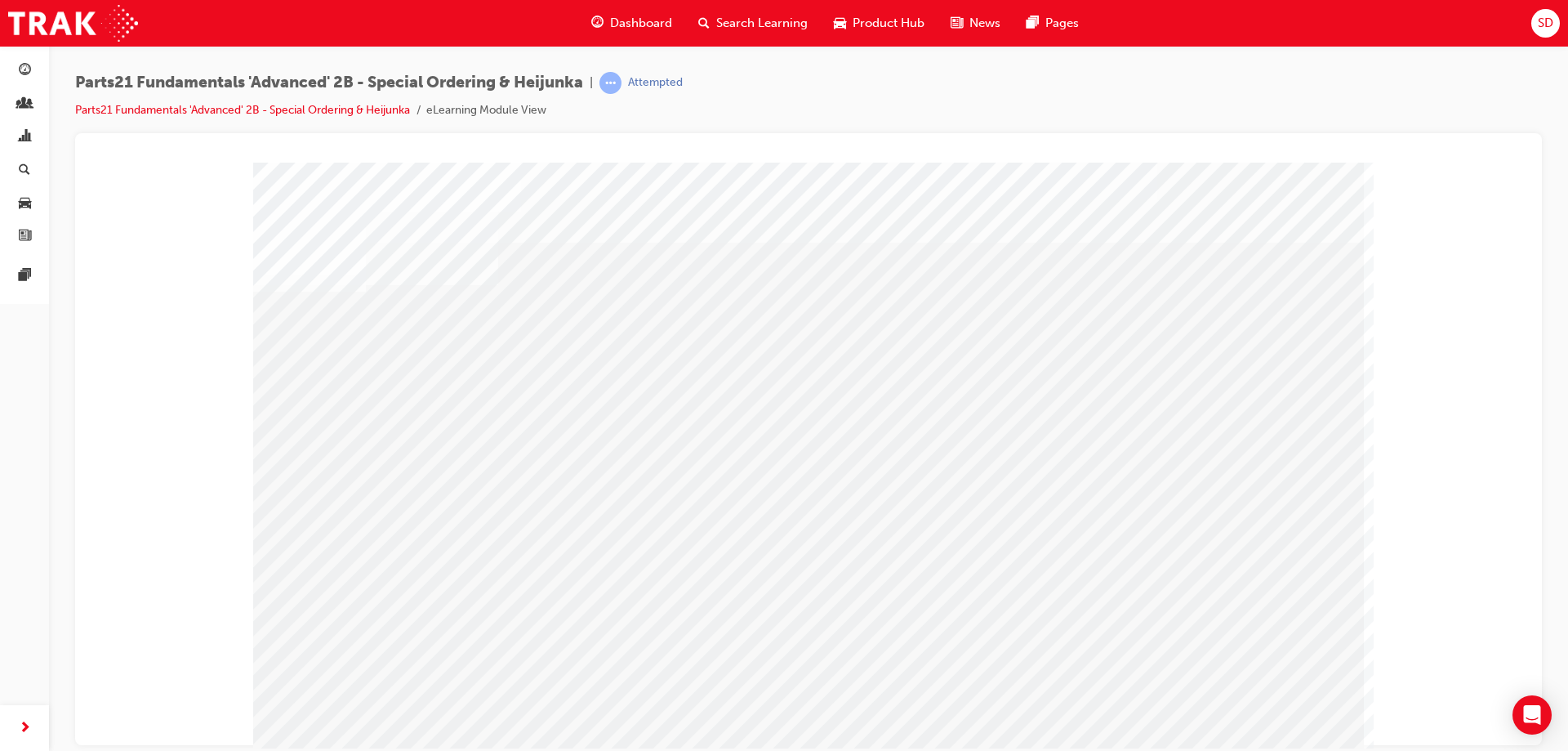
drag, startPoint x: 367, startPoint y: 455, endPoint x: 365, endPoint y: 534, distance: 79.0
drag, startPoint x: 351, startPoint y: 572, endPoint x: 498, endPoint y: 576, distance: 147.1
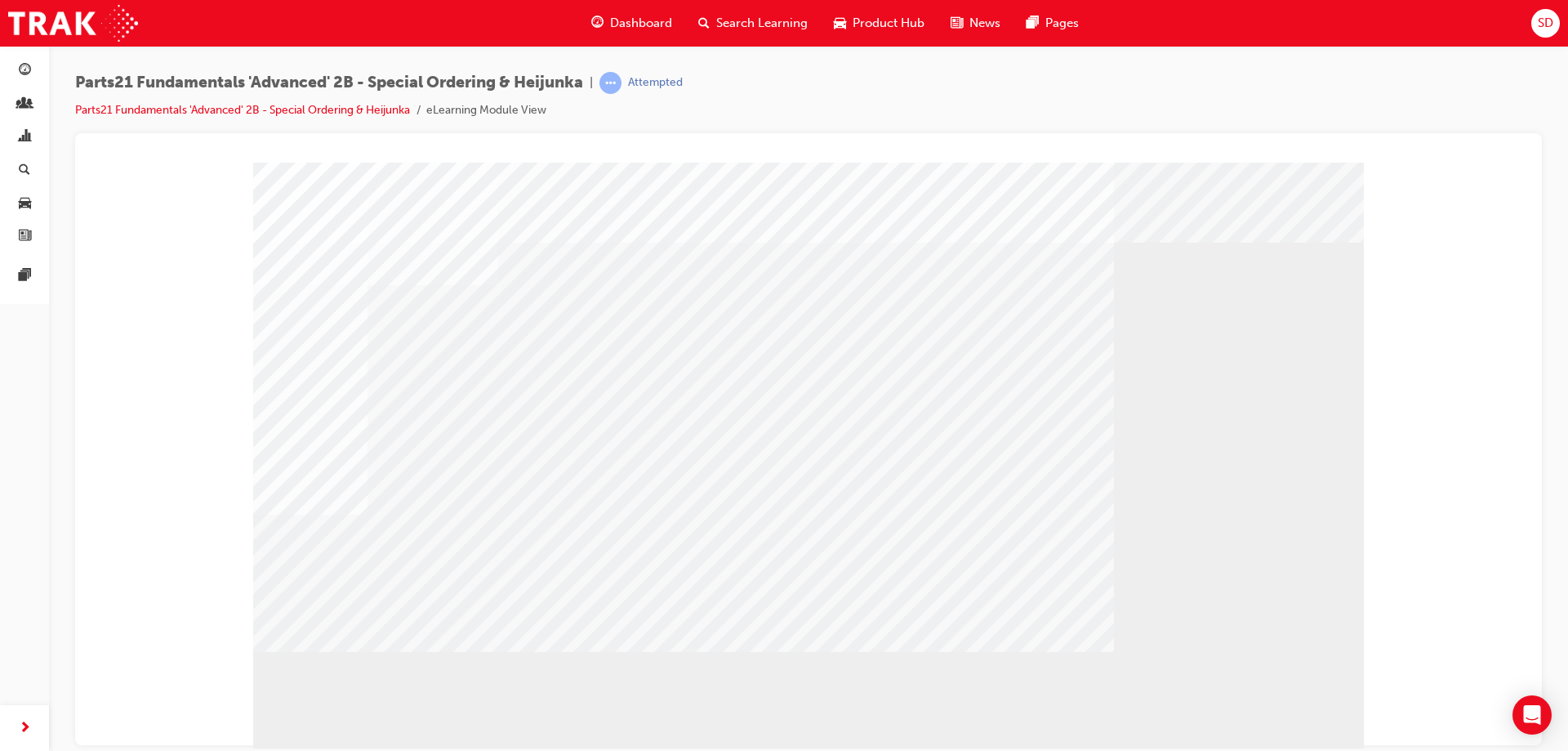
drag, startPoint x: 375, startPoint y: 315, endPoint x: 363, endPoint y: 235, distance: 80.9
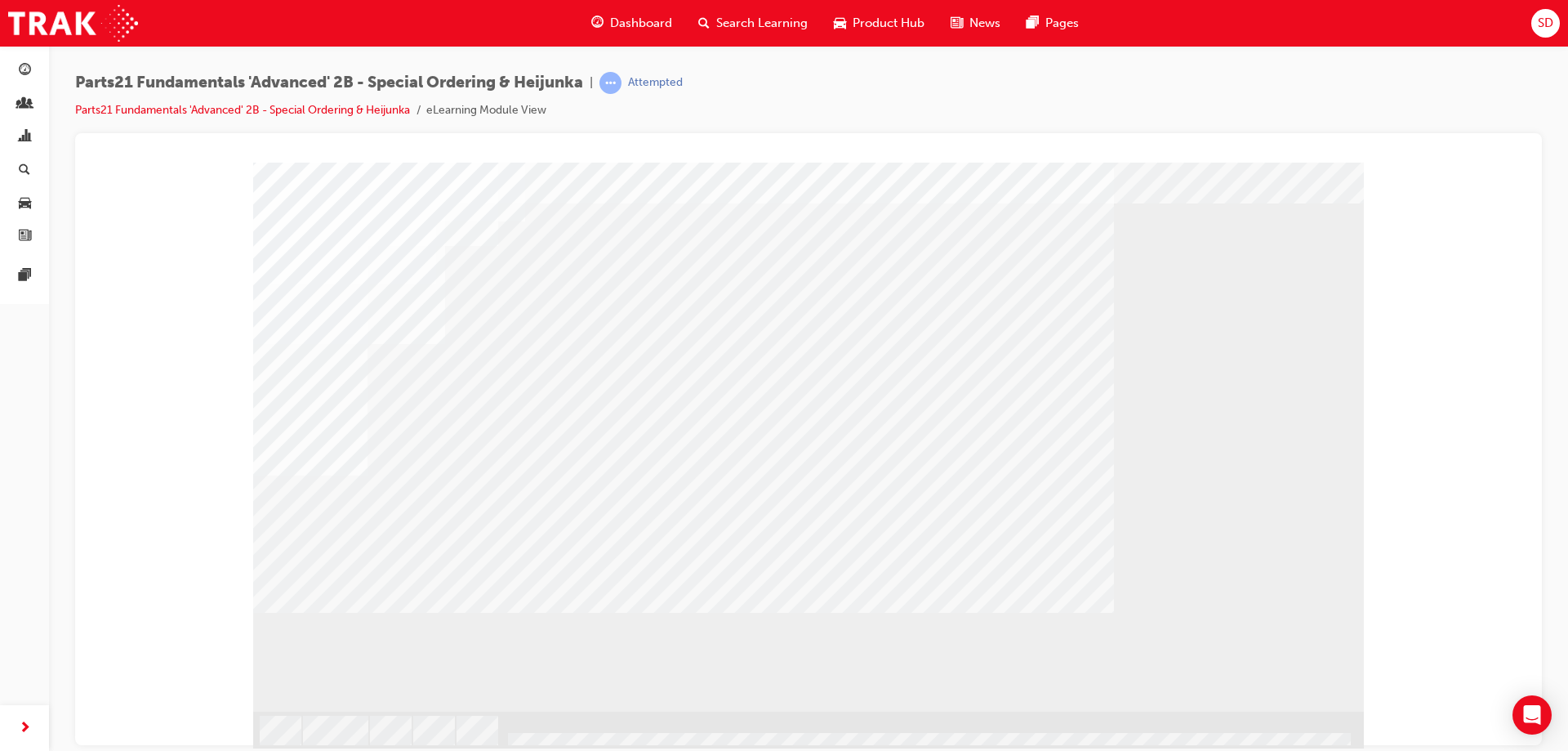
drag, startPoint x: 366, startPoint y: 205, endPoint x: 375, endPoint y: 239, distance: 35.2
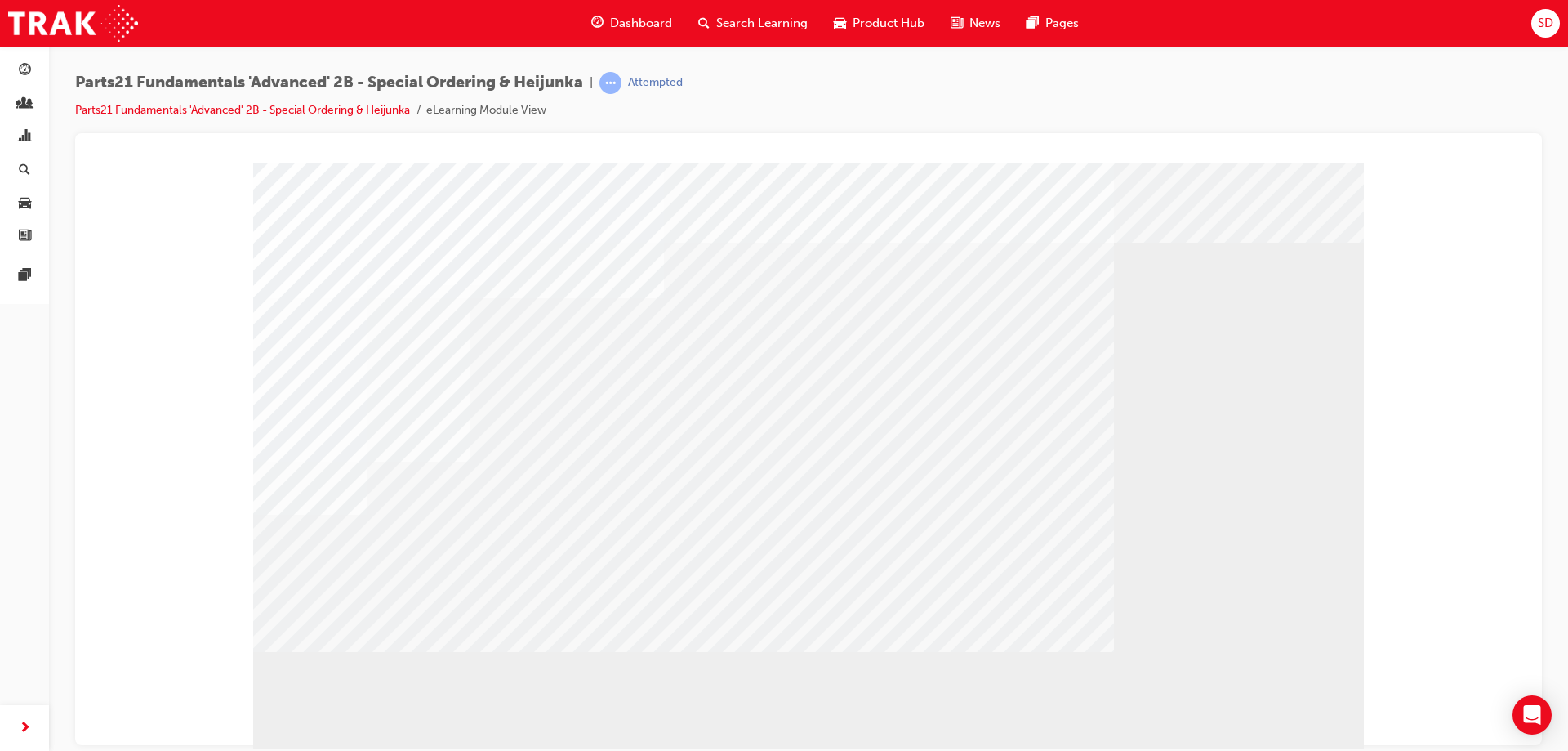
drag, startPoint x: 380, startPoint y: 502, endPoint x: 1037, endPoint y: 617, distance: 667.0
click at [495, 516] on div at bounding box center [809, 456] width 1111 height 588
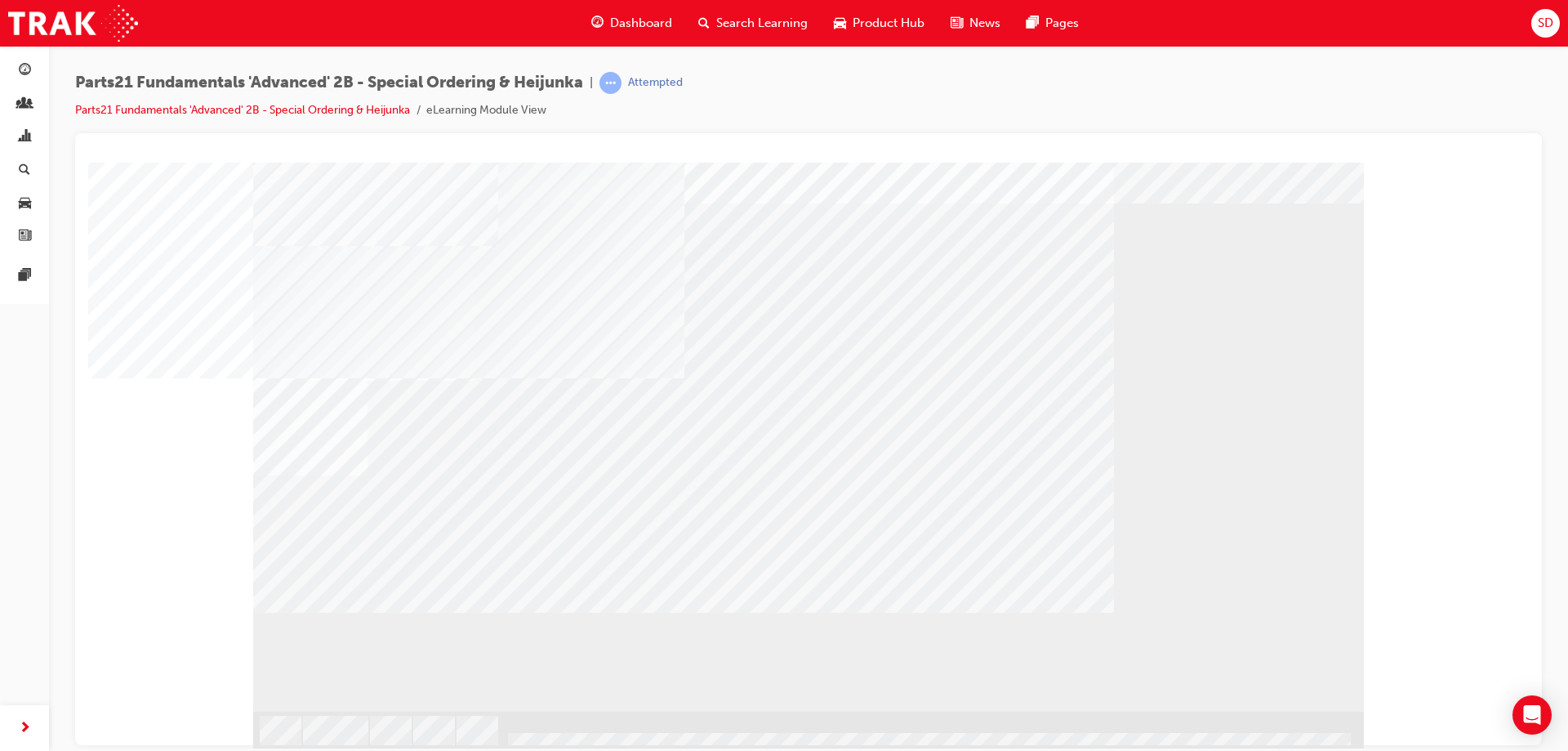
drag, startPoint x: 1091, startPoint y: 375, endPoint x: 1051, endPoint y: 441, distance: 77.2
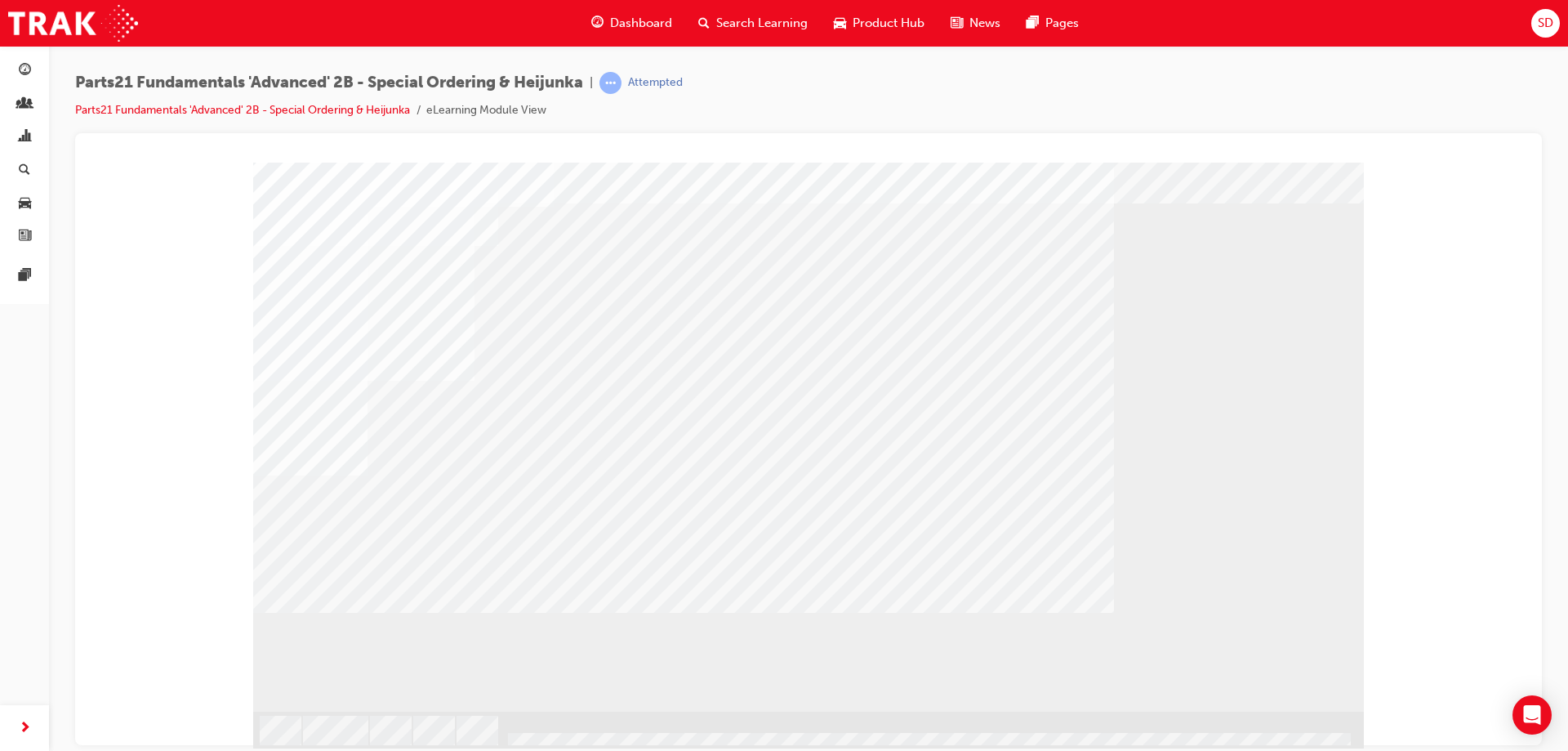
drag, startPoint x: 1009, startPoint y: 469, endPoint x: 975, endPoint y: 524, distance: 64.7
click at [1003, 479] on div at bounding box center [809, 416] width 1111 height 588
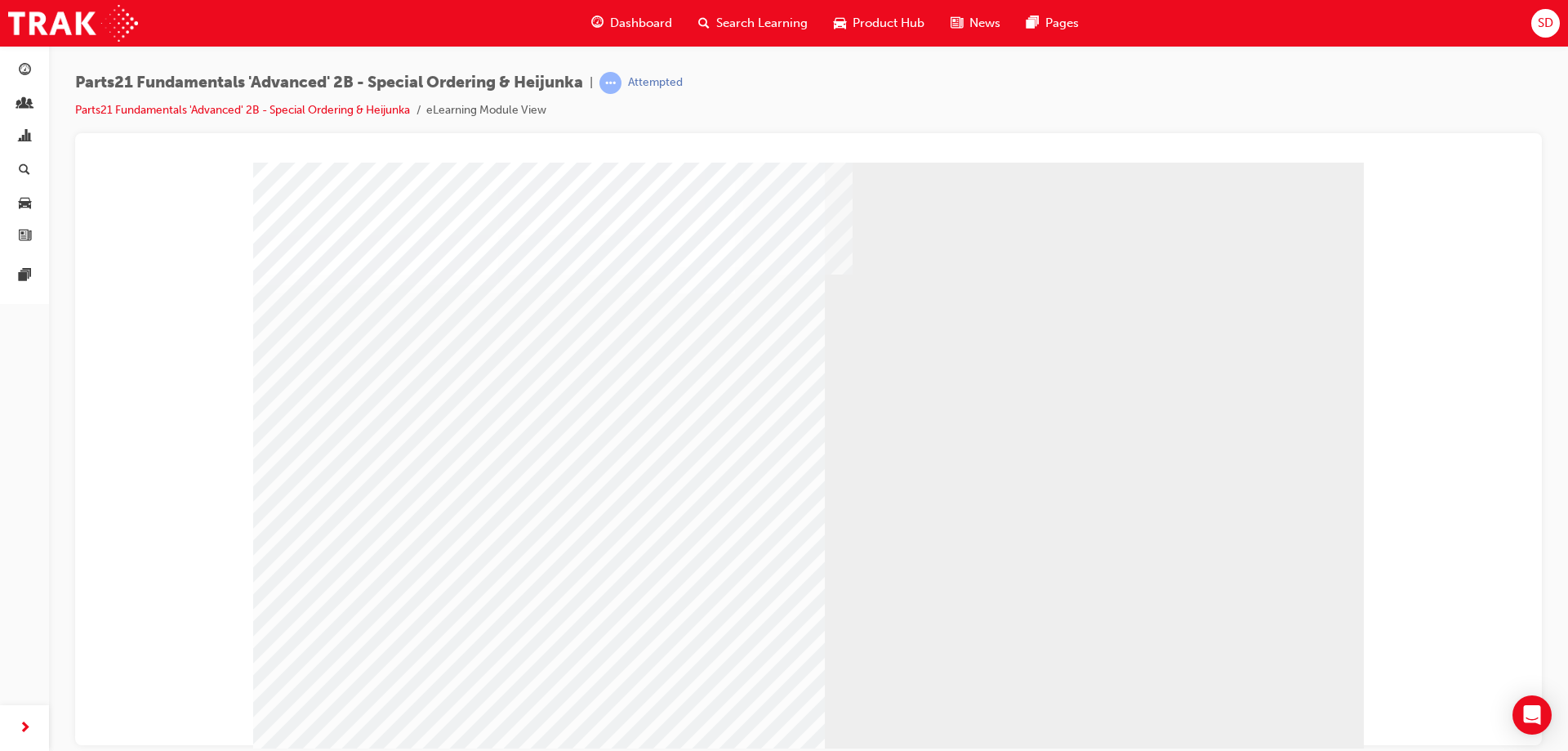
drag, startPoint x: 1104, startPoint y: 363, endPoint x: 1109, endPoint y: 382, distance: 19.6
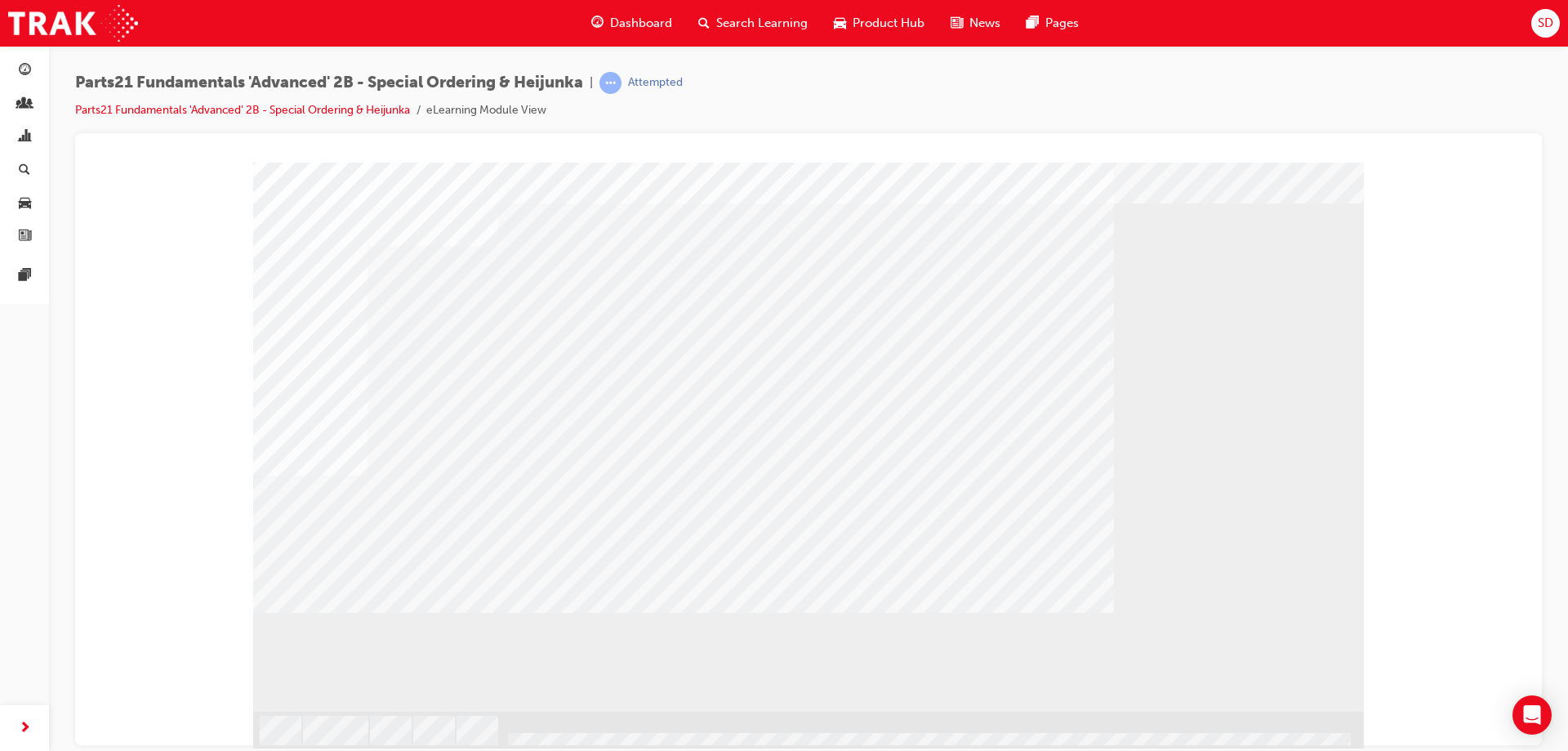
scroll to position [0, 0]
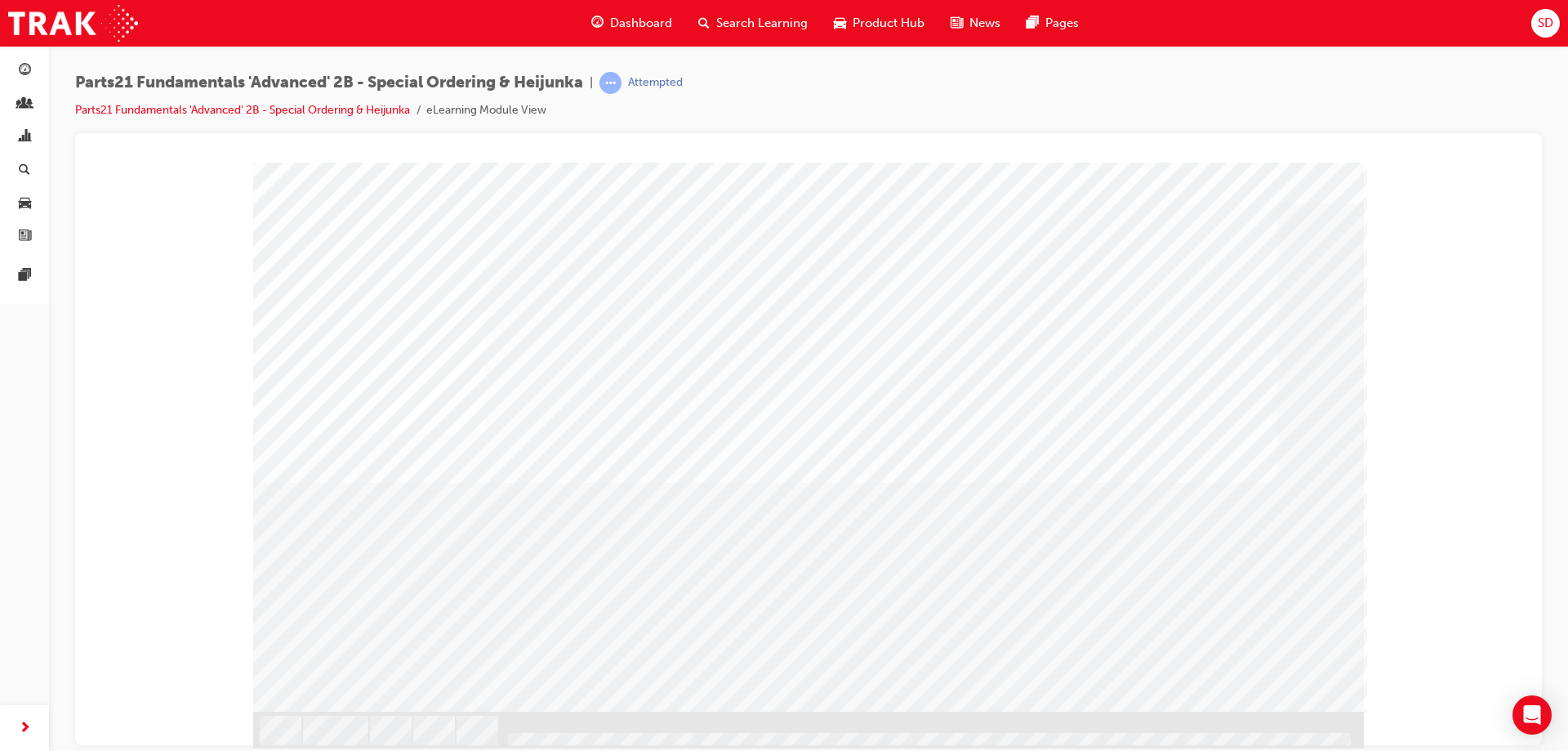
scroll to position [0, 0]
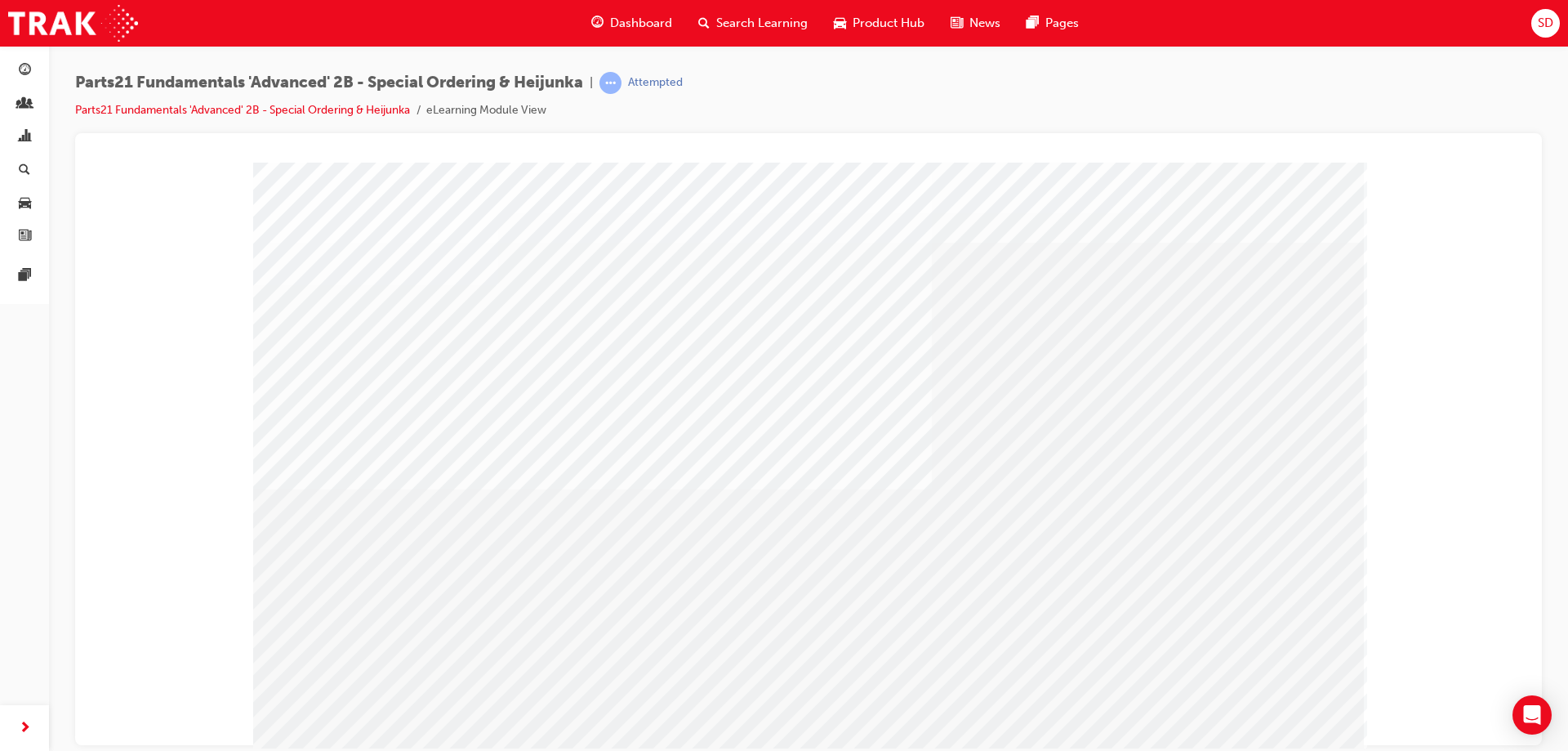
drag, startPoint x: 691, startPoint y: 427, endPoint x: 894, endPoint y: 469, distance: 207.3
click at [715, 427] on div "application" at bounding box center [809, 456] width 1111 height 588
drag, startPoint x: 381, startPoint y: 504, endPoint x: 373, endPoint y: 461, distance: 43.7
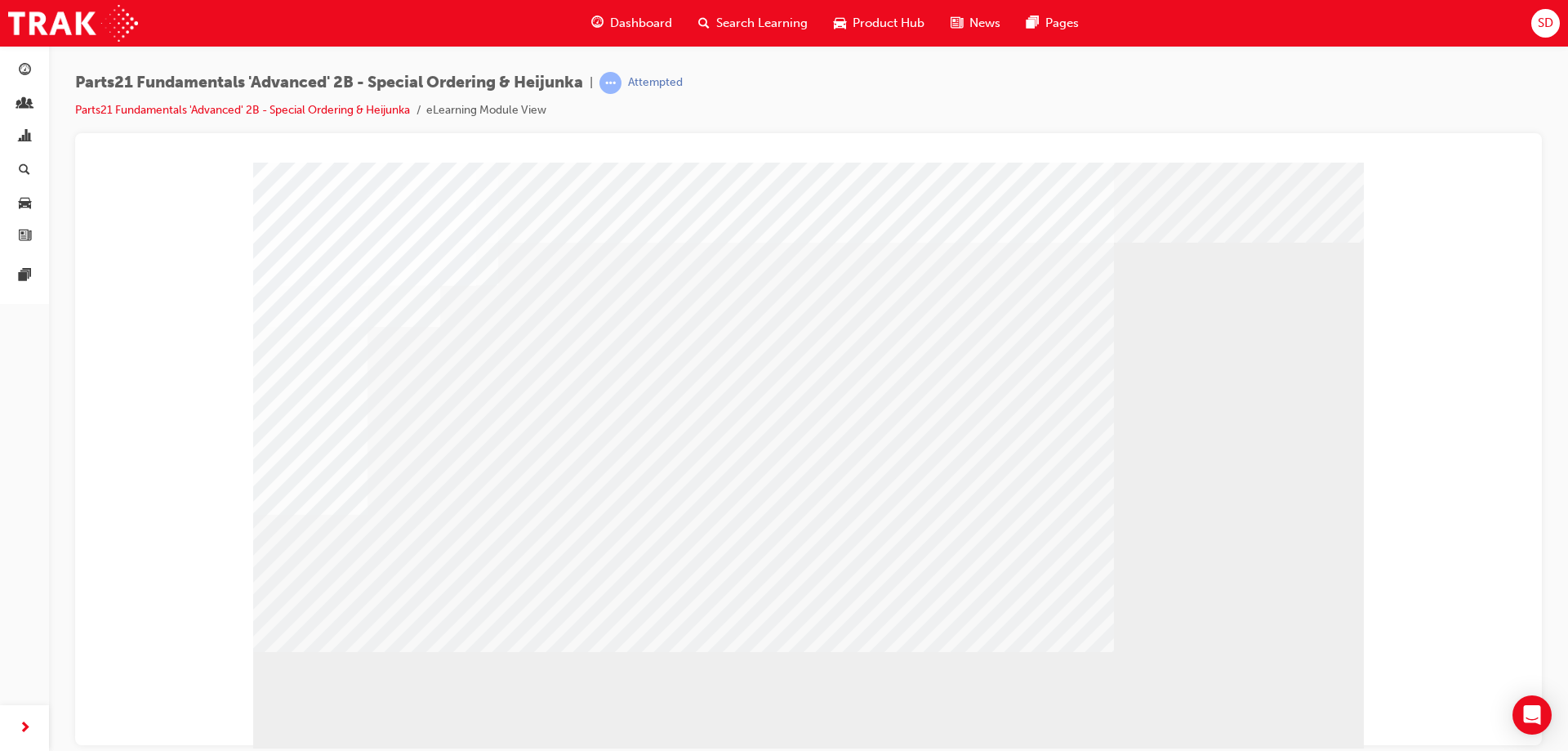
click at [1308, 750] on div "Parts21 Fundamentals 'Advanced' 2B - Special Ordering & Heijunka | Attempted Pa…" at bounding box center [784, 376] width 1568 height 751
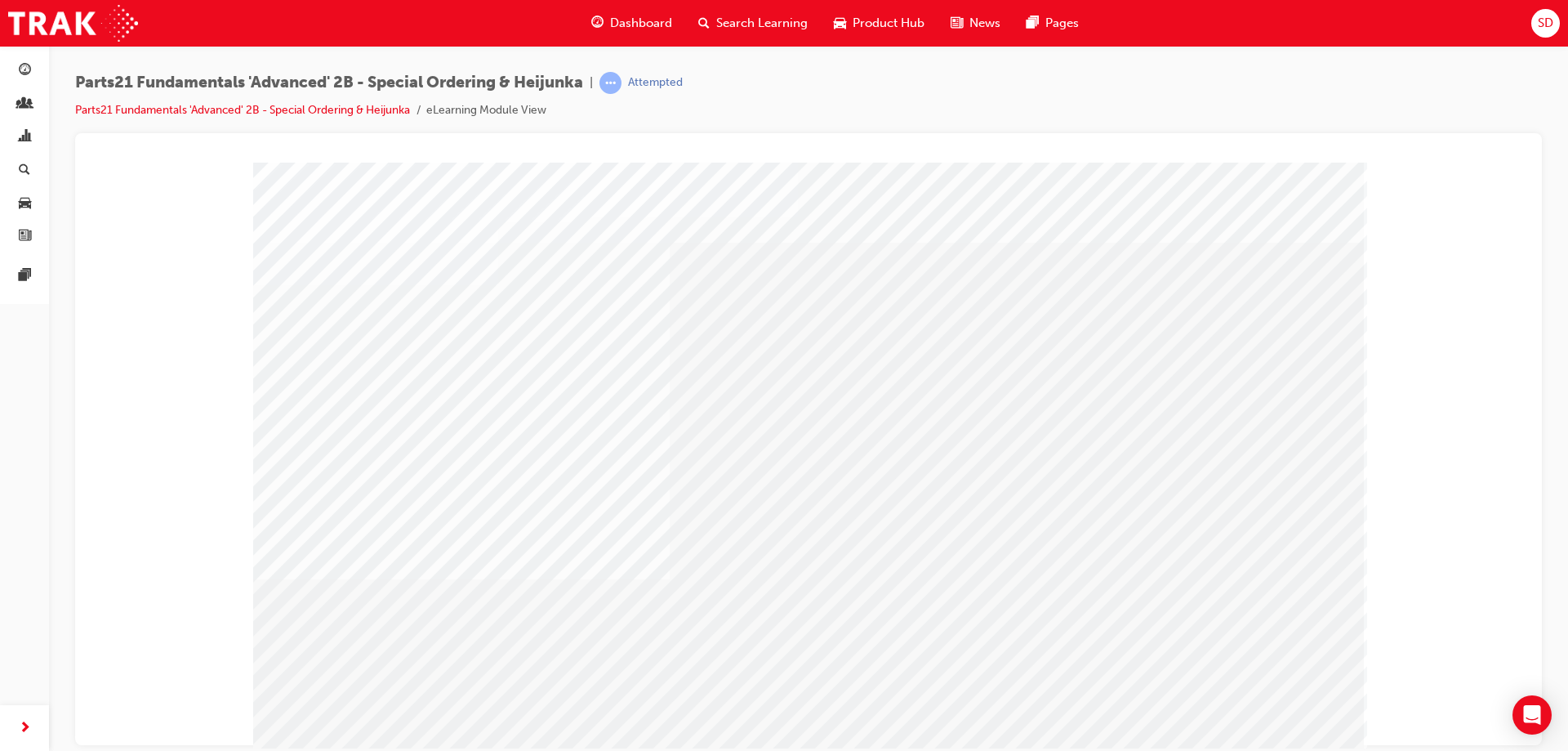
drag, startPoint x: 490, startPoint y: 406, endPoint x: 498, endPoint y: 441, distance: 35.9
drag, startPoint x: 552, startPoint y: 523, endPoint x: 654, endPoint y: 579, distance: 116.4
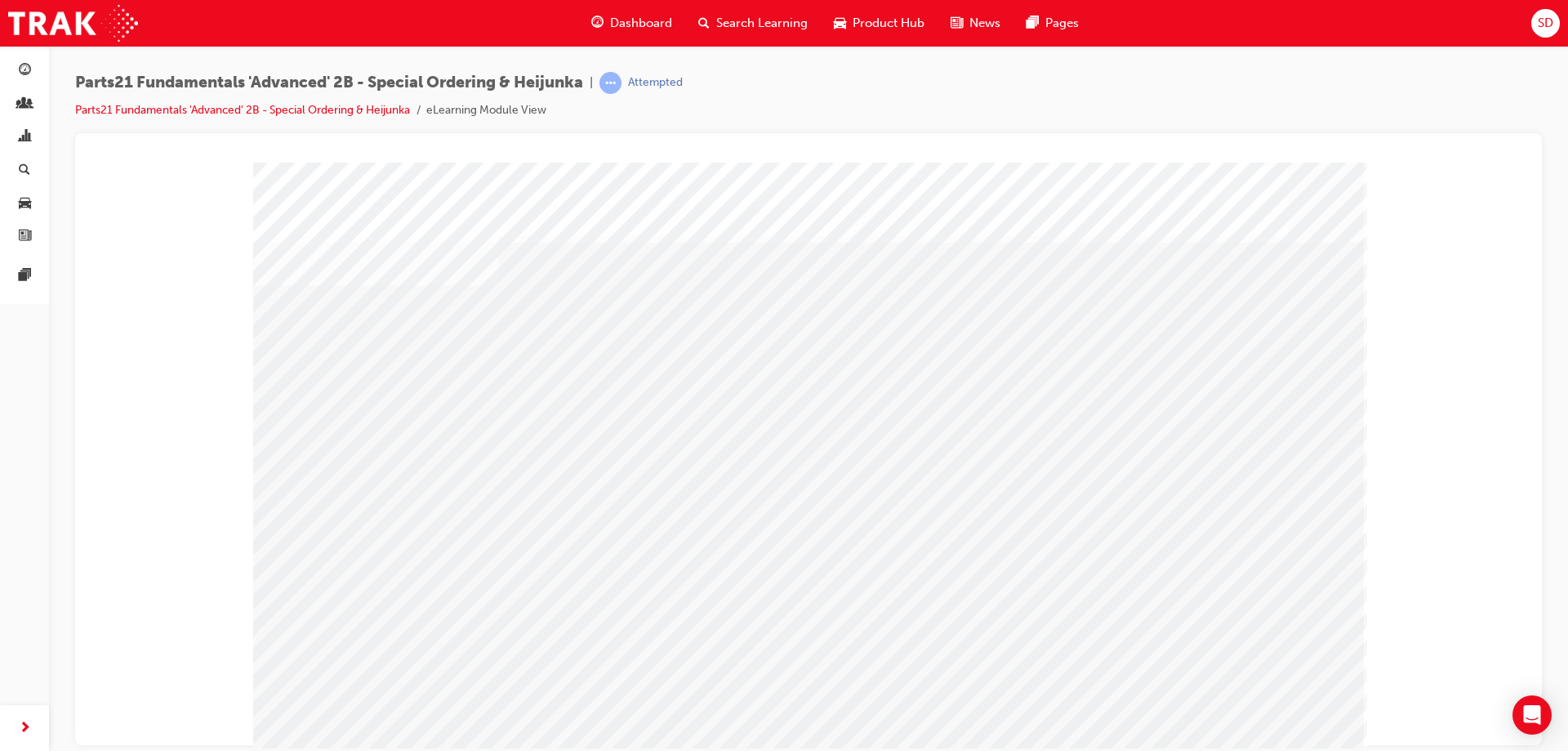
drag, startPoint x: 789, startPoint y: 586, endPoint x: 808, endPoint y: 612, distance: 32.2
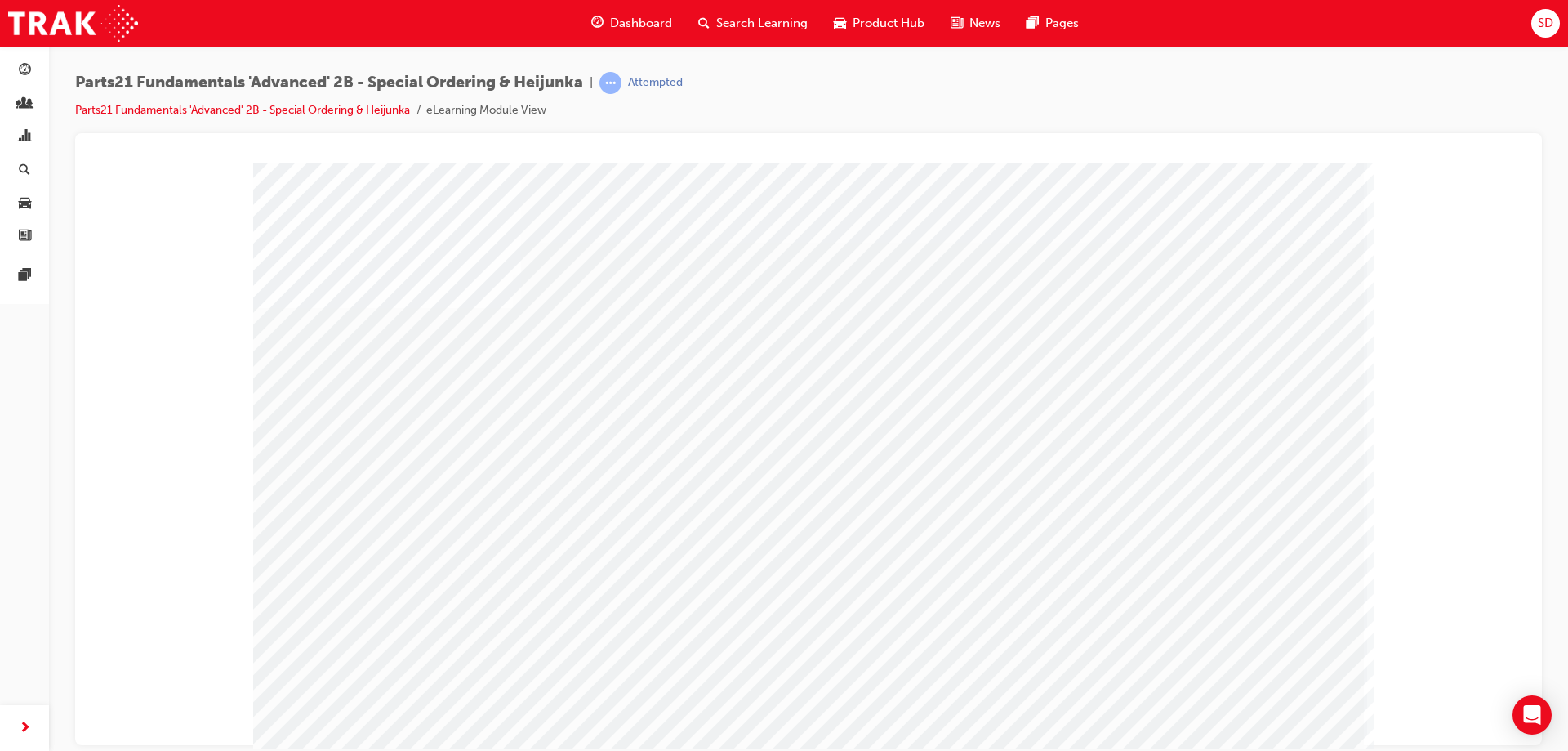
drag, startPoint x: 421, startPoint y: 376, endPoint x: 431, endPoint y: 423, distance: 48.1
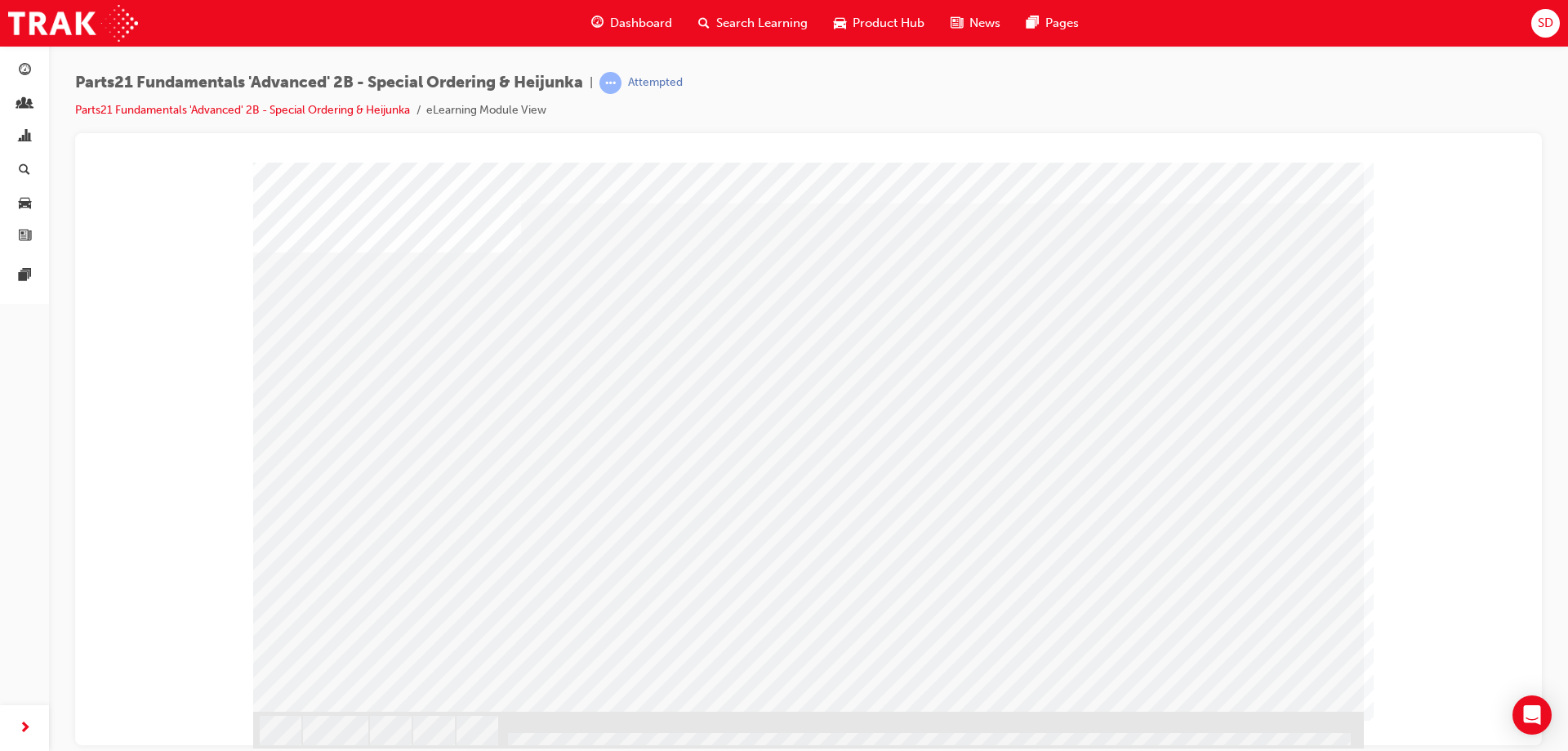
drag, startPoint x: 339, startPoint y: 278, endPoint x: 400, endPoint y: 270, distance: 61.5
drag, startPoint x: 471, startPoint y: 285, endPoint x: 684, endPoint y: 309, distance: 214.3
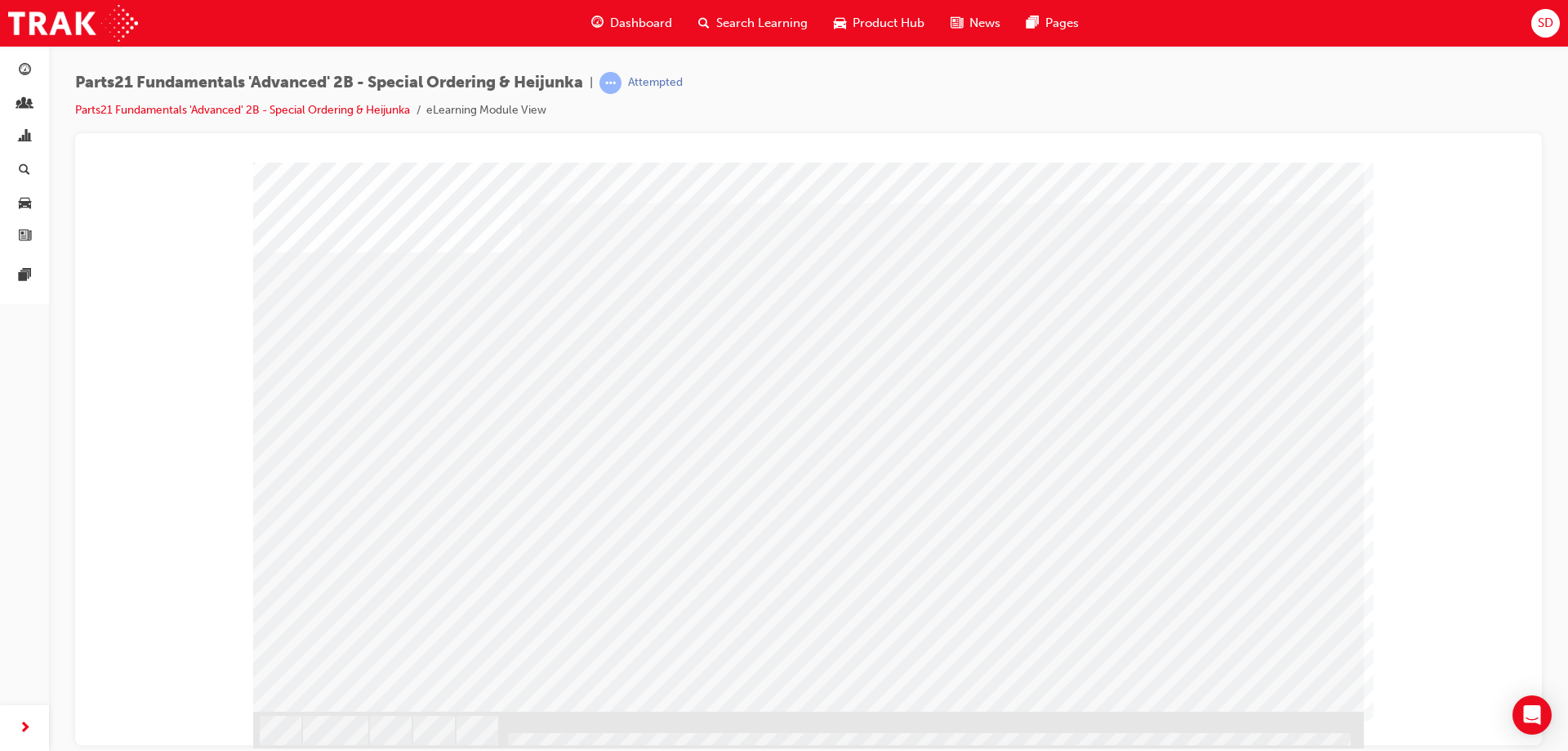
drag, startPoint x: 787, startPoint y: 335, endPoint x: 823, endPoint y: 334, distance: 36.0
click at [823, 334] on div "s12" at bounding box center [809, 416] width 1111 height 588
drag, startPoint x: 1200, startPoint y: 535, endPoint x: 995, endPoint y: 603, distance: 216.0
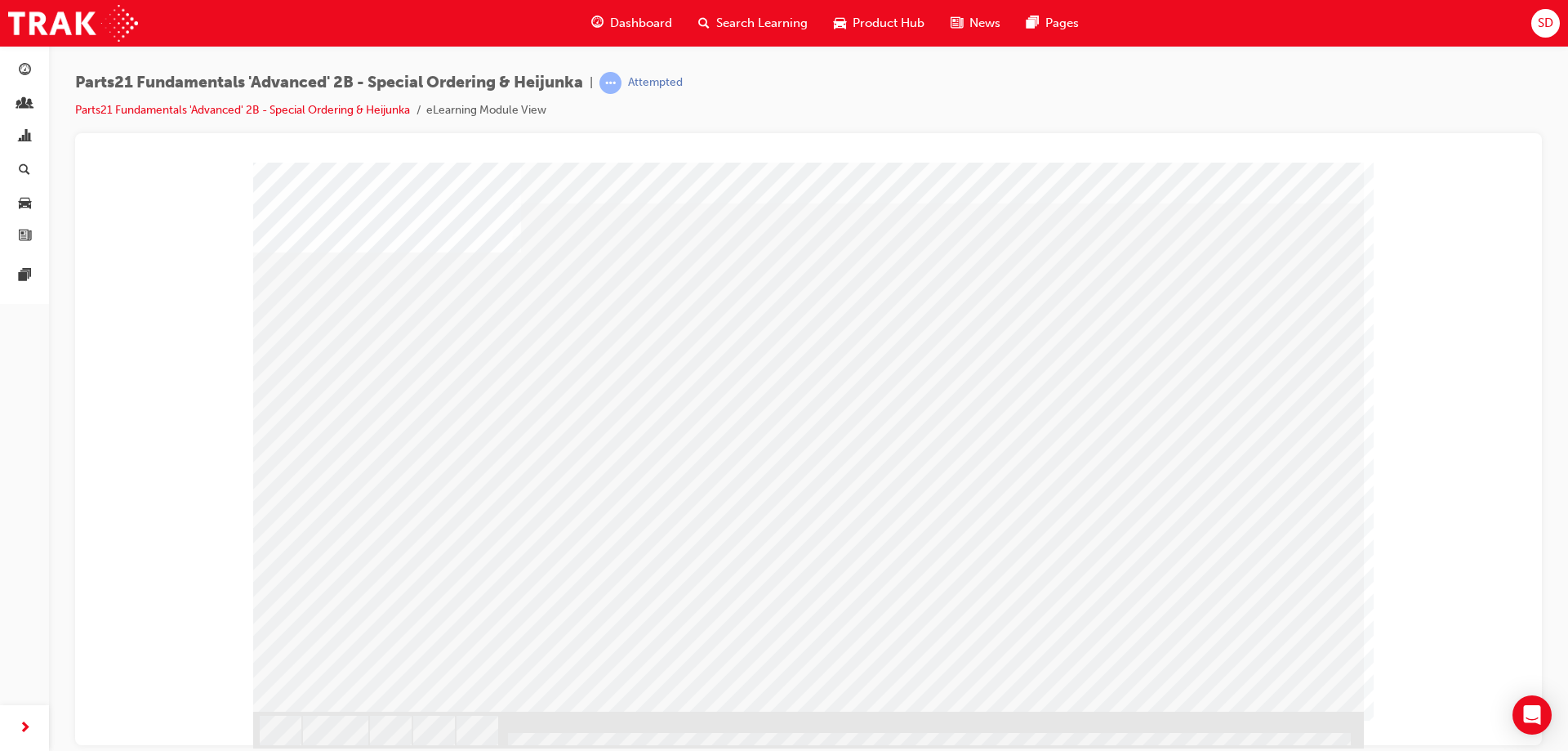
drag, startPoint x: 553, startPoint y: 608, endPoint x: 462, endPoint y: 610, distance: 91.0
click at [533, 598] on div "s12" at bounding box center [809, 416] width 1111 height 588
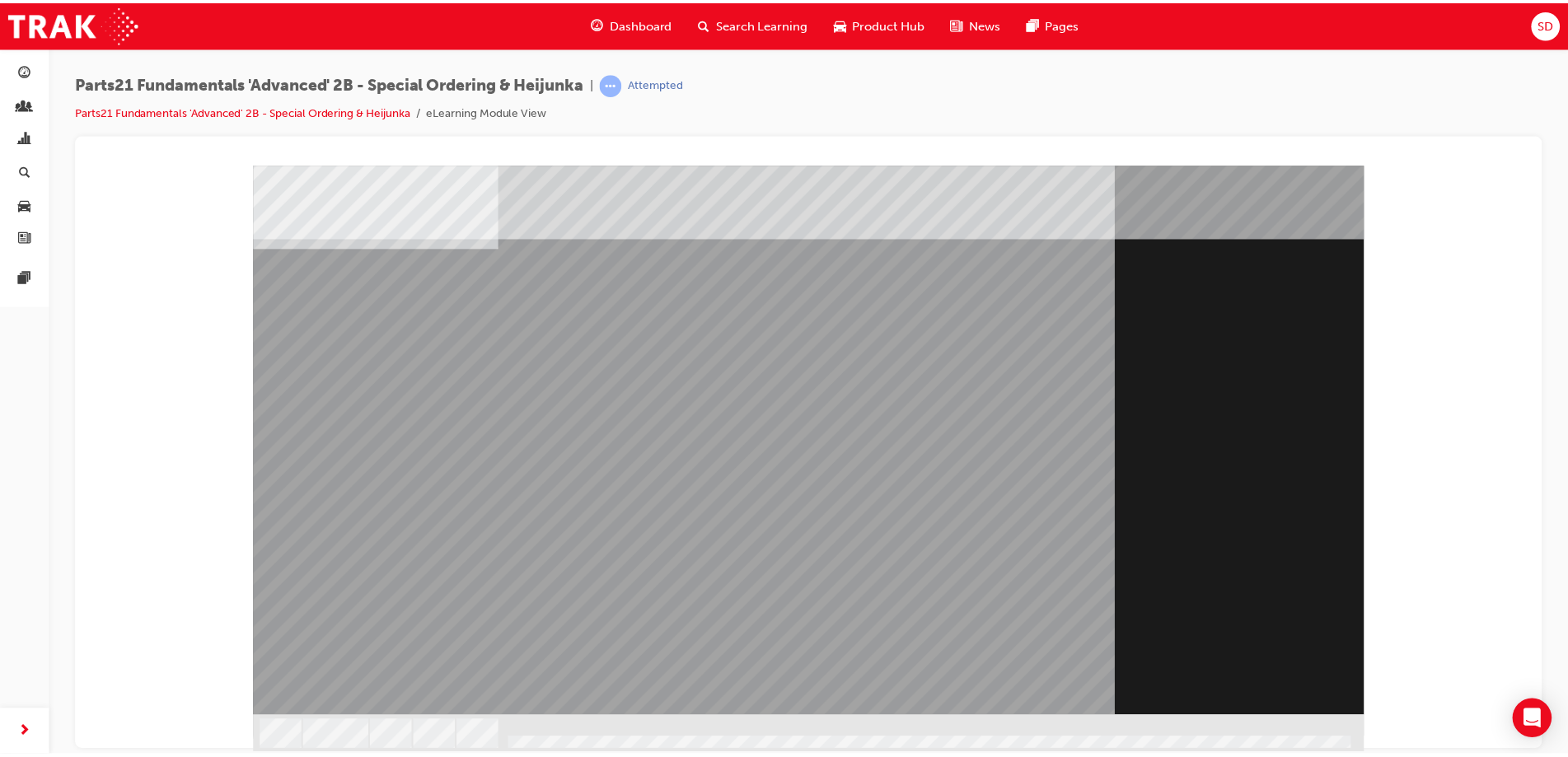
scroll to position [0, 0]
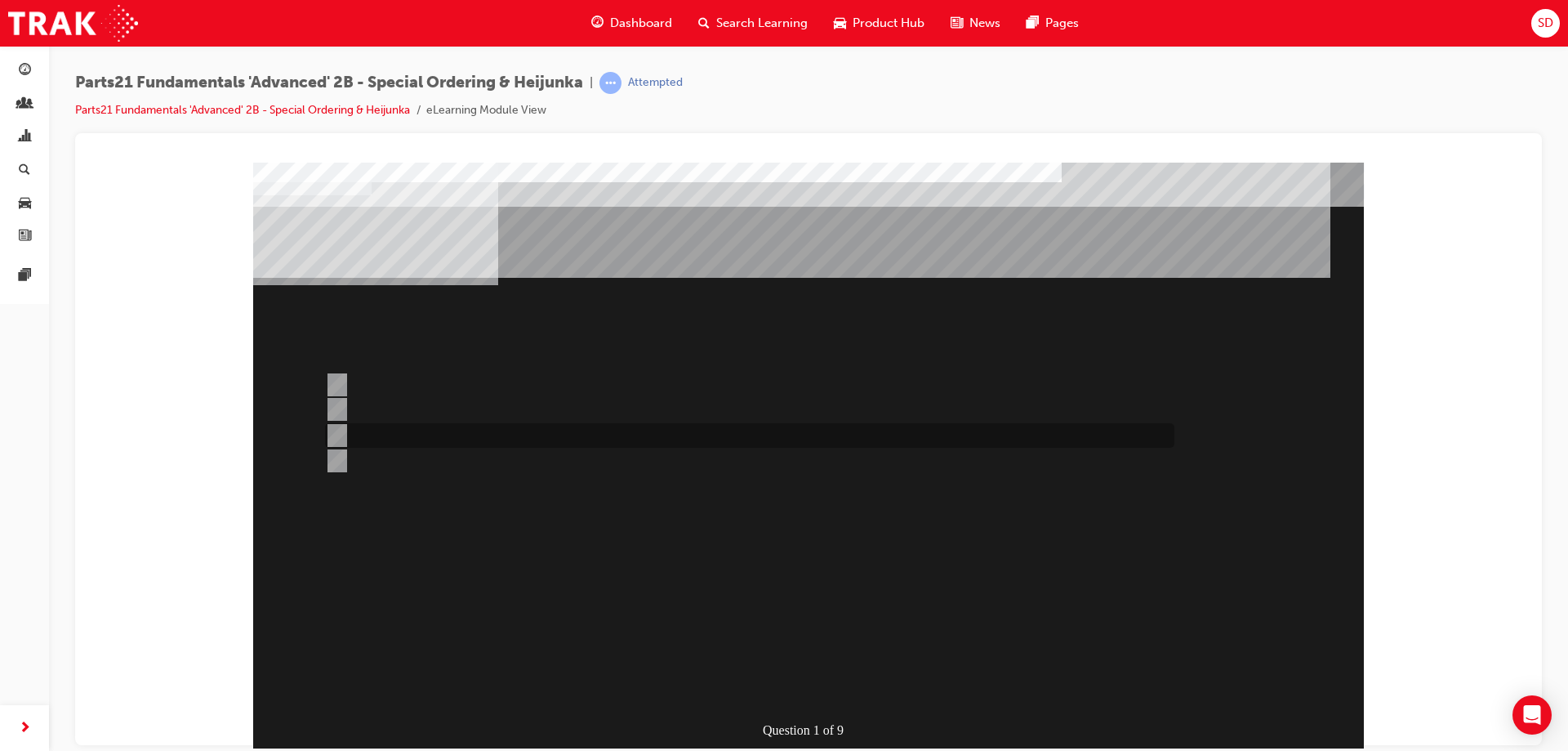
click at [587, 433] on div at bounding box center [745, 435] width 849 height 25
radio input "true"
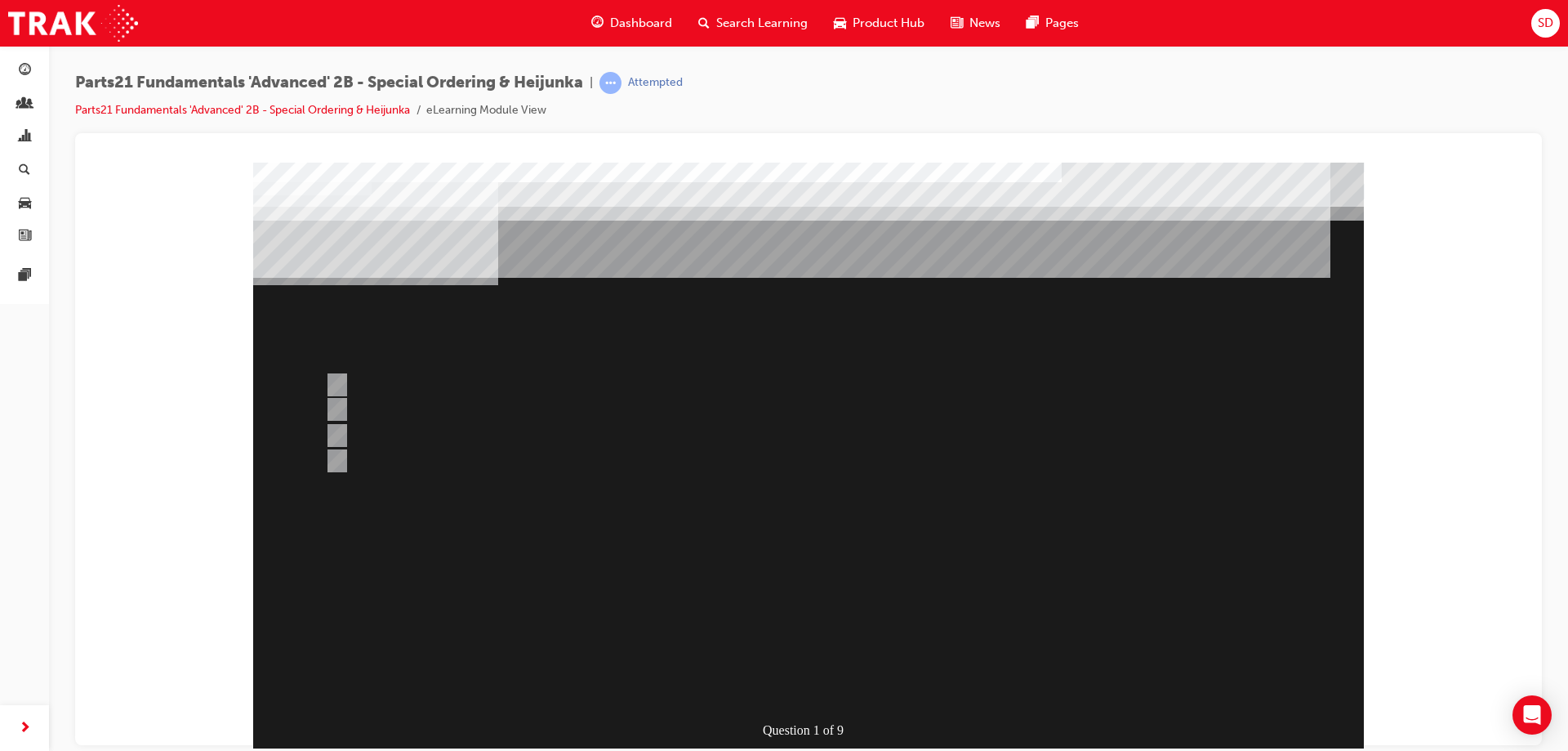
click at [896, 544] on div at bounding box center [809, 474] width 1111 height 625
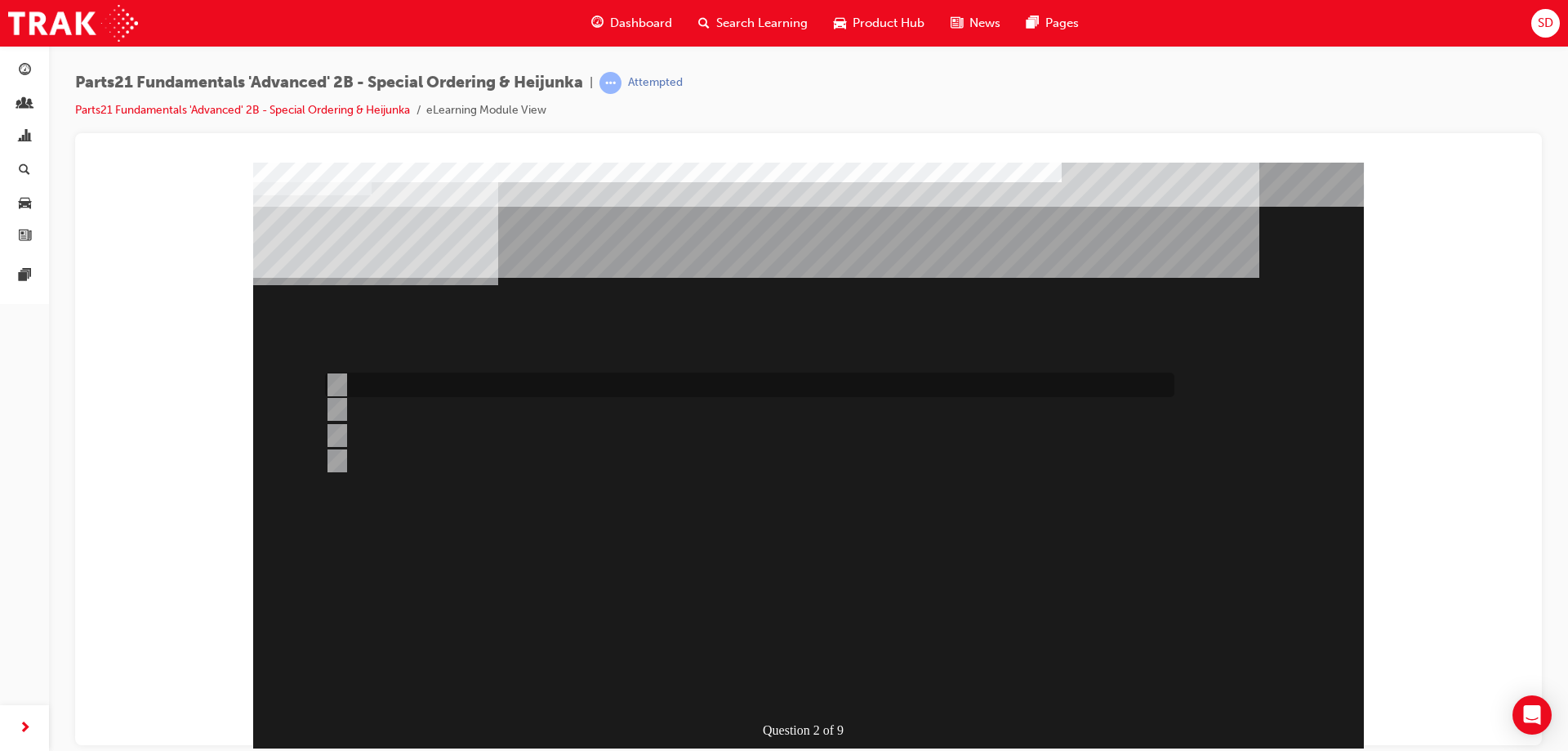
click at [337, 384] on input "Japan" at bounding box center [335, 385] width 18 height 18
radio input "true"
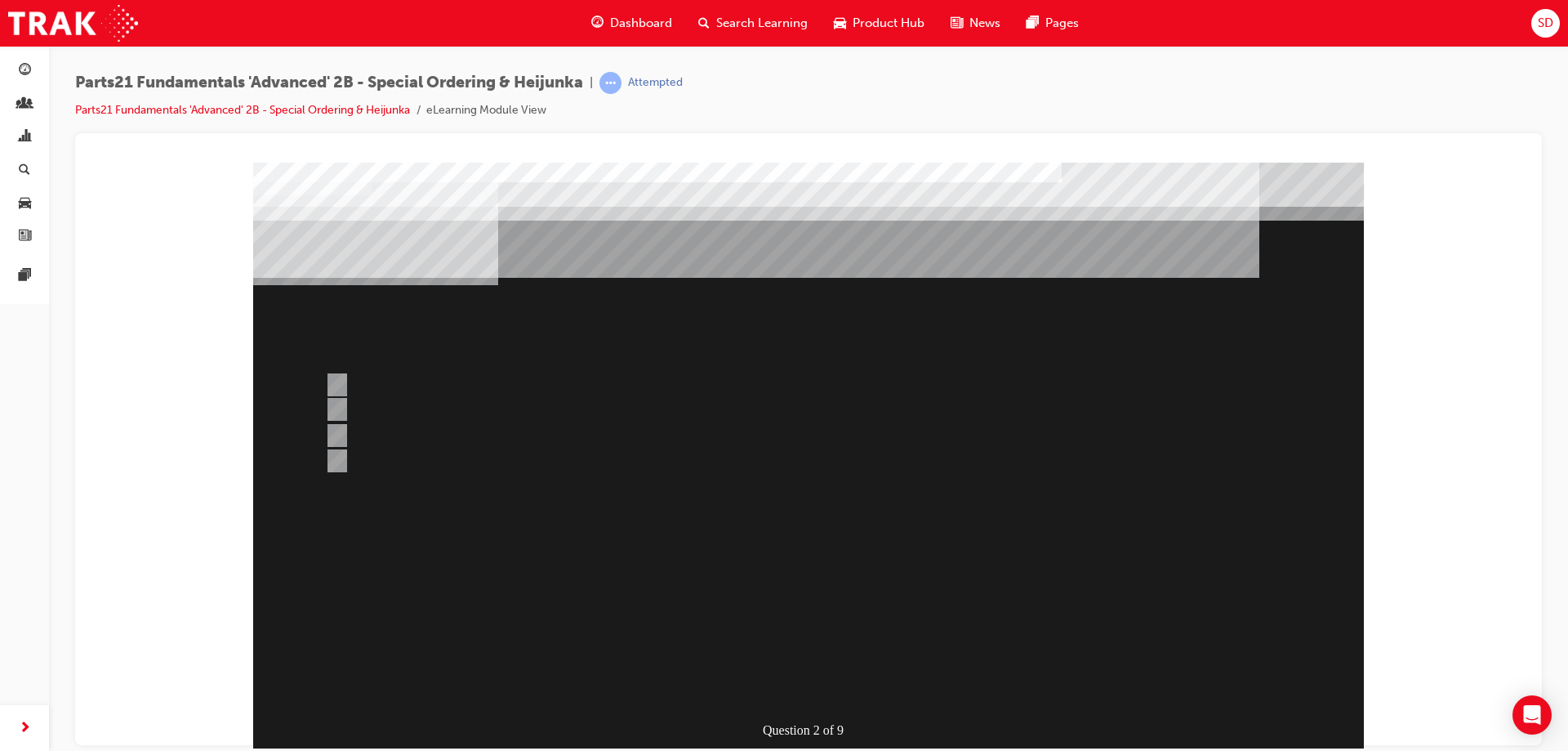
click at [863, 540] on div at bounding box center [809, 474] width 1111 height 625
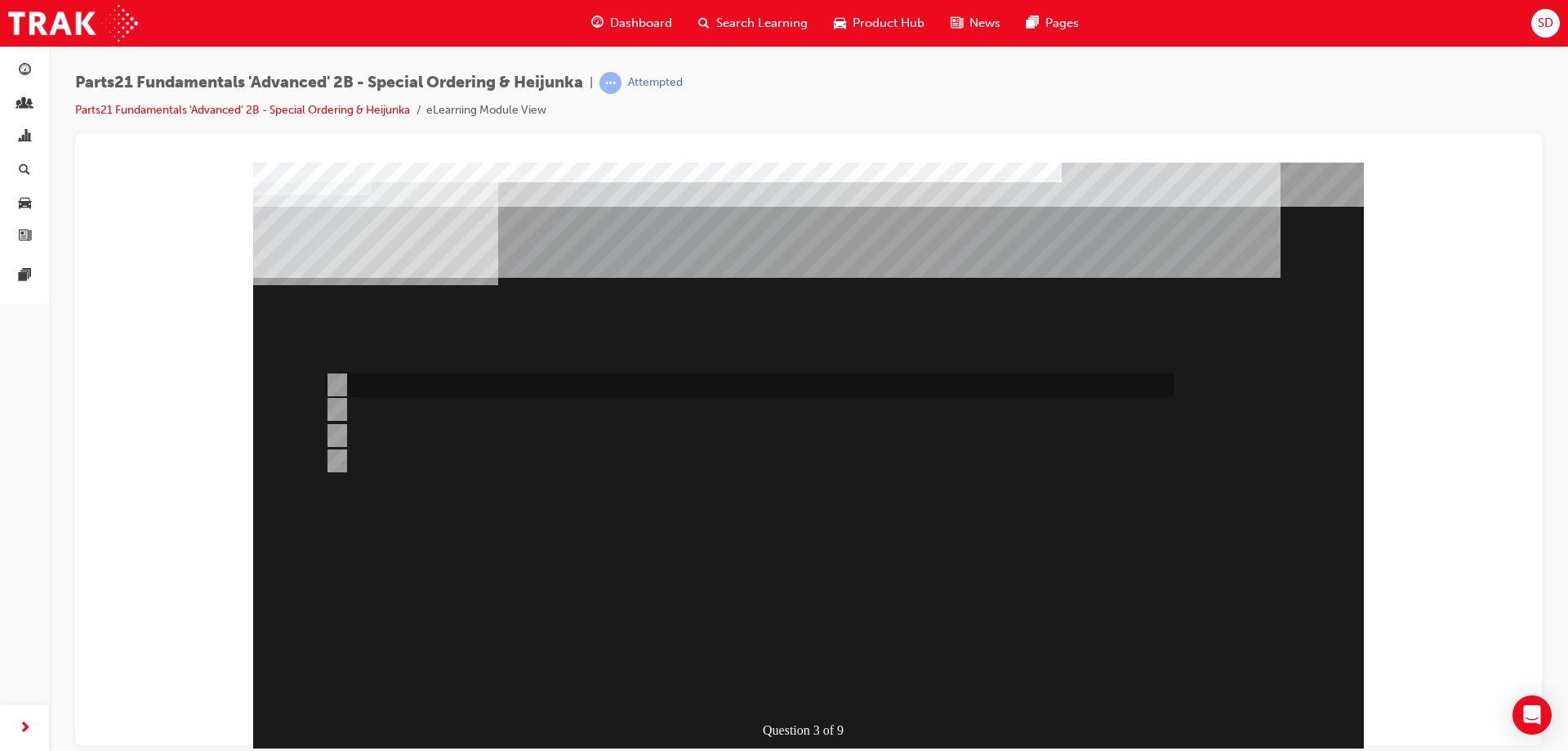
click at [337, 386] on input "Japan" at bounding box center [335, 385] width 18 height 18
radio input "true"
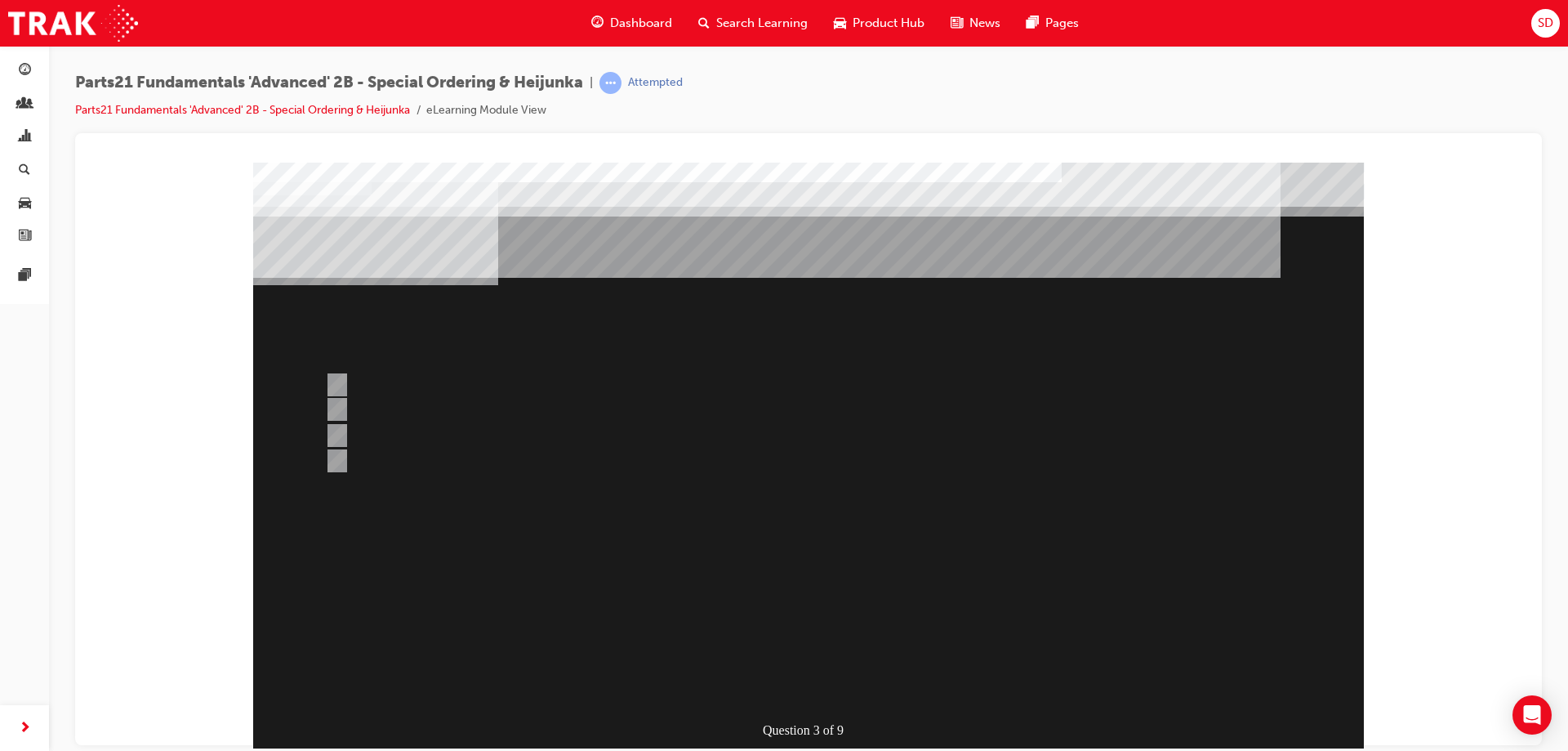
click at [350, 435] on div at bounding box center [809, 474] width 1111 height 625
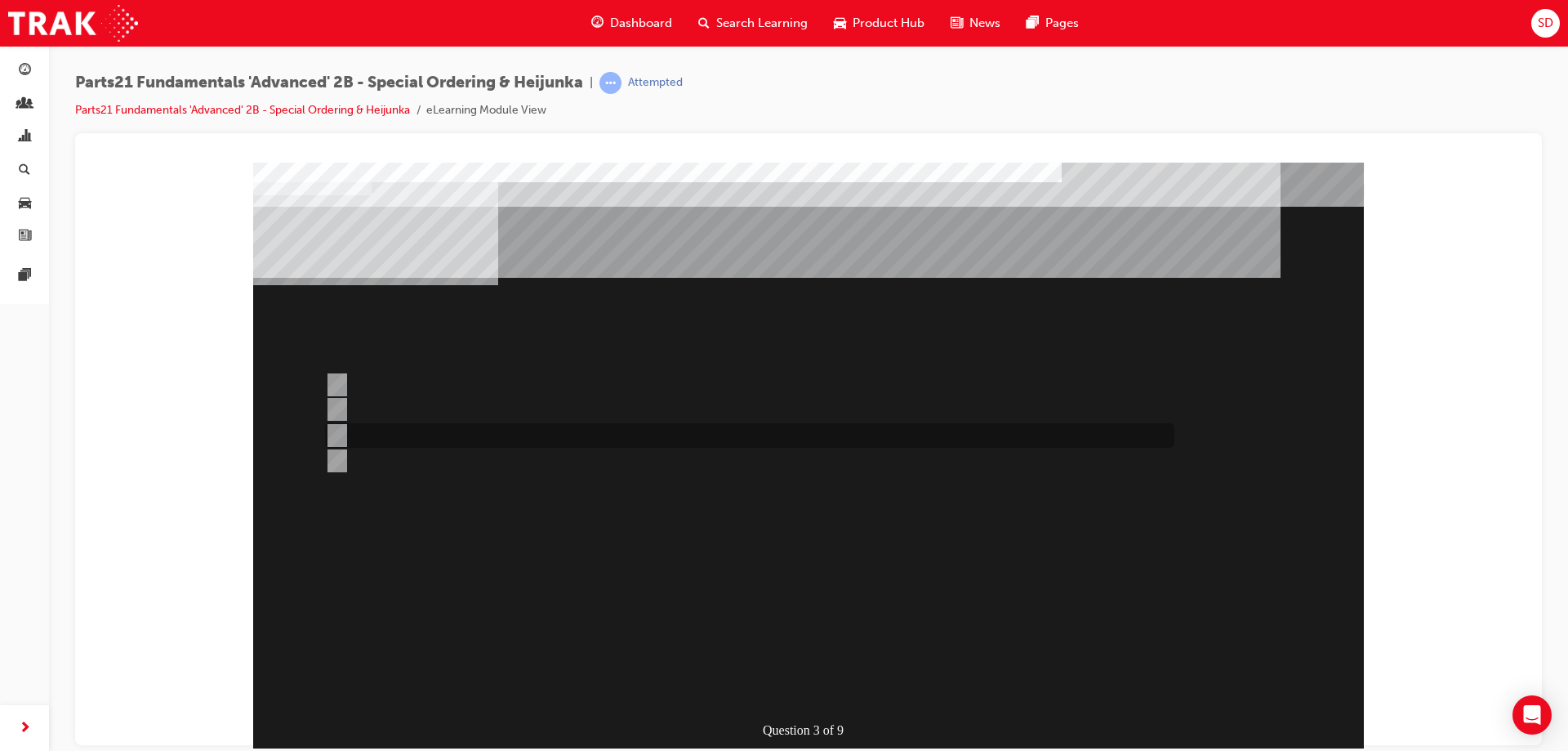
click at [340, 435] on input "Dealer Central Parts Depot" at bounding box center [335, 436] width 18 height 18
radio input "true"
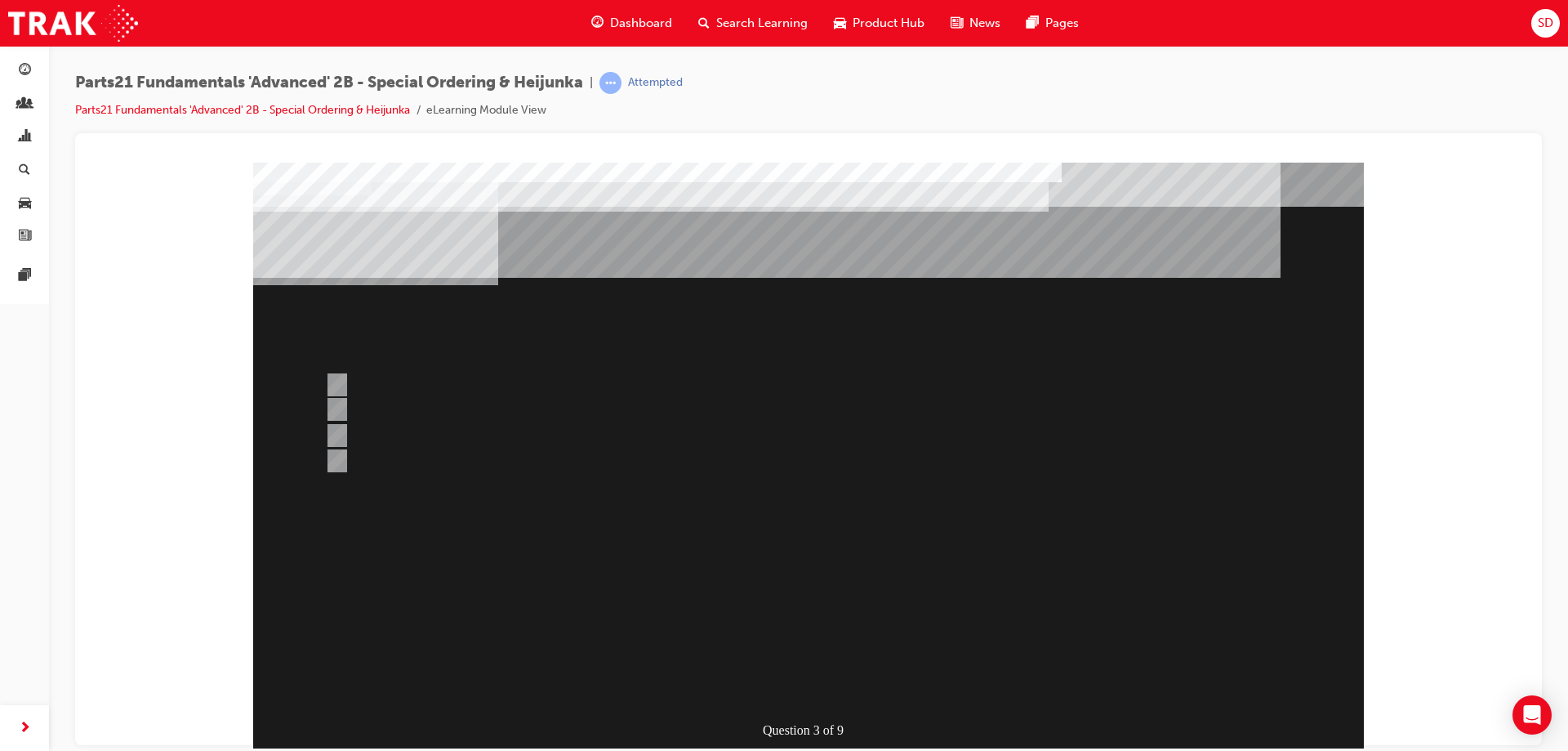
click at [404, 415] on div at bounding box center [809, 474] width 1111 height 625
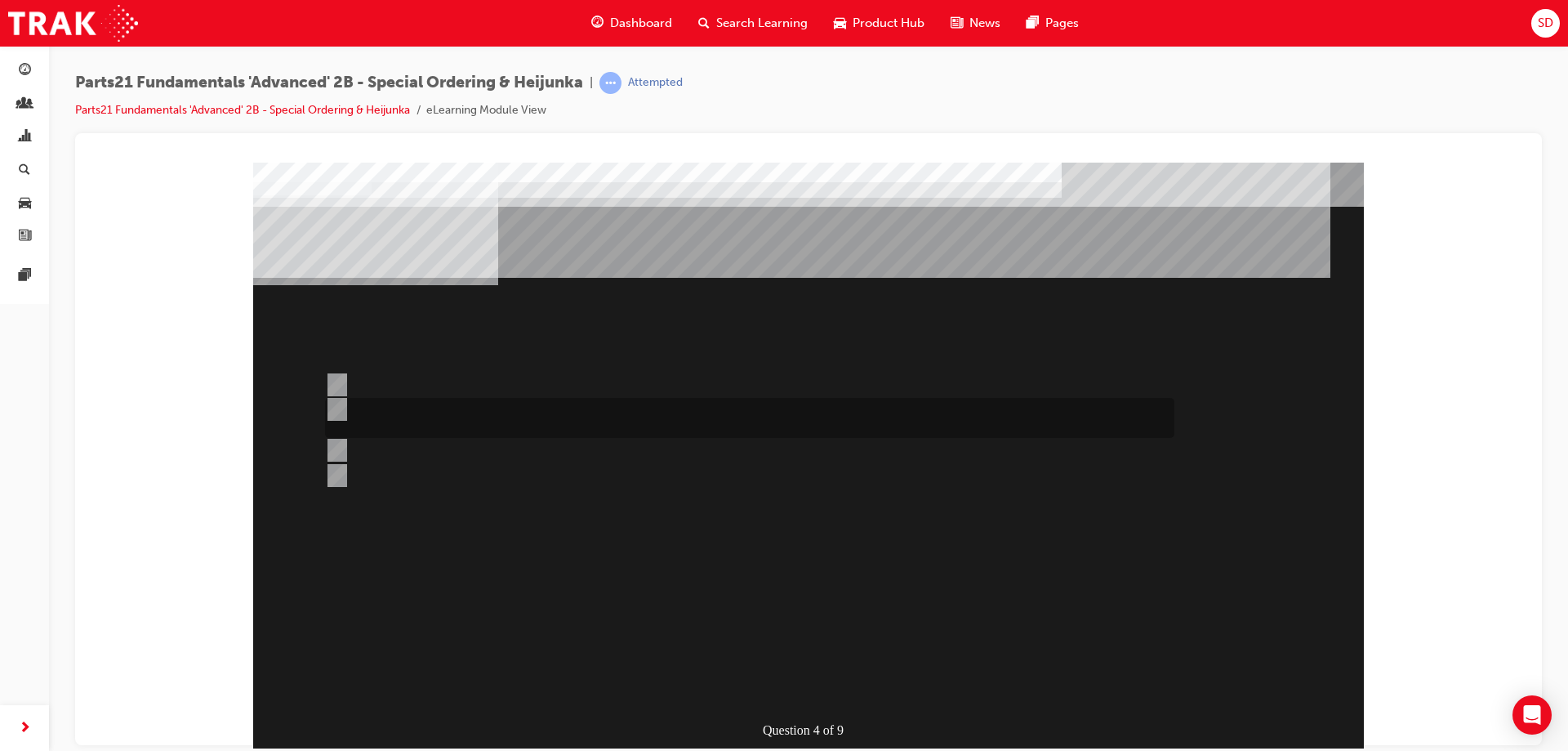
click at [417, 415] on div at bounding box center [745, 418] width 849 height 40
radio input "true"
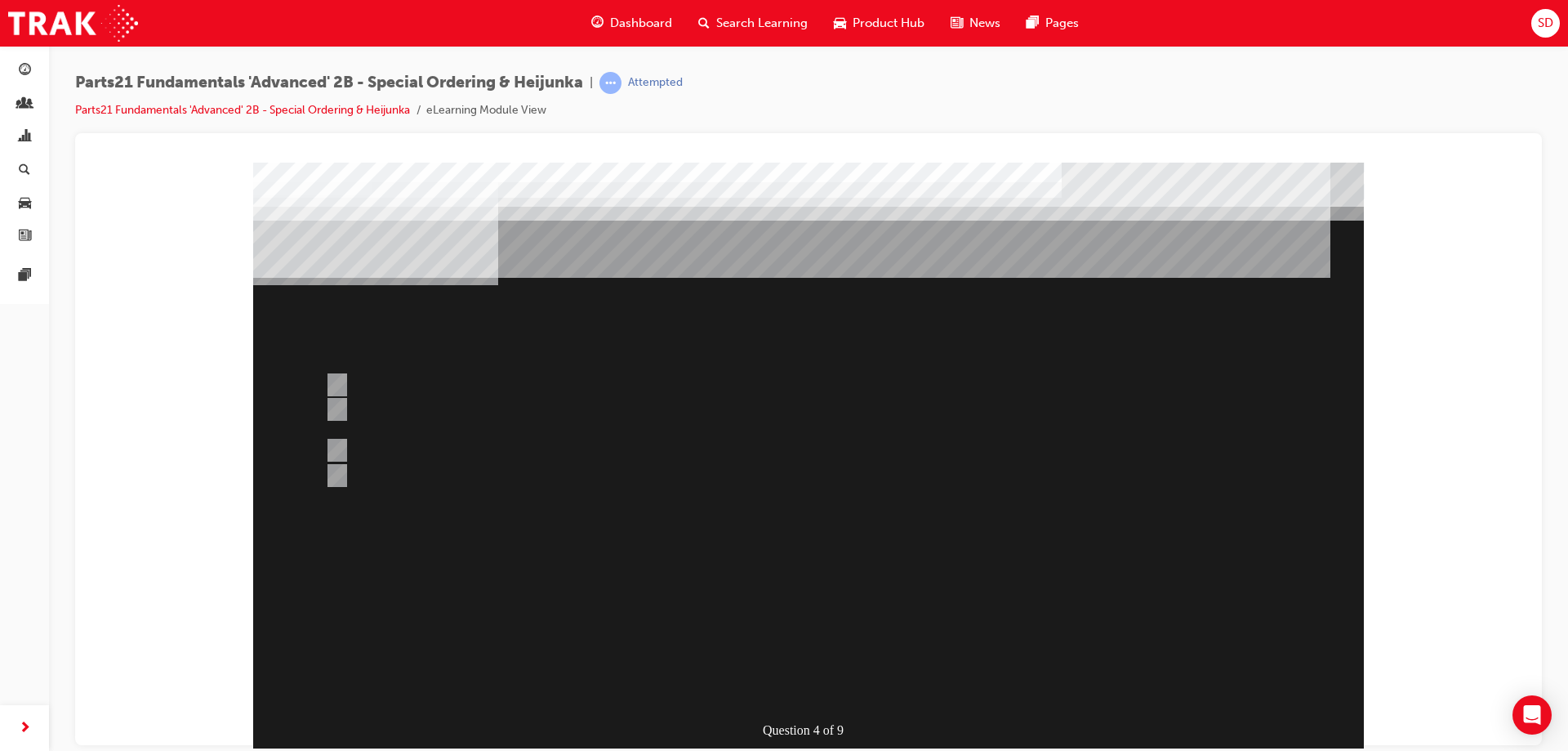
click at [812, 556] on div at bounding box center [809, 474] width 1111 height 625
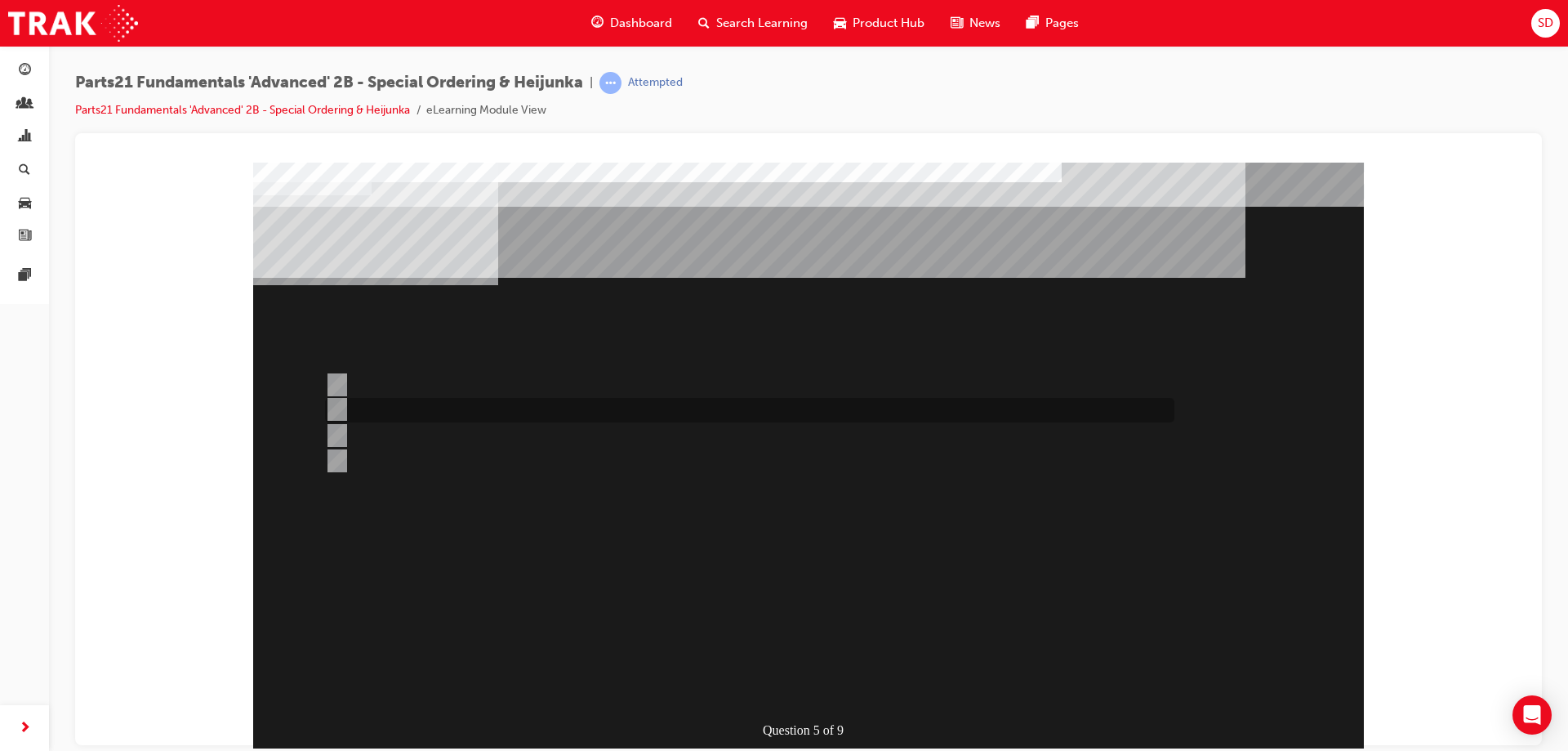
click at [494, 409] on div at bounding box center [745, 410] width 849 height 25
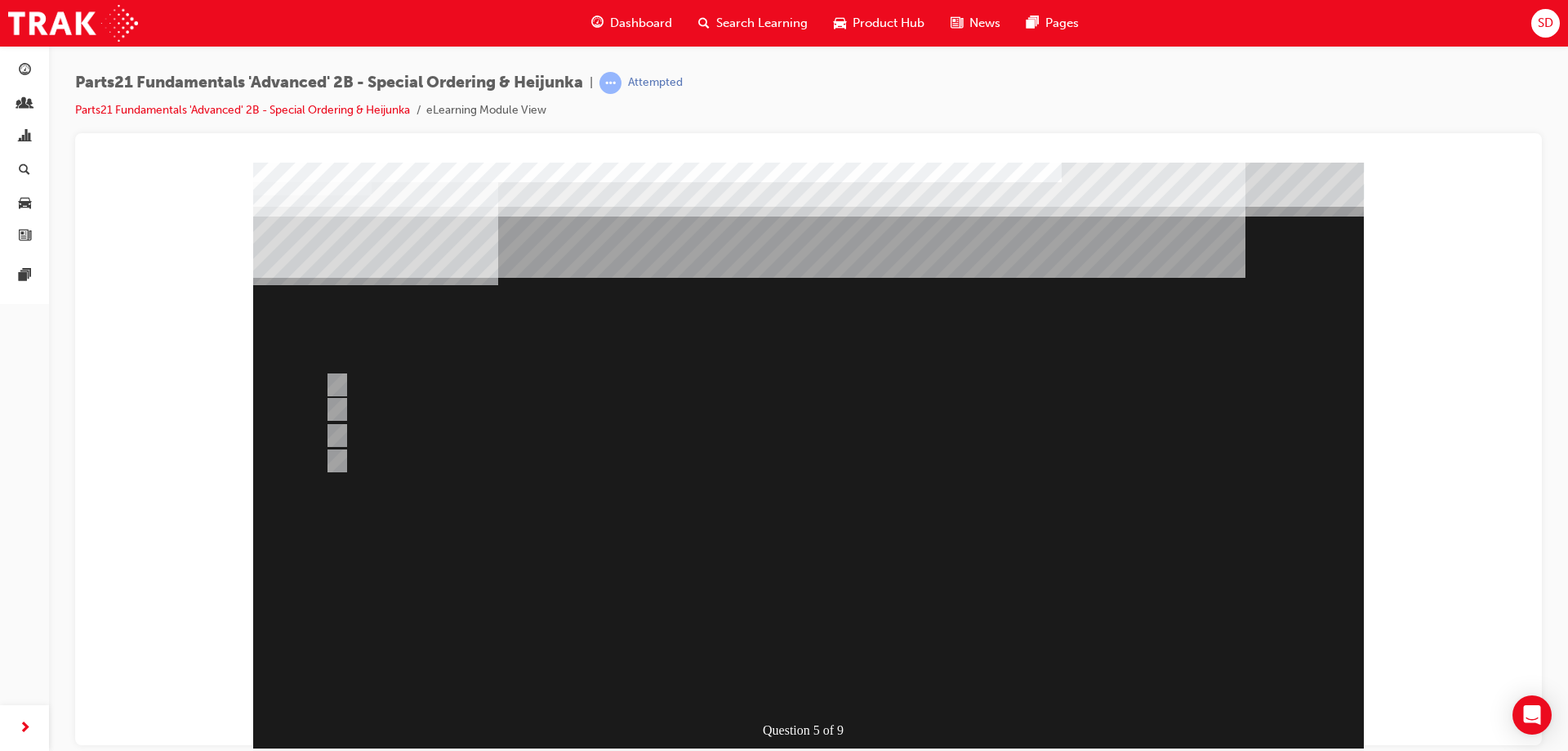
click at [533, 463] on div at bounding box center [809, 474] width 1111 height 625
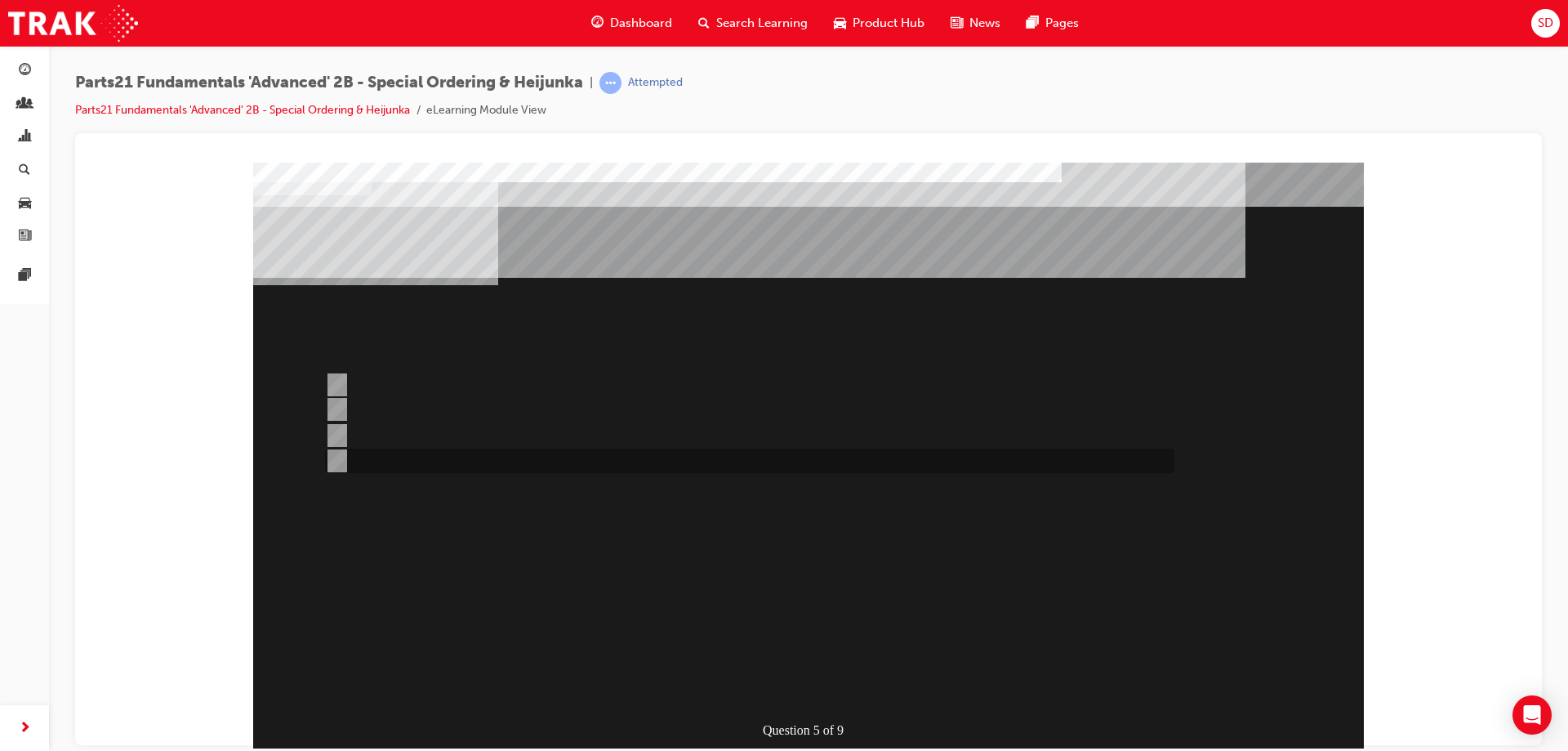
click at [512, 454] on div at bounding box center [745, 460] width 849 height 25
radio input "false"
radio input "true"
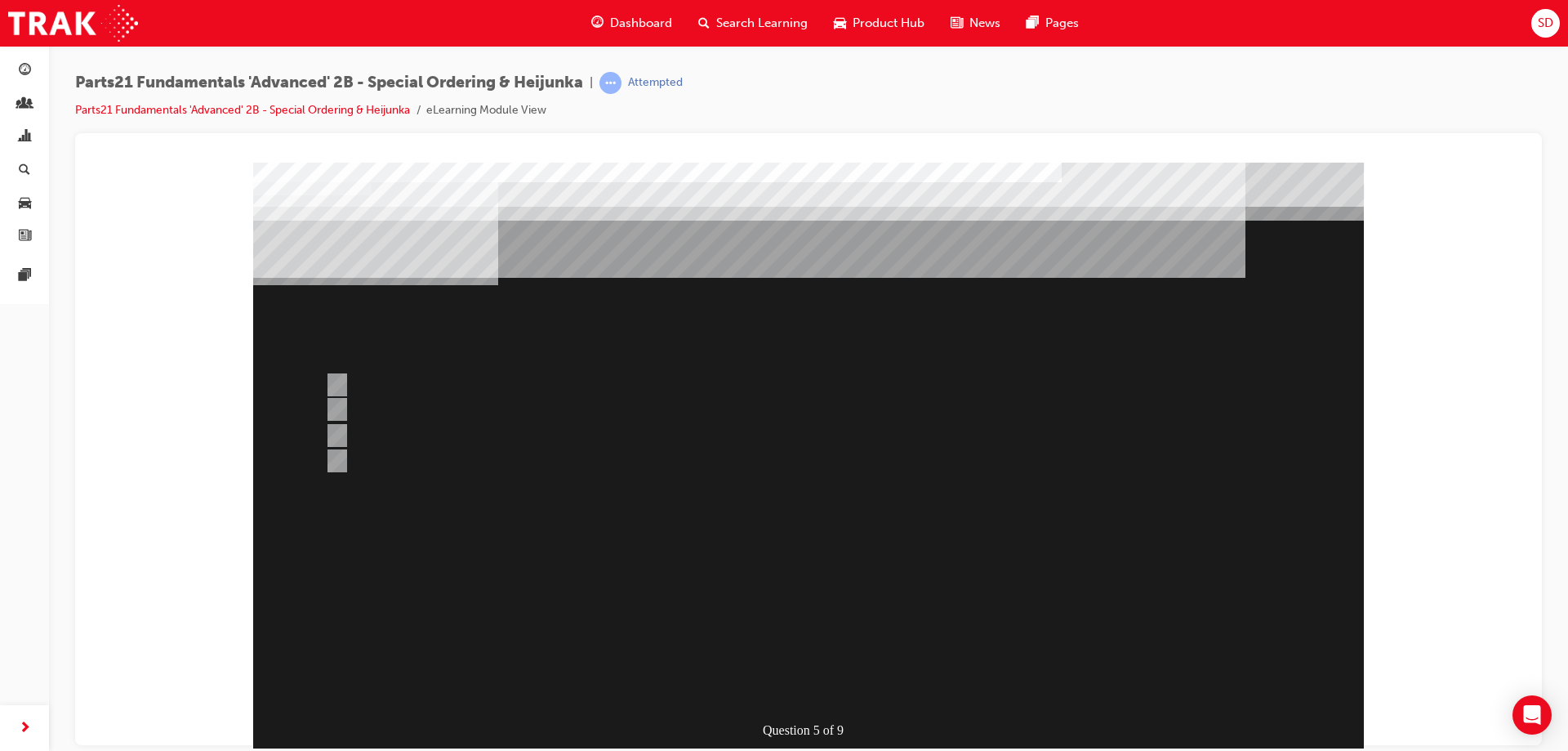
click at [769, 555] on div at bounding box center [809, 474] width 1111 height 625
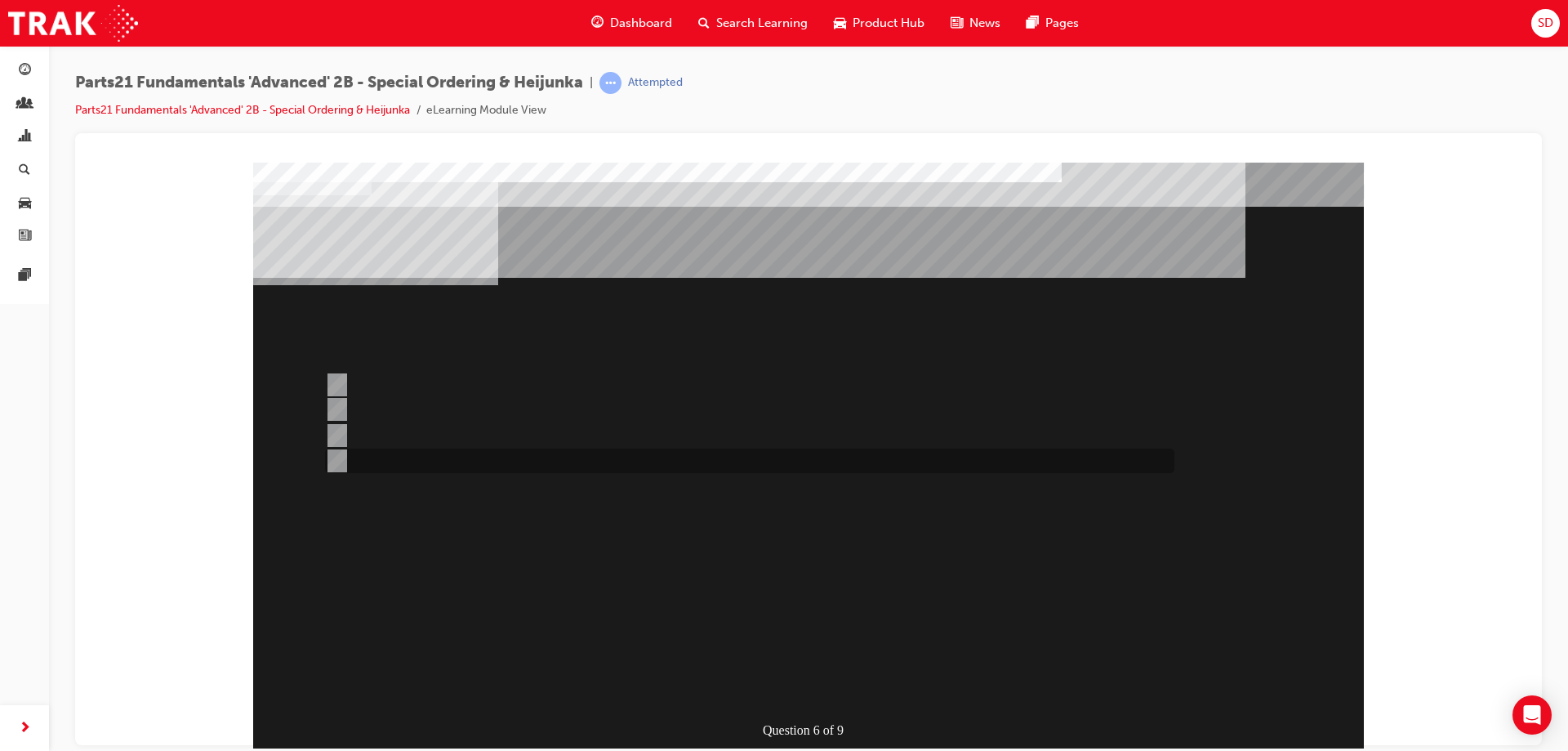
click at [403, 456] on div at bounding box center [745, 460] width 849 height 25
radio input "true"
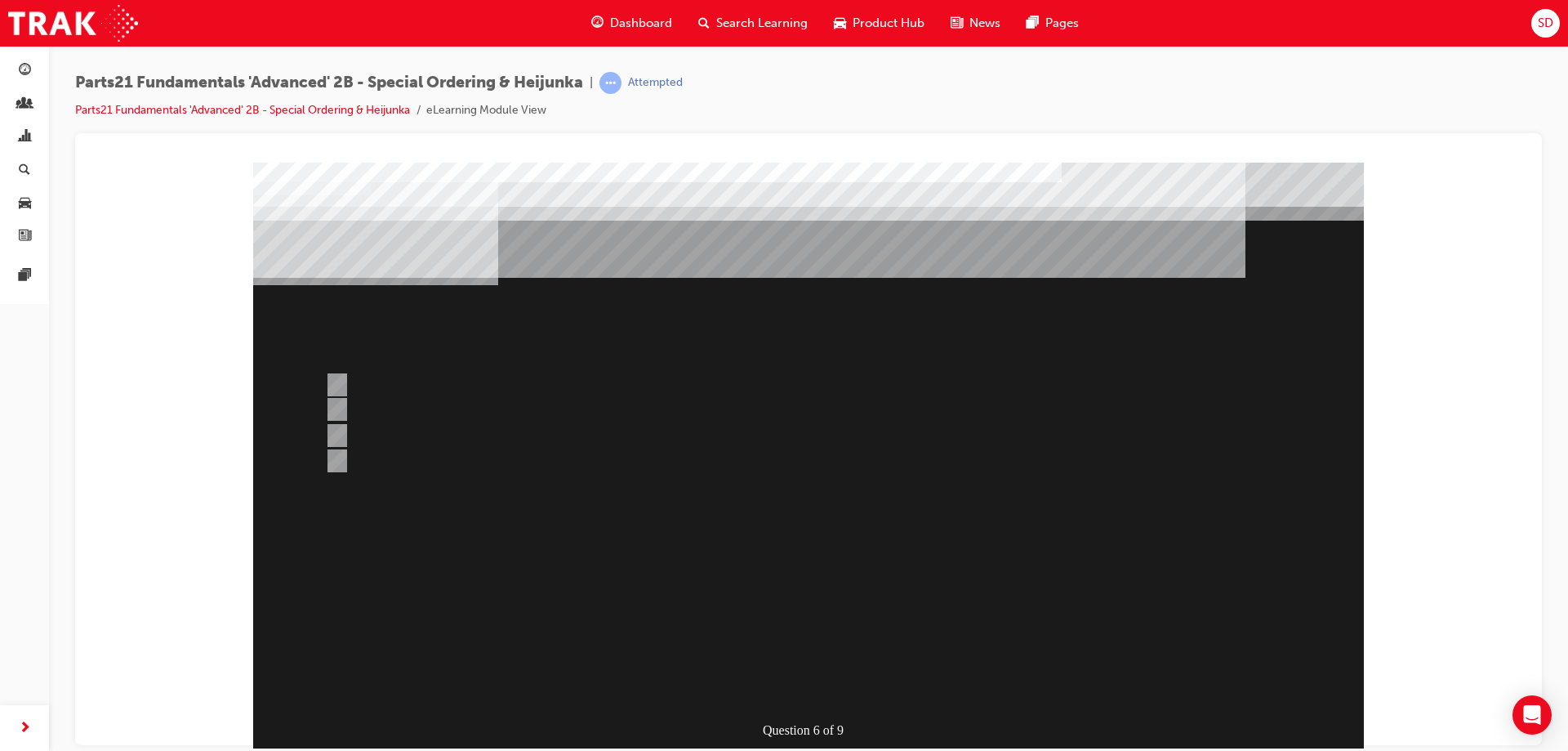
click at [796, 591] on div at bounding box center [809, 474] width 1111 height 625
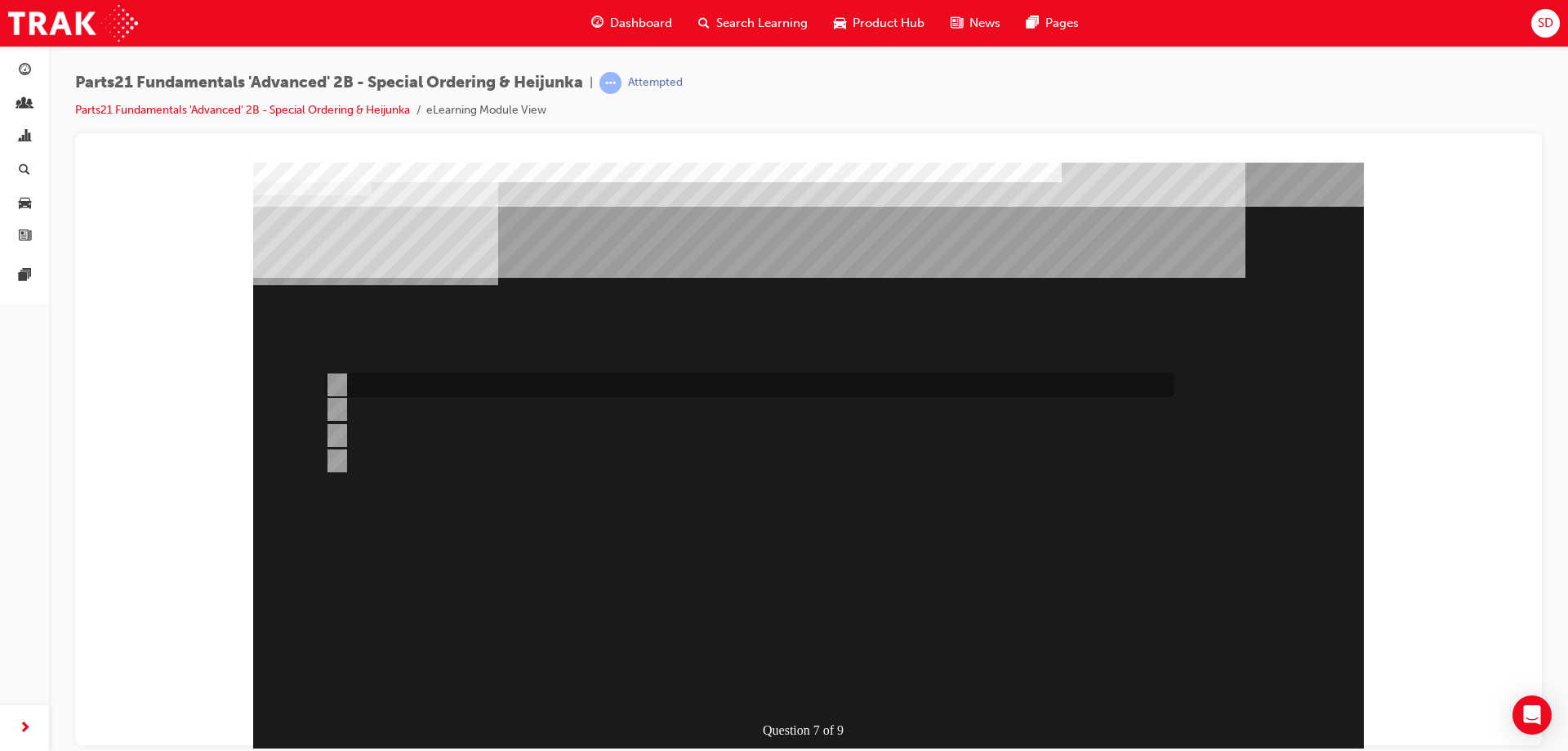
click at [477, 381] on div at bounding box center [745, 385] width 849 height 25
radio input "true"
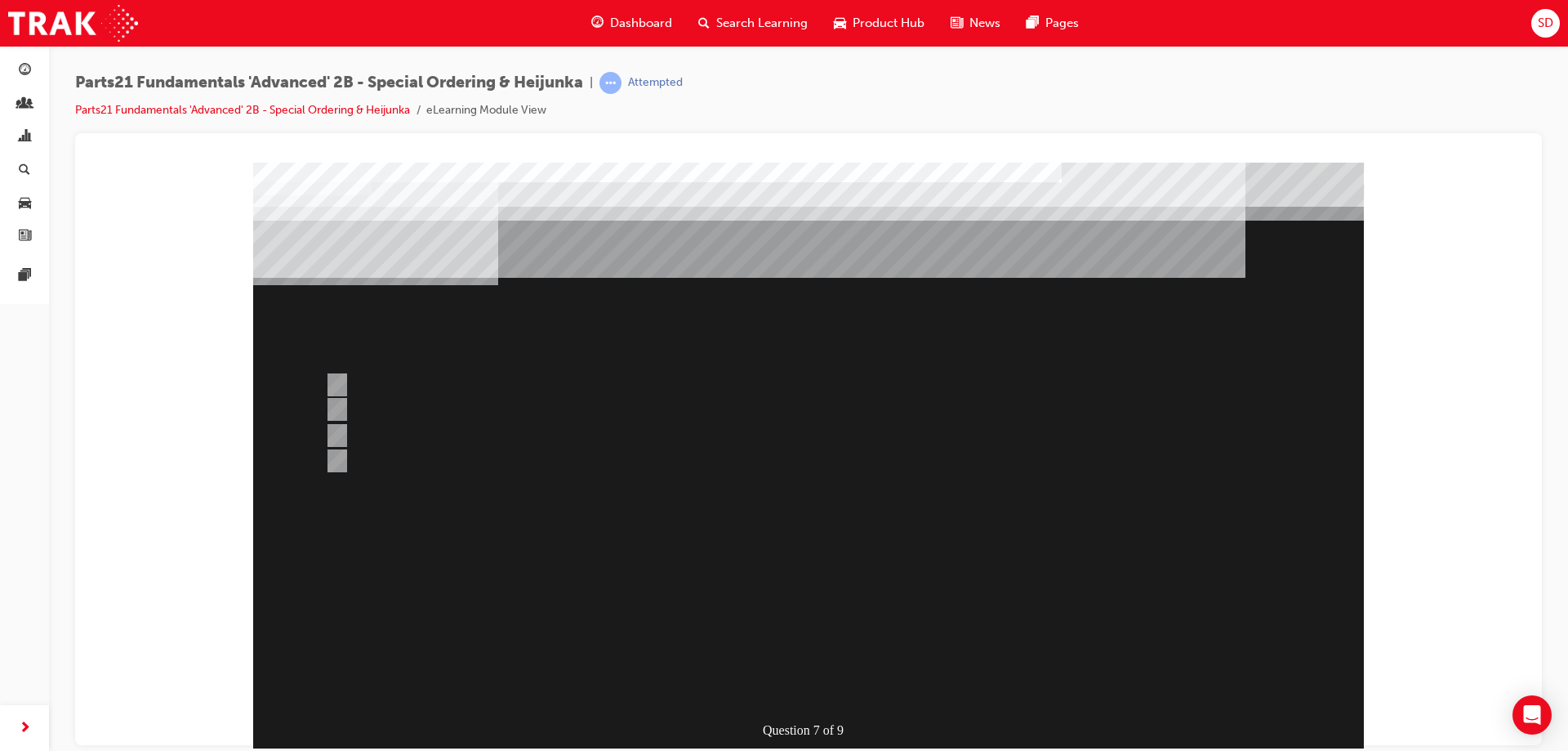
click at [528, 537] on div at bounding box center [809, 474] width 1111 height 625
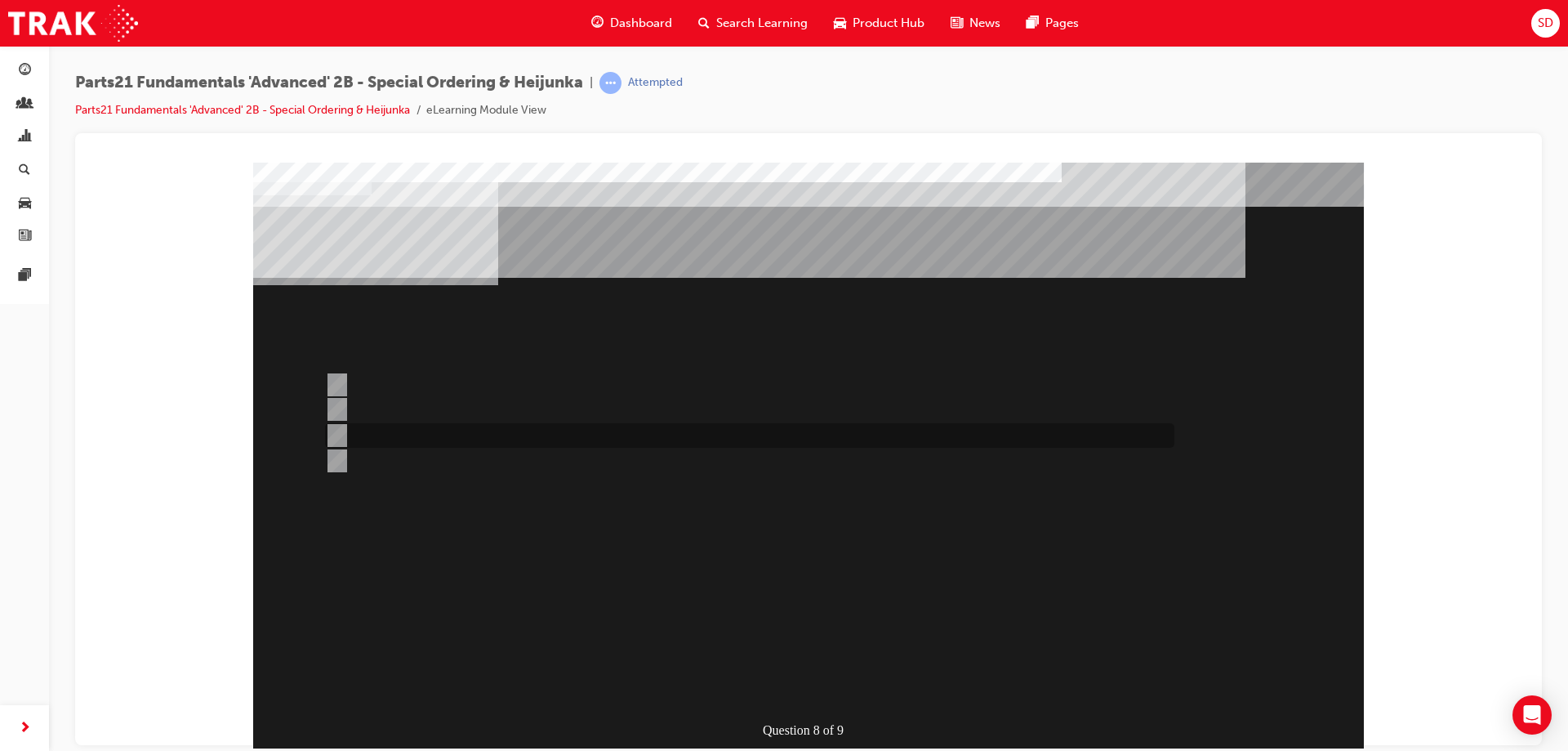
click at [640, 433] on div at bounding box center [745, 435] width 849 height 25
radio input "true"
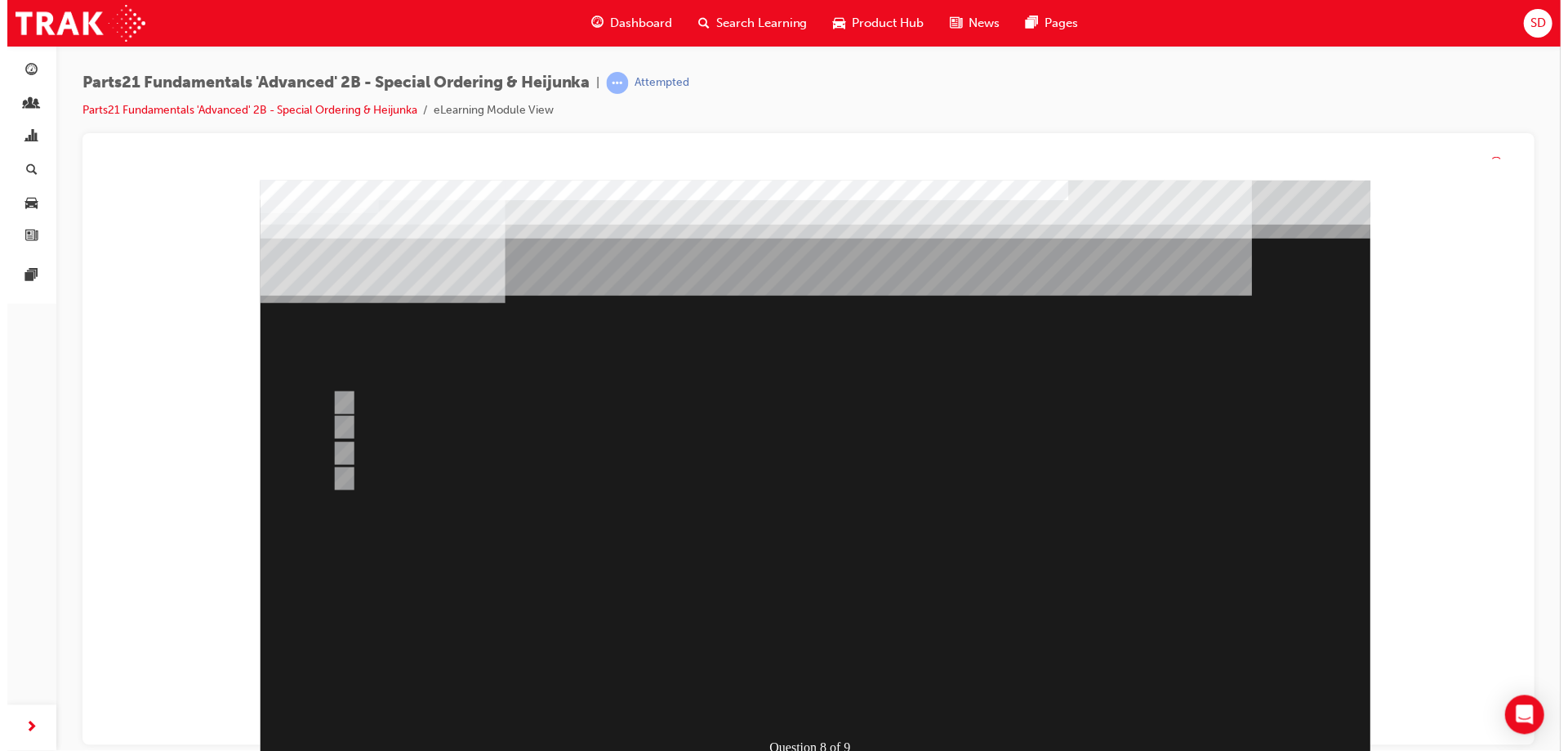
click at [736, 557] on div at bounding box center [815, 492] width 1111 height 625
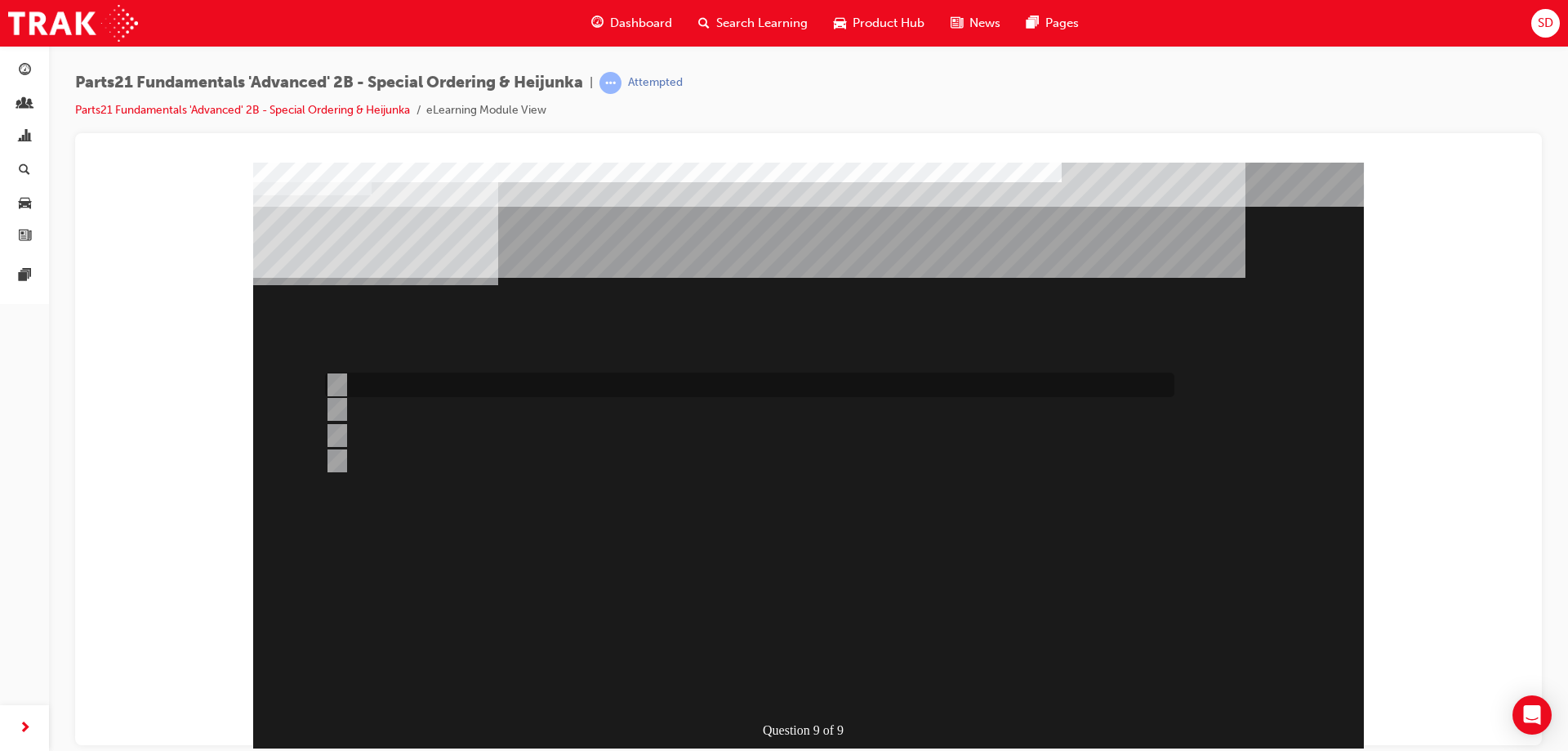
click at [403, 386] on div at bounding box center [745, 385] width 849 height 25
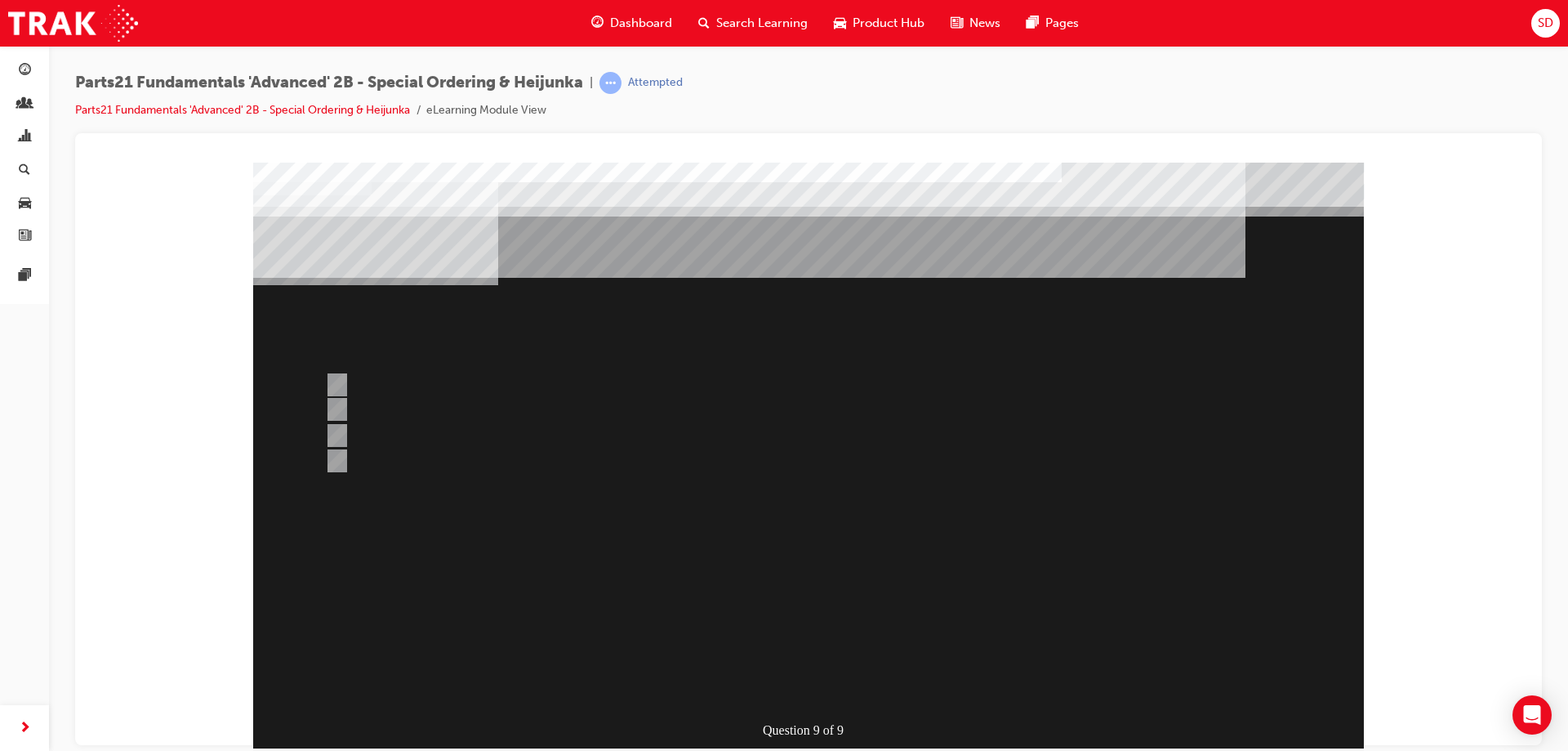
click at [398, 431] on div at bounding box center [809, 474] width 1111 height 625
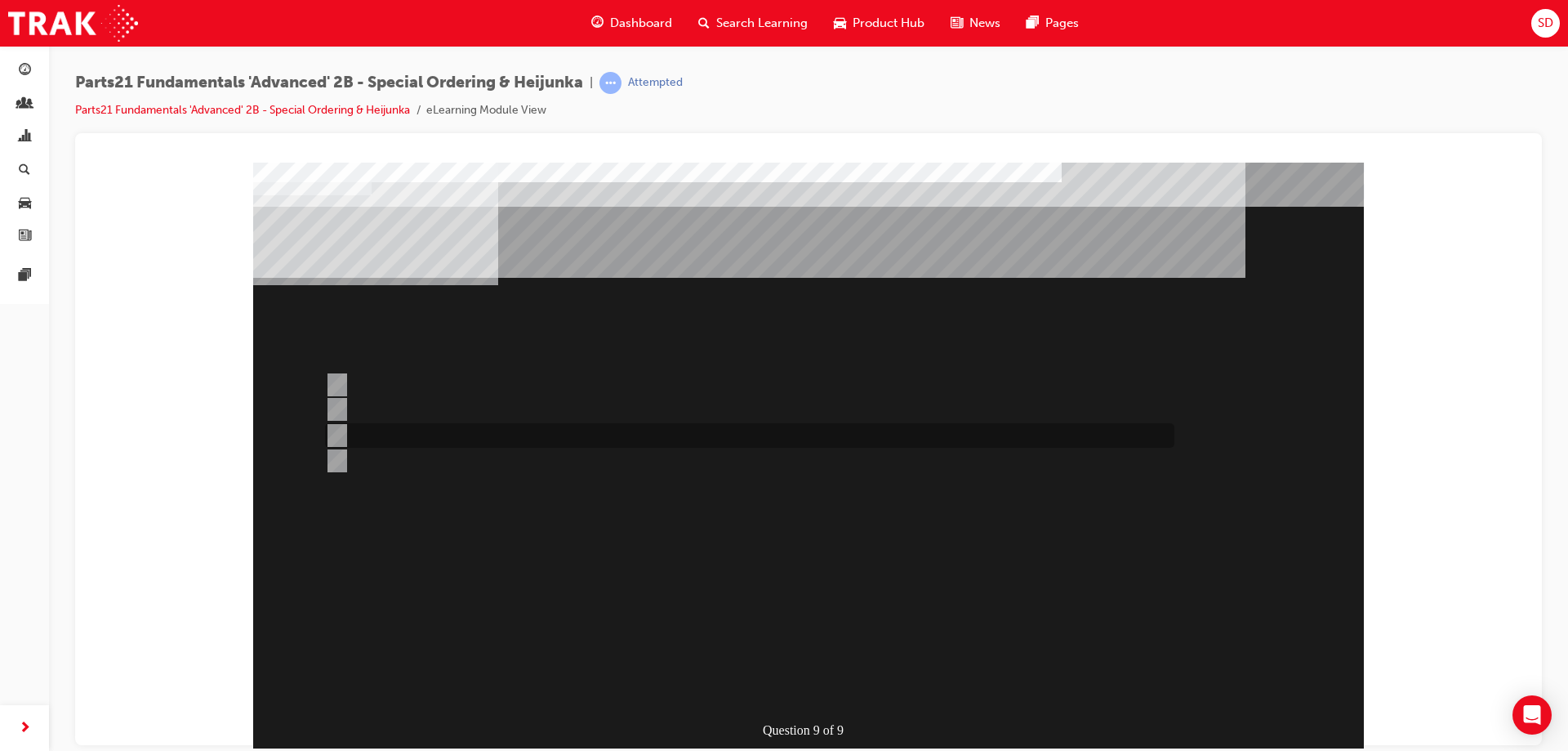
click at [398, 431] on div at bounding box center [745, 435] width 849 height 25
radio input "false"
radio input "true"
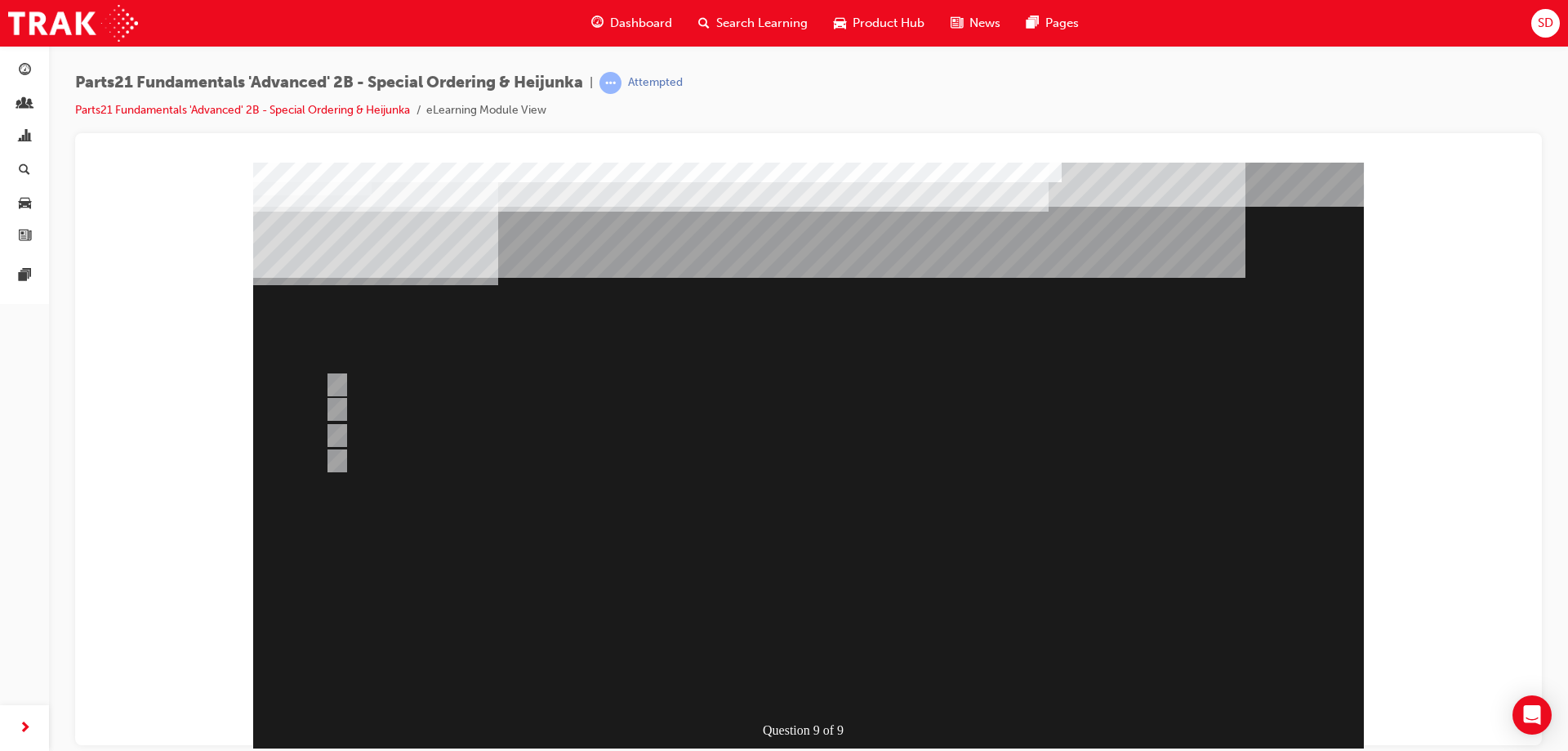
click at [520, 567] on div at bounding box center [809, 474] width 1111 height 625
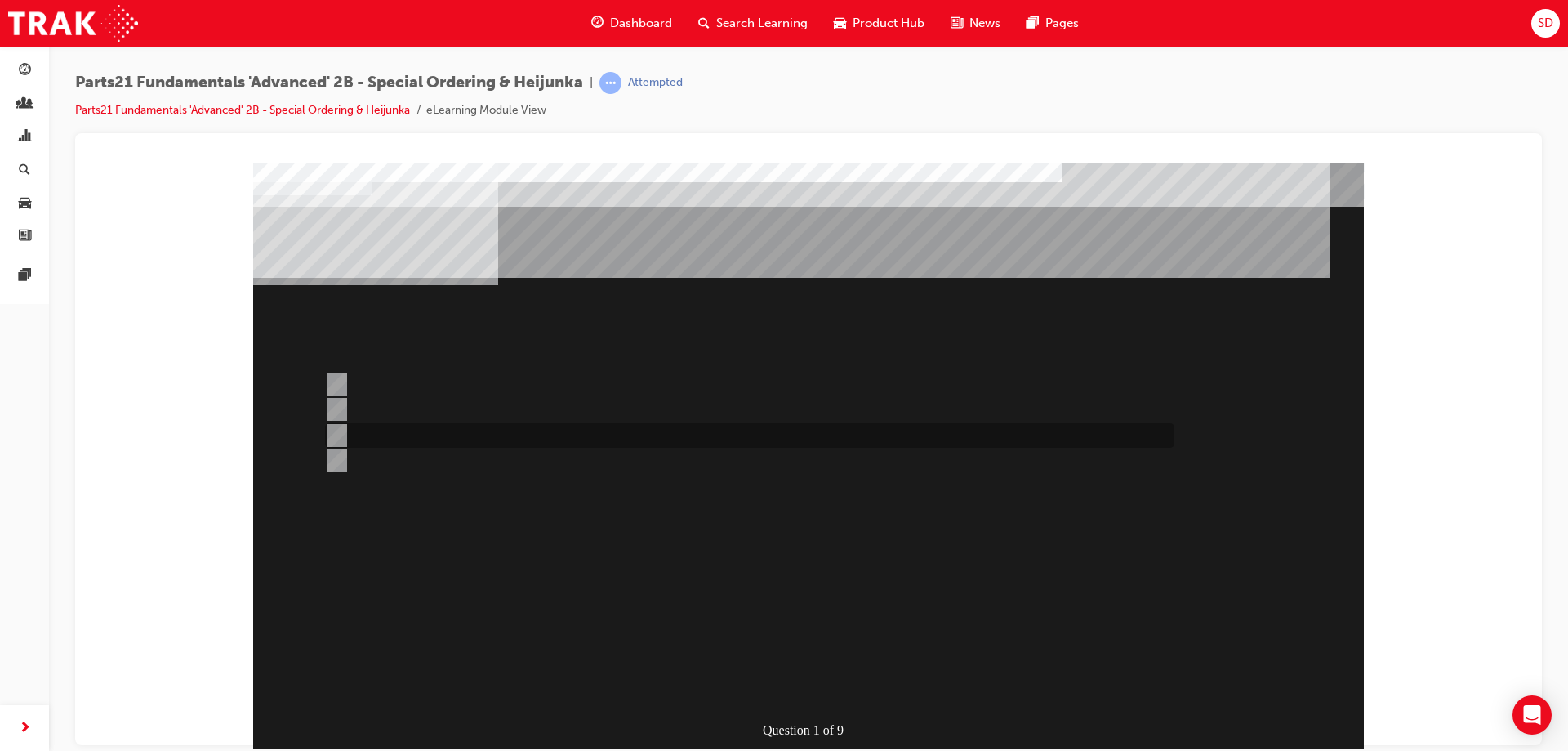
click at [628, 436] on div at bounding box center [745, 435] width 849 height 25
radio input "true"
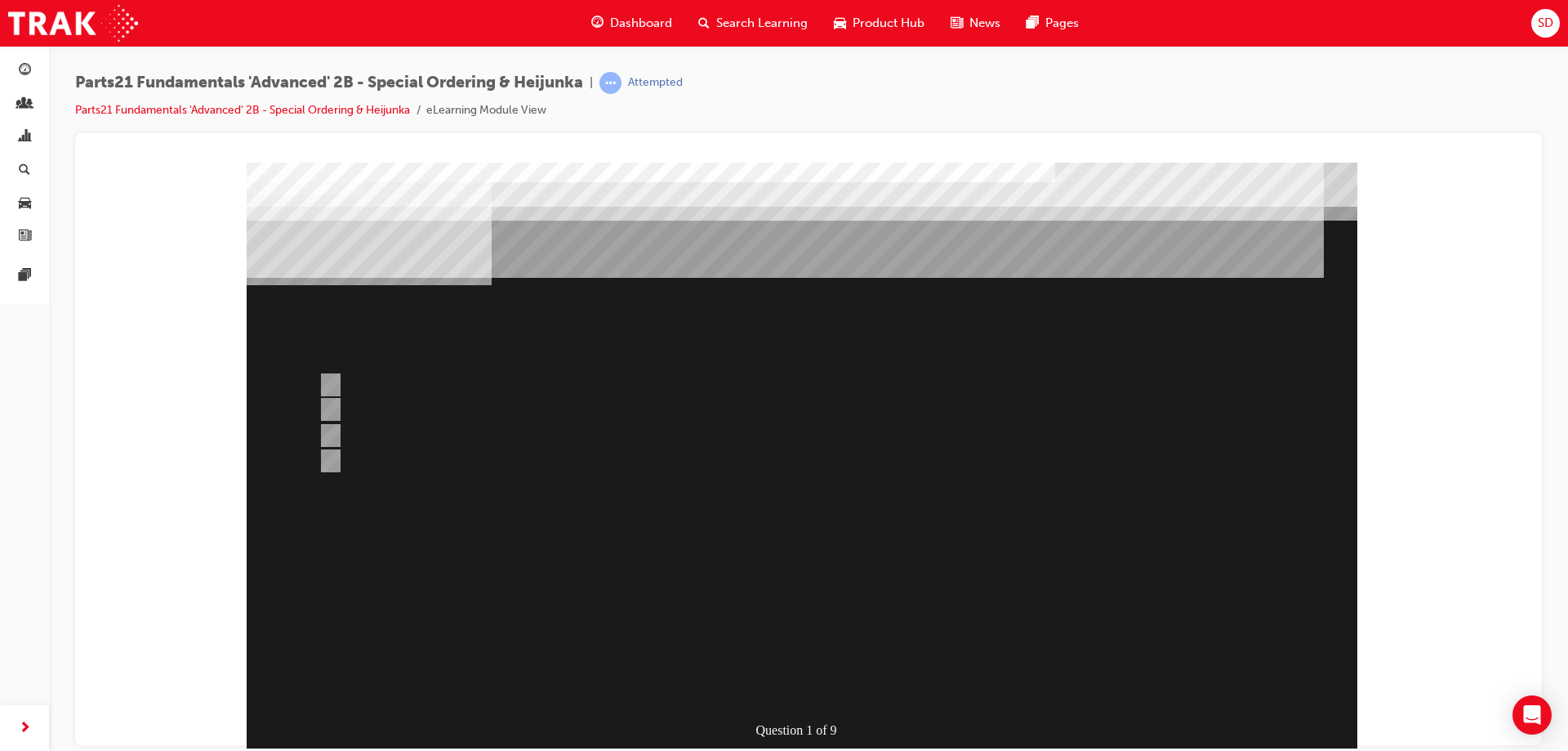
click at [824, 688] on div at bounding box center [802, 474] width 1111 height 625
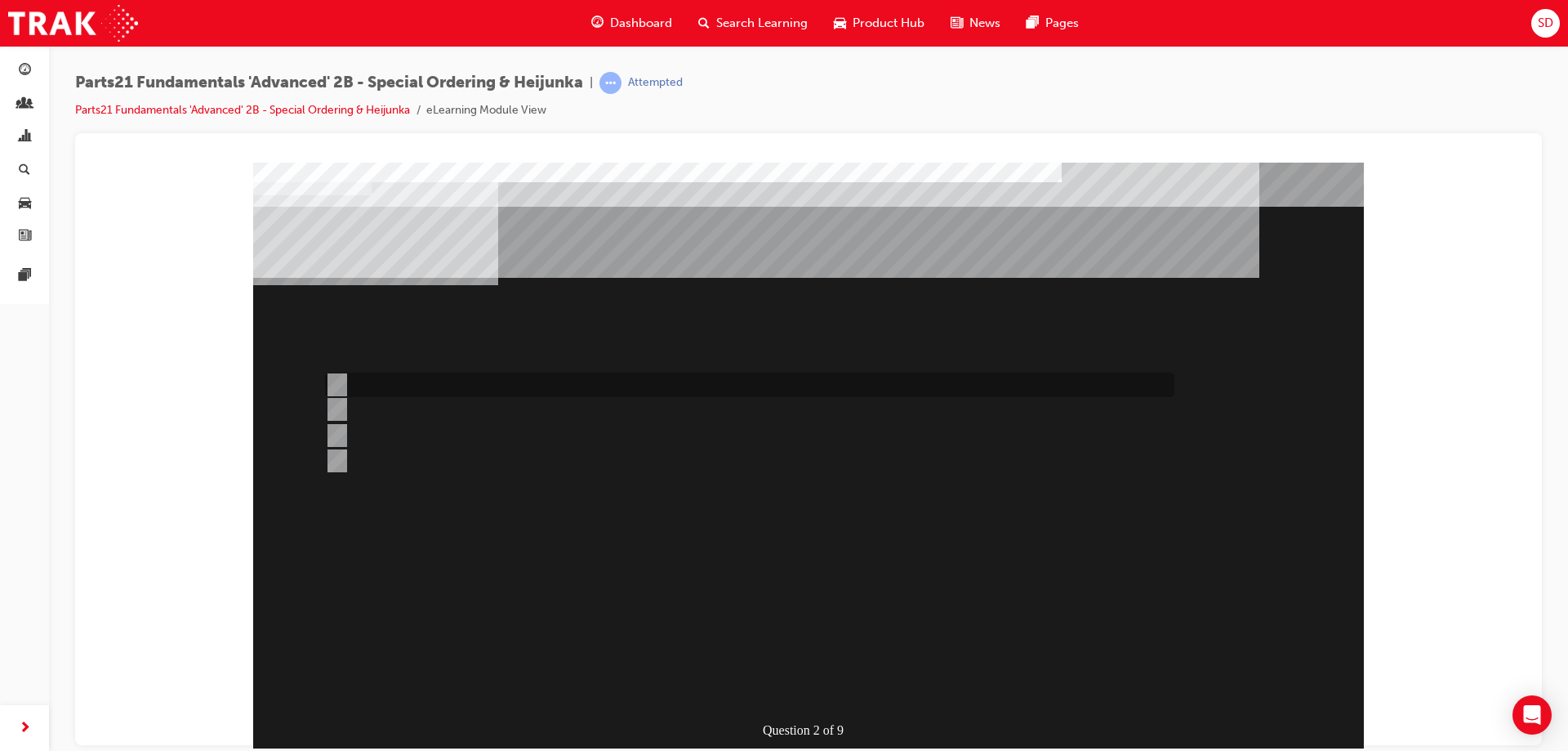
click at [348, 379] on div at bounding box center [745, 385] width 849 height 25
radio input "true"
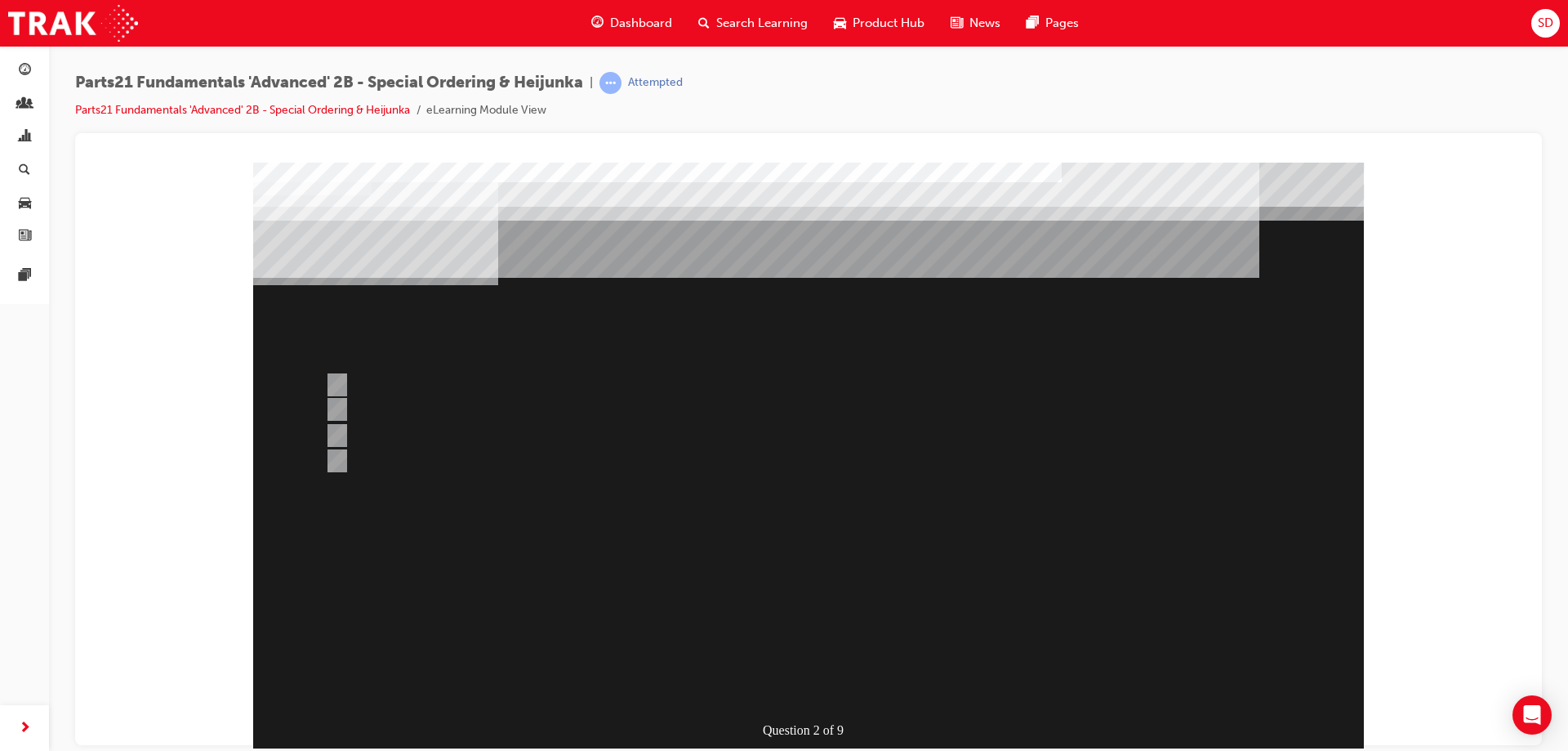
click at [351, 380] on div at bounding box center [809, 474] width 1111 height 625
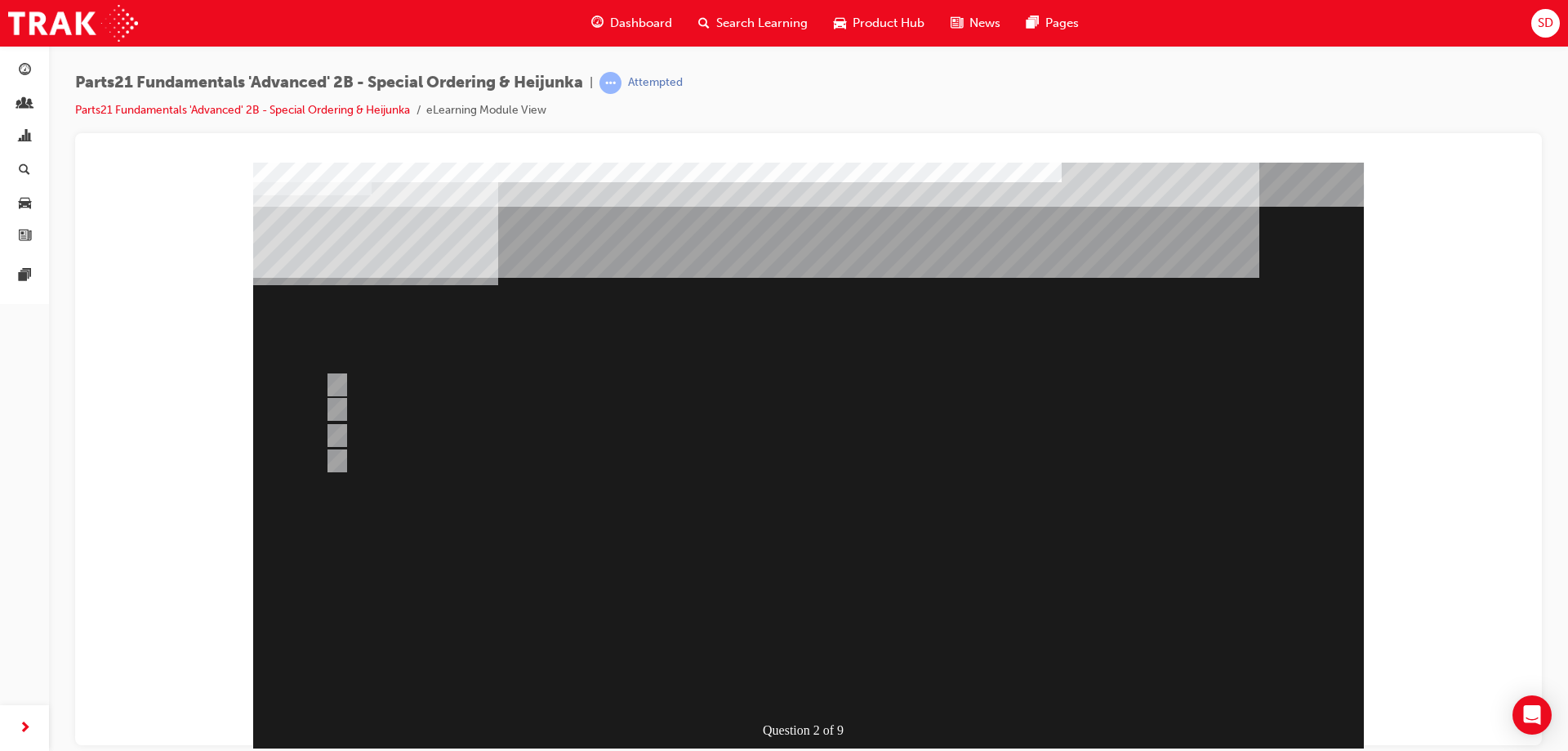
click at [397, 379] on div at bounding box center [745, 385] width 849 height 25
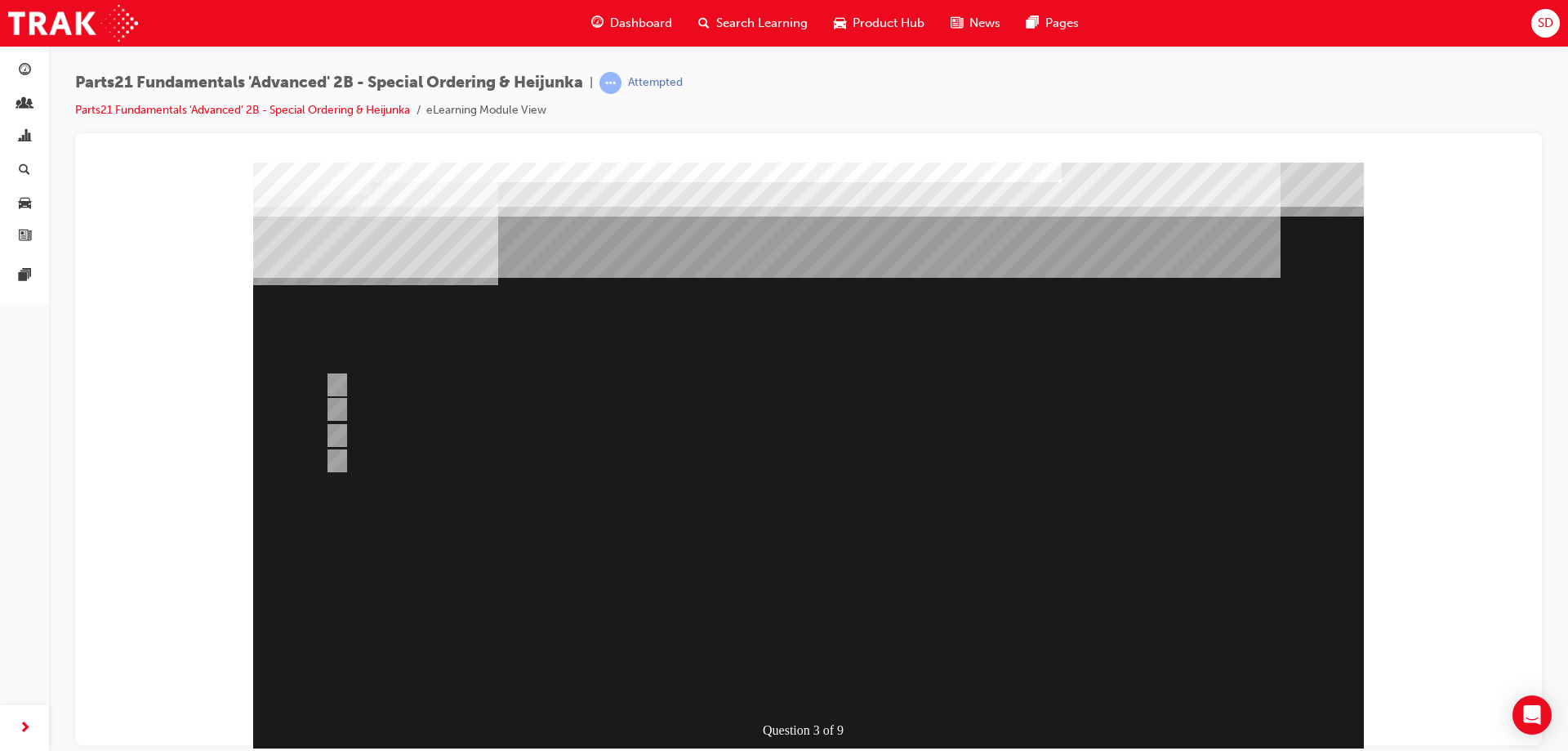
click at [389, 427] on div at bounding box center [809, 474] width 1111 height 625
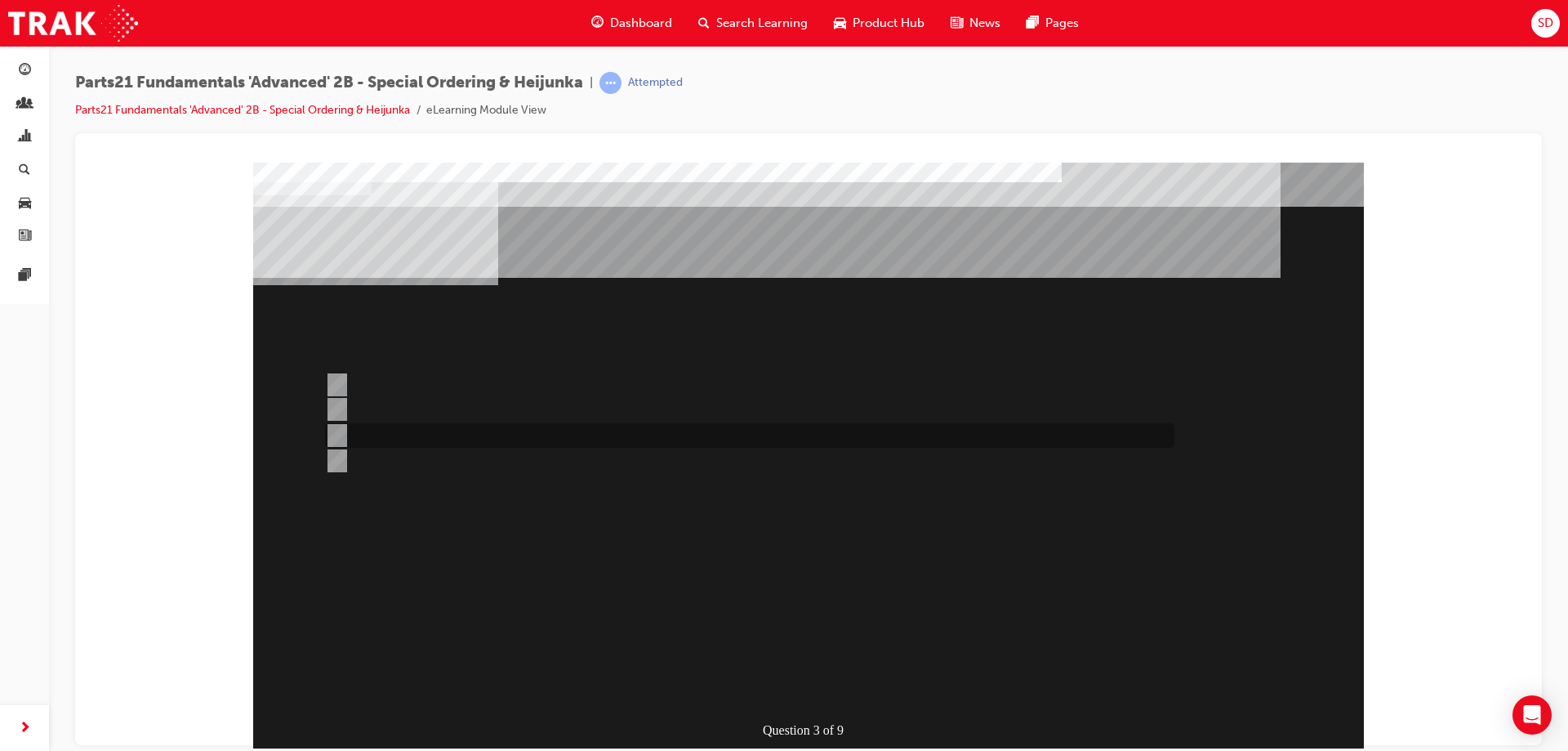
click at [389, 427] on div at bounding box center [745, 435] width 849 height 25
radio input "false"
radio input "true"
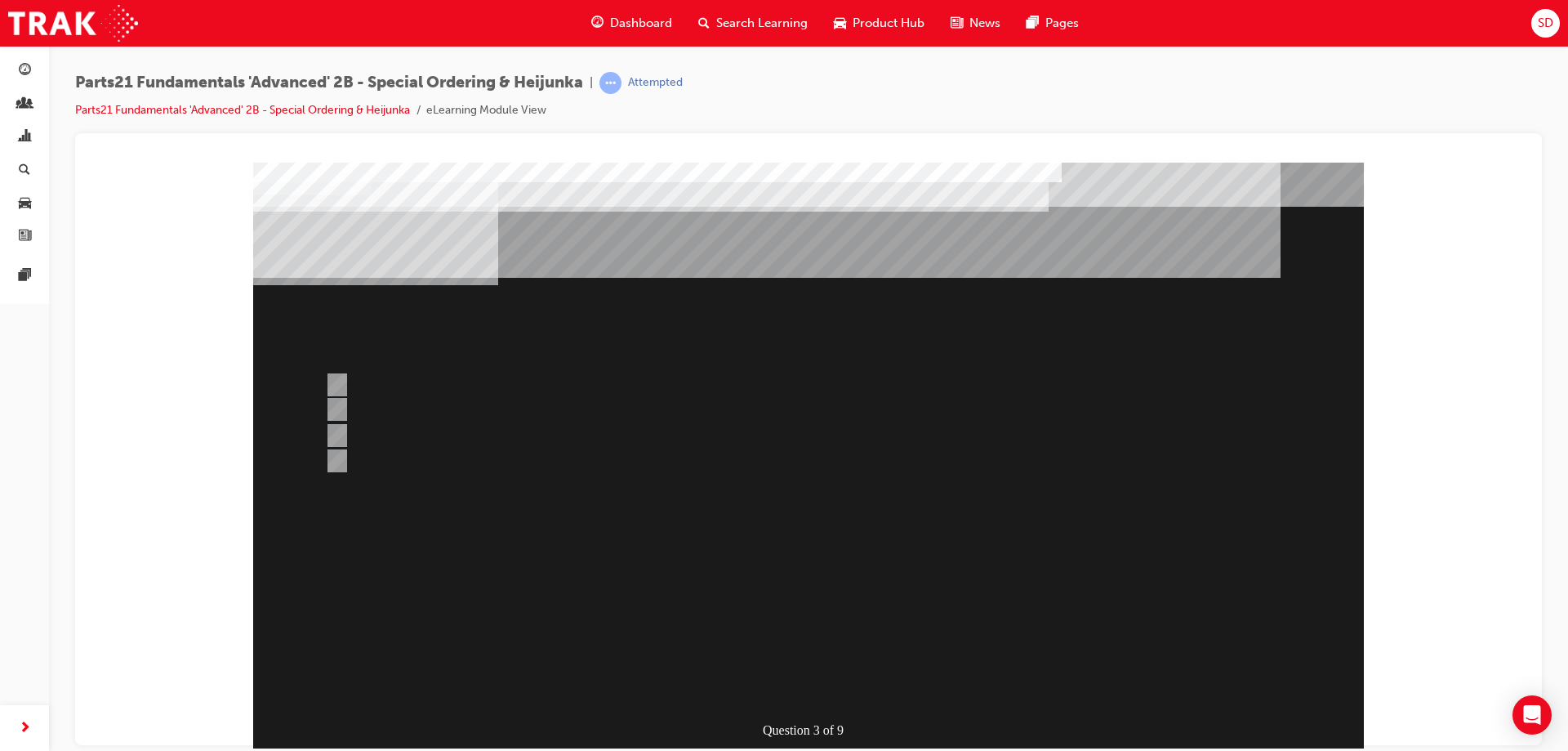
click at [575, 544] on div at bounding box center [809, 474] width 1111 height 625
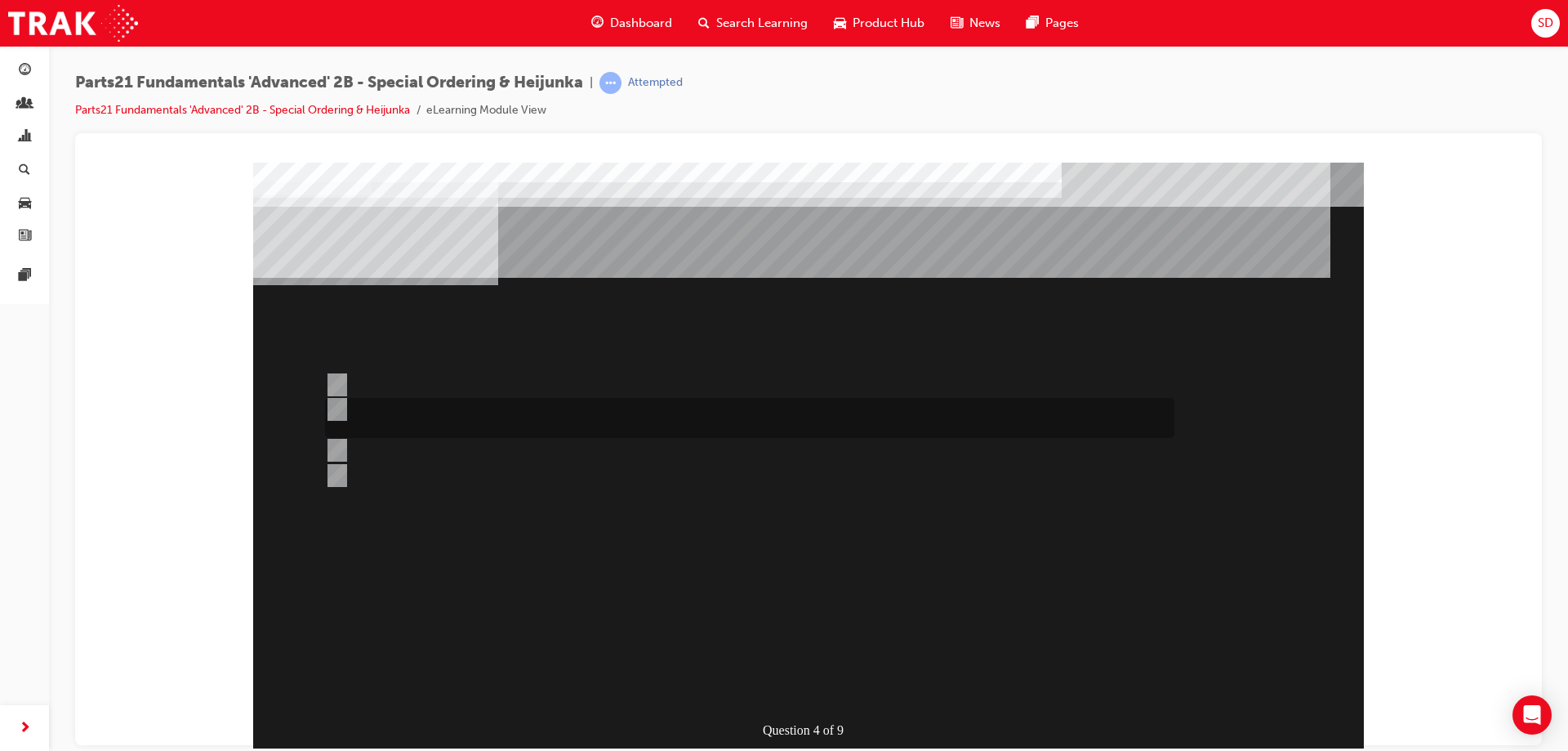
click at [463, 413] on div at bounding box center [745, 418] width 849 height 40
radio input "true"
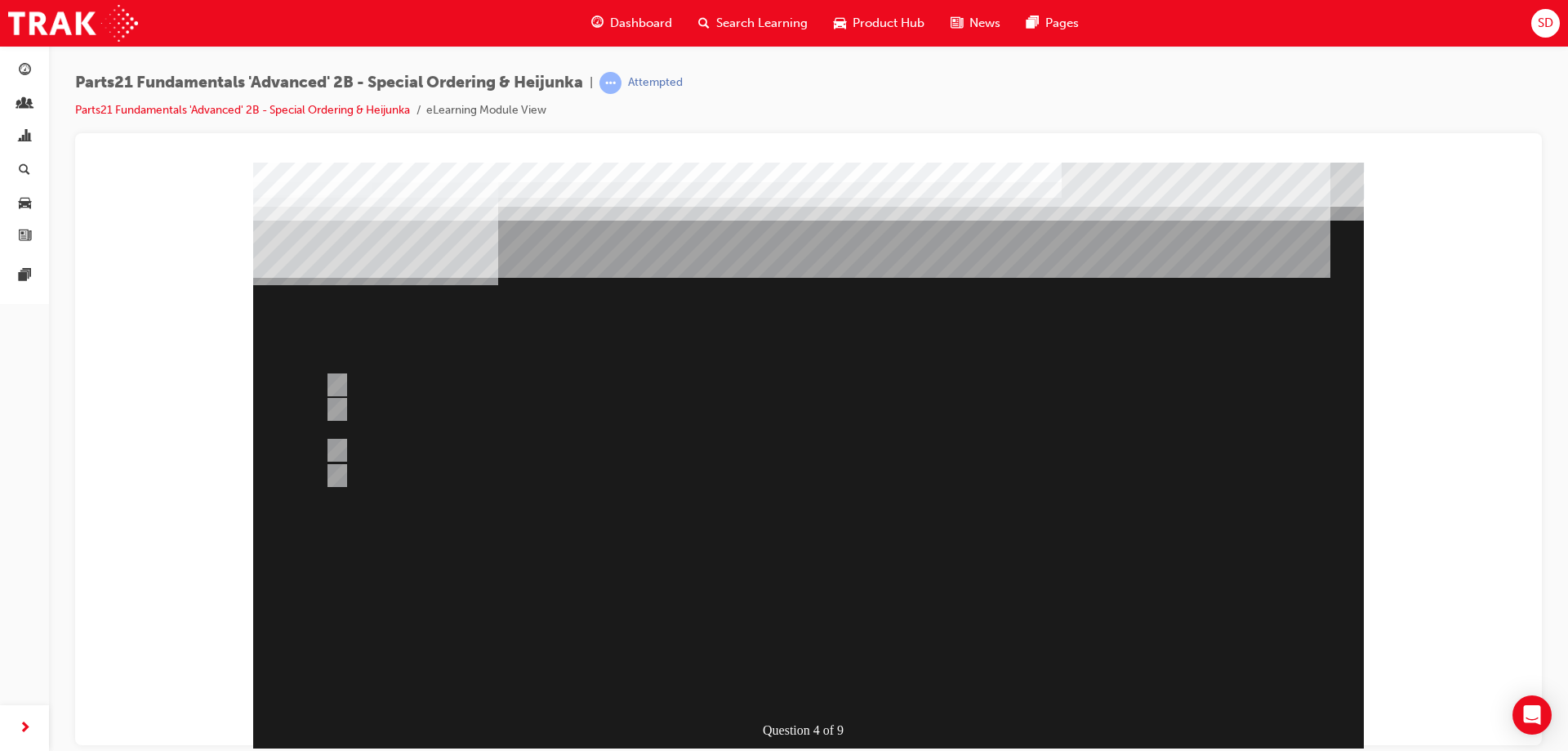
click at [624, 590] on div at bounding box center [809, 474] width 1111 height 625
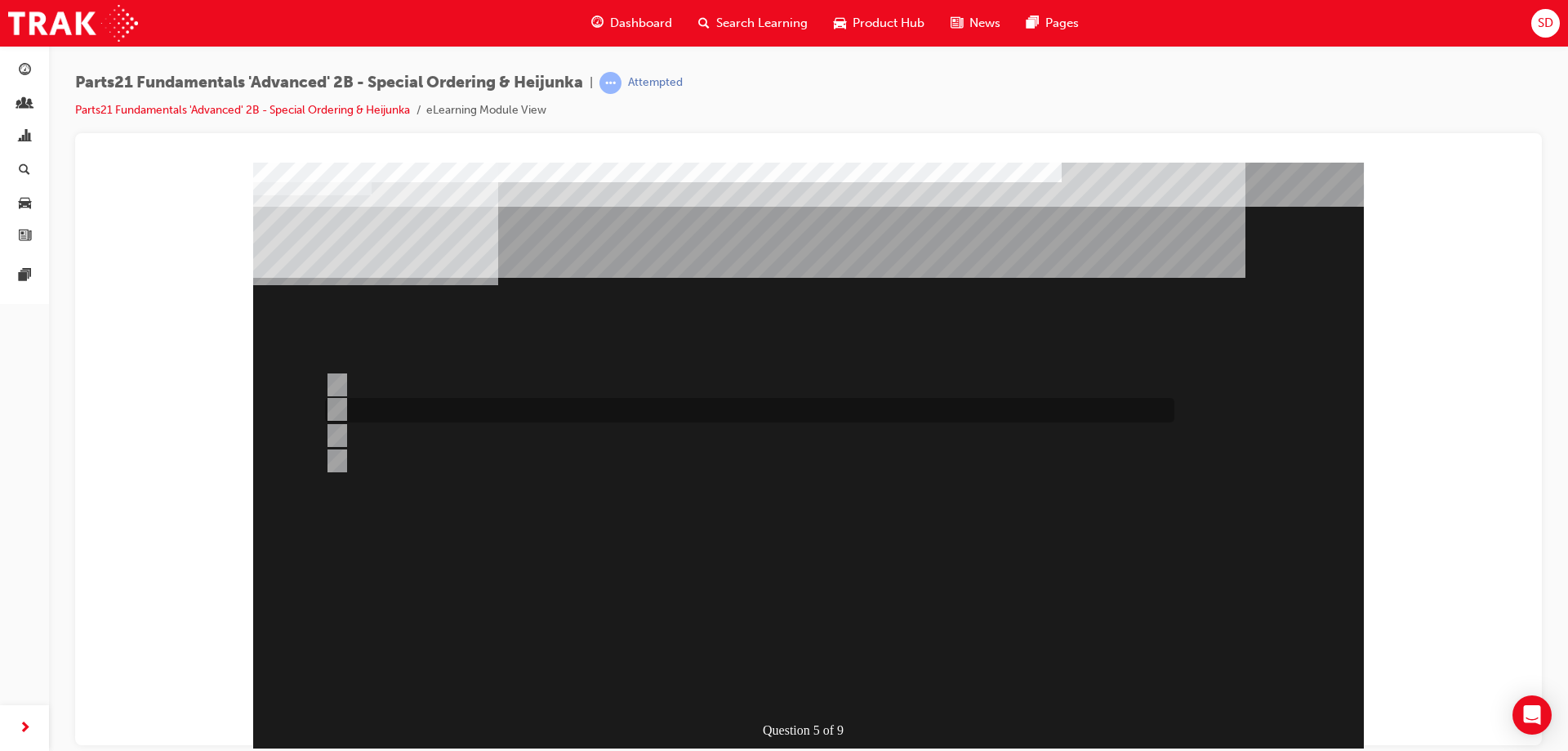
click at [381, 410] on div at bounding box center [745, 410] width 849 height 25
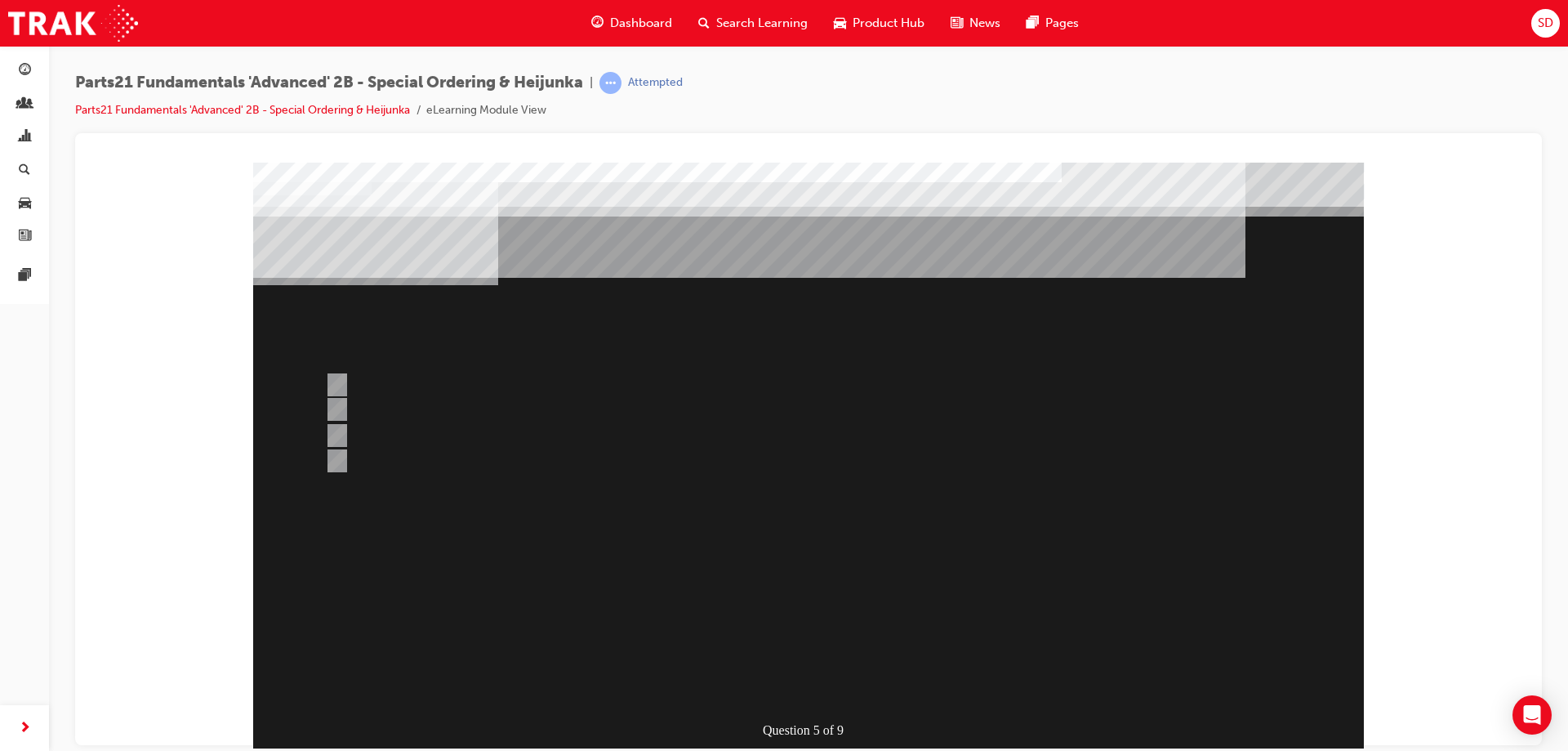
click at [414, 456] on div at bounding box center [809, 474] width 1111 height 625
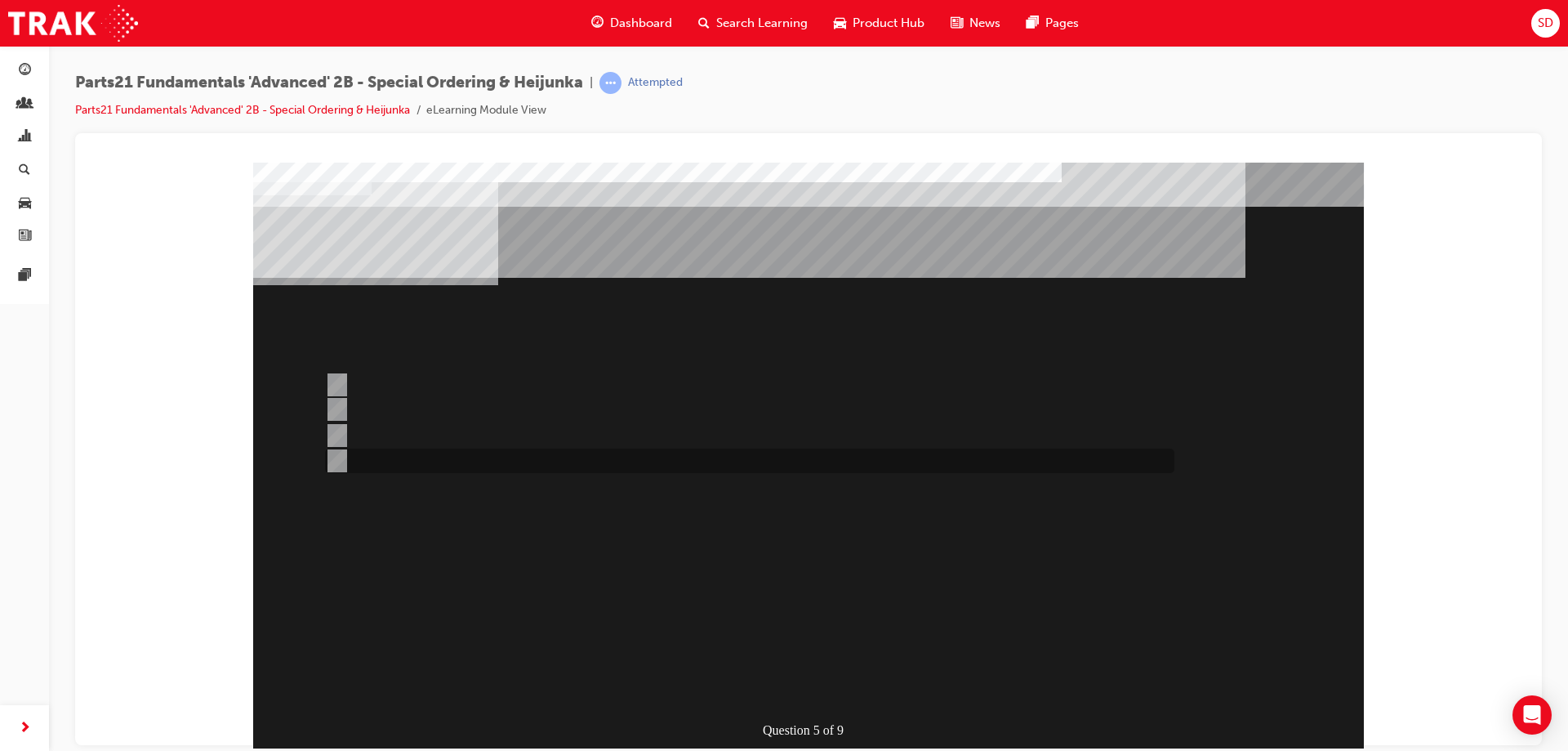
click at [414, 456] on div at bounding box center [745, 460] width 849 height 25
radio input "false"
radio input "true"
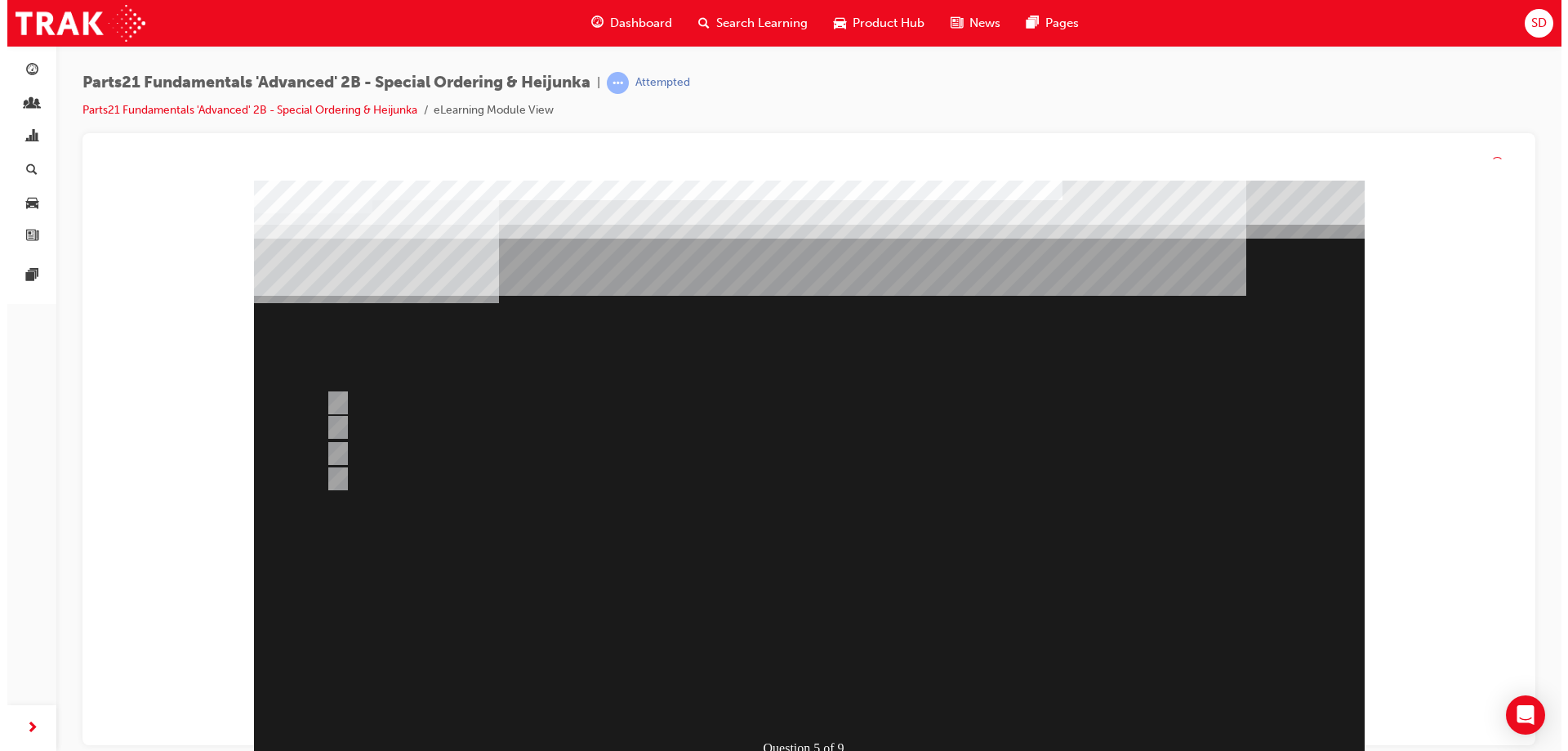
click at [540, 592] on div at bounding box center [809, 493] width 1111 height 625
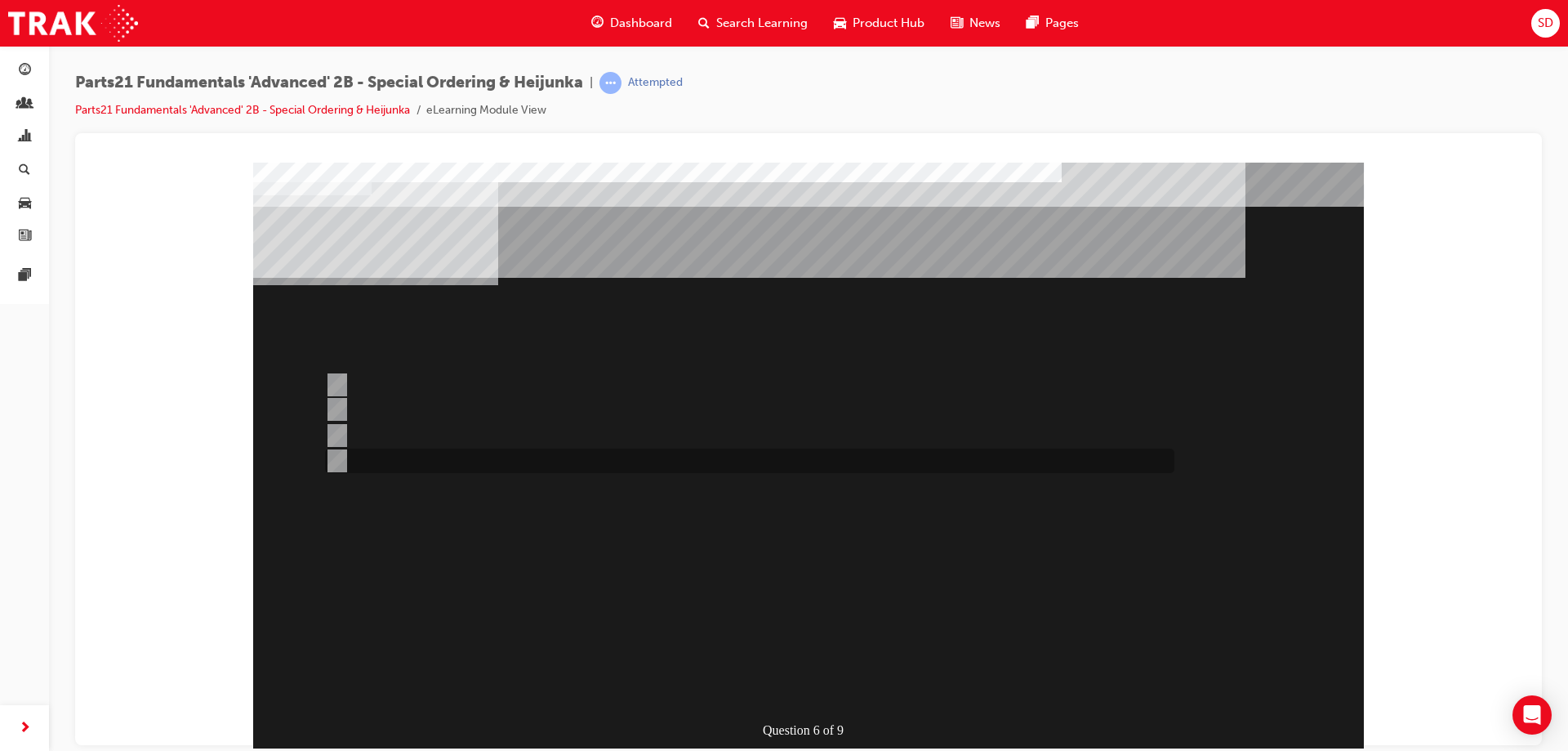
click at [400, 462] on div at bounding box center [745, 460] width 849 height 25
radio input "true"
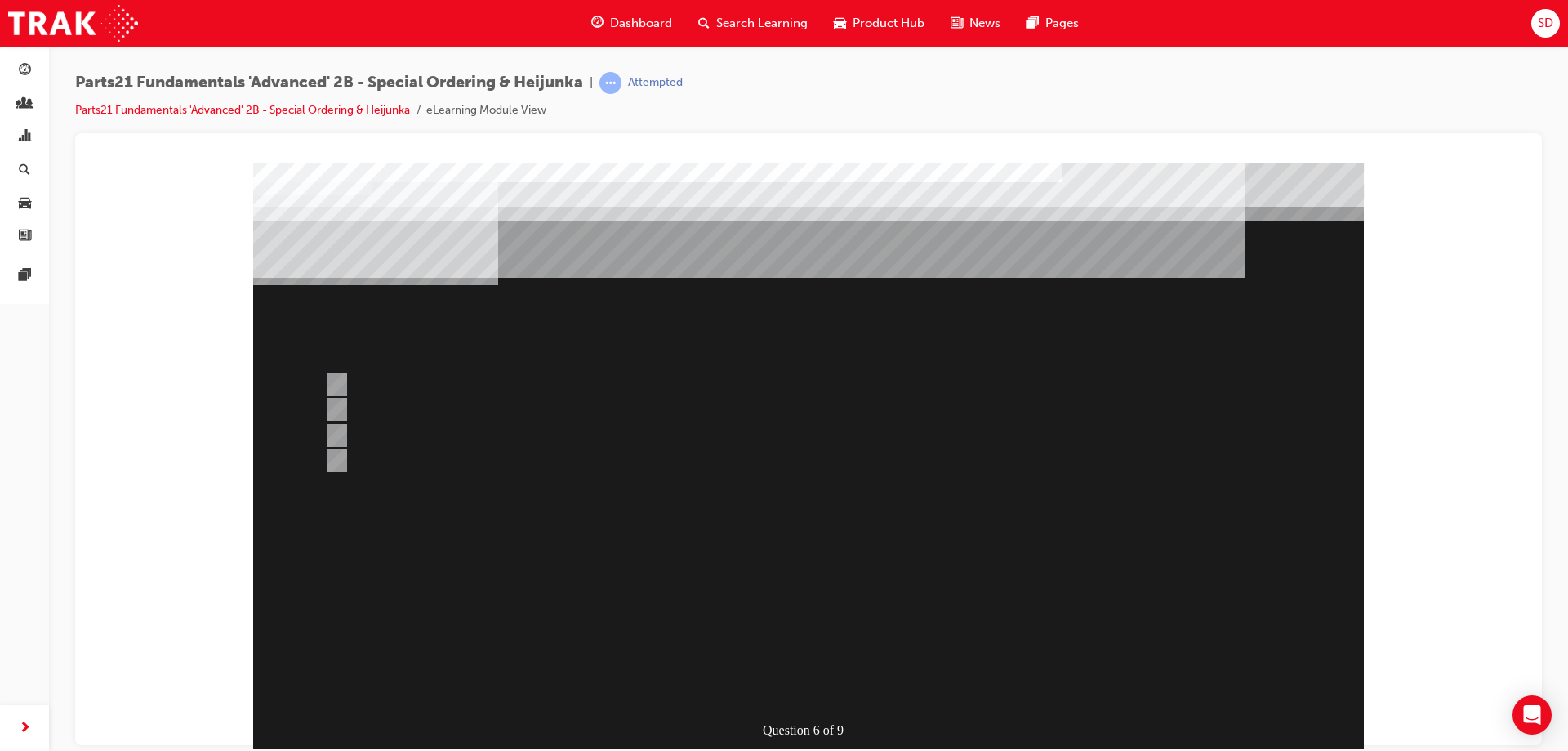
click at [423, 600] on div at bounding box center [809, 474] width 1111 height 625
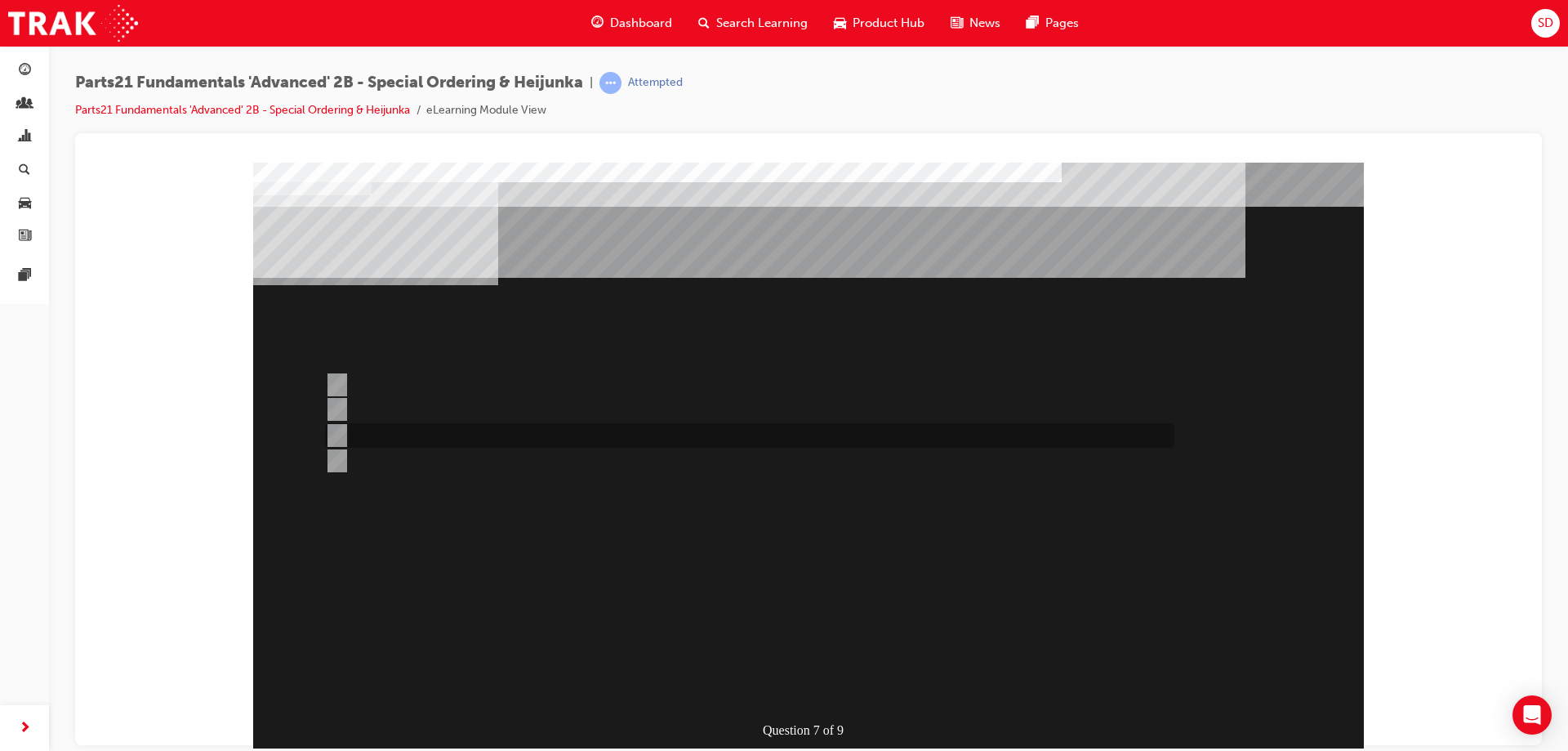
click at [414, 432] on div at bounding box center [745, 435] width 849 height 25
radio input "true"
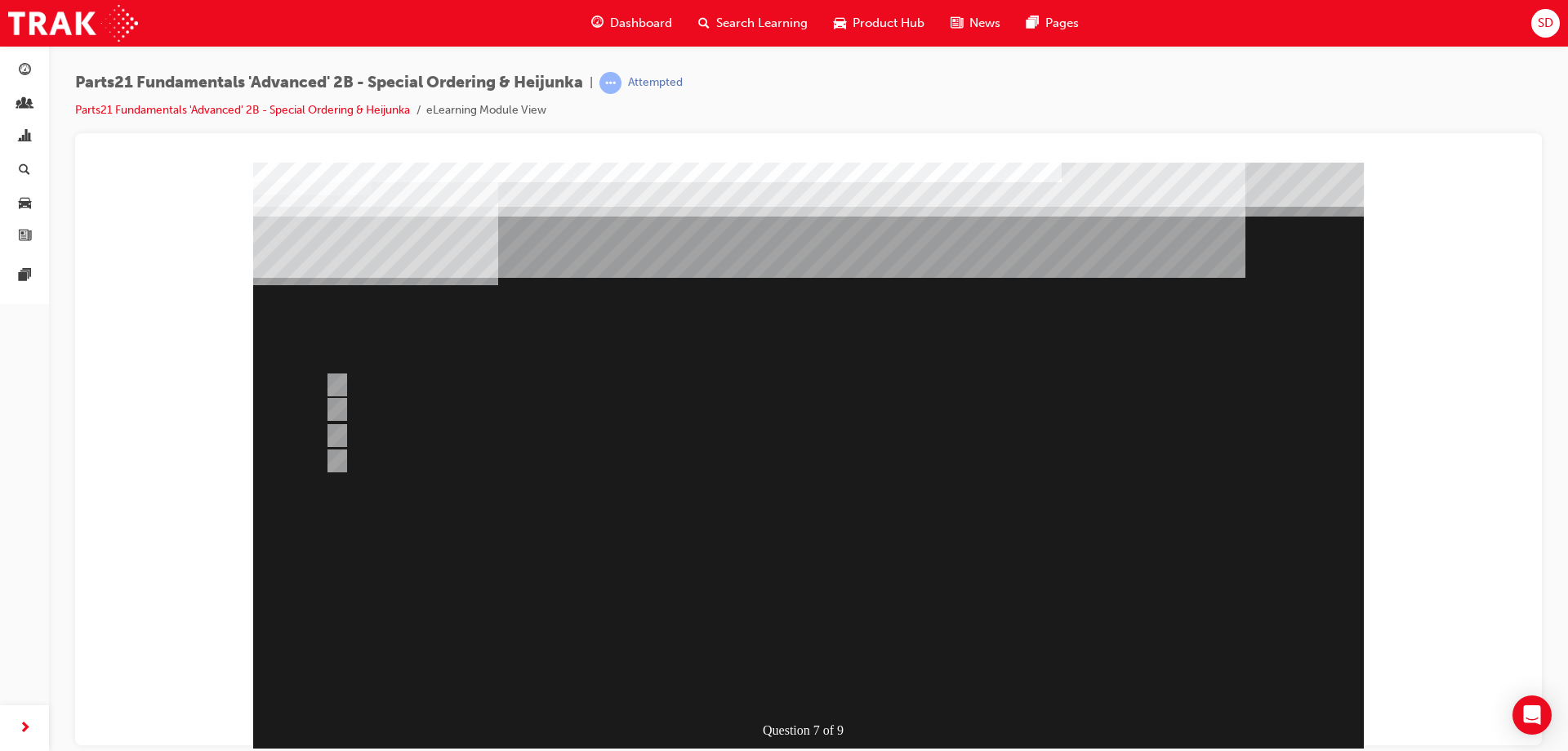
click at [388, 395] on div at bounding box center [809, 474] width 1111 height 625
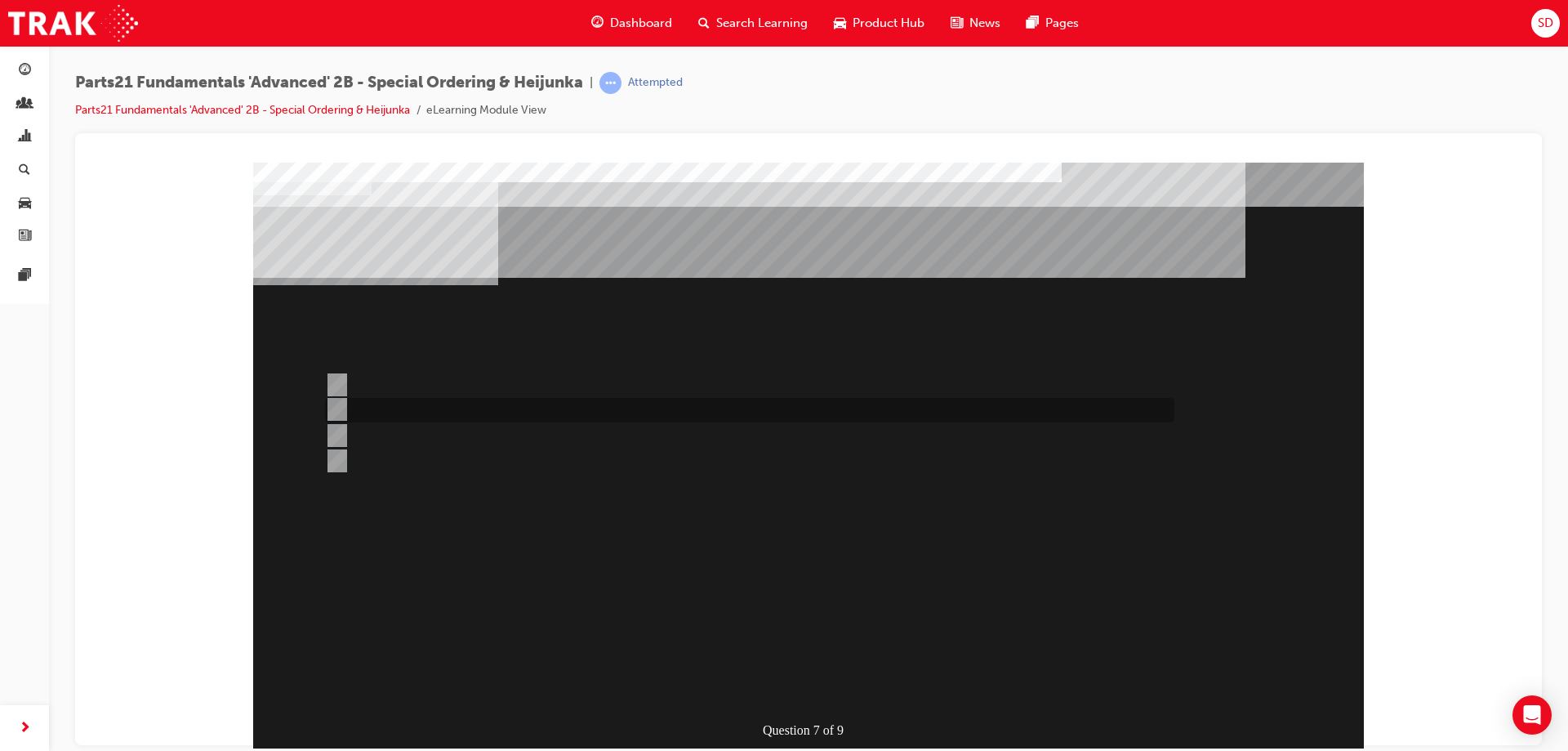
click at [388, 406] on div at bounding box center [745, 410] width 849 height 25
radio input "true"
click at [388, 380] on div at bounding box center [745, 385] width 849 height 25
radio input "true"
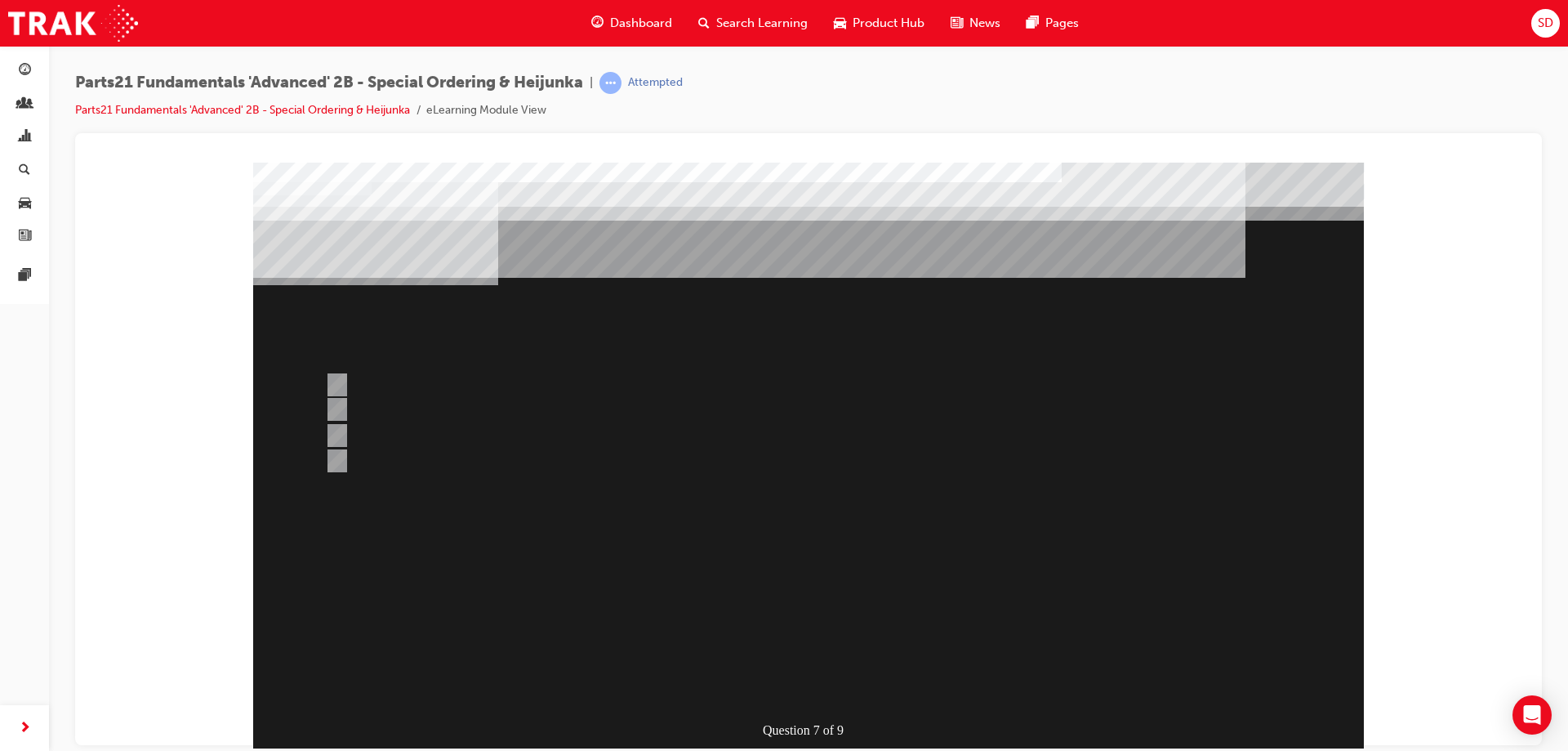
click at [524, 529] on div at bounding box center [809, 474] width 1111 height 625
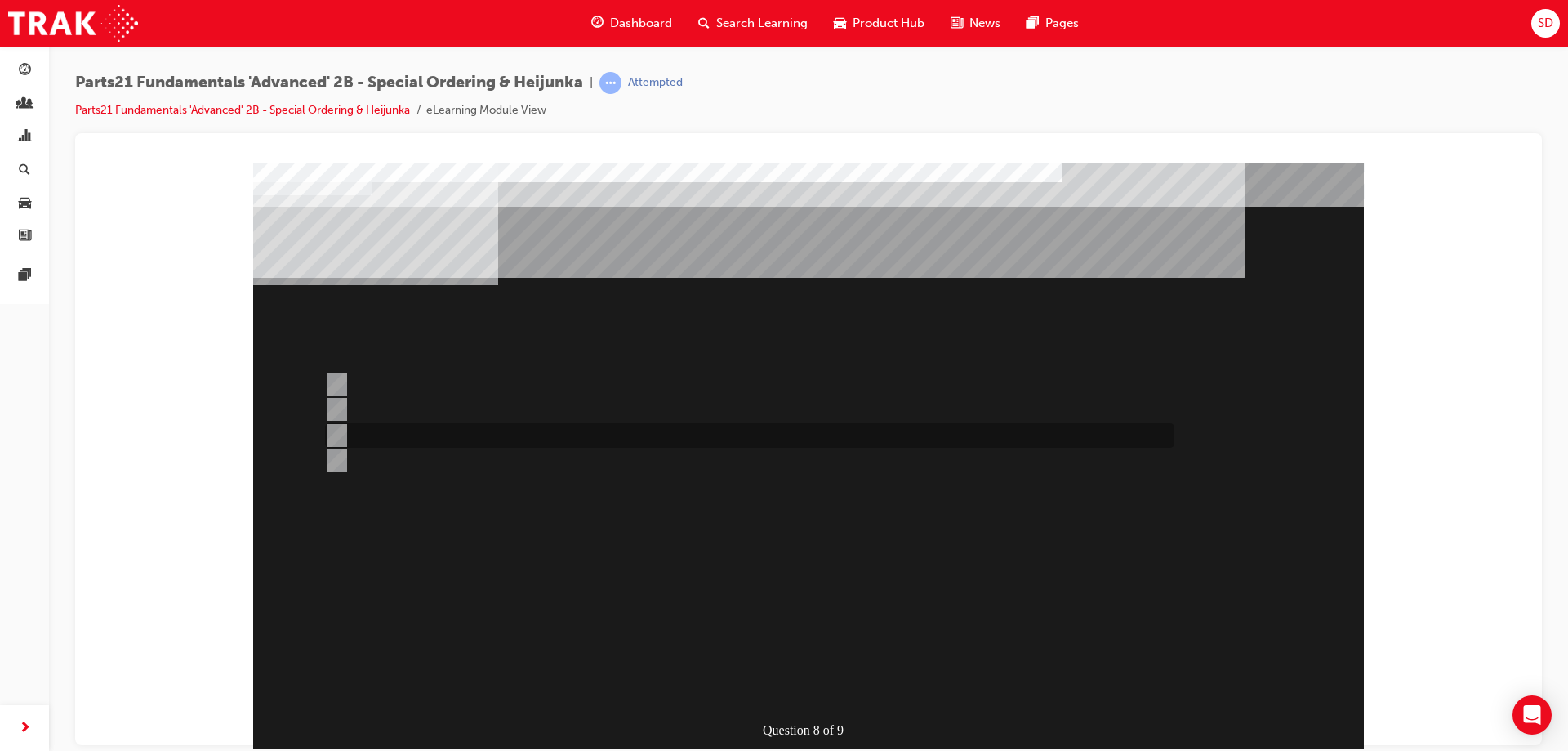
click at [557, 426] on div at bounding box center [745, 435] width 849 height 25
radio input "true"
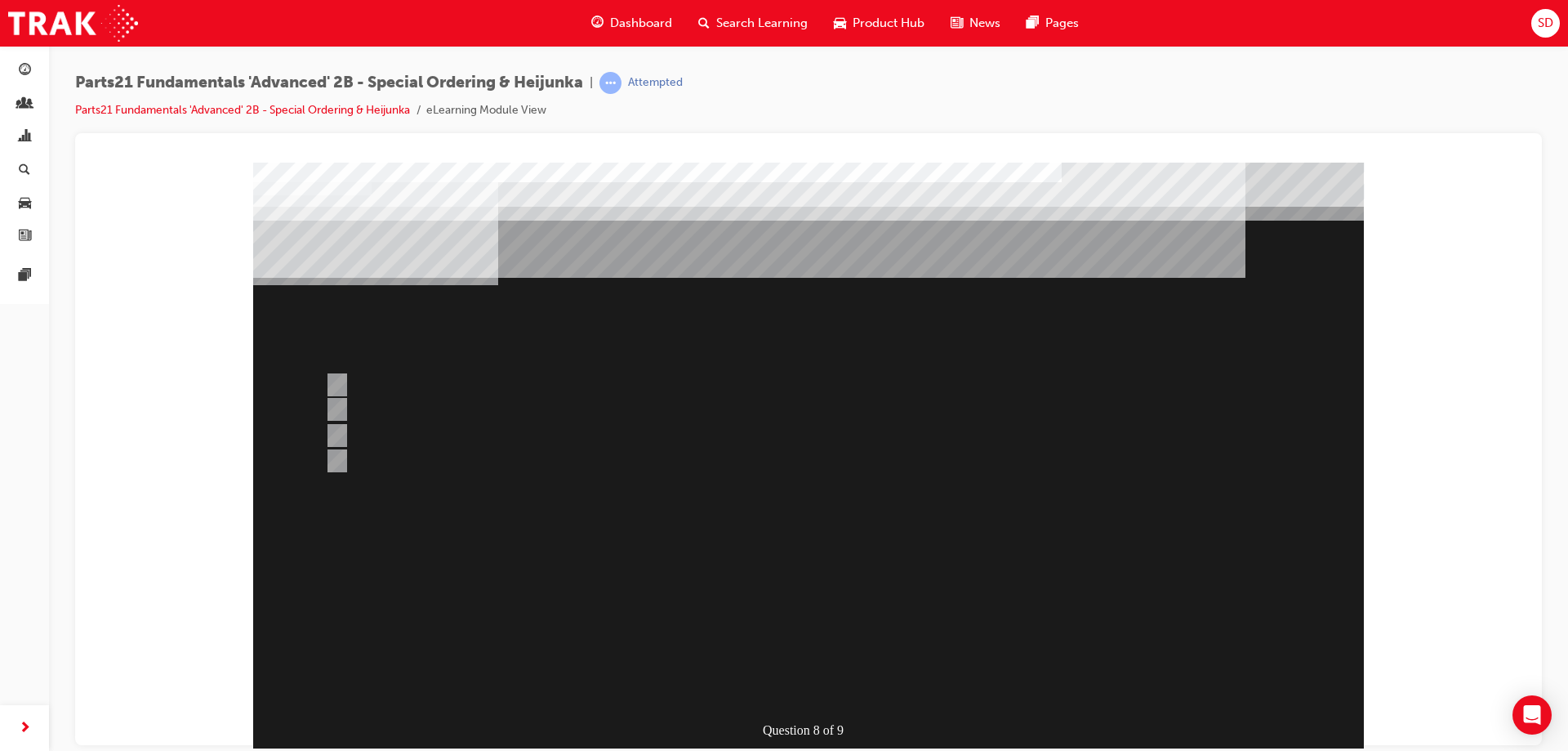
click at [696, 636] on div at bounding box center [809, 474] width 1111 height 625
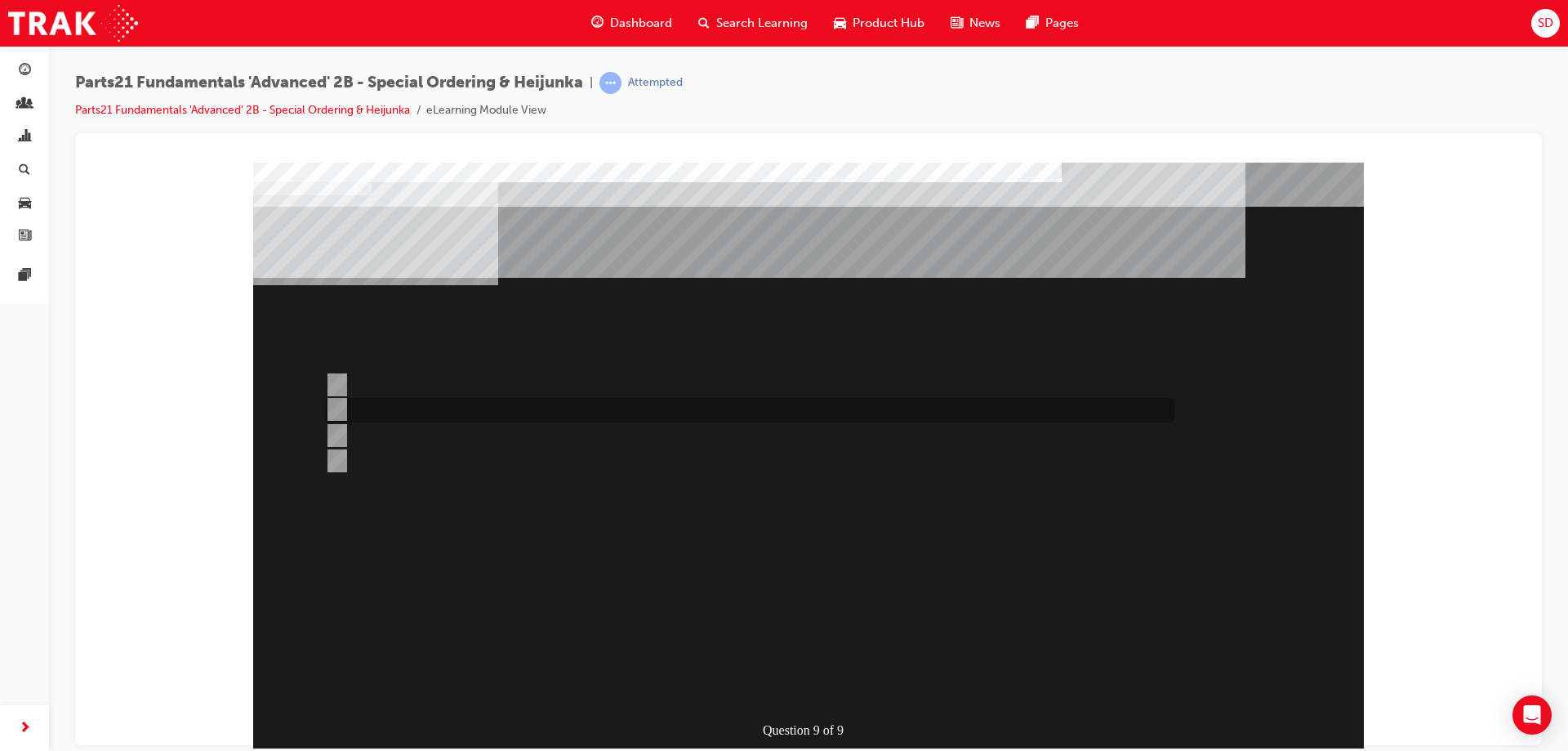
click at [340, 406] on input "Production Smoothing" at bounding box center [335, 409] width 18 height 18
radio input "true"
click at [819, 626] on div "" at bounding box center [651, 601] width 795 height 49
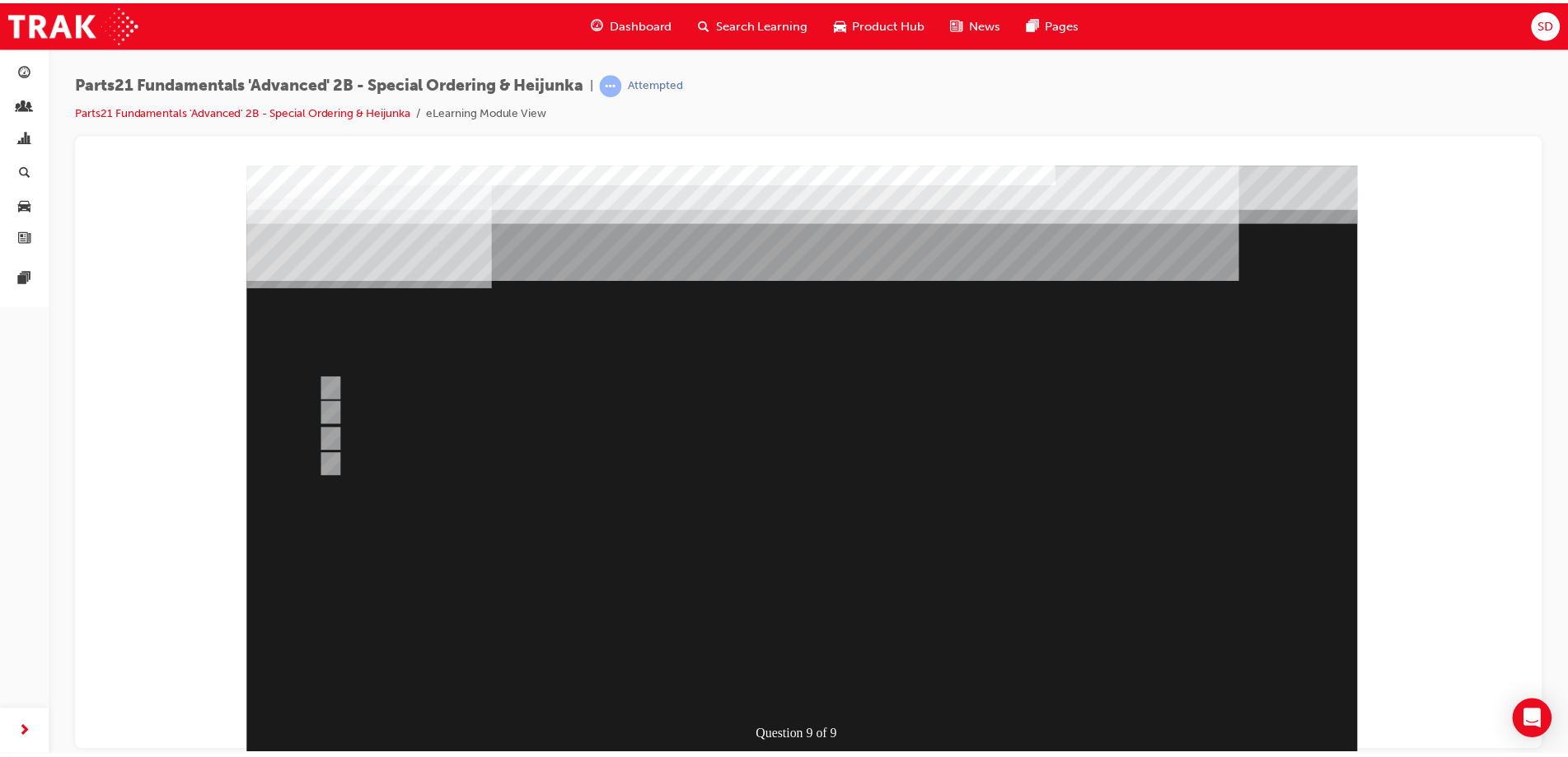
click at [613, 565] on div at bounding box center [808, 479] width 1121 height 630
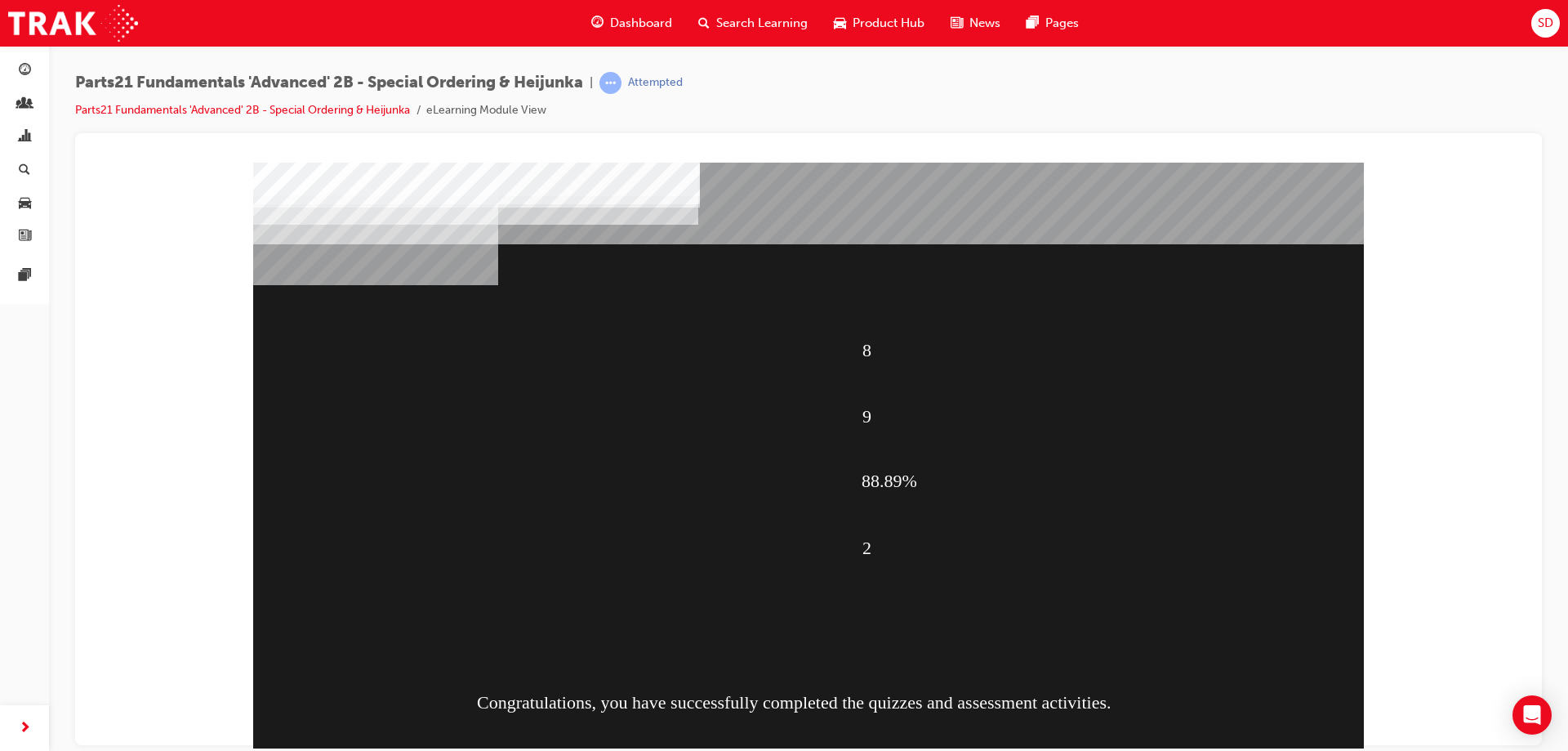
click at [448, 566] on div "8 9 88.89% 2 Congratulations, you have successfully completed the quizzes and a…" at bounding box center [809, 456] width 1111 height 588
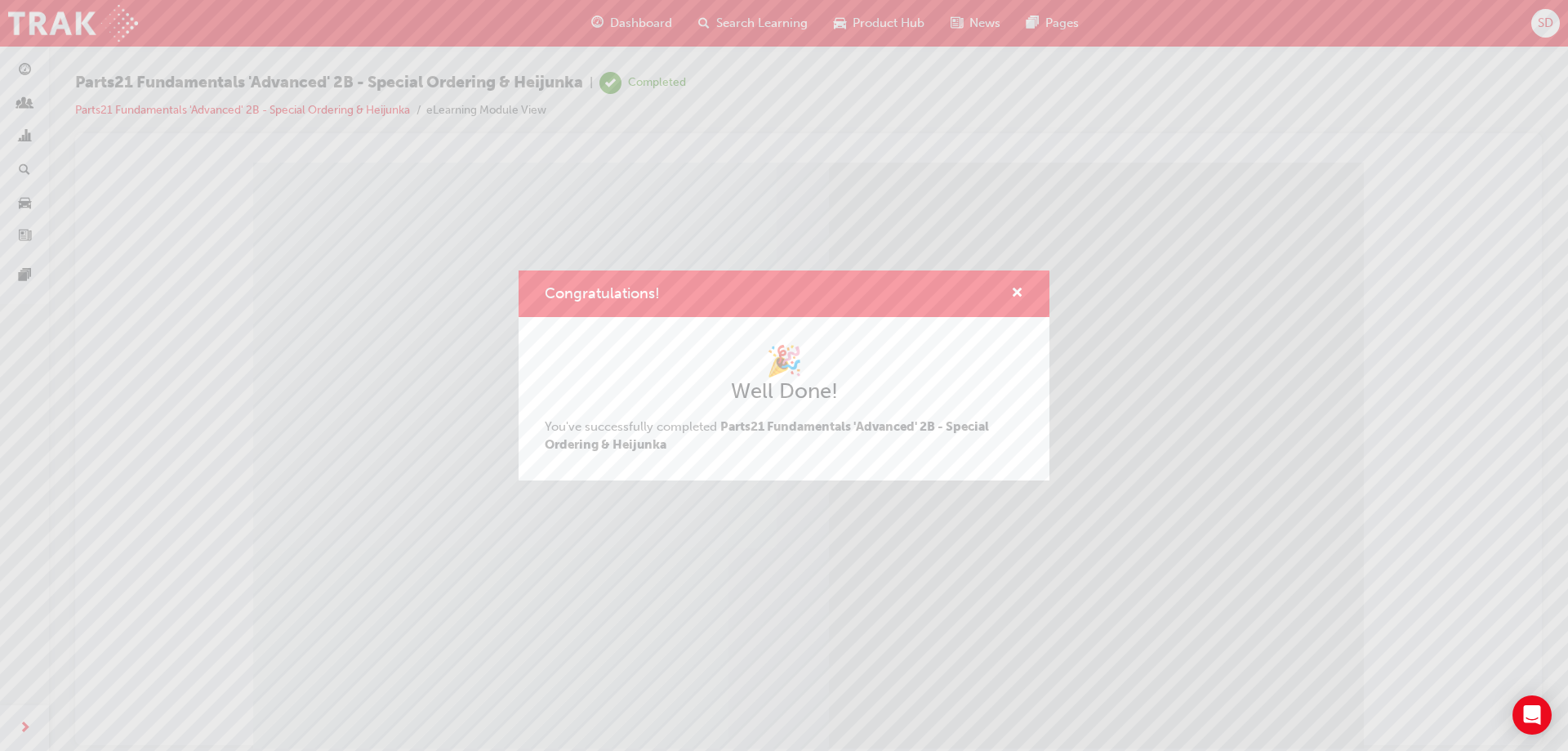
click at [358, 307] on div "Congratulations! 🎉 Well Done! You've successfully completed Parts21 Fundamental…" at bounding box center [784, 376] width 1568 height 751
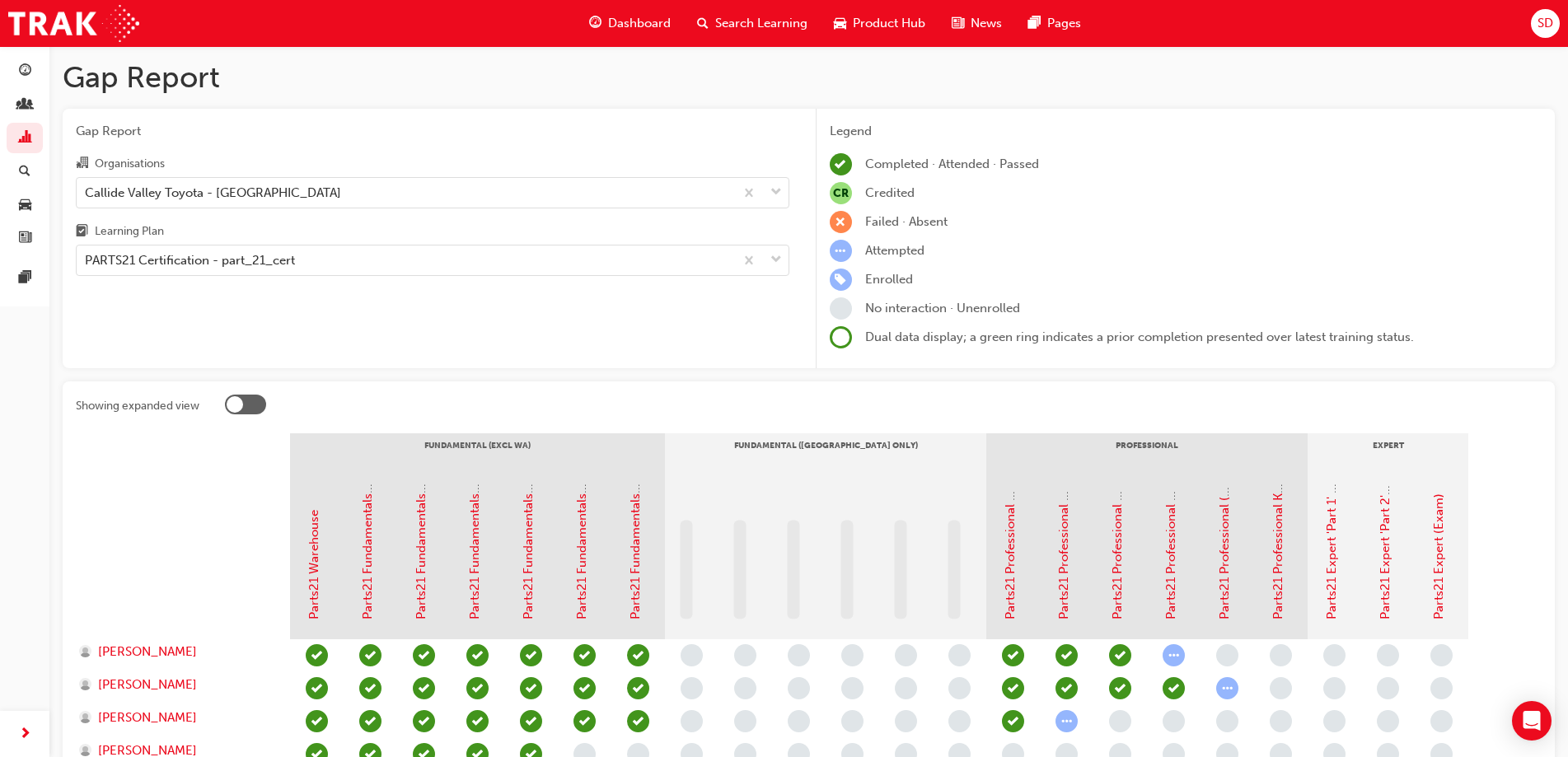
scroll to position [152, 0]
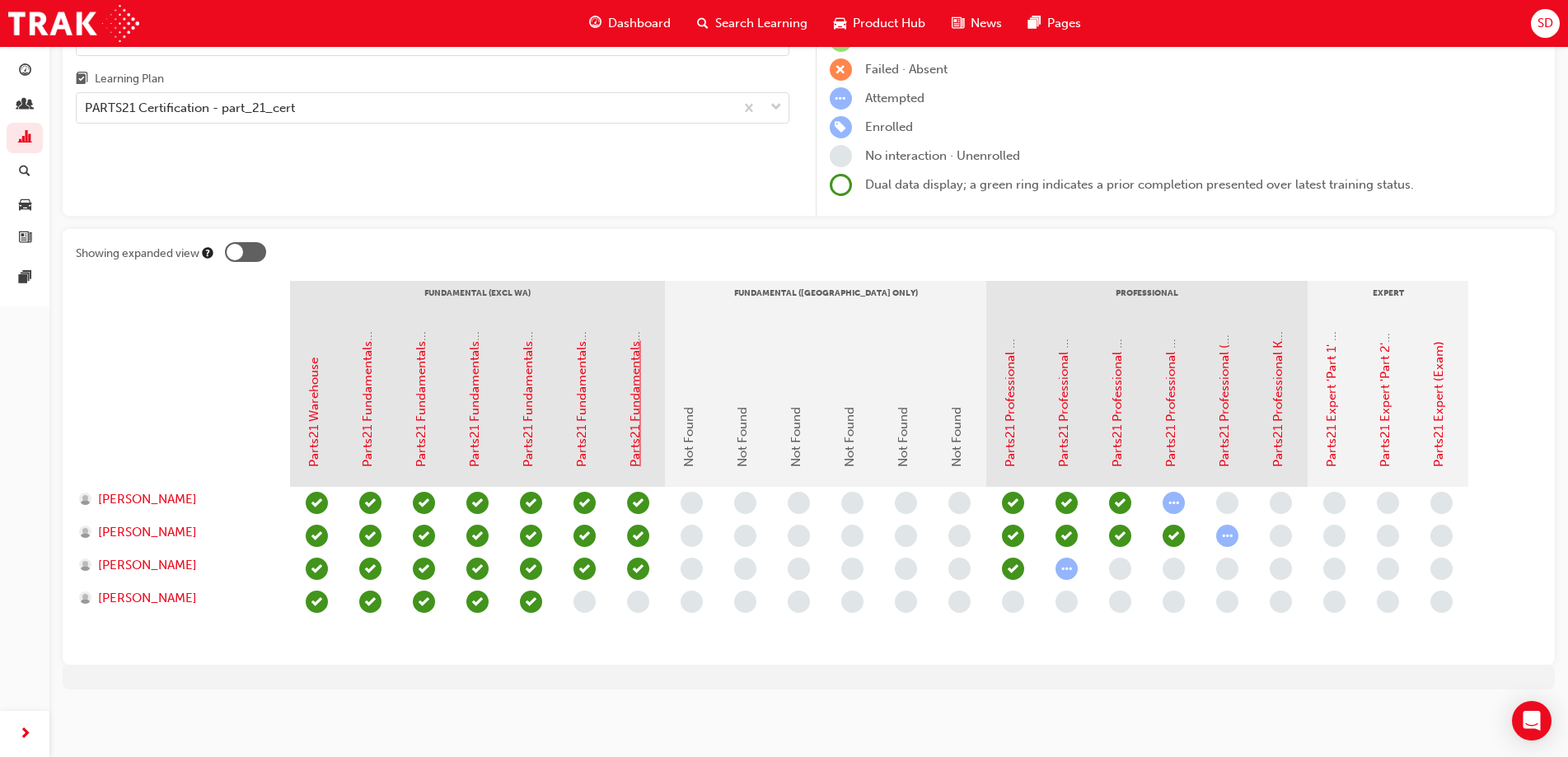
click at [635, 441] on link "Parts21 Fundamentals 'Advanced' 2C - Value Chain" at bounding box center [635, 322] width 15 height 290
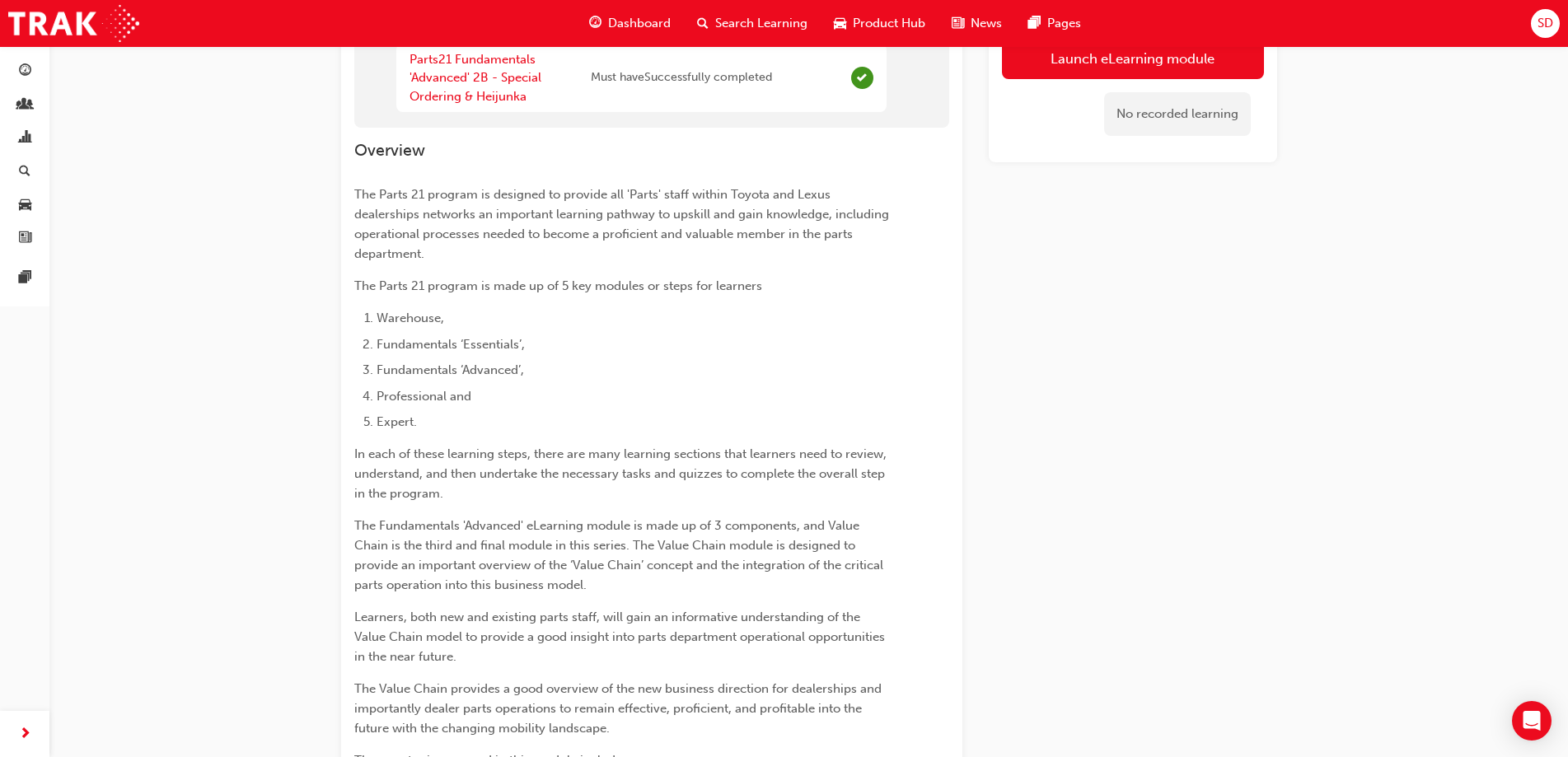
scroll to position [811, 0]
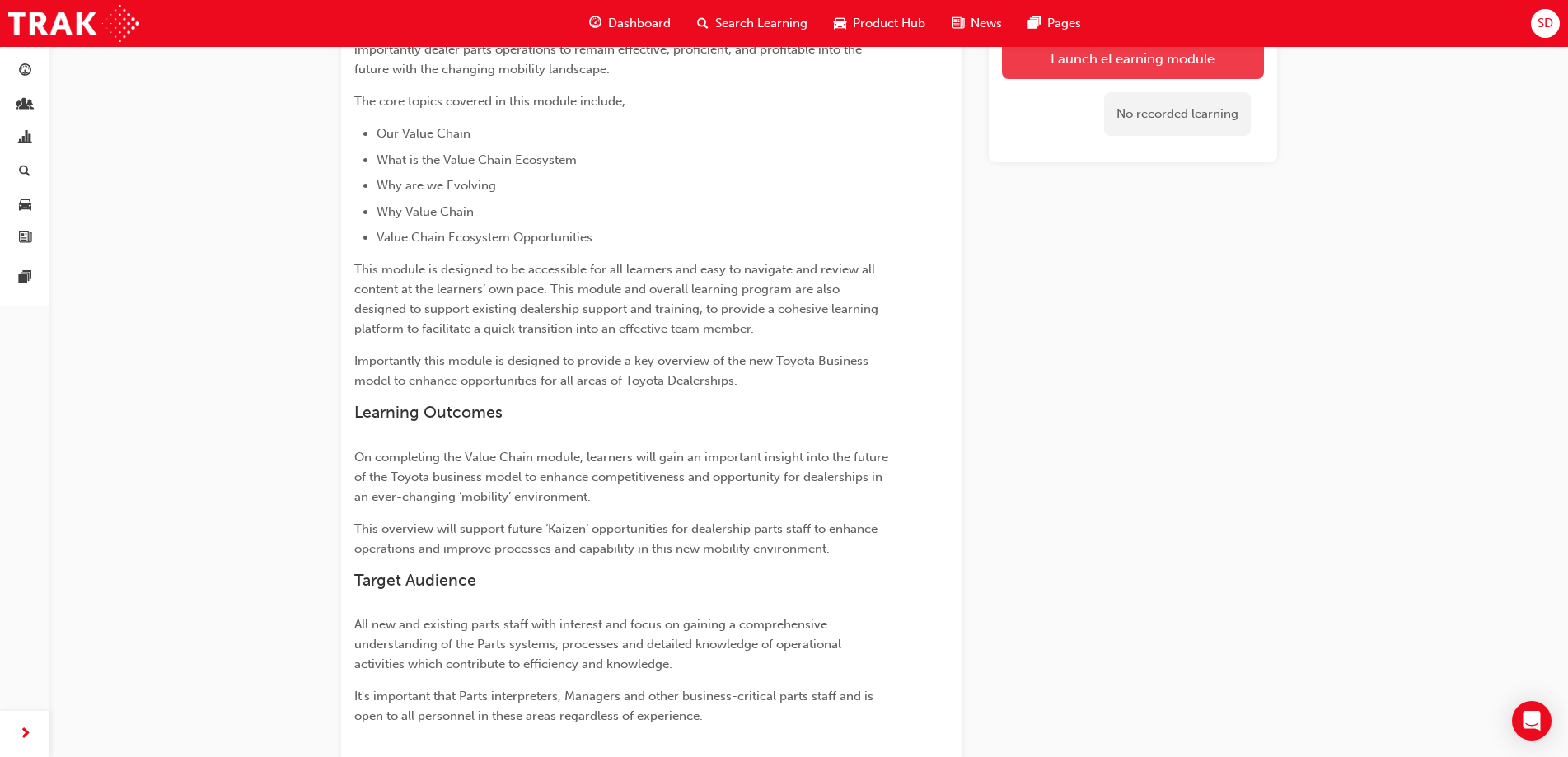
click at [1032, 70] on button "Launch eLearning module" at bounding box center [1133, 58] width 262 height 41
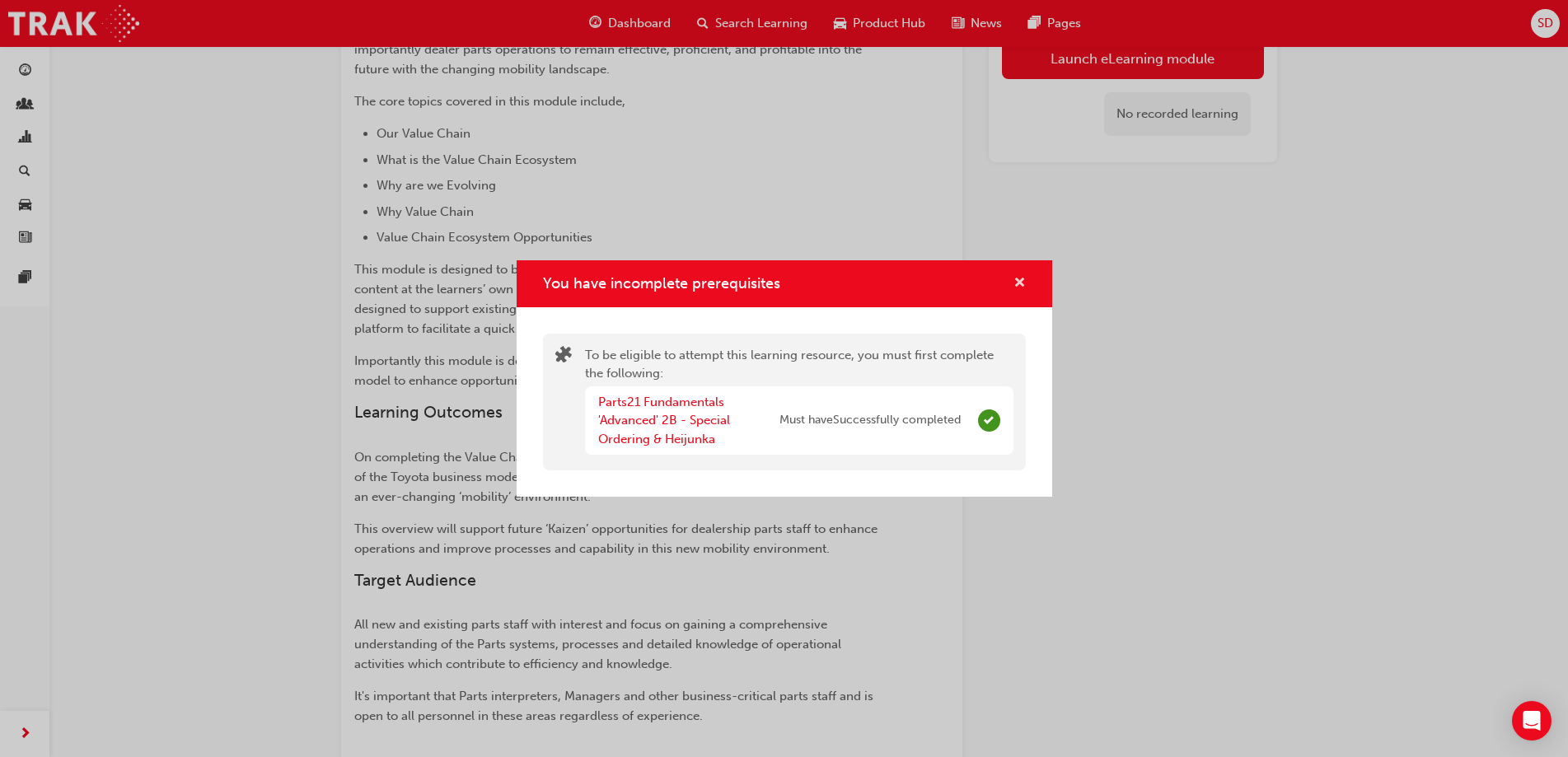
click at [1019, 280] on span "cross-icon" at bounding box center [1019, 284] width 12 height 15
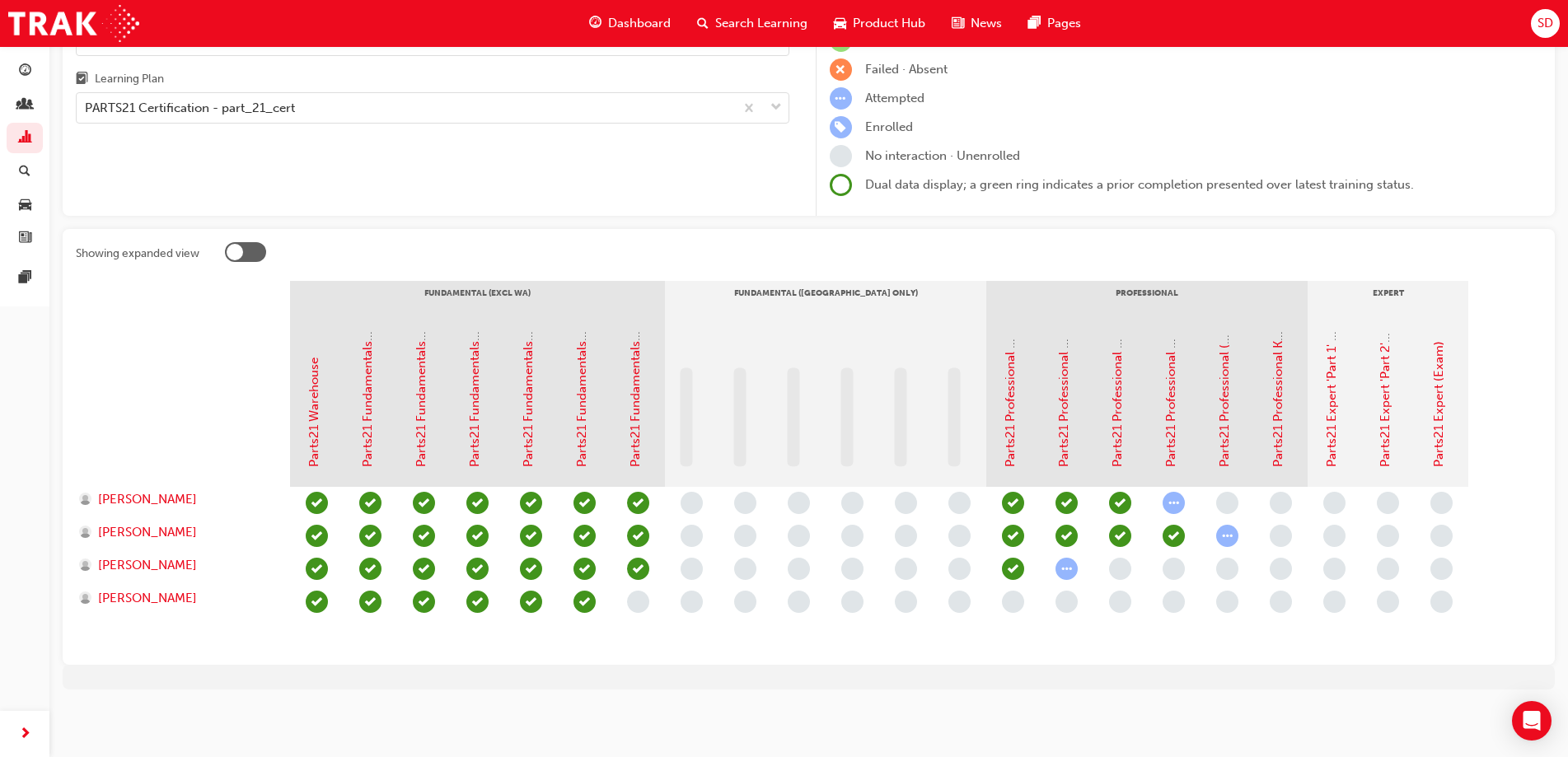
scroll to position [152, 0]
click at [635, 454] on link "Parts21 Fundamentals 'Advanced' 2C - Value Chain" at bounding box center [635, 322] width 15 height 290
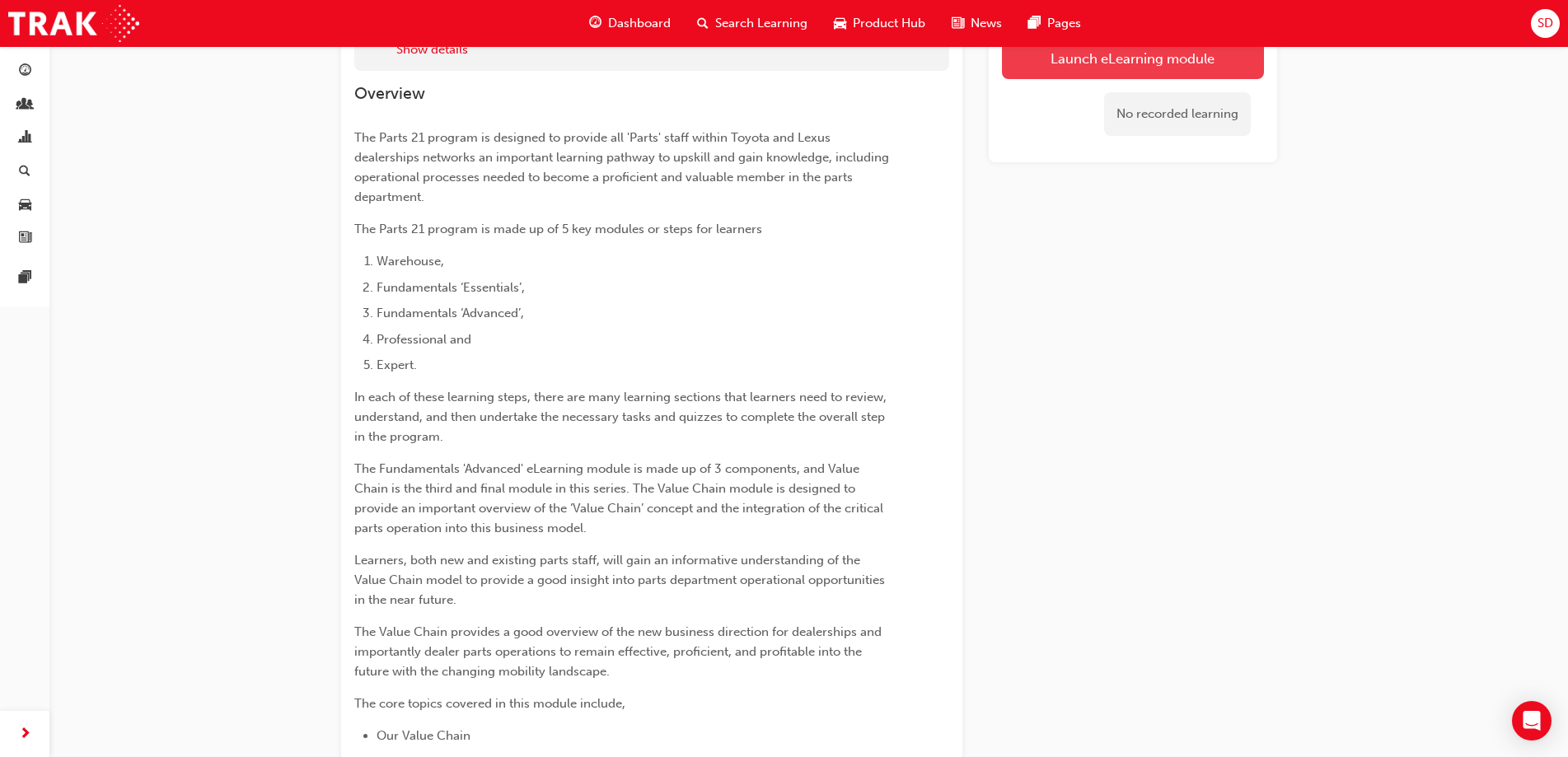
click at [1055, 60] on button "Launch eLearning module" at bounding box center [1133, 58] width 262 height 41
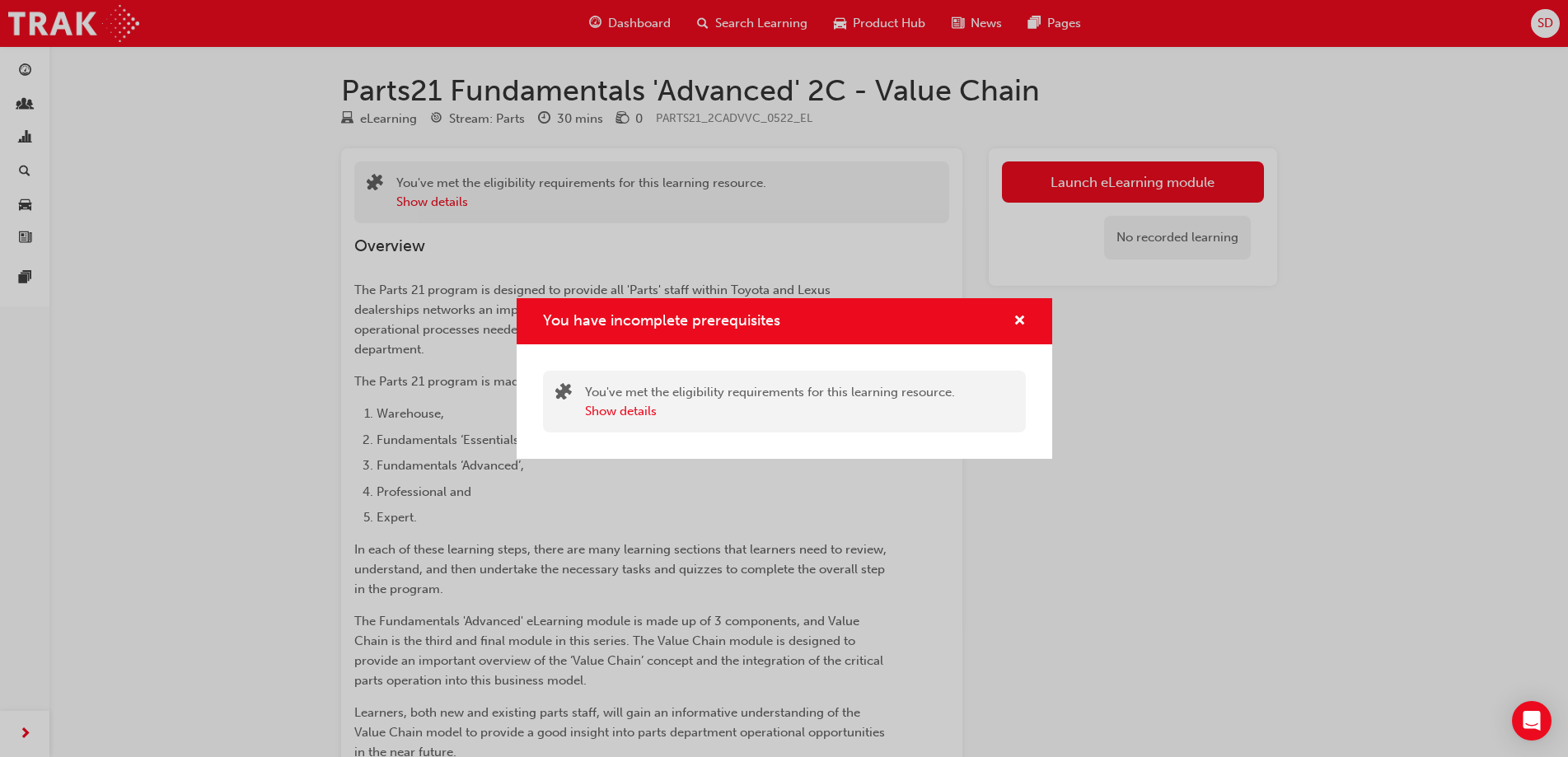
click at [1077, 179] on div "You have incomplete prerequisites You've met the eligibility requirements for t…" at bounding box center [784, 378] width 1568 height 757
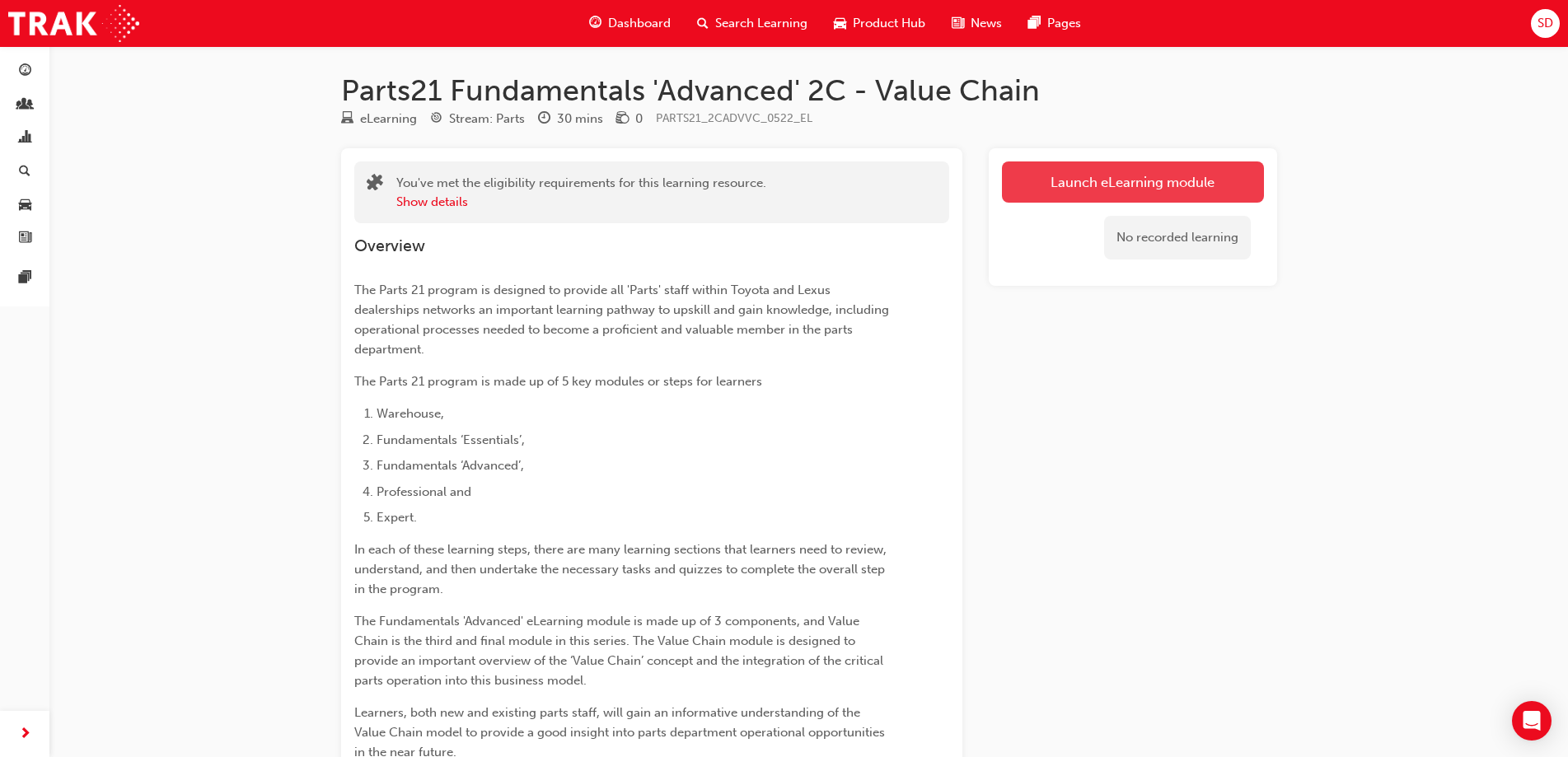
click at [1077, 179] on button "Launch eLearning module" at bounding box center [1133, 181] width 262 height 41
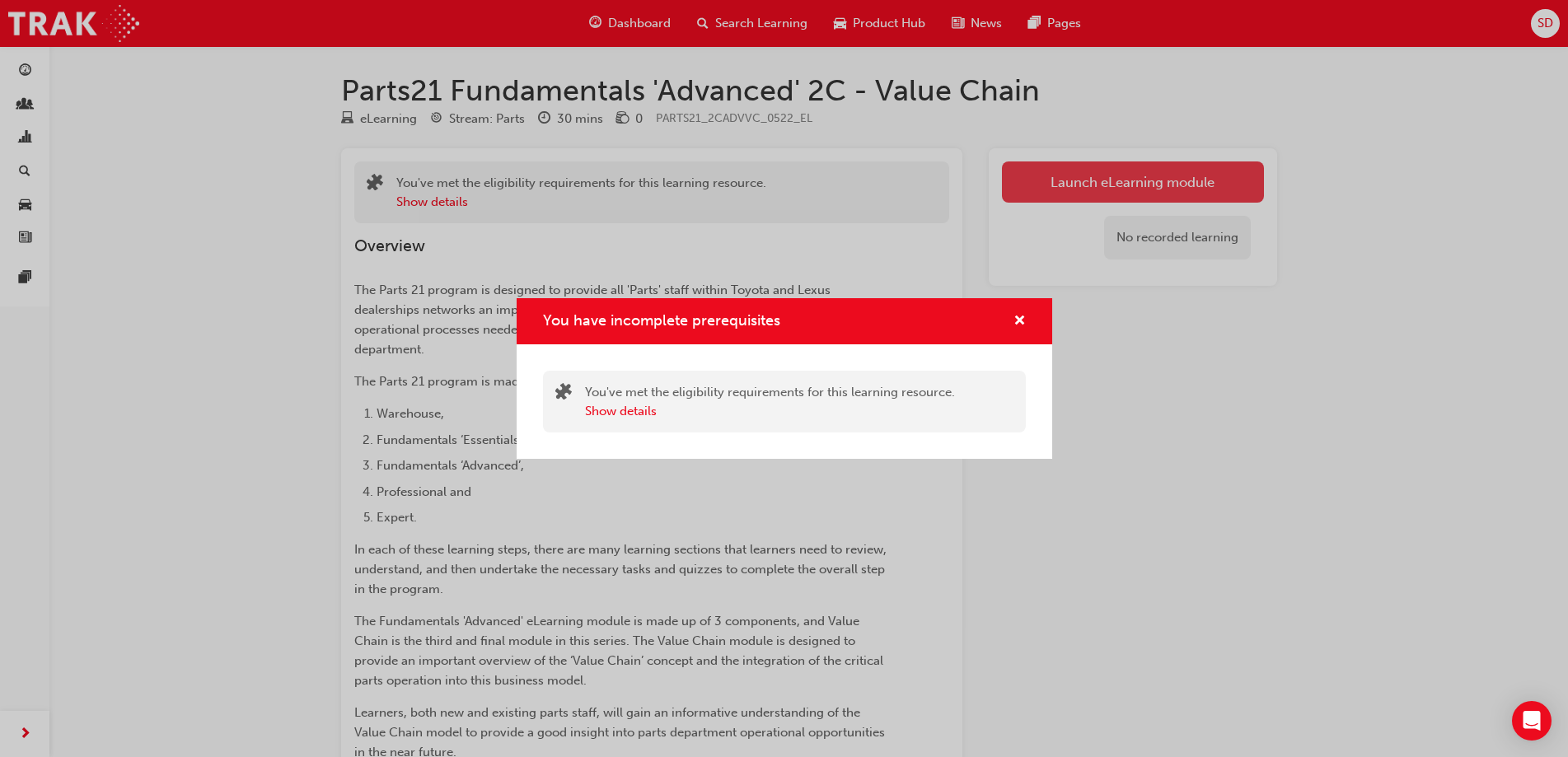
click at [1077, 179] on div "You have incomplete prerequisites You've met the eligibility requirements for t…" at bounding box center [784, 378] width 1568 height 757
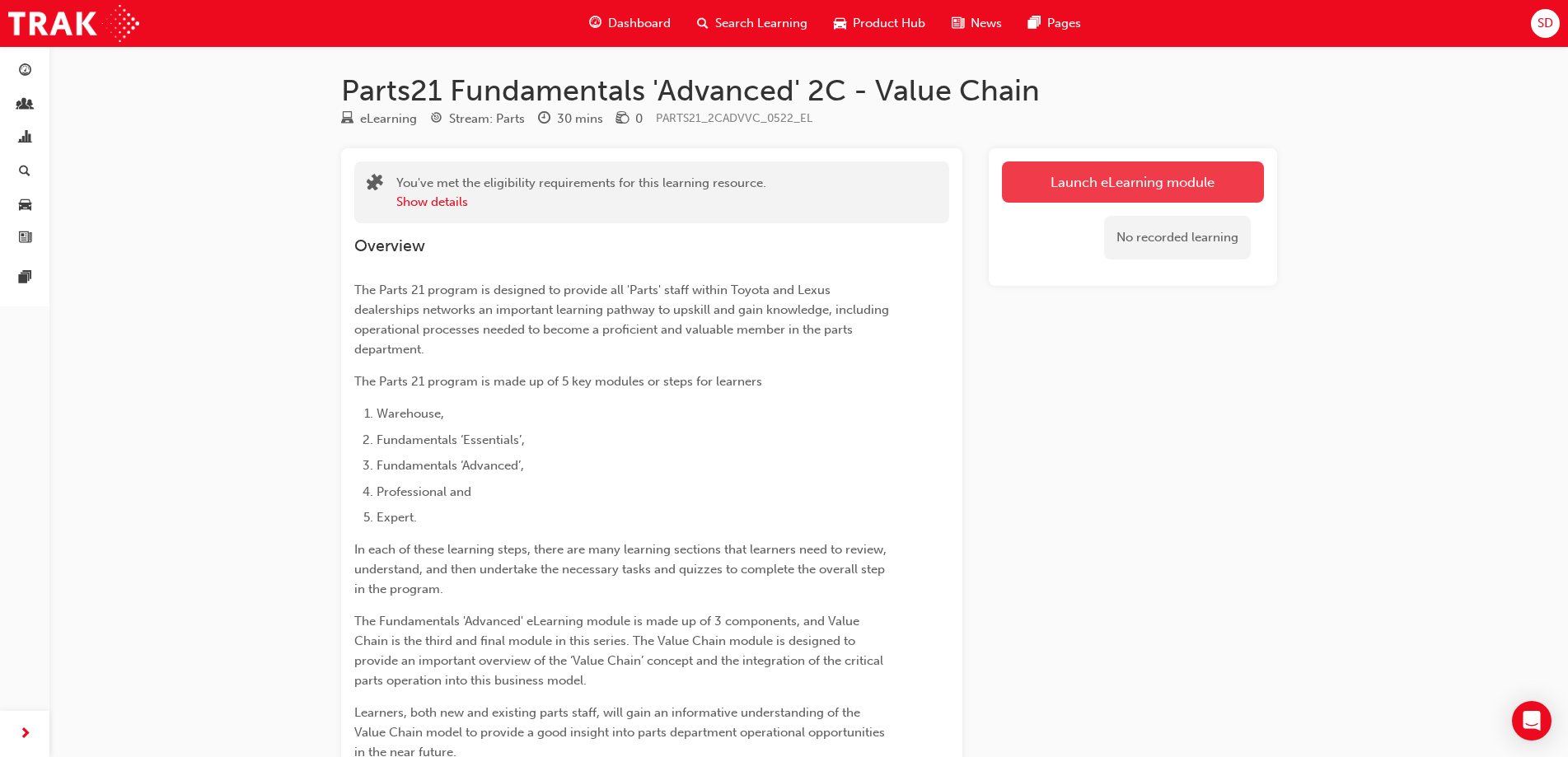
click at [1077, 179] on button "Launch eLearning module" at bounding box center [1133, 181] width 262 height 41
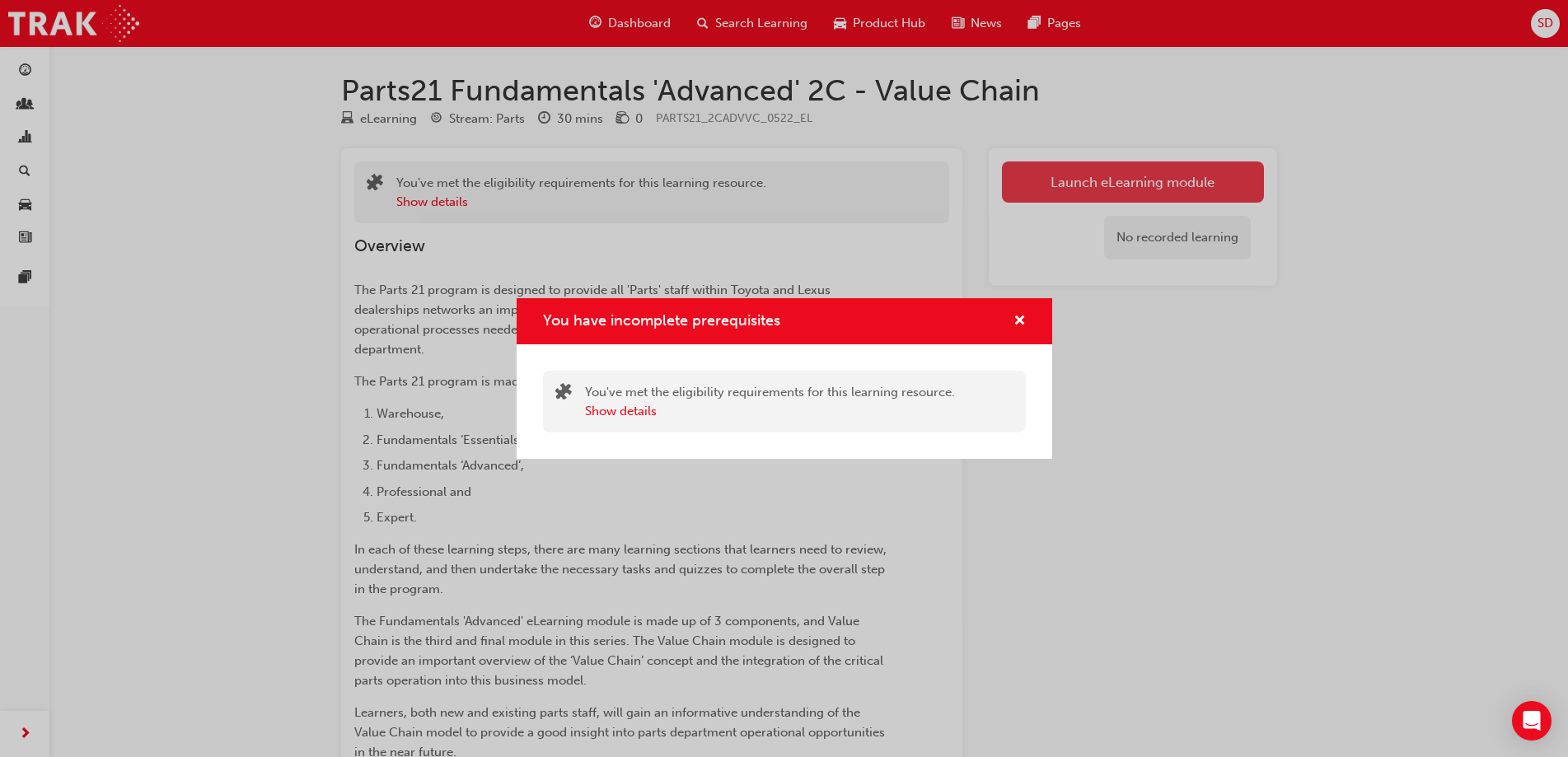
click at [1077, 179] on div "You have incomplete prerequisites You've met the eligibility requirements for t…" at bounding box center [784, 378] width 1568 height 757
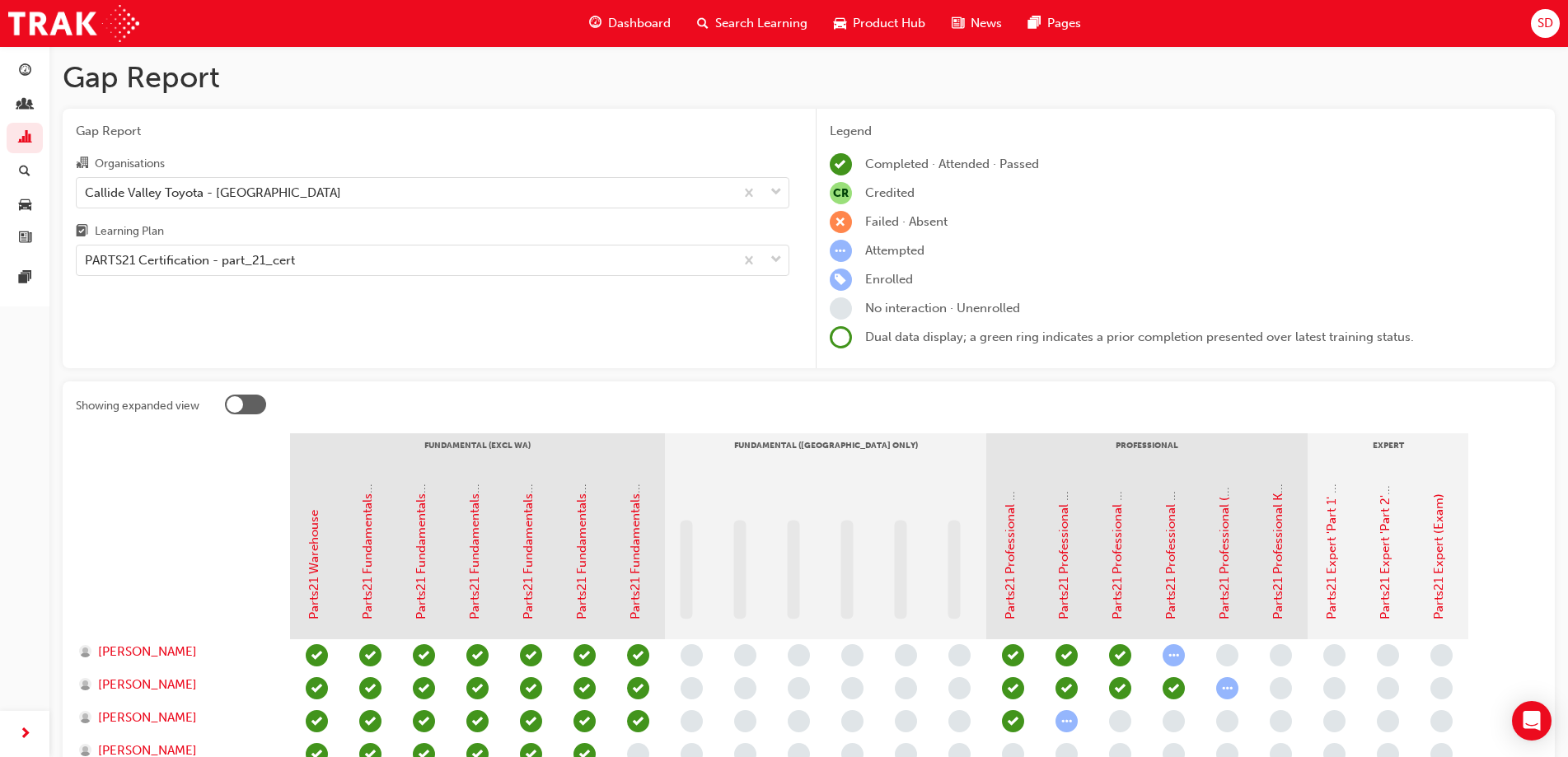
scroll to position [152, 0]
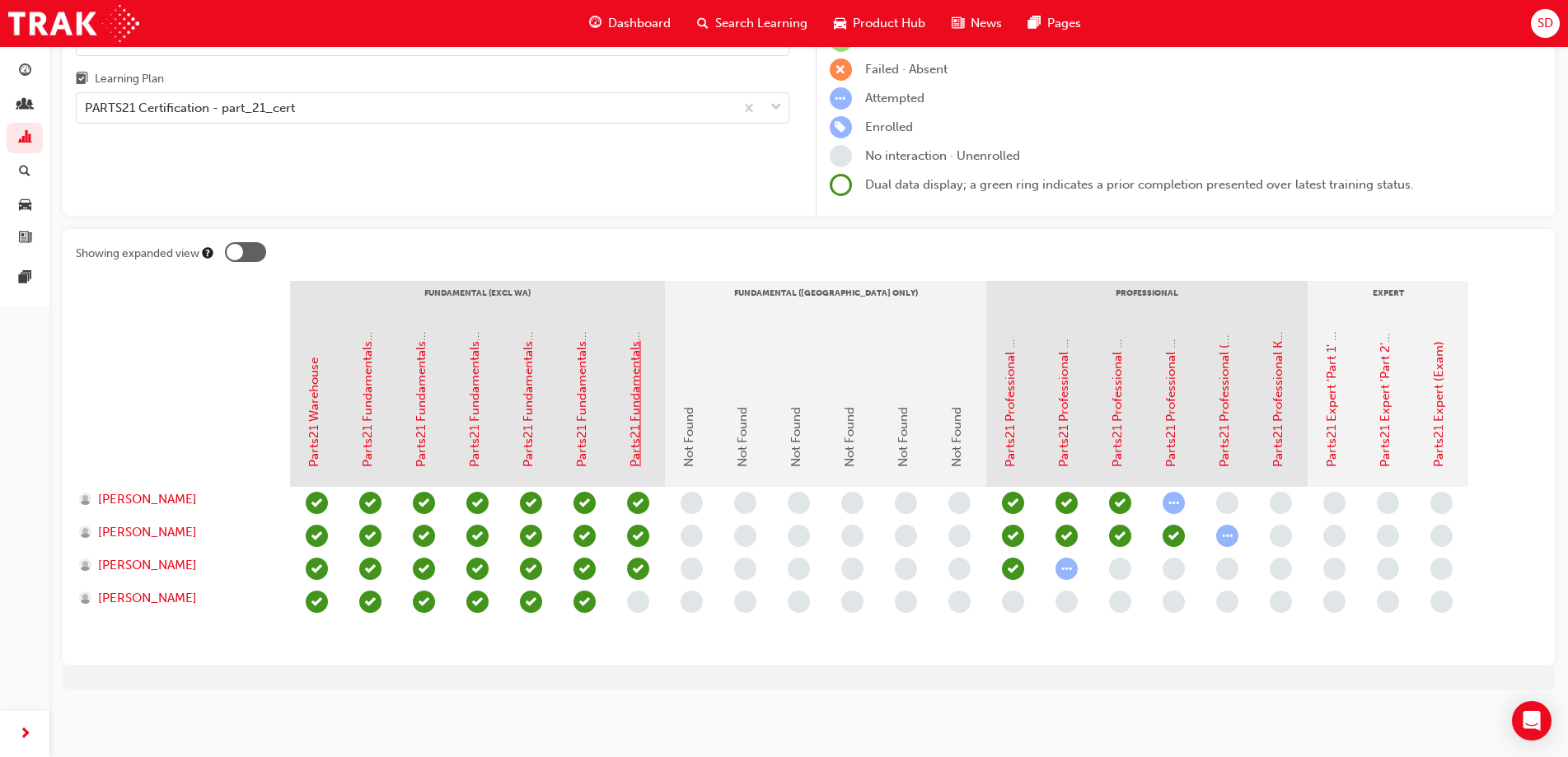
click at [636, 422] on link "Parts21 Fundamentals 'Advanced' 2C - Value Chain" at bounding box center [635, 322] width 15 height 290
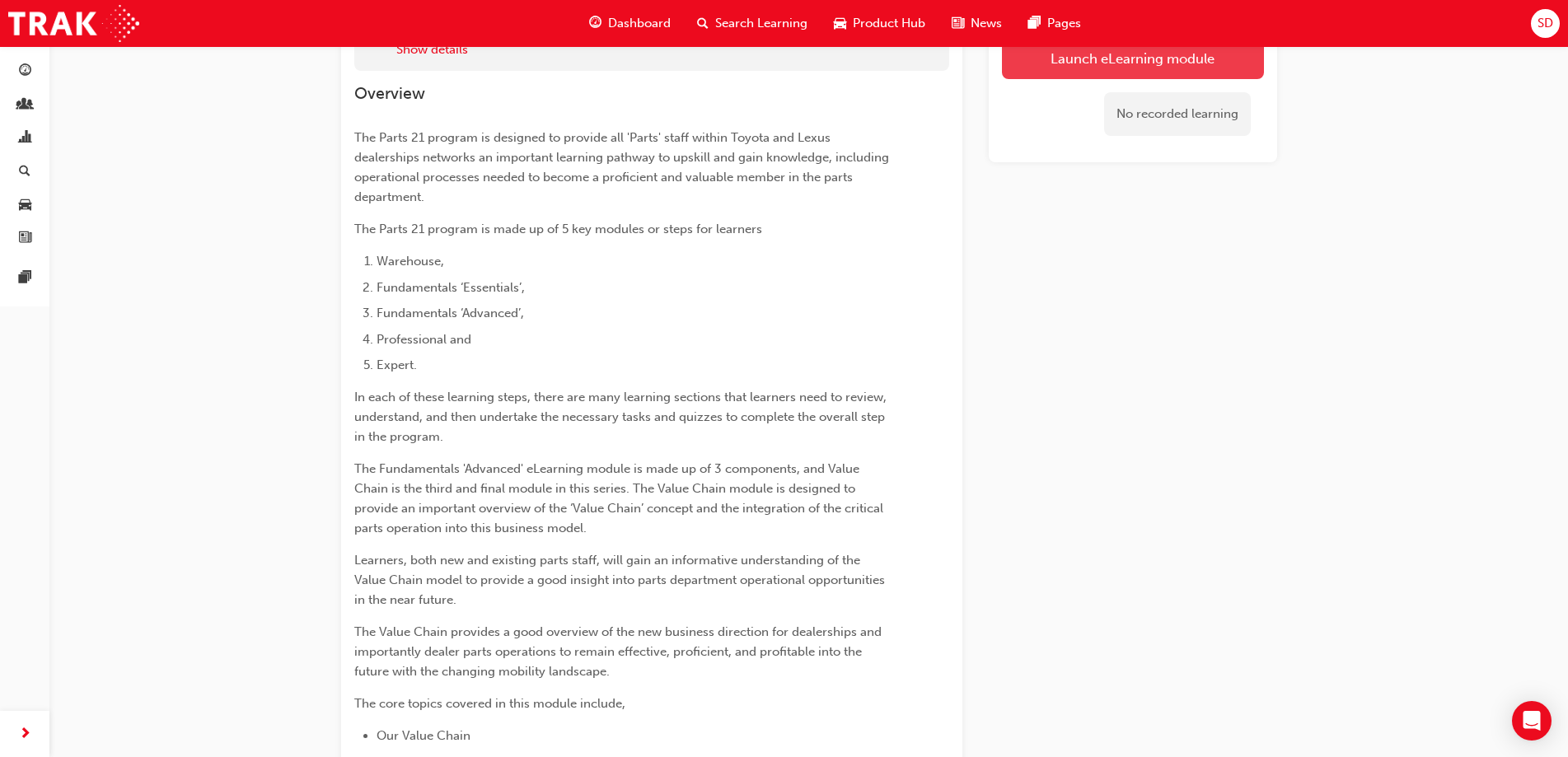
click at [1054, 68] on button "Launch eLearning module" at bounding box center [1133, 58] width 262 height 41
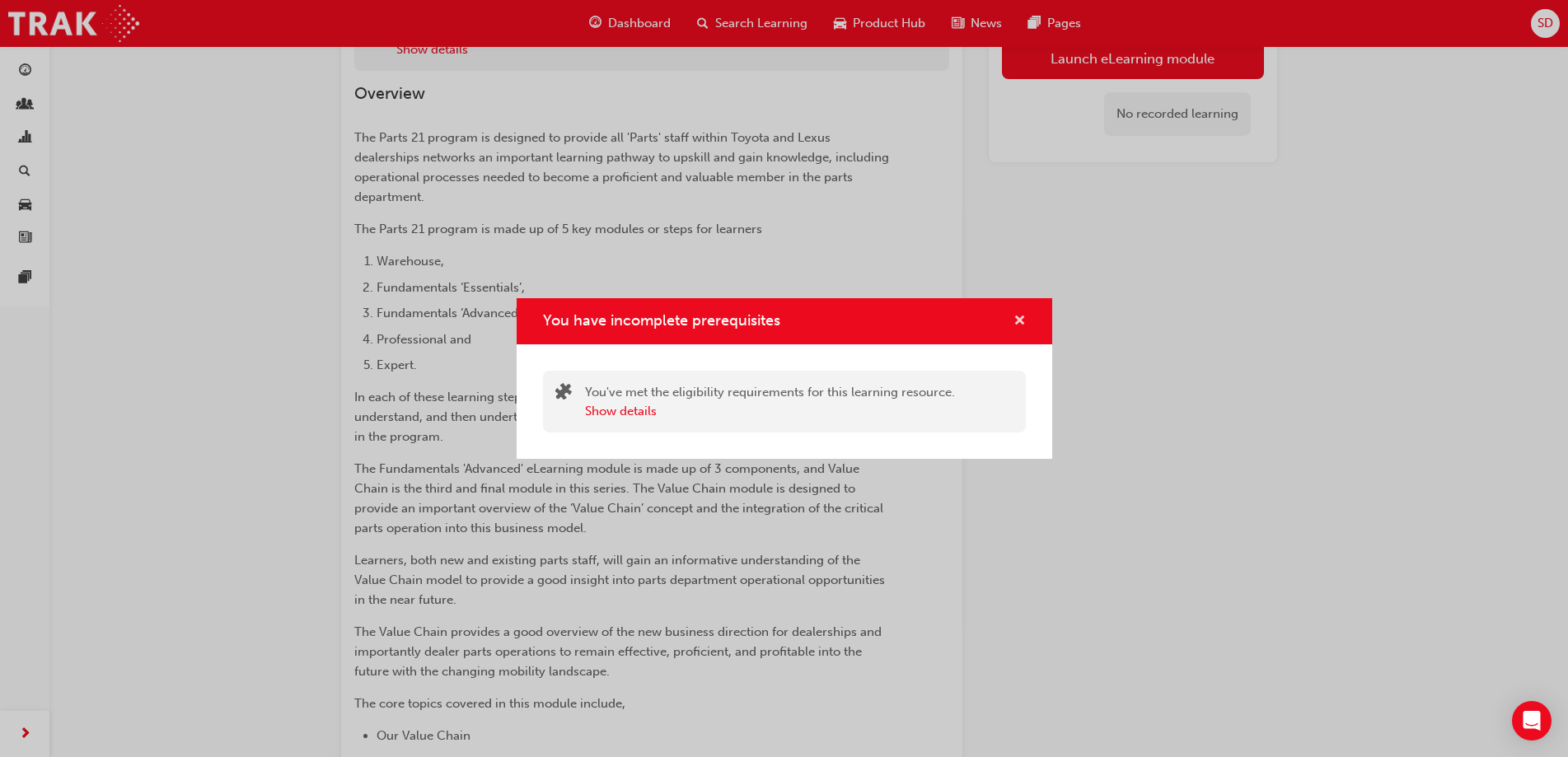
click at [1021, 321] on span "cross-icon" at bounding box center [1019, 322] width 12 height 15
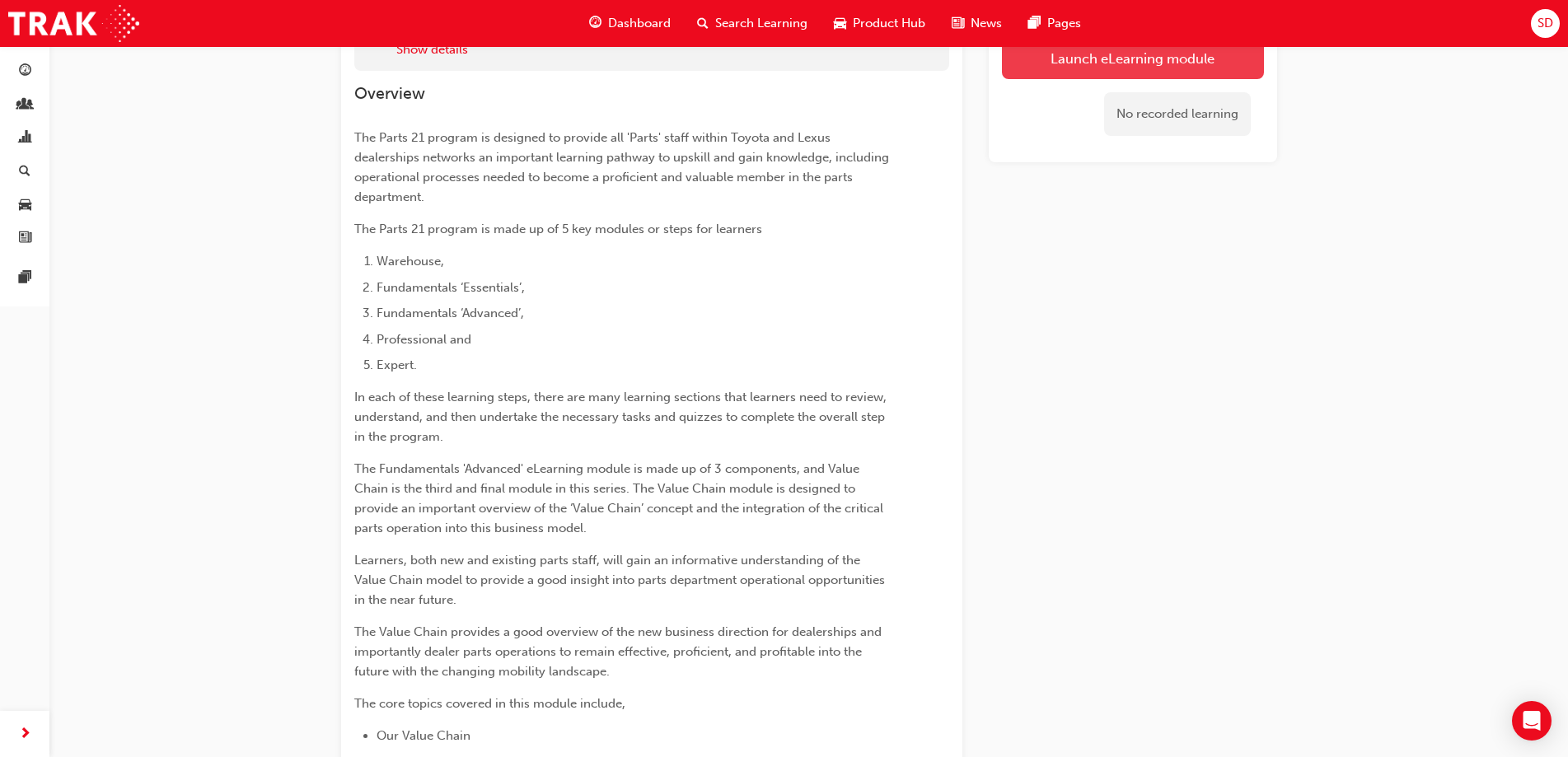
click at [1053, 56] on button "Launch eLearning module" at bounding box center [1133, 58] width 262 height 41
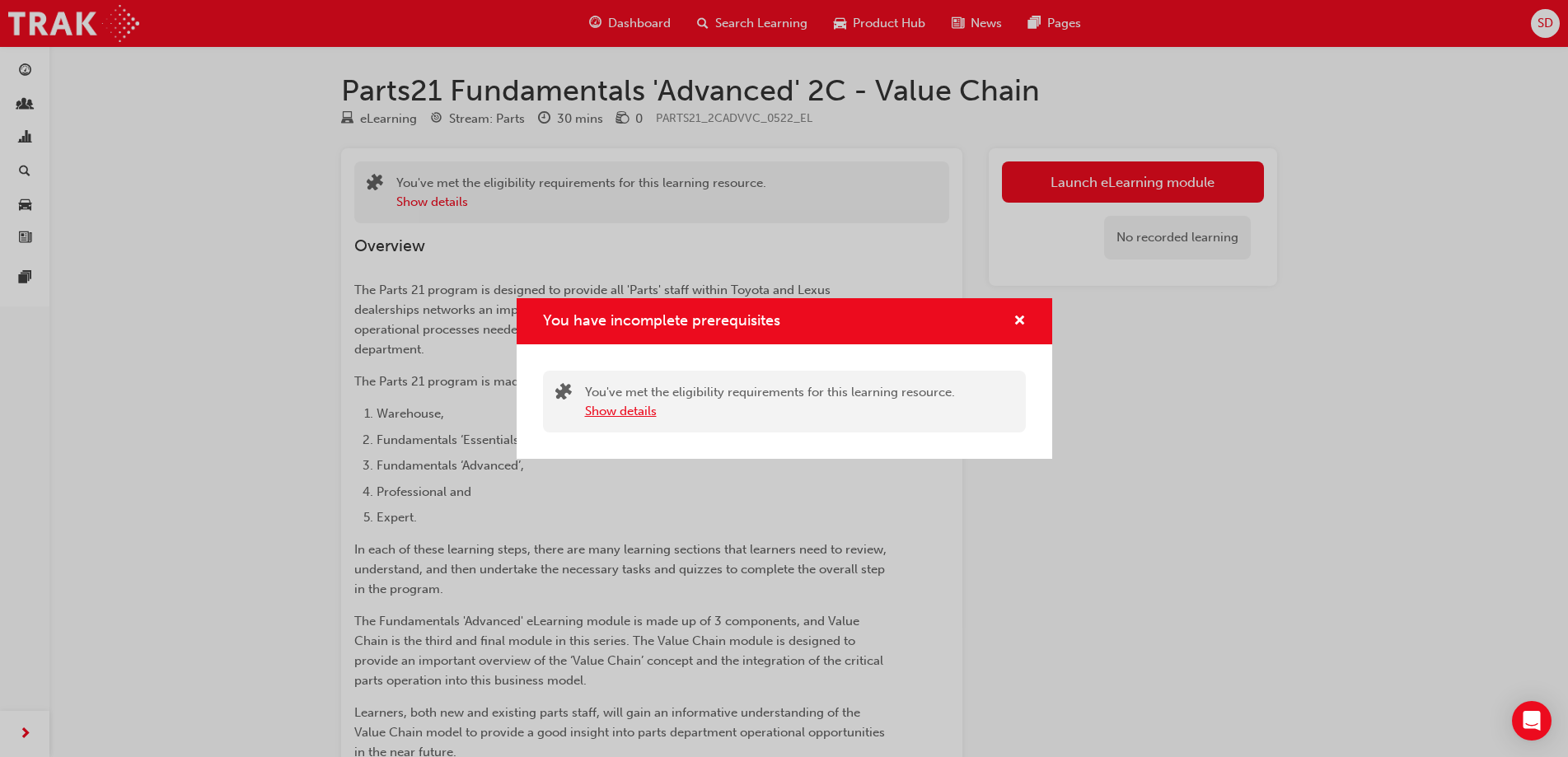
click at [613, 416] on button "Show details" at bounding box center [621, 411] width 72 height 19
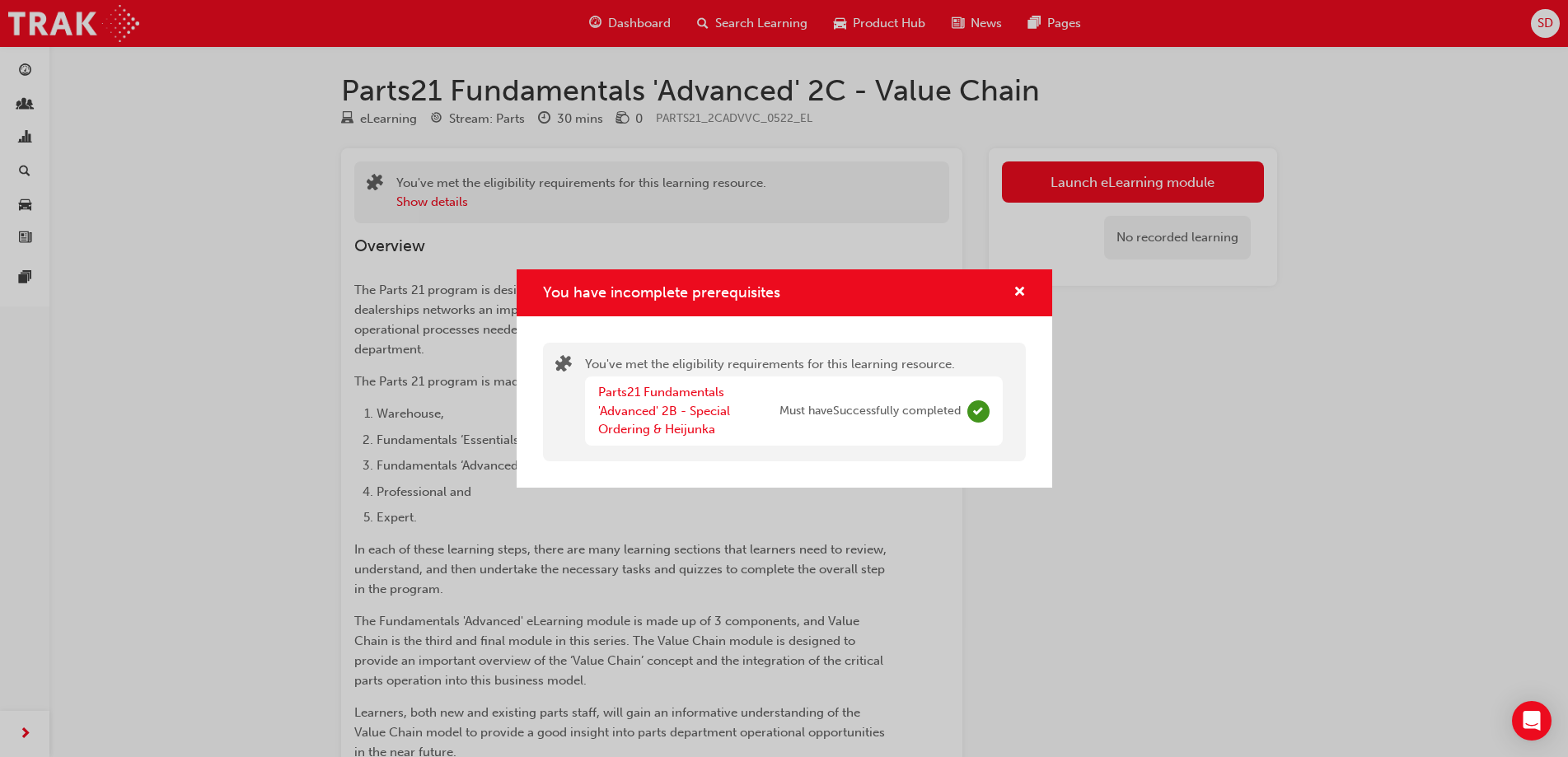
drag, startPoint x: 981, startPoint y: 402, endPoint x: 991, endPoint y: 391, distance: 14.9
click at [981, 402] on span "Complete" at bounding box center [978, 411] width 22 height 22
click at [1015, 287] on span "cross-icon" at bounding box center [1019, 293] width 12 height 15
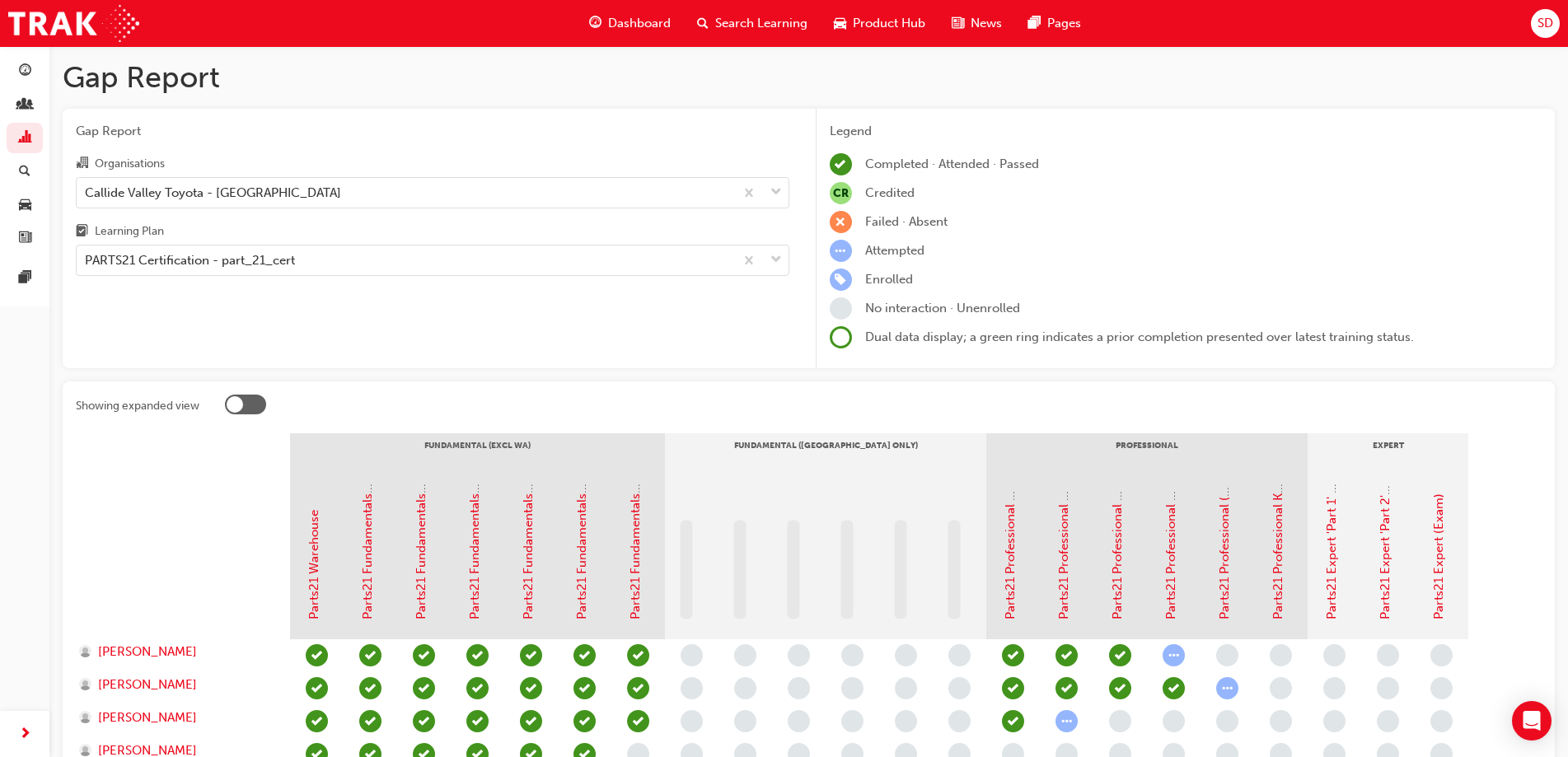
scroll to position [152, 0]
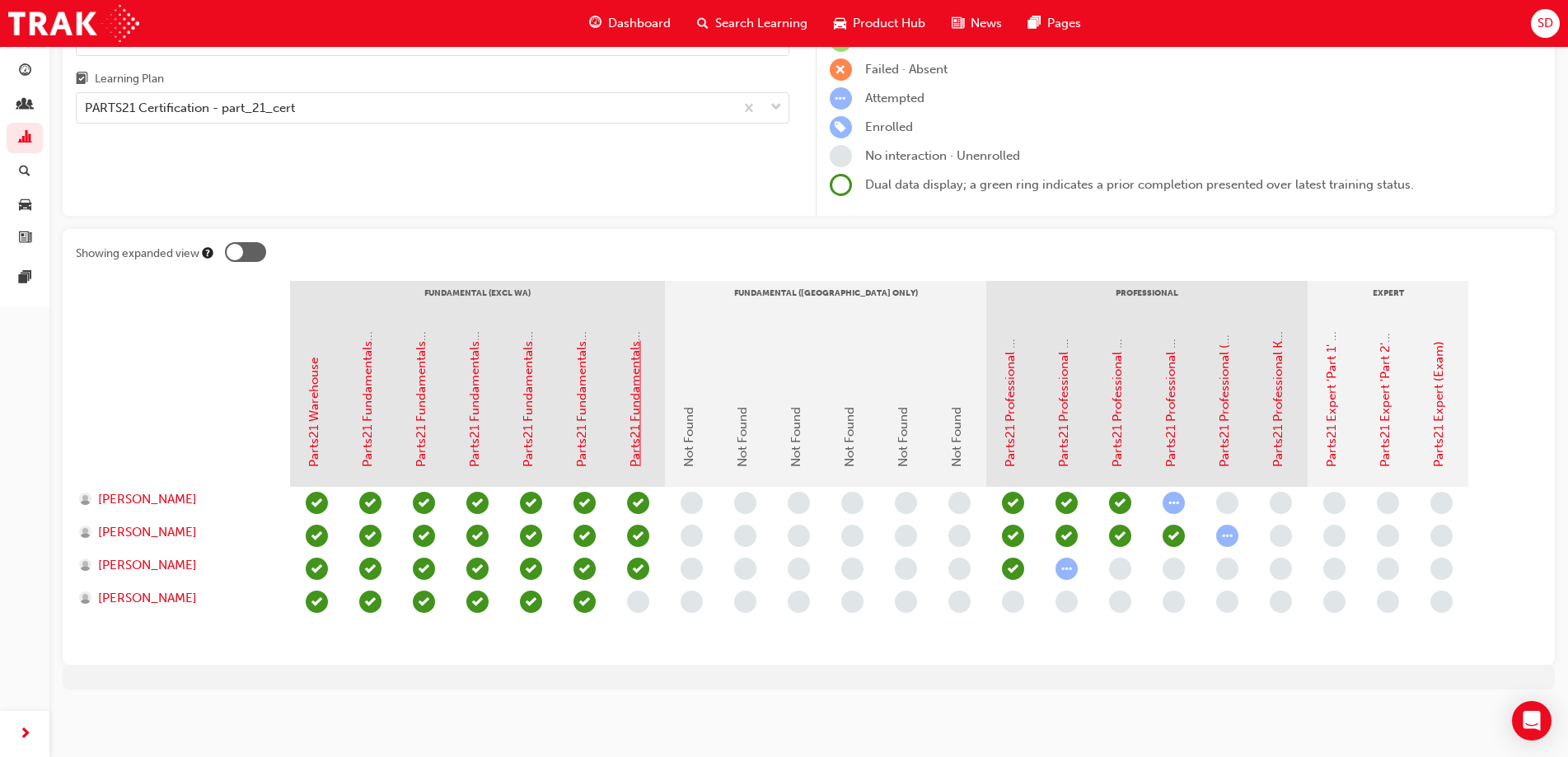
click at [639, 419] on link "Parts21 Fundamentals 'Advanced' 2C - Value Chain" at bounding box center [635, 322] width 15 height 290
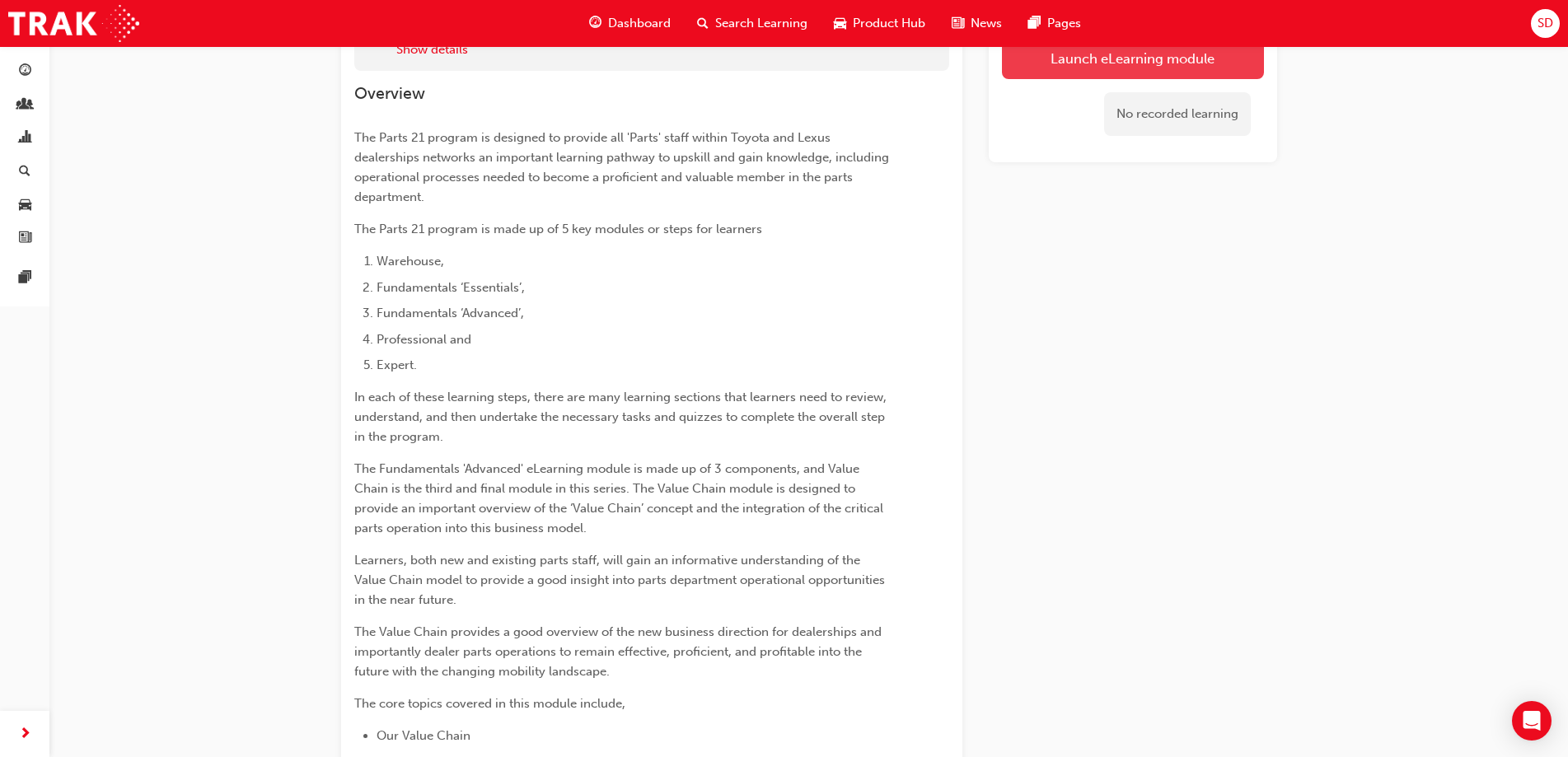
click at [1043, 68] on button "Launch eLearning module" at bounding box center [1133, 58] width 262 height 41
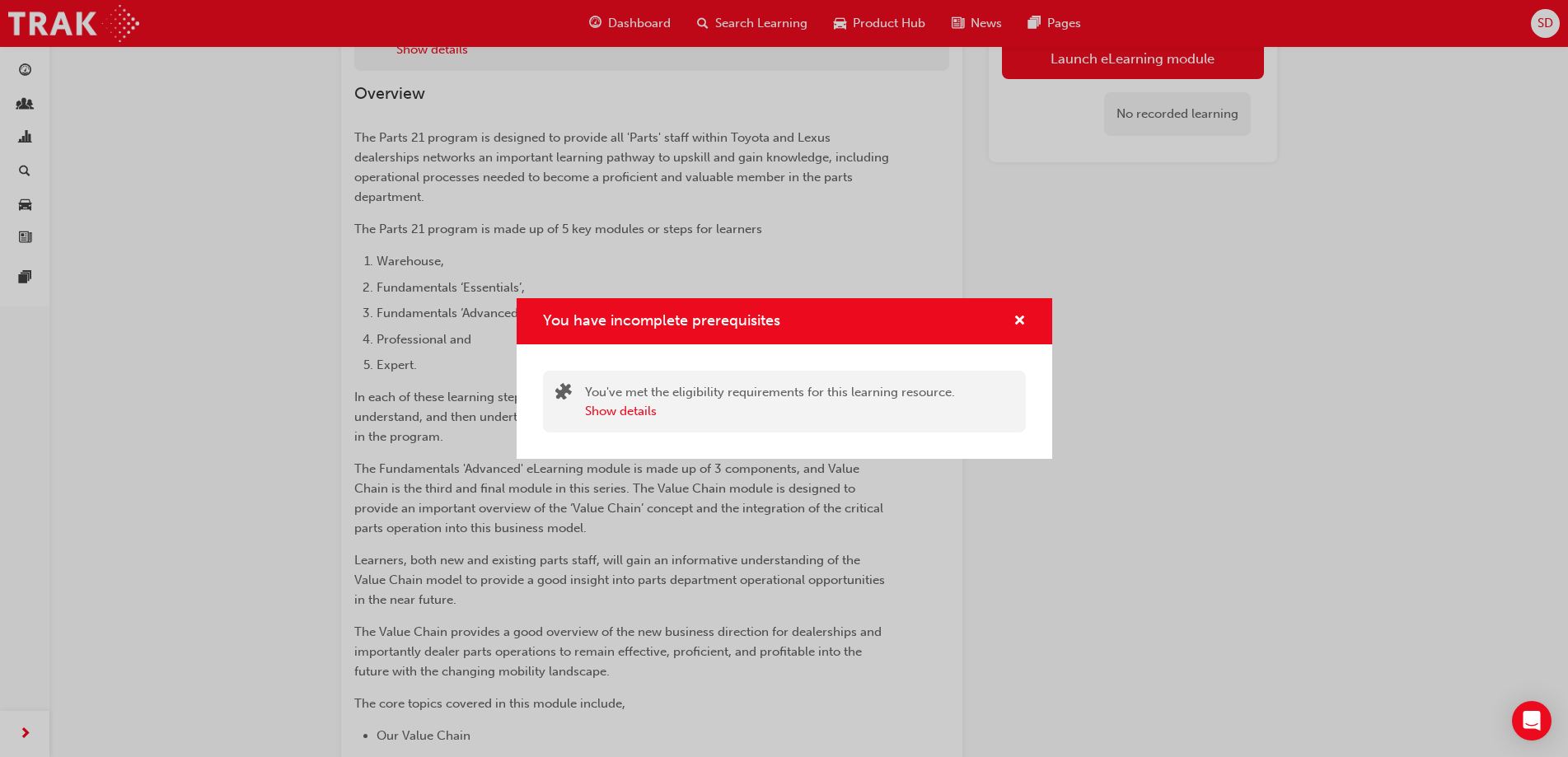
click at [911, 258] on div "You have incomplete prerequisites You've met the eligibility requirements for t…" at bounding box center [784, 378] width 1568 height 757
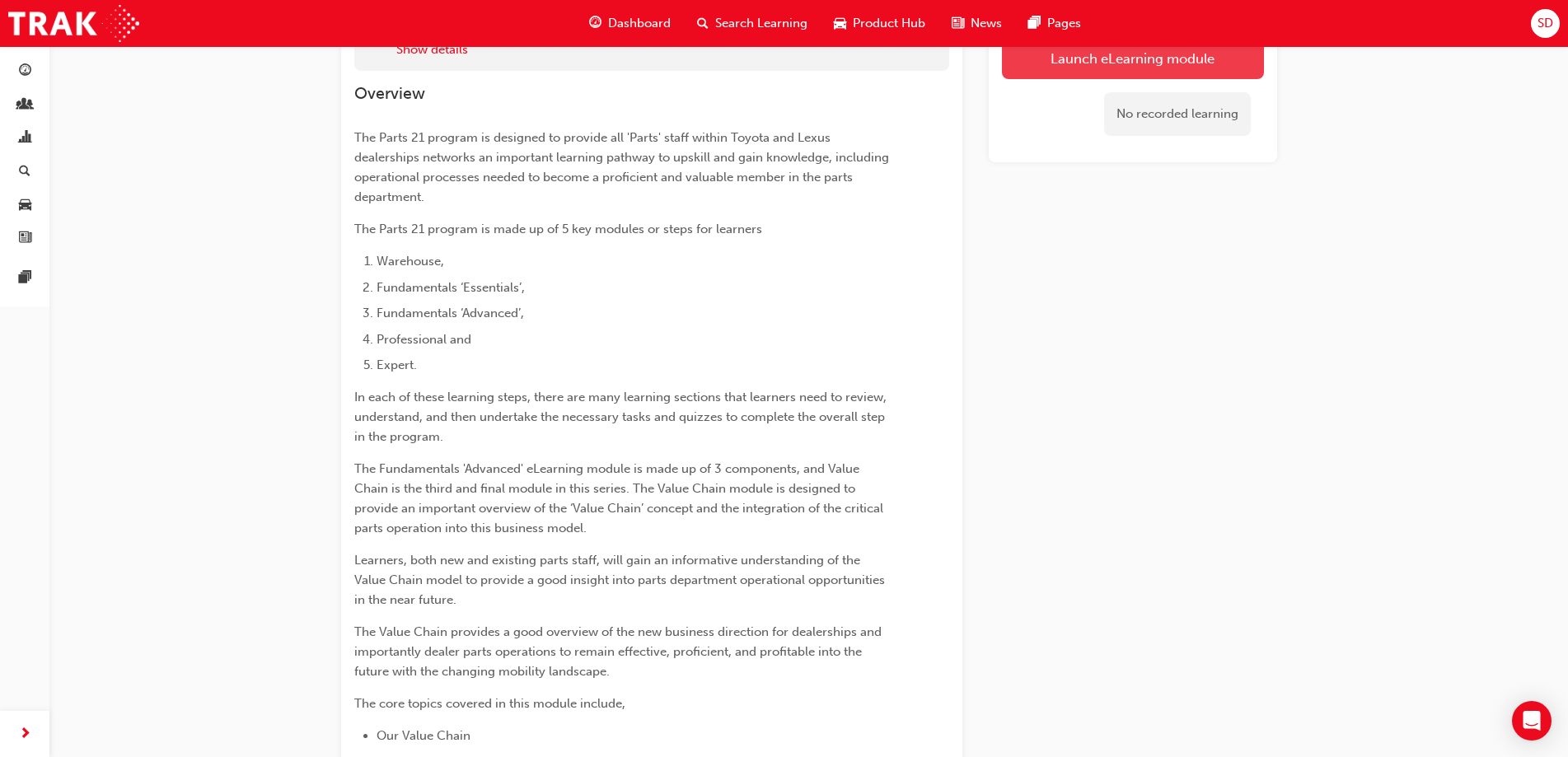
click at [1020, 60] on button "Launch eLearning module" at bounding box center [1133, 58] width 262 height 41
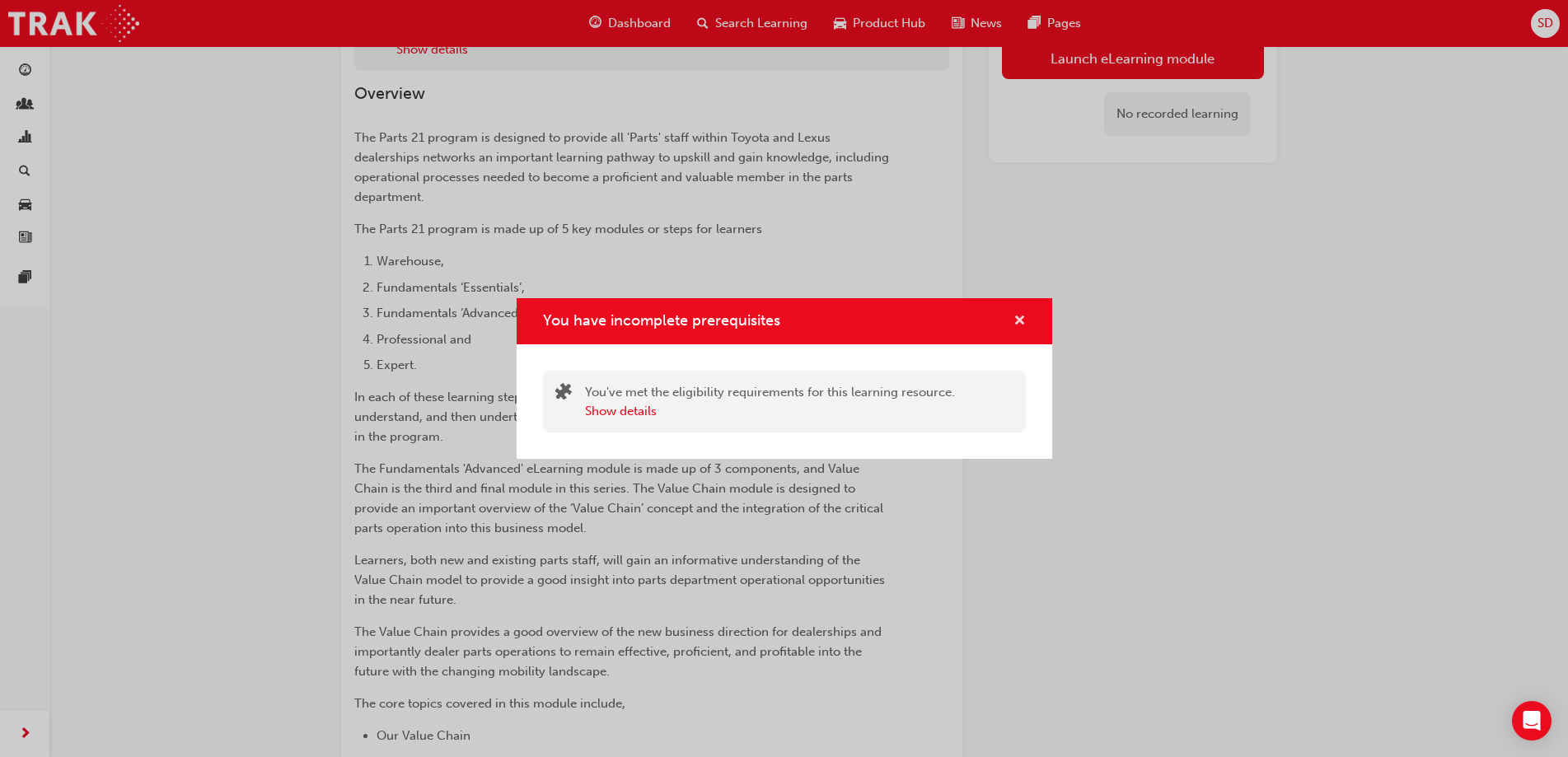
click at [1023, 329] on button "You have incomplete prerequisites" at bounding box center [1019, 322] width 12 height 20
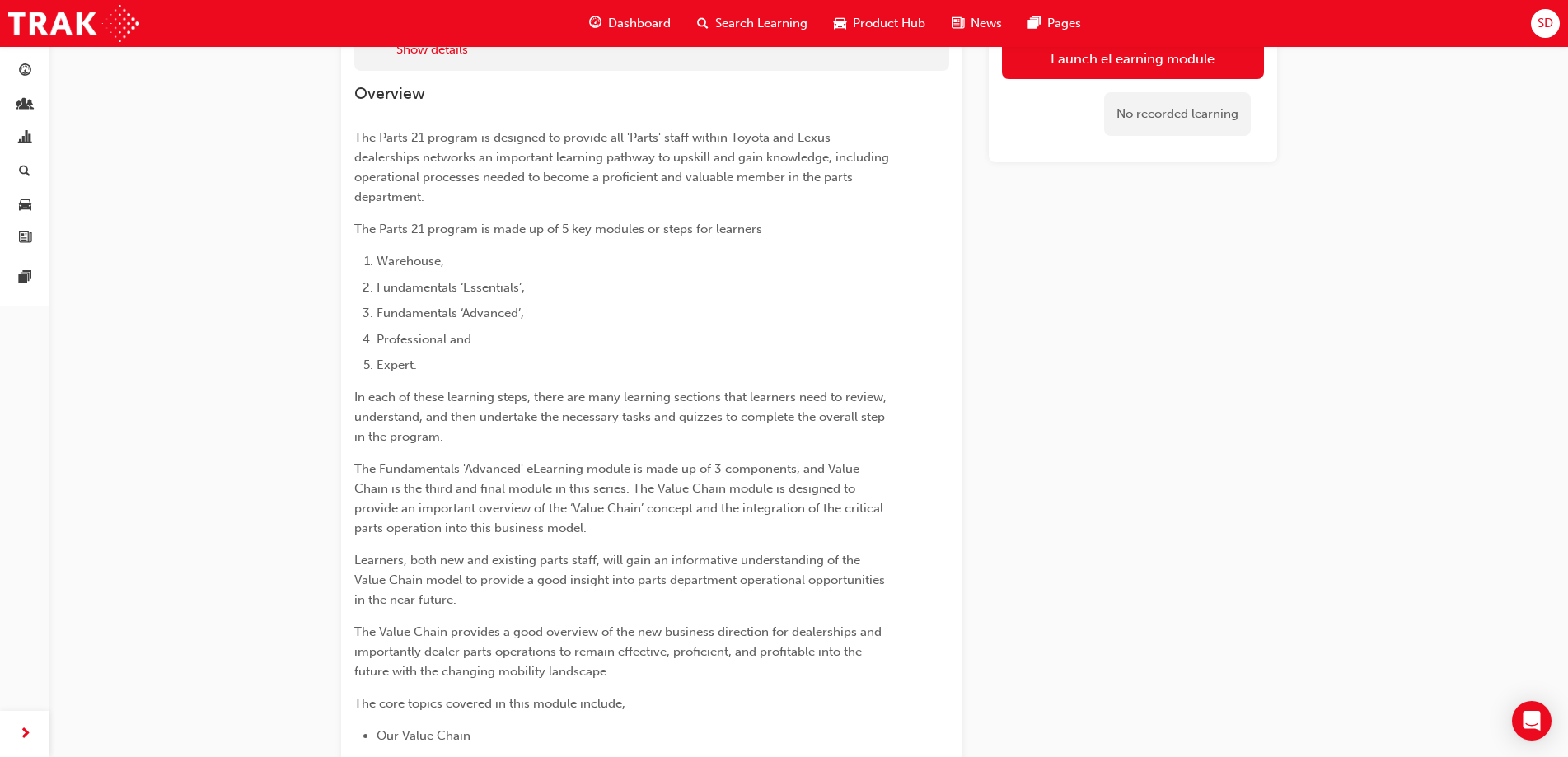
drag, startPoint x: 1430, startPoint y: 511, endPoint x: 1313, endPoint y: 356, distance: 194.2
click at [1313, 356] on div "Parts21 Fundamentals 'Advanced' 2C - Value Chain eLearning Stream: Parts 30 min…" at bounding box center [784, 667] width 1568 height 1639
click at [1109, 60] on button "Launch eLearning module" at bounding box center [1133, 58] width 262 height 41
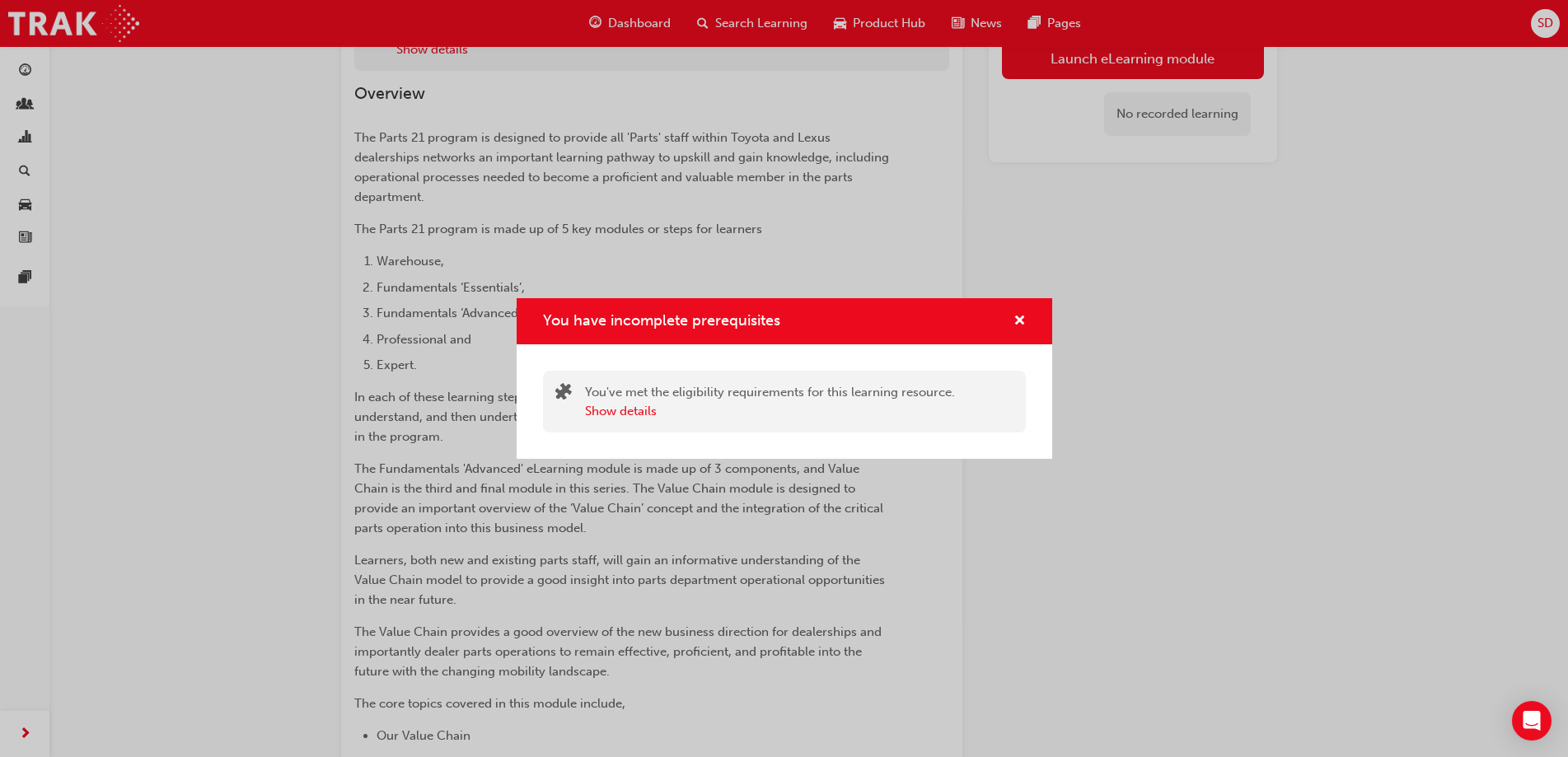
drag, startPoint x: 446, startPoint y: 225, endPoint x: 301, endPoint y: 295, distance: 161.0
click at [444, 225] on div "You have incomplete prerequisites You've met the eligibility requirements for t…" at bounding box center [784, 378] width 1568 height 757
